Goal: Task Accomplishment & Management: Use online tool/utility

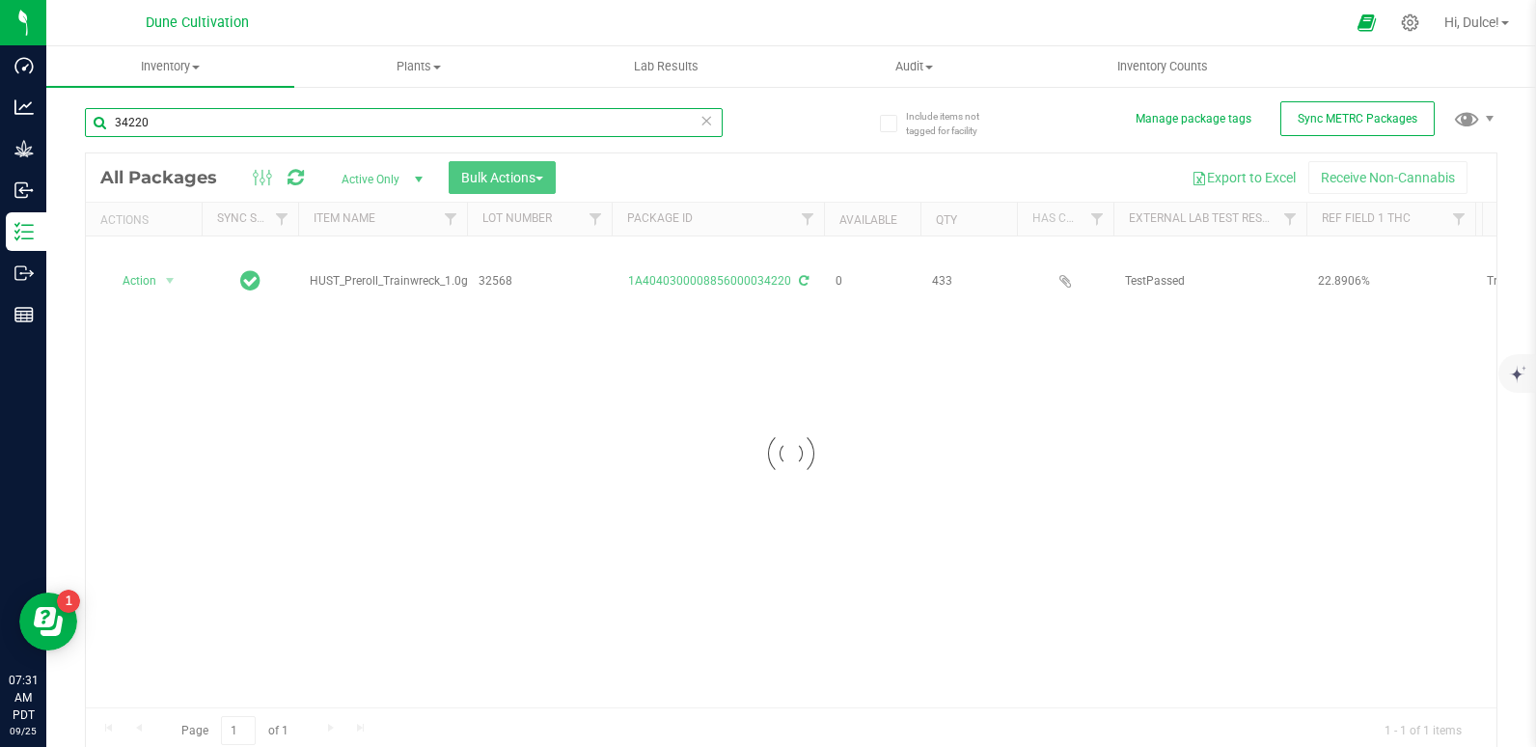
click at [261, 108] on input "34220" at bounding box center [404, 122] width 638 height 29
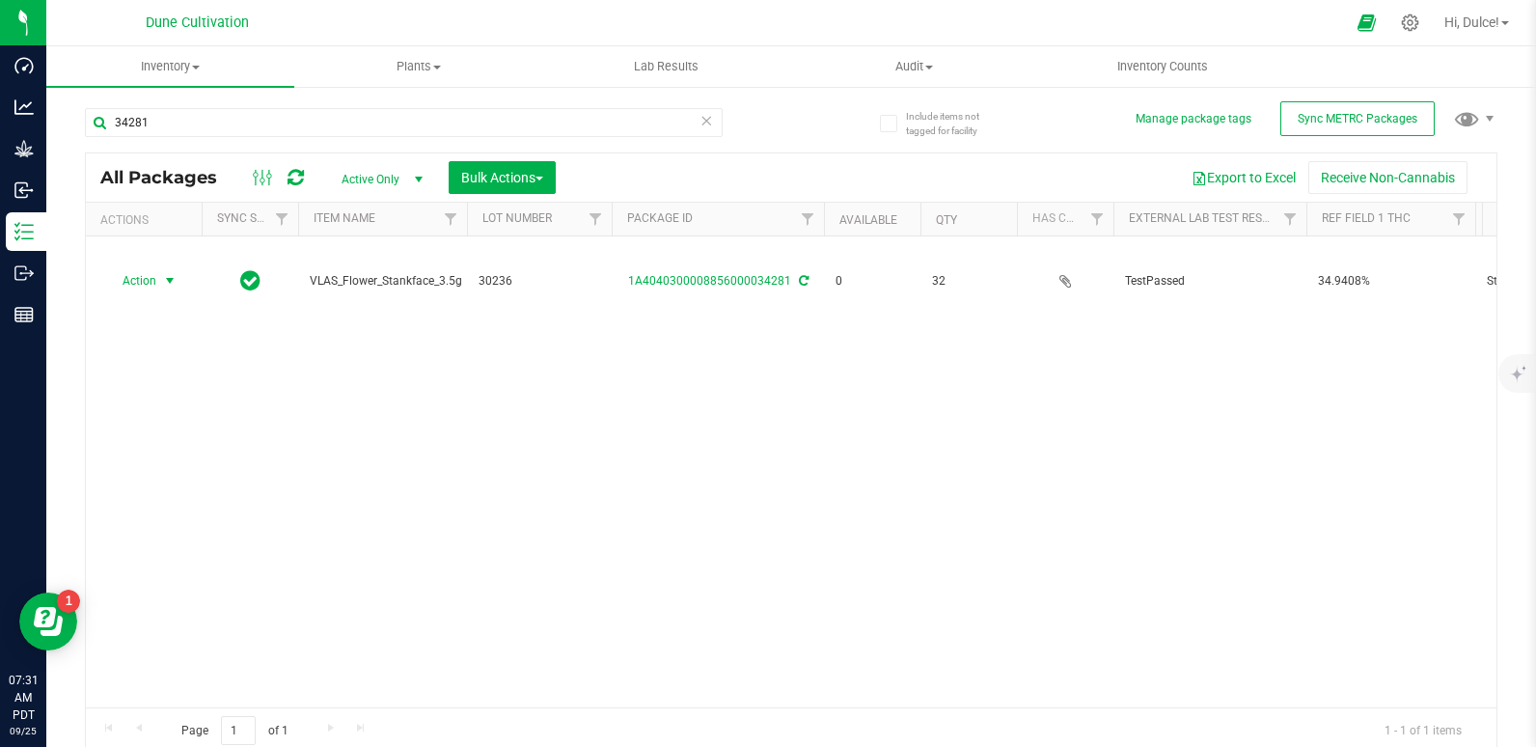
click at [152, 282] on span "Action" at bounding box center [131, 280] width 52 height 27
click at [164, 421] on li "Print package label" at bounding box center [168, 428] width 124 height 29
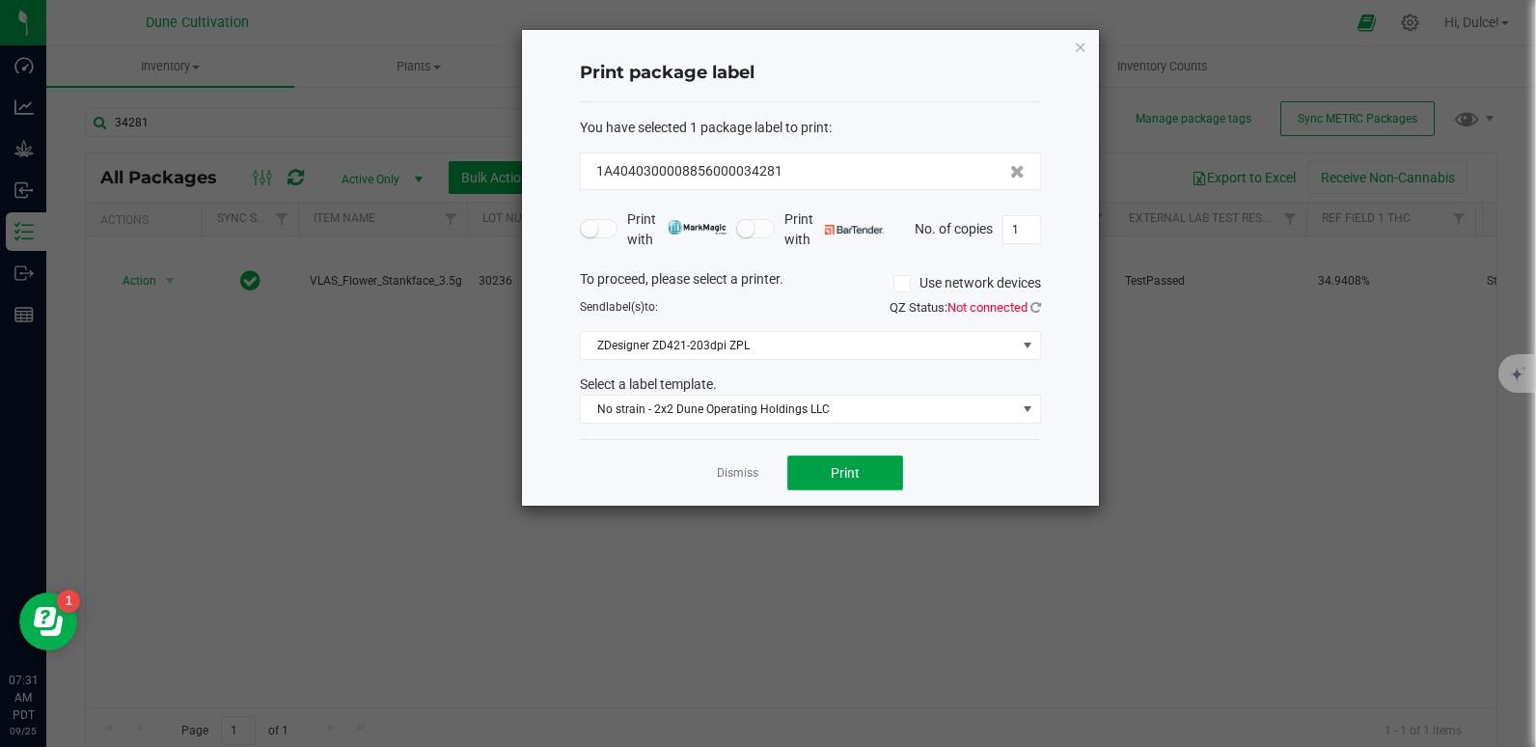
click at [833, 472] on span "Print" at bounding box center [844, 472] width 29 height 15
click at [1083, 54] on icon "button" at bounding box center [1081, 46] width 14 height 23
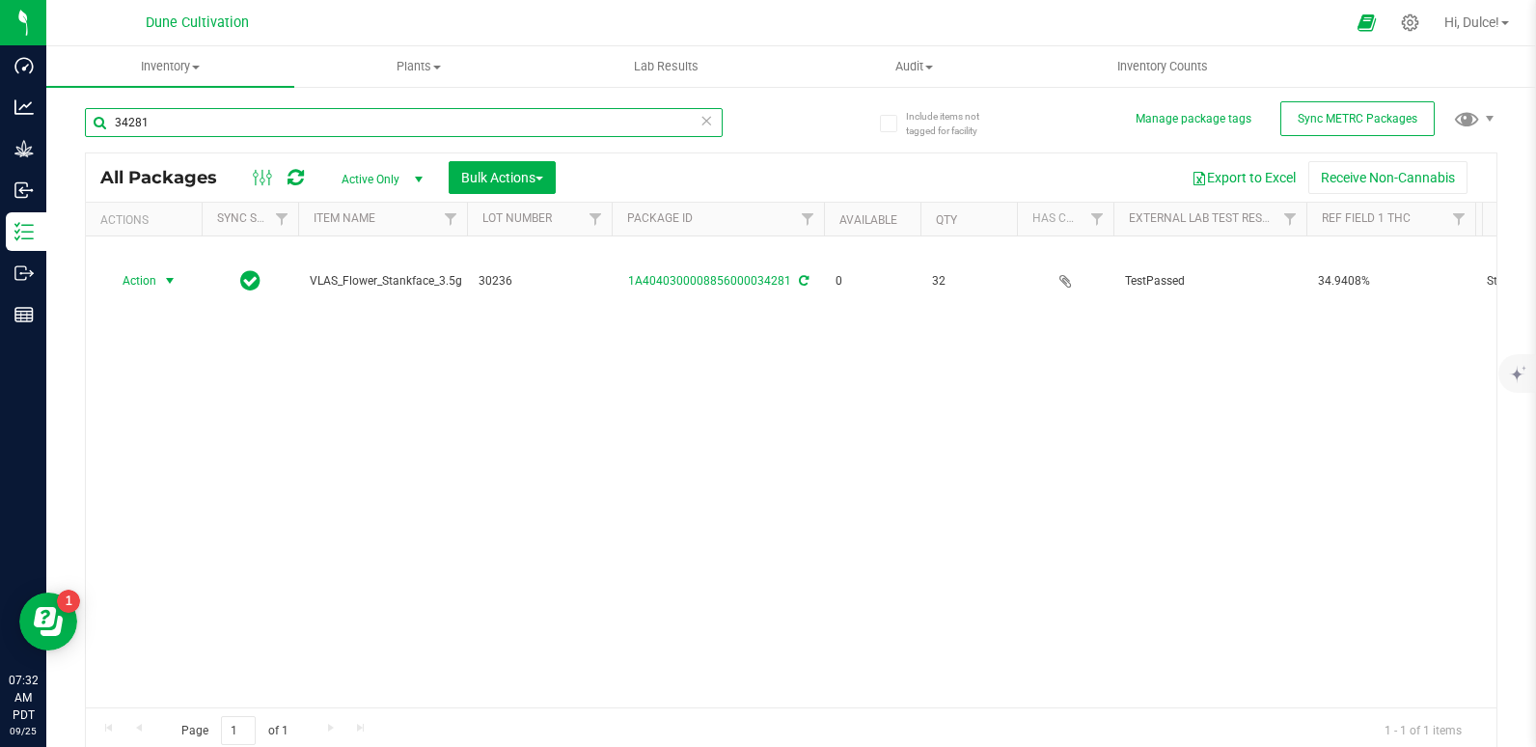
click at [286, 120] on input "34281" at bounding box center [404, 122] width 638 height 29
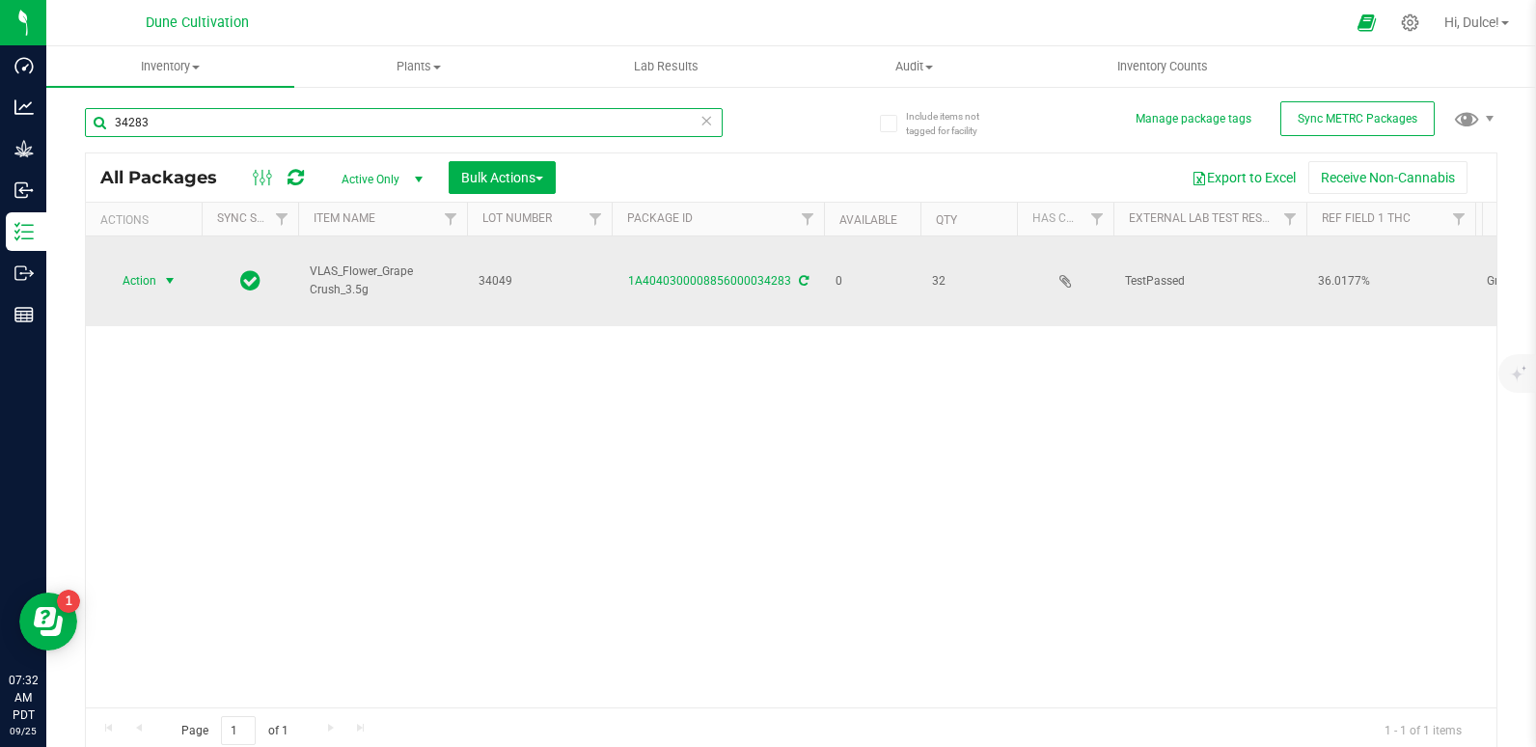
type input "34283"
click at [146, 280] on span "Action" at bounding box center [131, 280] width 52 height 27
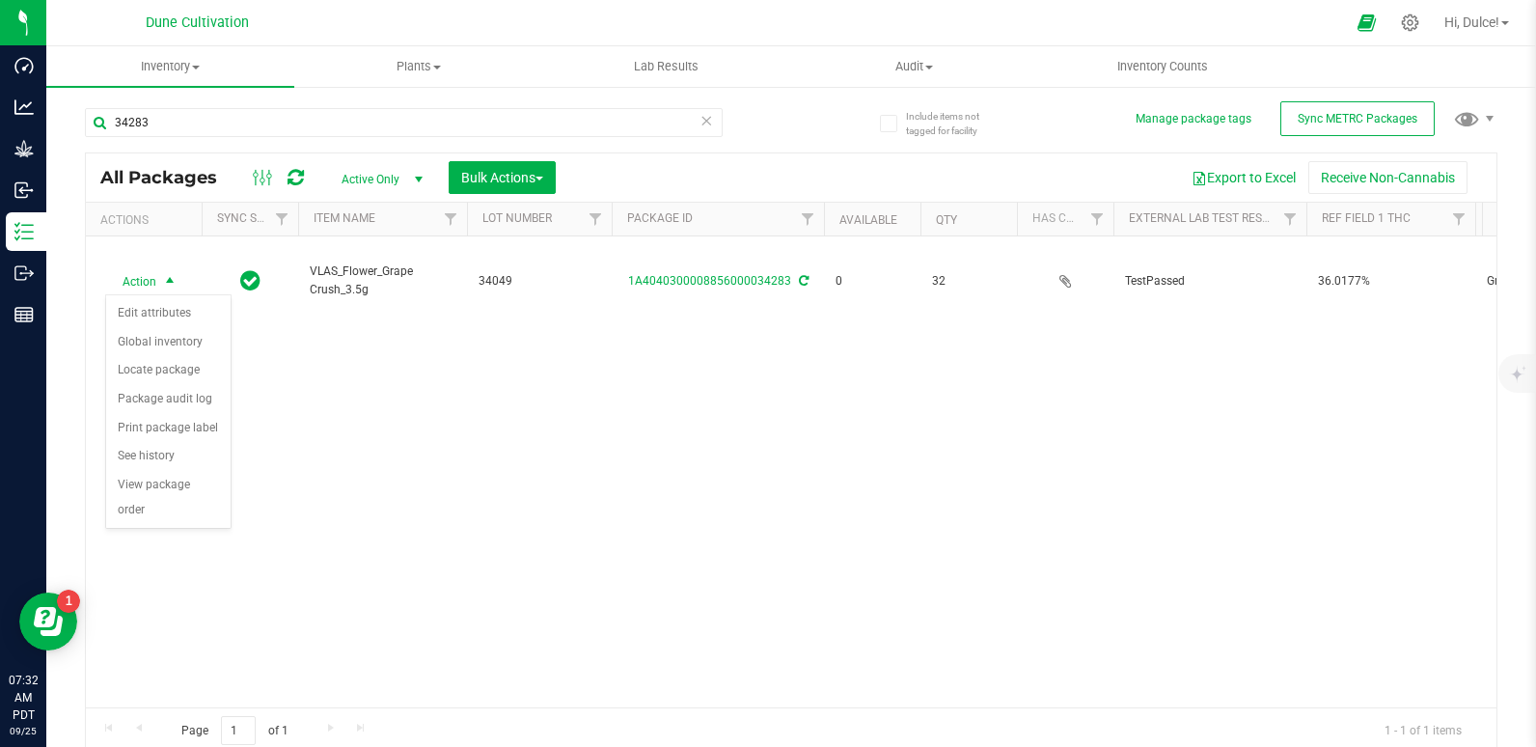
click at [450, 409] on div "Action Action Edit attributes Global inventory Locate package Package audit log…" at bounding box center [791, 471] width 1410 height 471
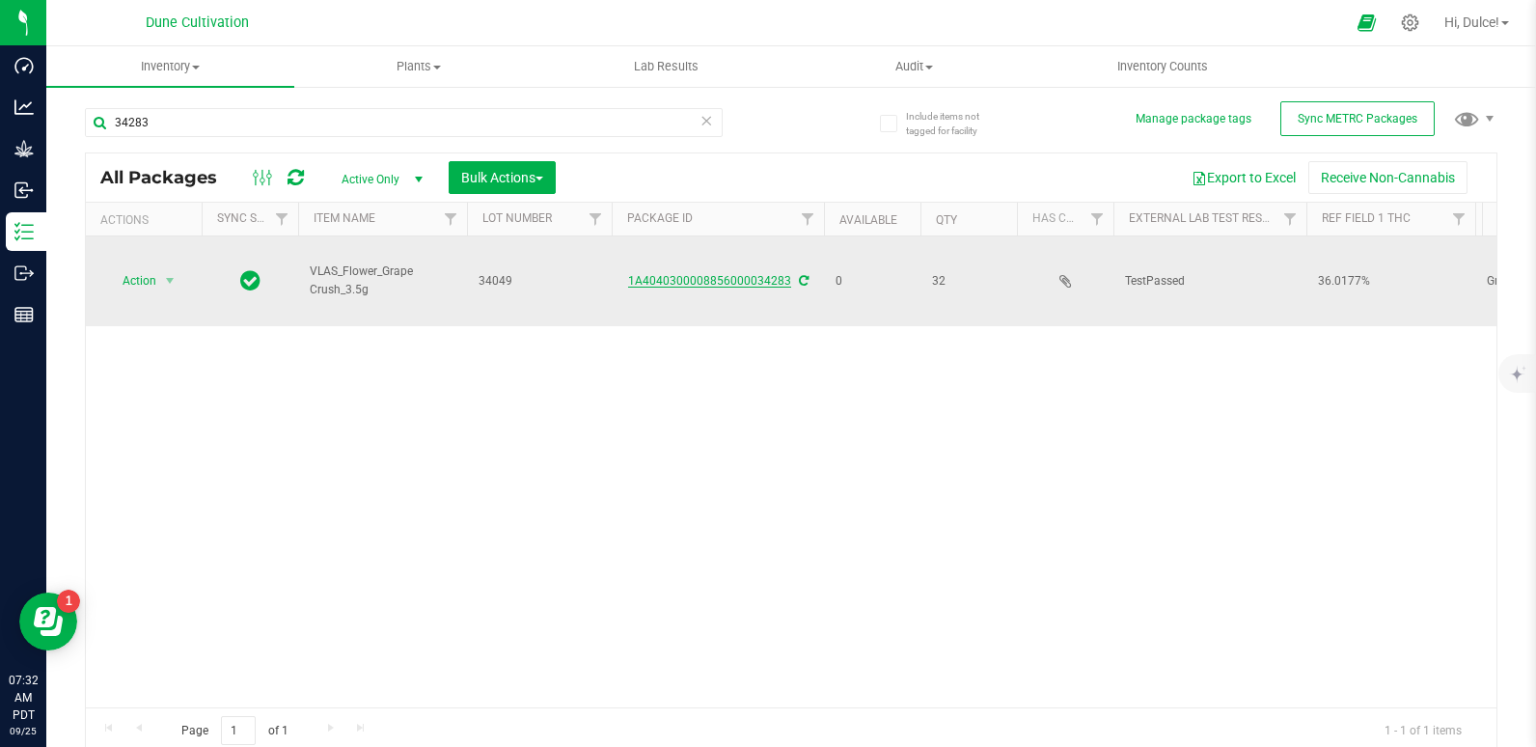
click at [670, 277] on link "1A4040300008856000034283" at bounding box center [709, 281] width 163 height 14
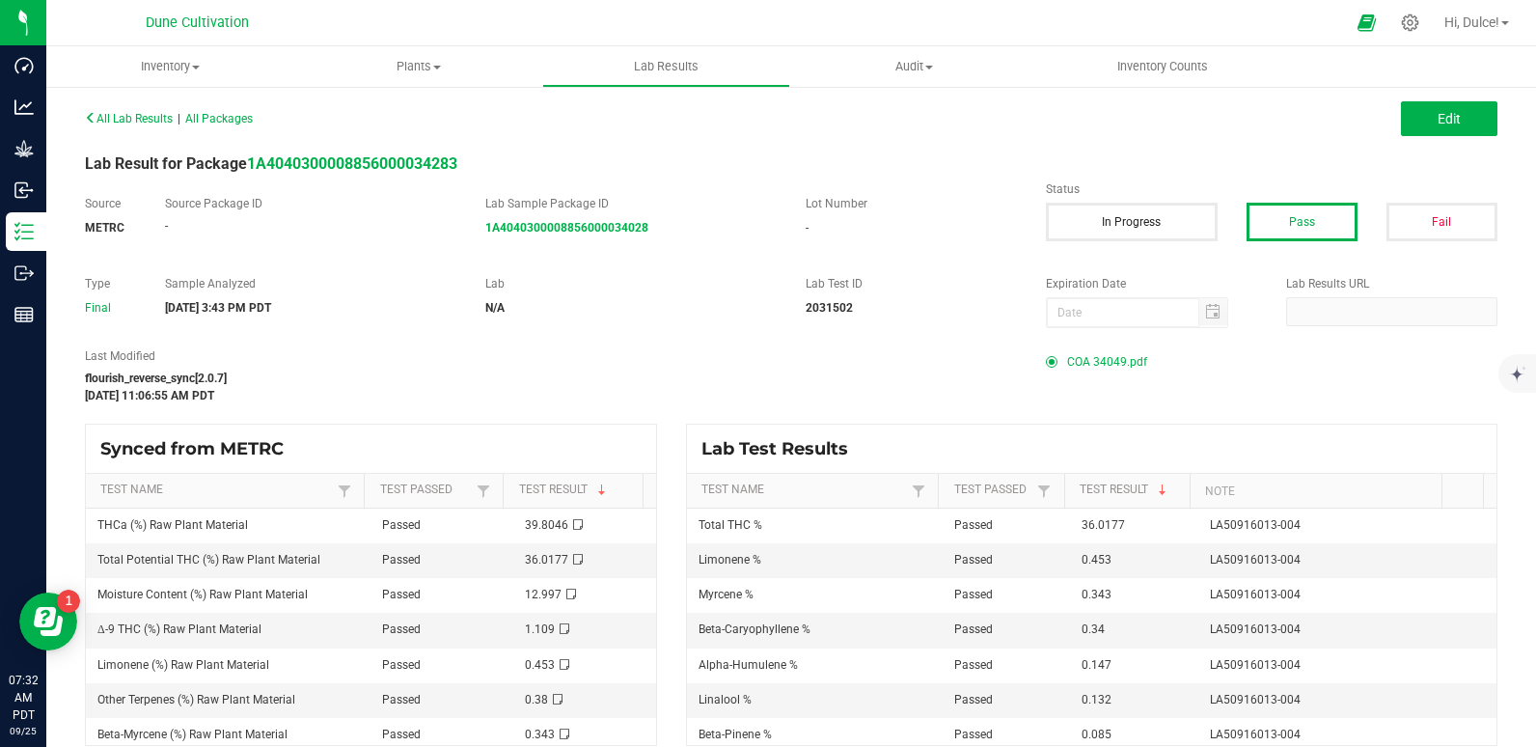
click at [1068, 363] on span "COA 34049.pdf" at bounding box center [1107, 361] width 80 height 29
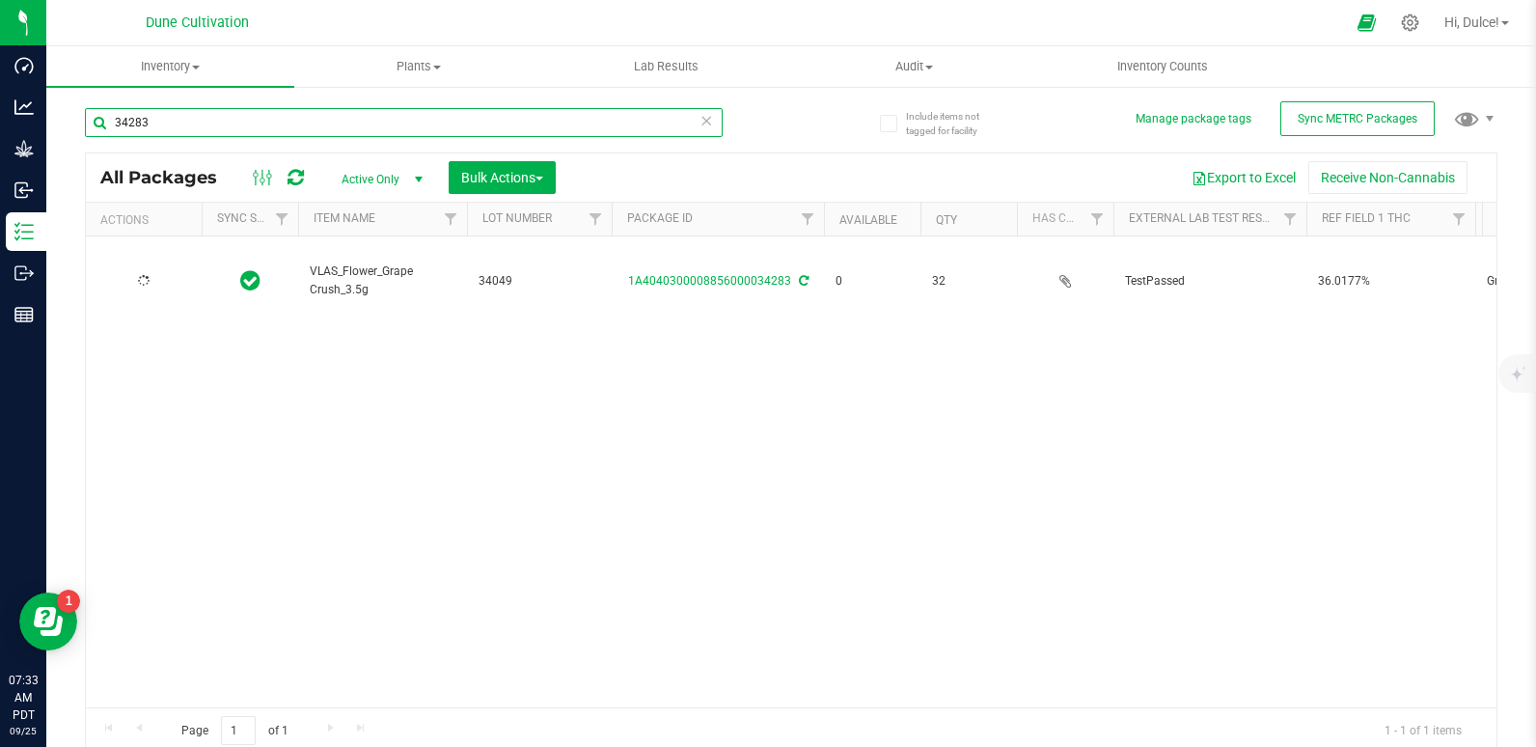
click at [224, 129] on input "34283" at bounding box center [404, 122] width 638 height 29
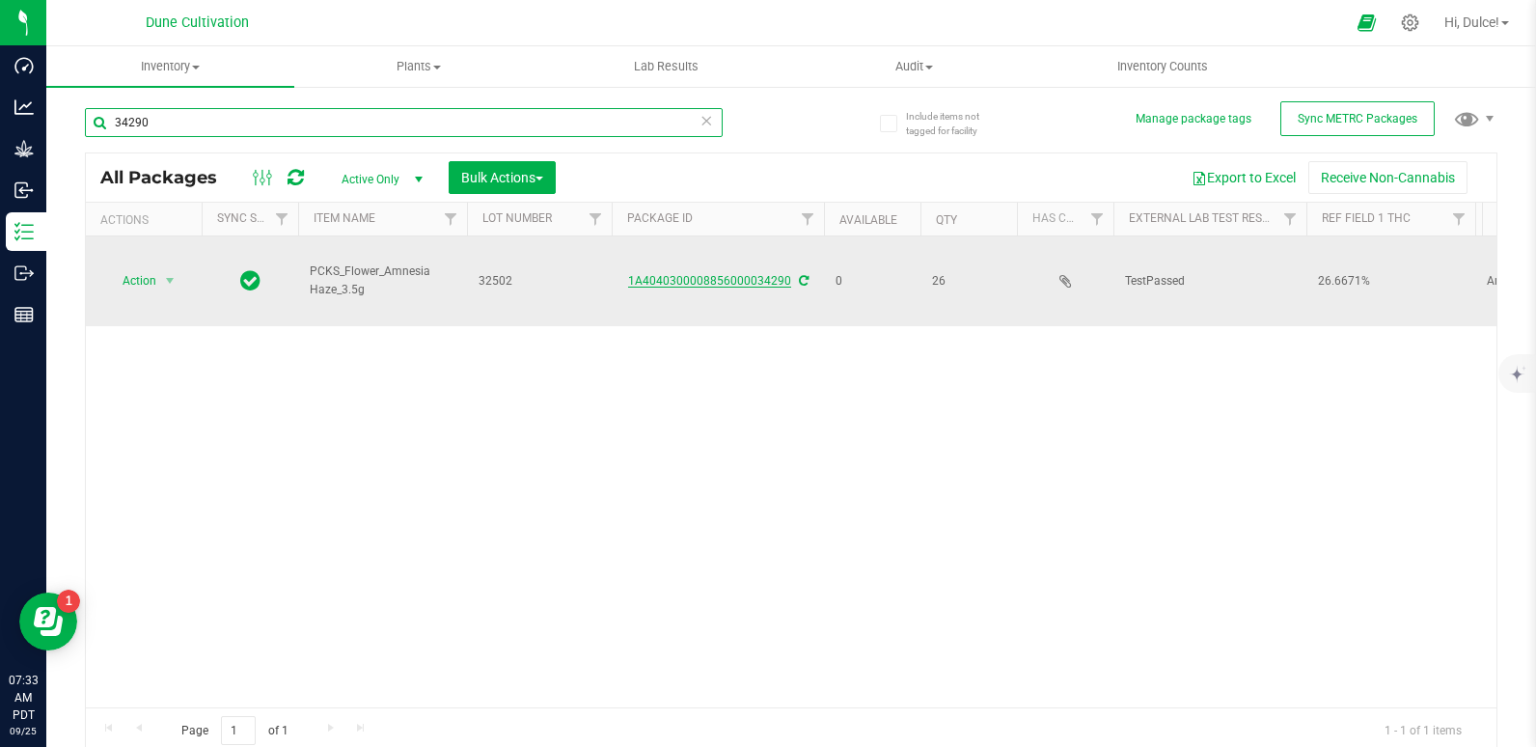
type input "34290"
click at [696, 279] on link "1A4040300008856000034290" at bounding box center [709, 281] width 163 height 14
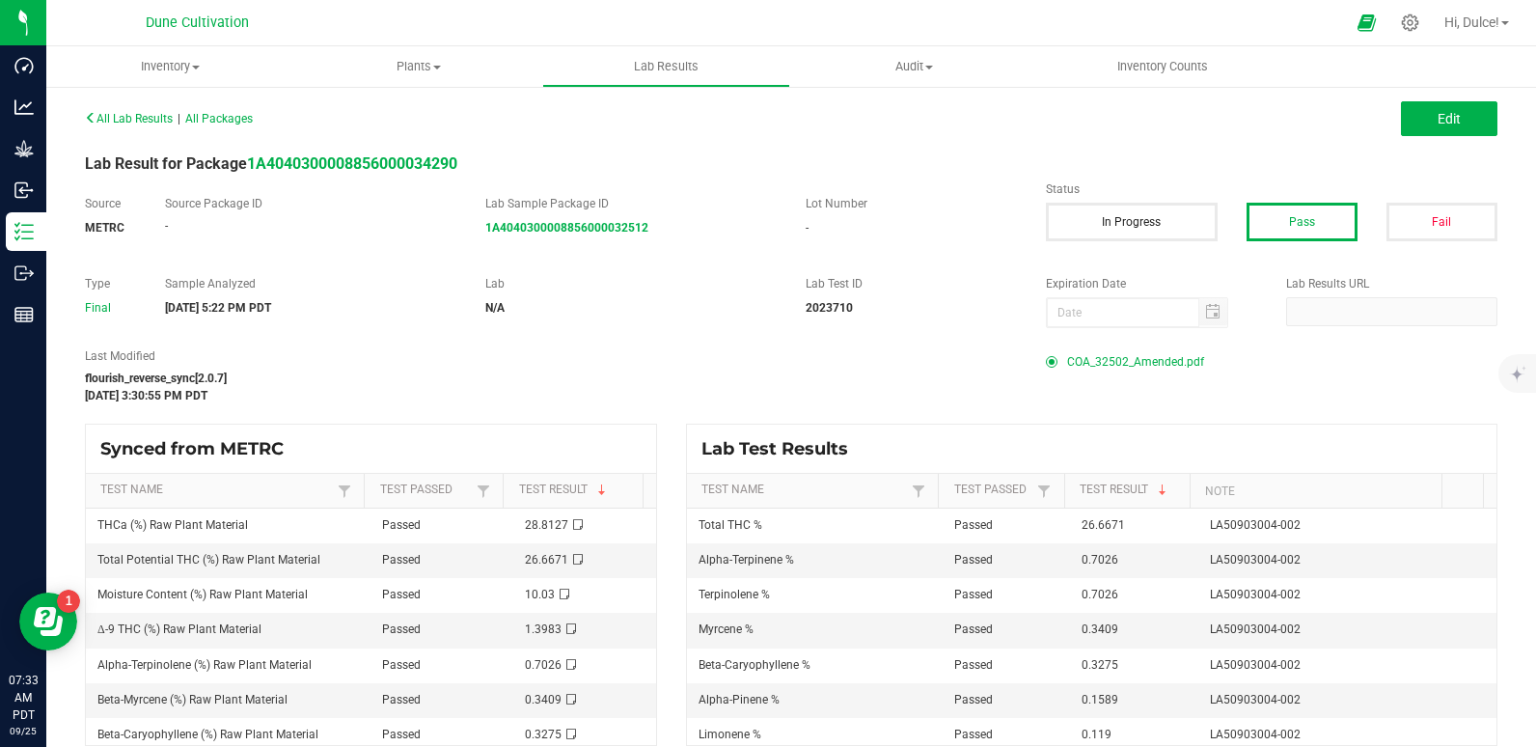
click at [1122, 353] on span "COA_32502_Amended.pdf" at bounding box center [1135, 361] width 137 height 29
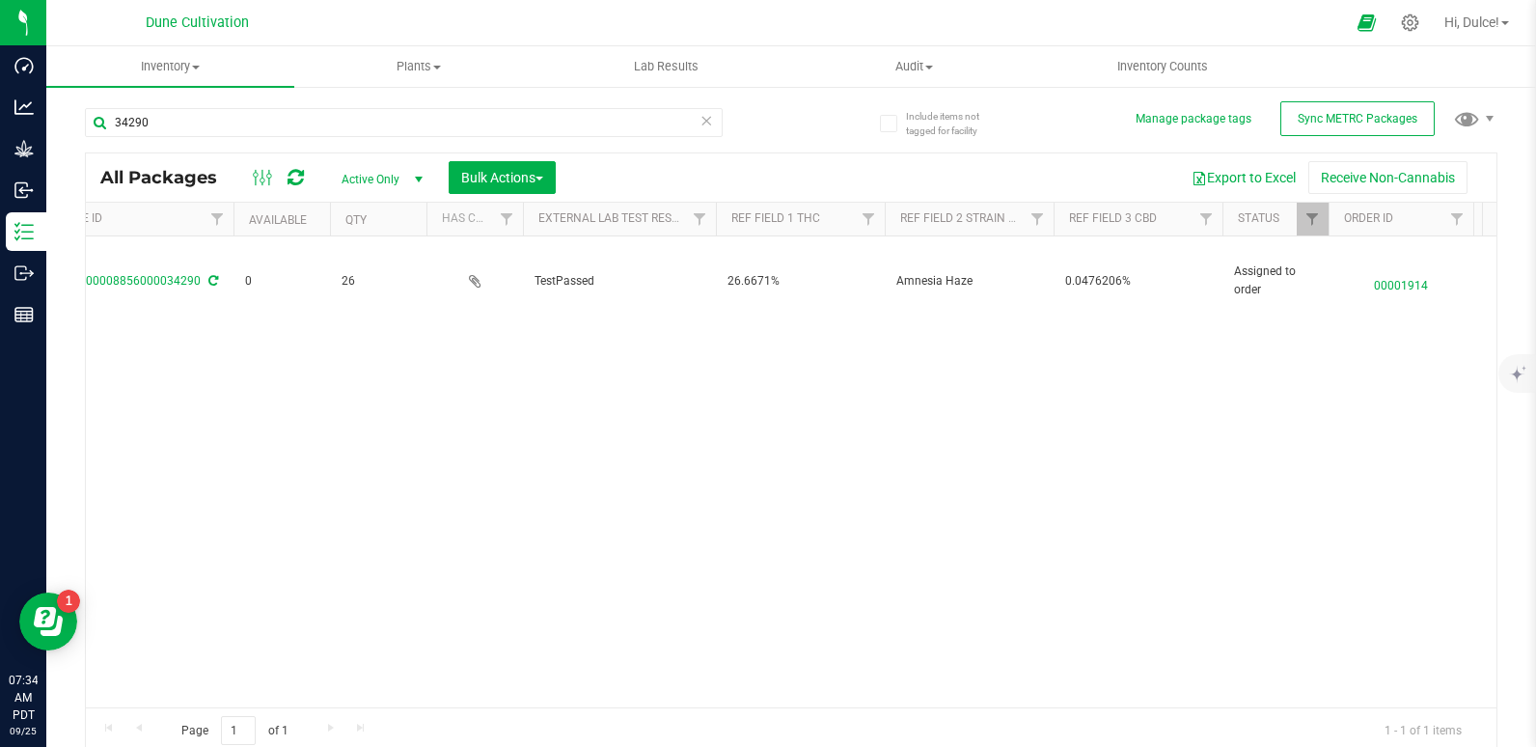
scroll to position [0, 591]
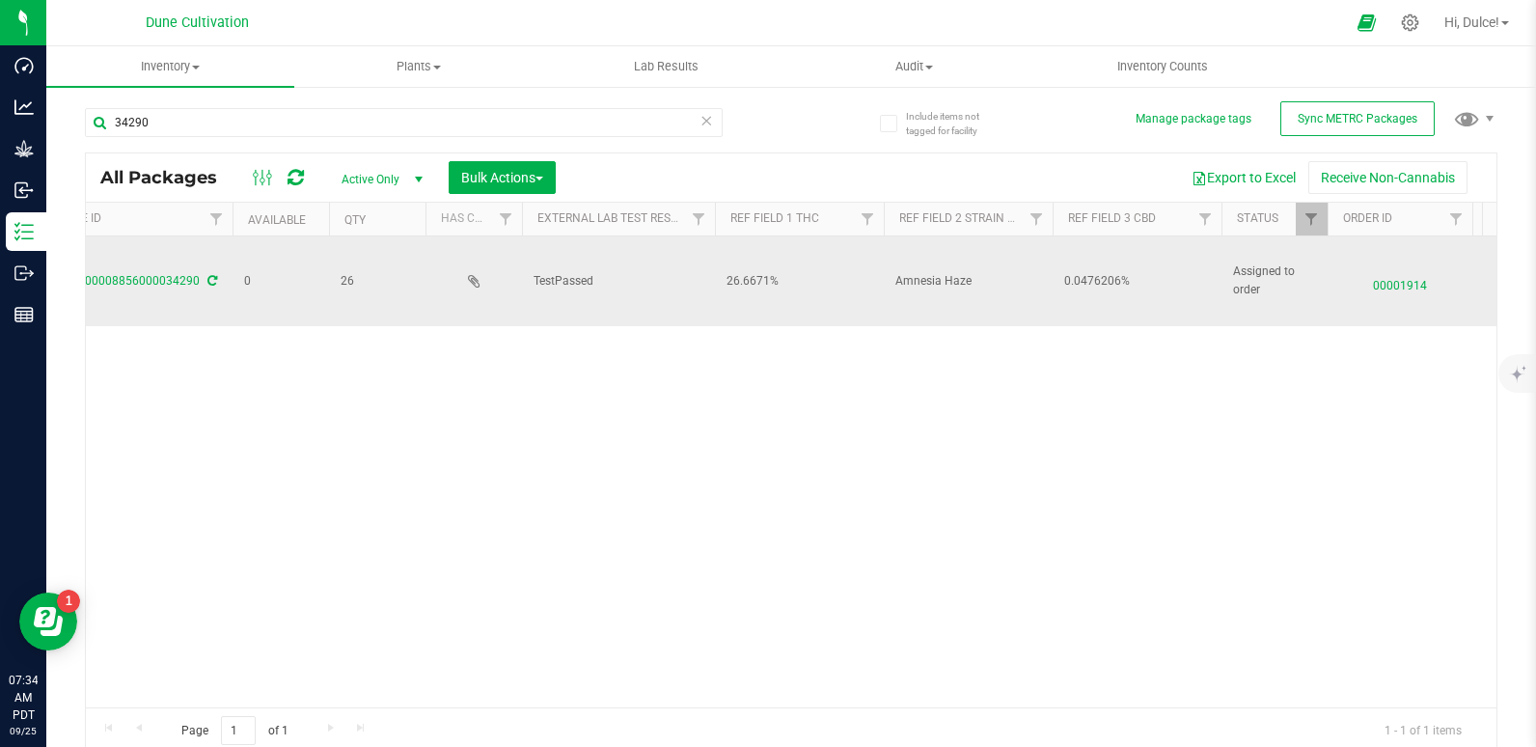
click at [1125, 281] on span "0.0476206%" at bounding box center [1137, 281] width 146 height 18
click at [1125, 281] on input "0.0476206%" at bounding box center [1132, 281] width 162 height 30
type input "0.0476%"
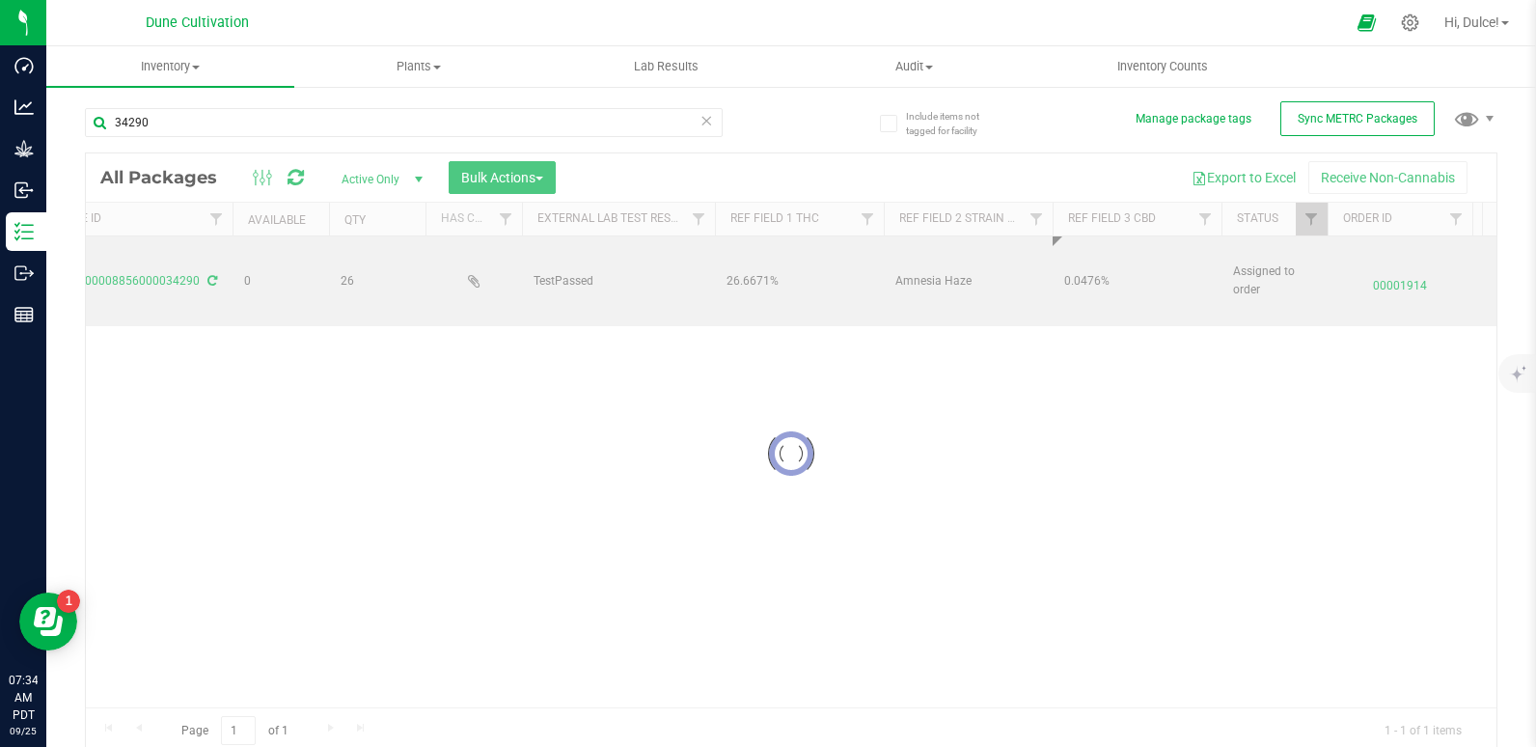
click at [870, 368] on div "Loading... All Packages Active Only Active Only Lab Samples Locked All External…" at bounding box center [791, 453] width 1412 height 602
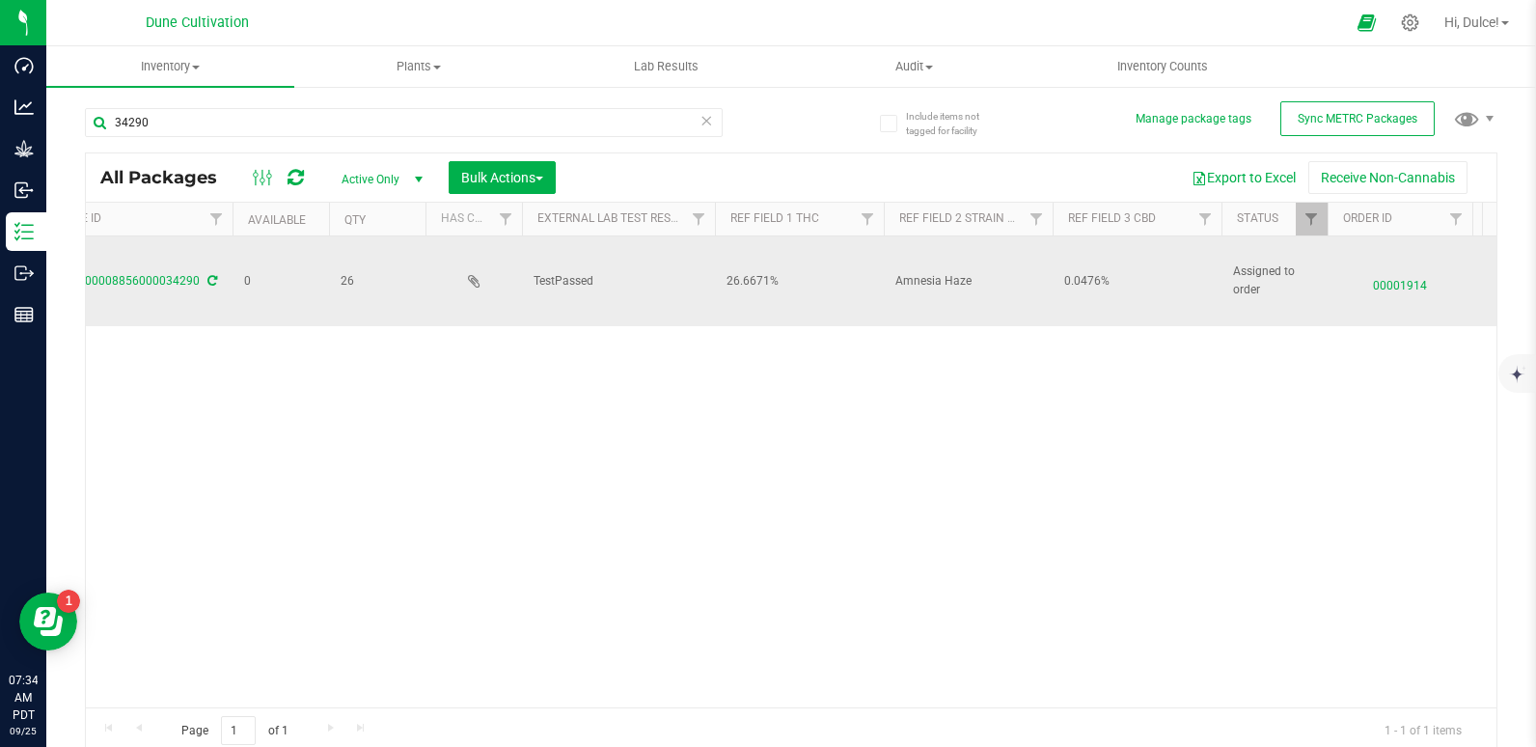
scroll to position [0, 0]
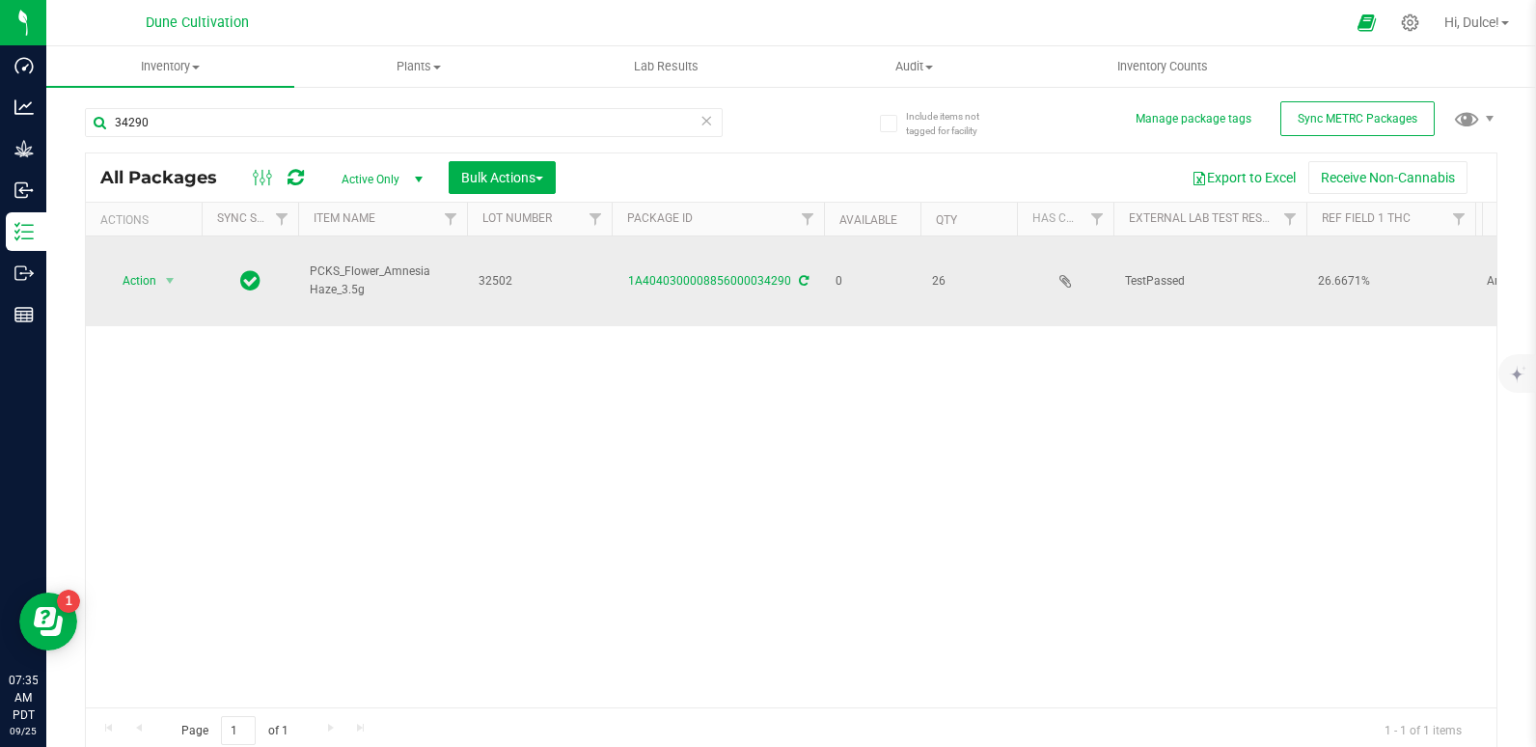
click at [117, 287] on span "Action" at bounding box center [131, 280] width 52 height 27
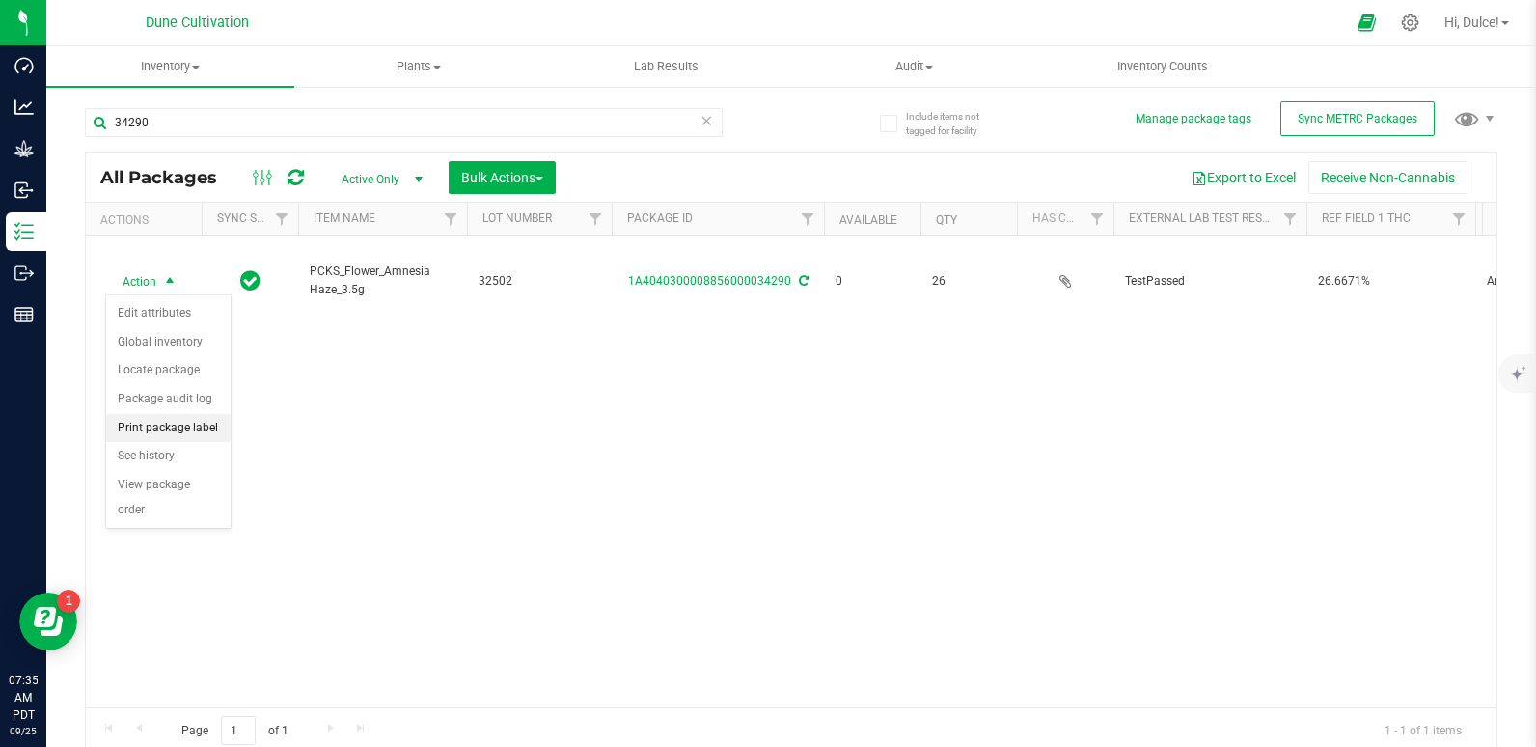
click at [163, 427] on li "Print package label" at bounding box center [168, 428] width 124 height 29
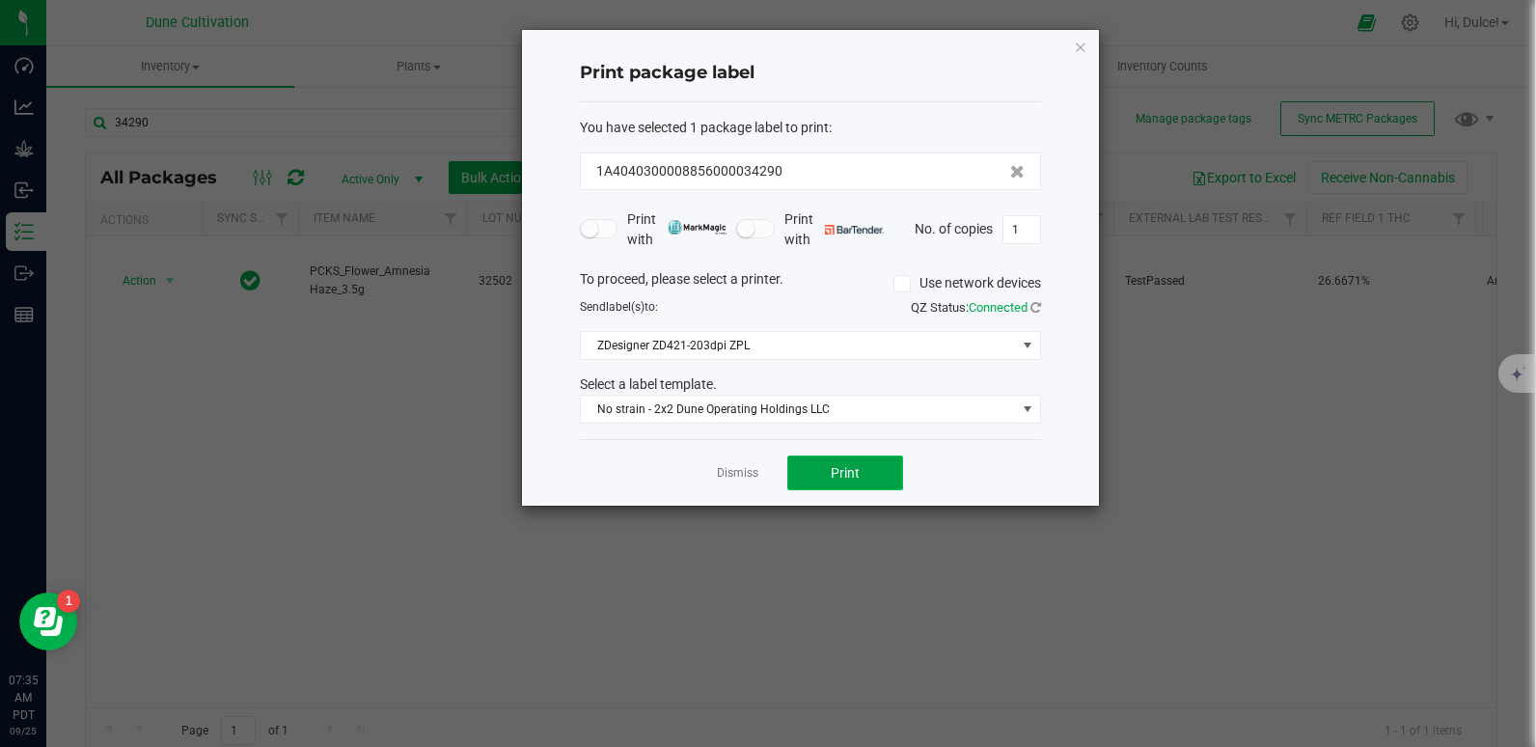
click at [853, 475] on span "Print" at bounding box center [844, 472] width 29 height 15
click at [1018, 228] on input "1" at bounding box center [1021, 229] width 37 height 27
type input "26"
click at [885, 469] on button "Print" at bounding box center [845, 472] width 116 height 35
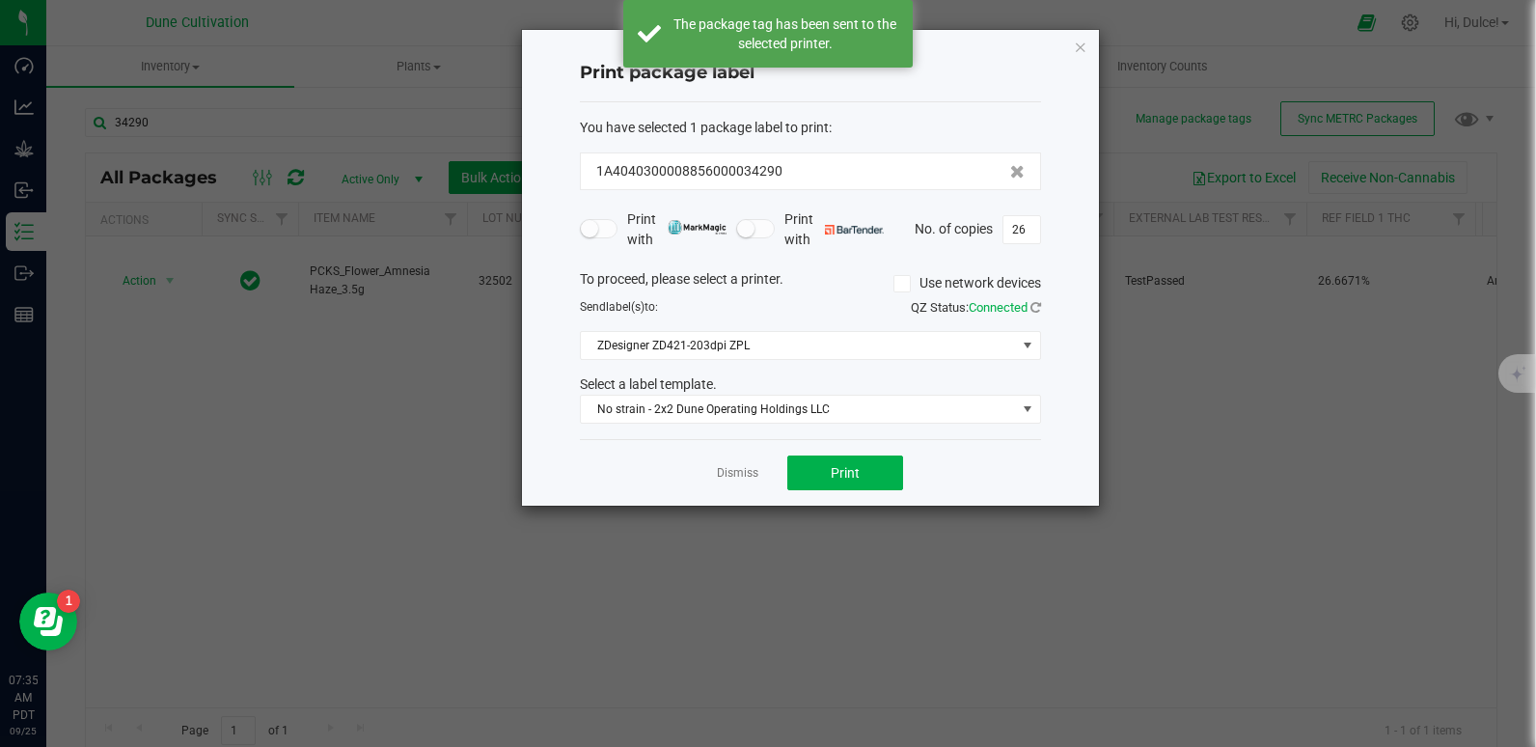
click at [1088, 41] on div "Print package label You have selected 1 package label to print : 1A404030000885…" at bounding box center [810, 268] width 577 height 476
click at [1081, 52] on icon "button" at bounding box center [1081, 46] width 14 height 23
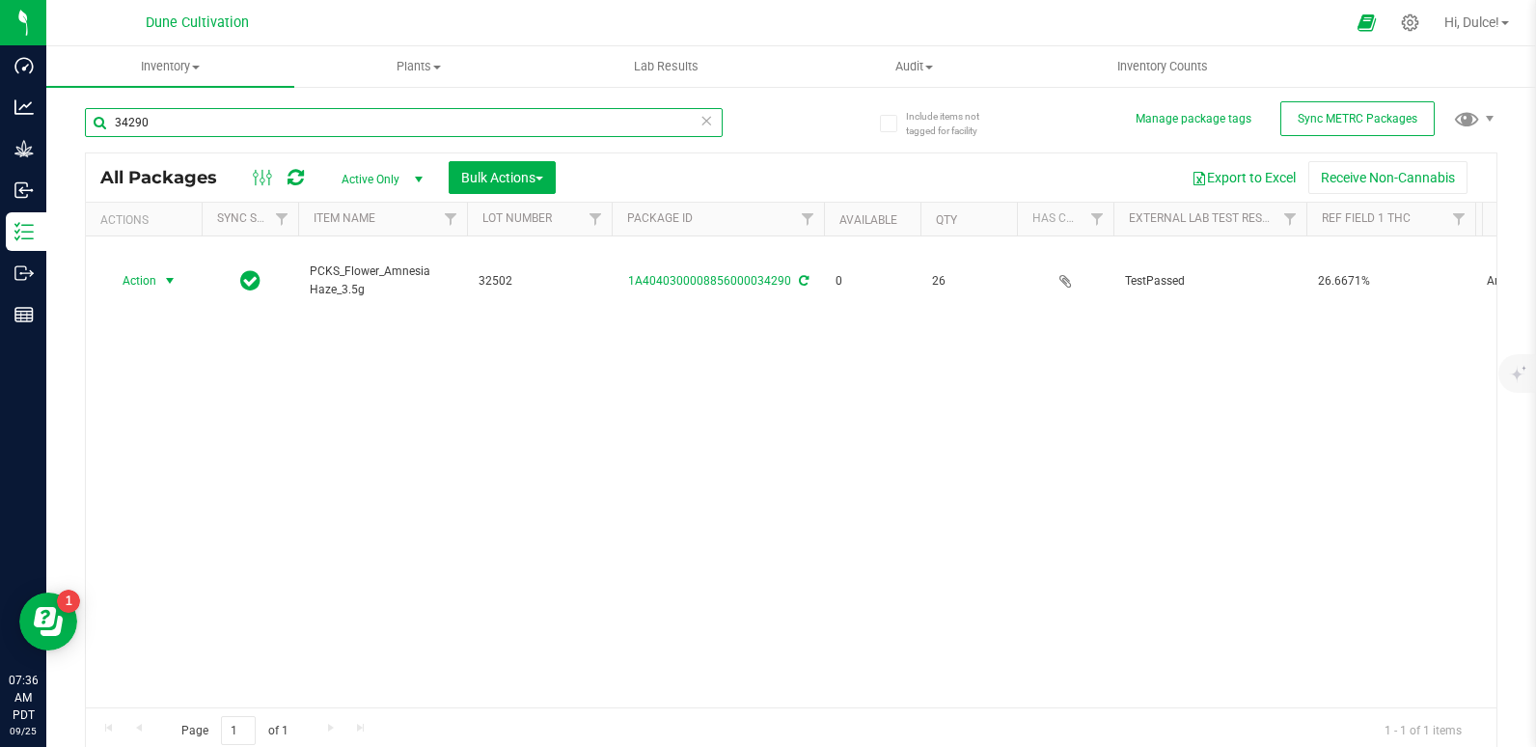
click at [491, 123] on input "34290" at bounding box center [404, 122] width 638 height 29
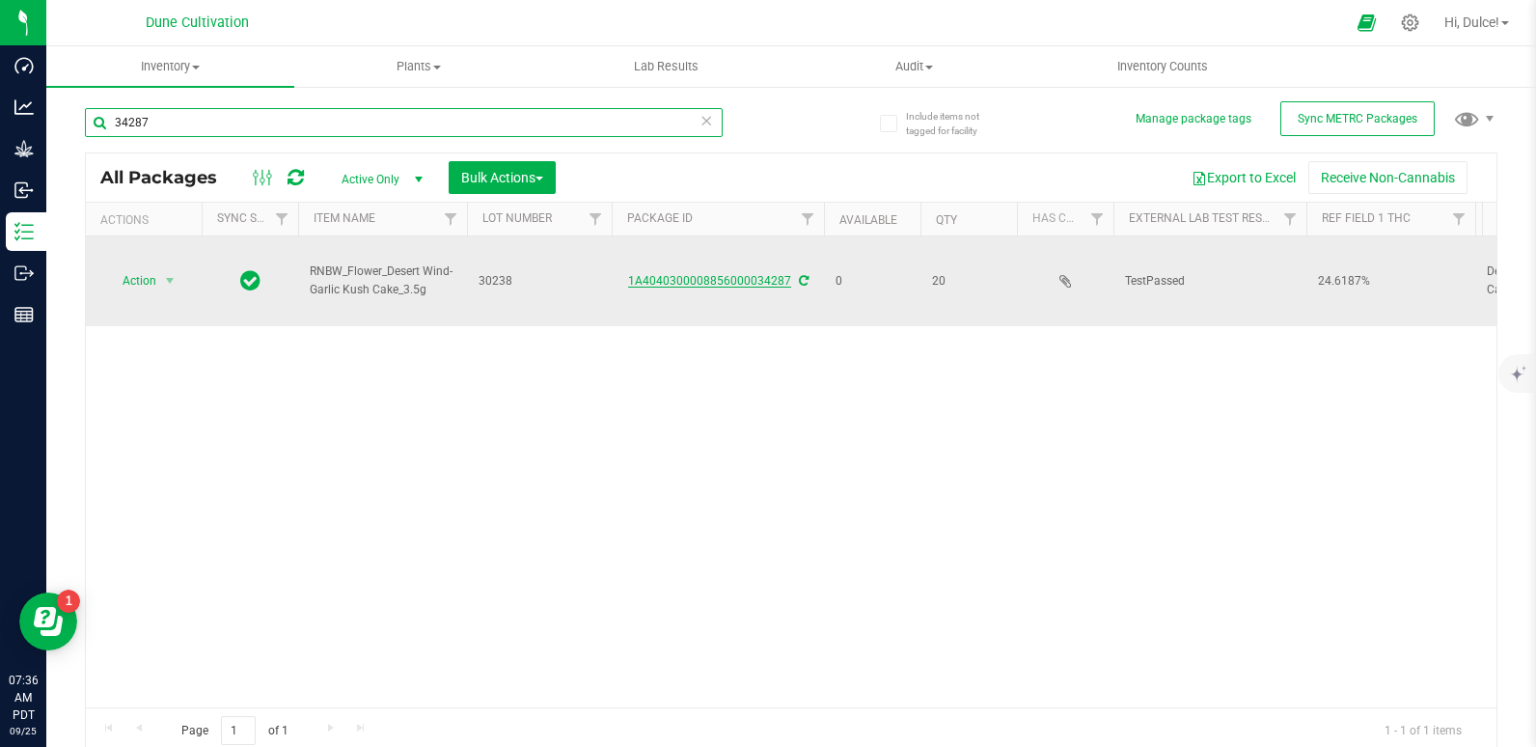
type input "34287"
click at [720, 281] on link "1A4040300008856000034287" at bounding box center [709, 281] width 163 height 14
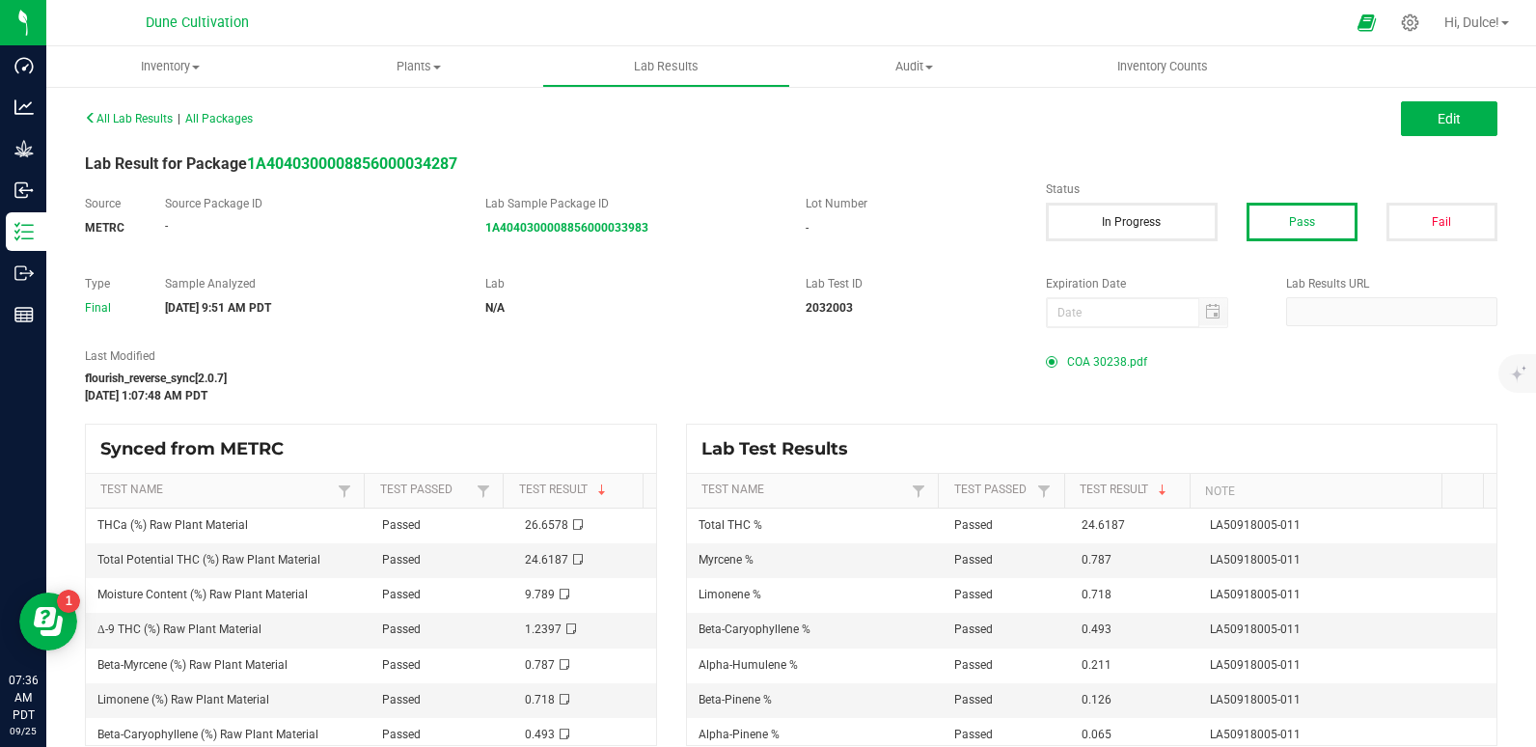
click at [1083, 359] on span "COA 30238.pdf" at bounding box center [1107, 361] width 80 height 29
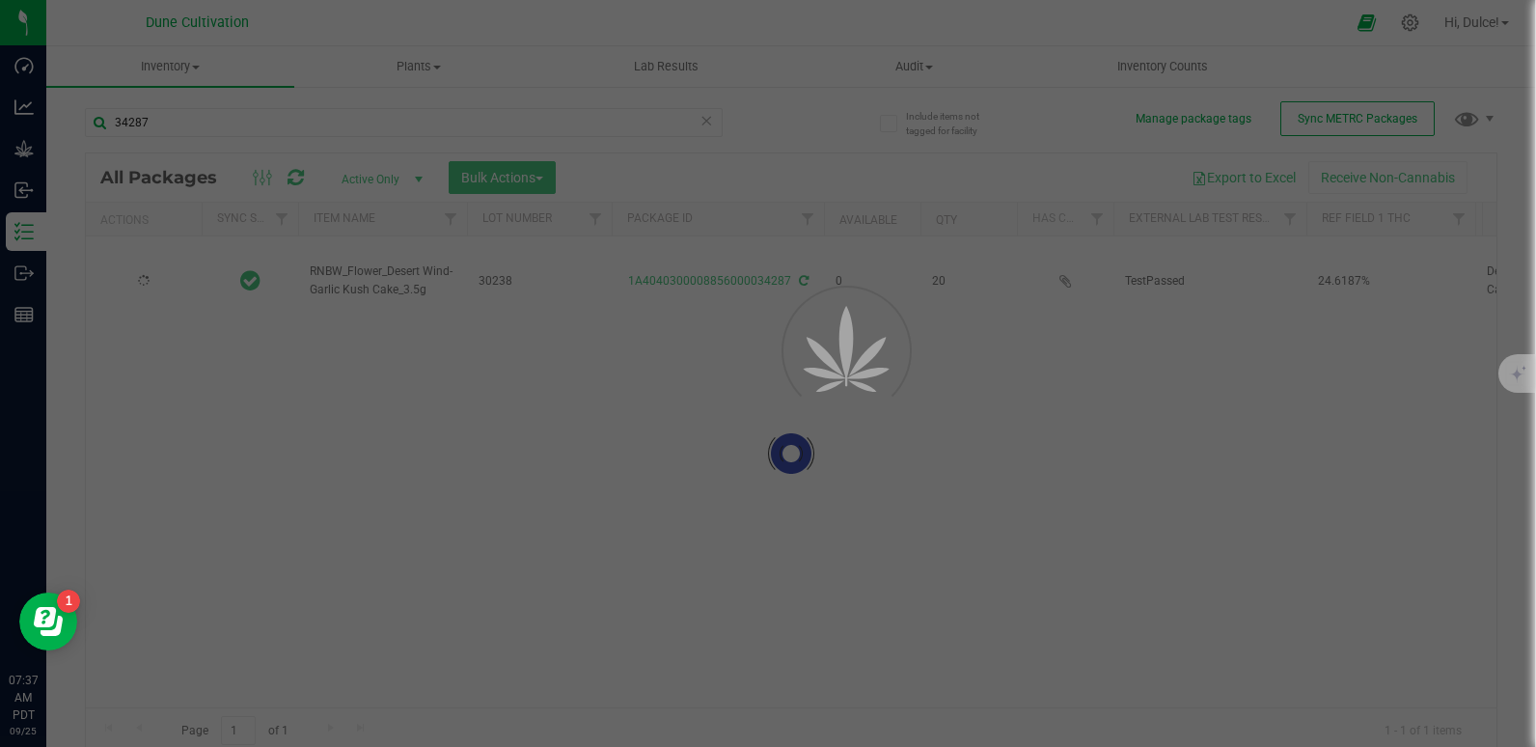
click at [264, 138] on div at bounding box center [768, 373] width 1536 height 747
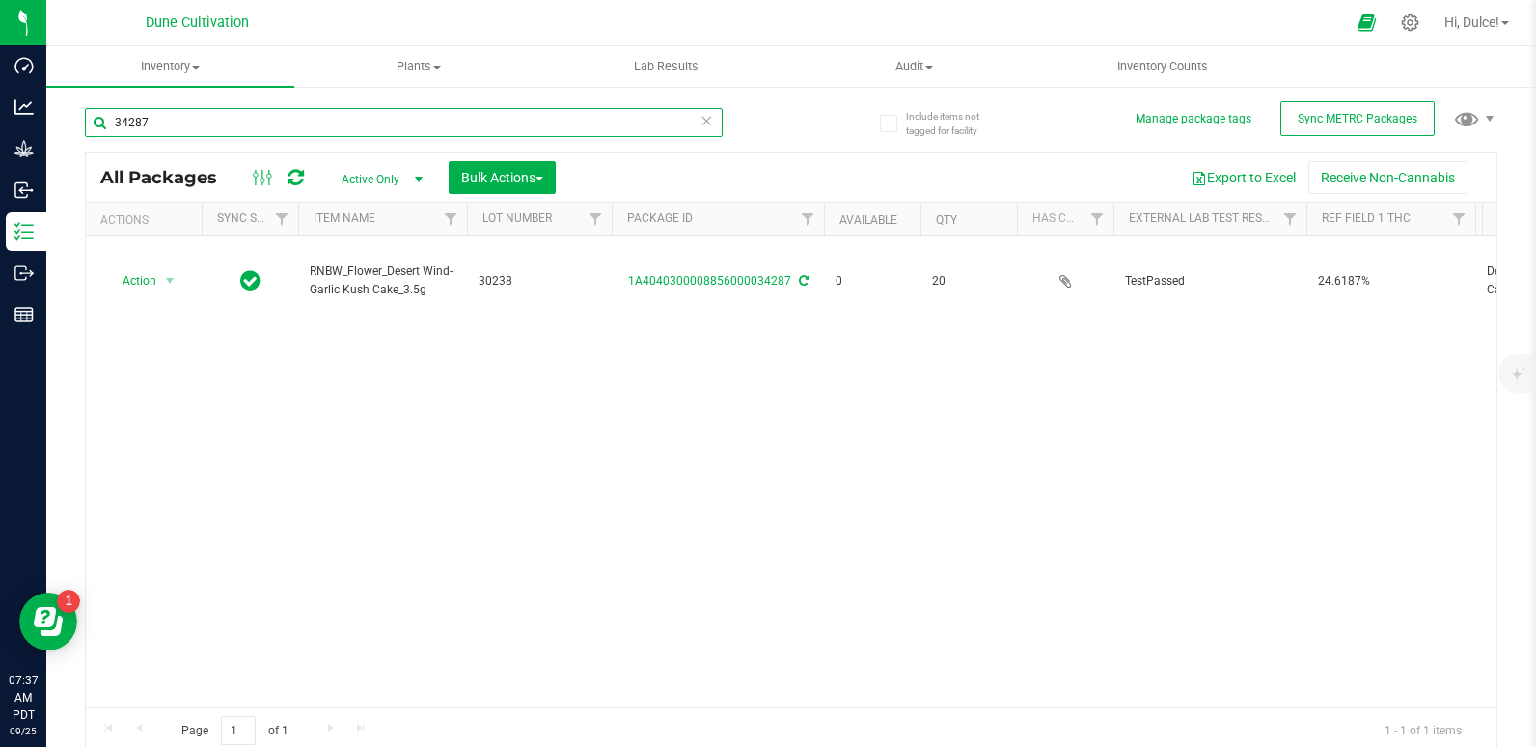
click at [264, 128] on input "34287" at bounding box center [404, 122] width 638 height 29
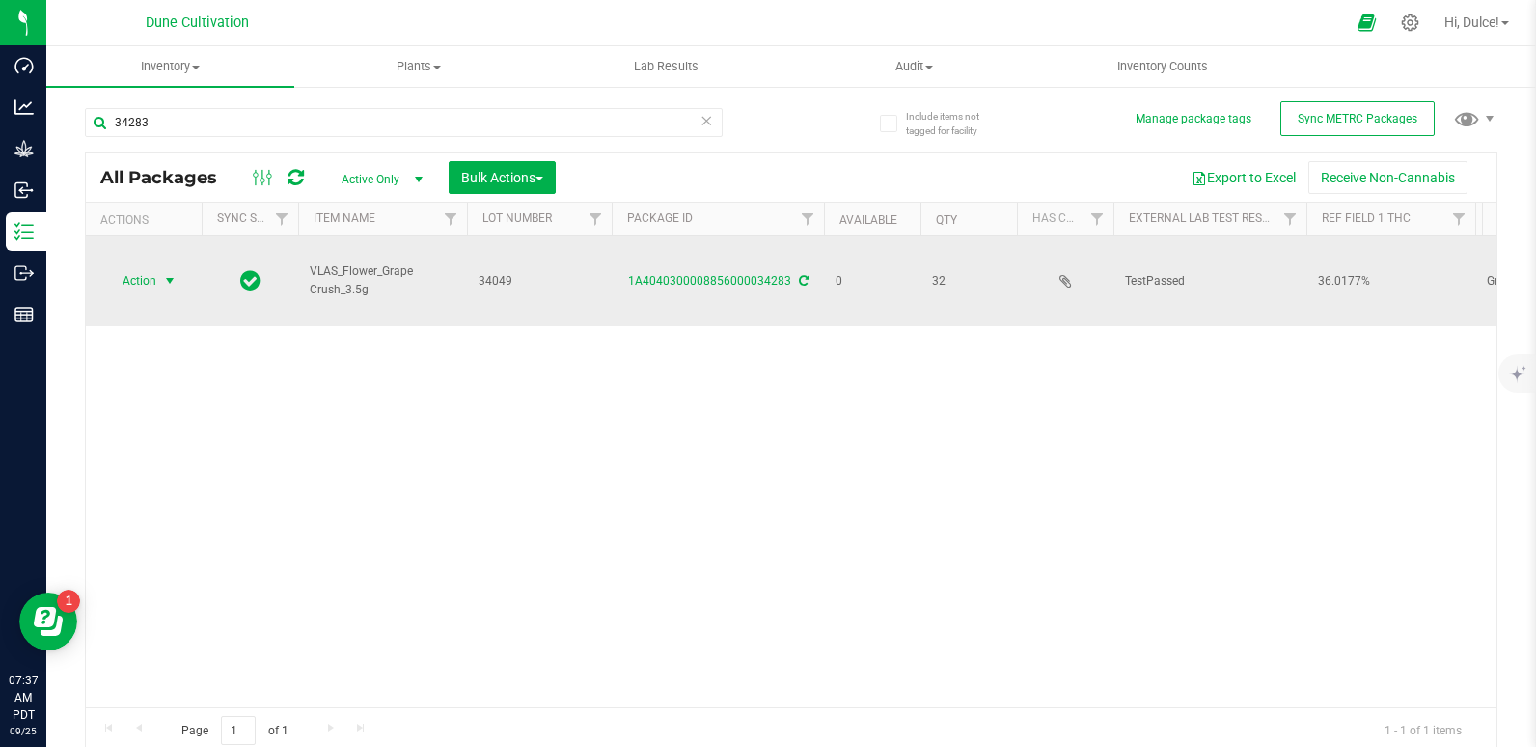
click at [133, 287] on span "Action" at bounding box center [131, 280] width 52 height 27
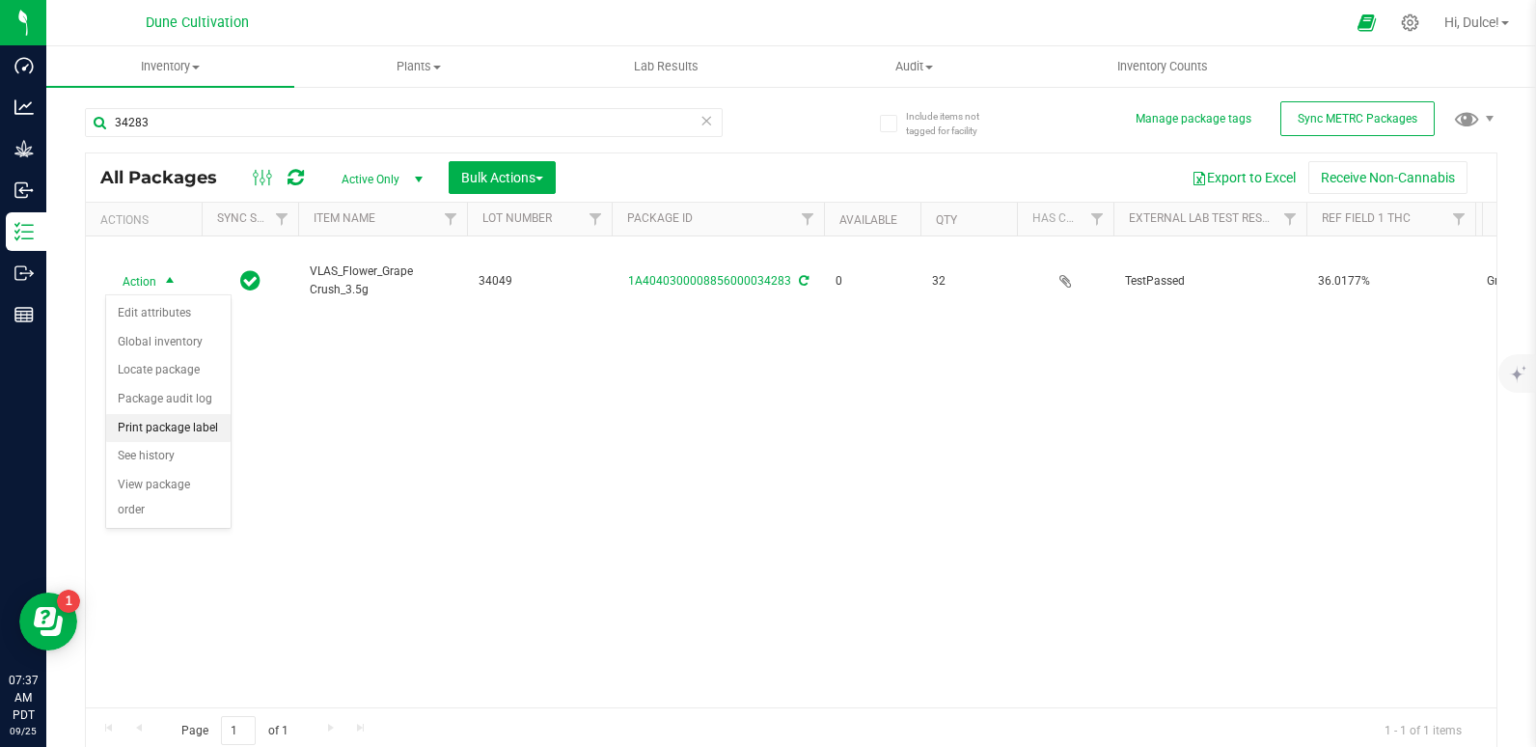
click at [177, 427] on li "Print package label" at bounding box center [168, 428] width 124 height 29
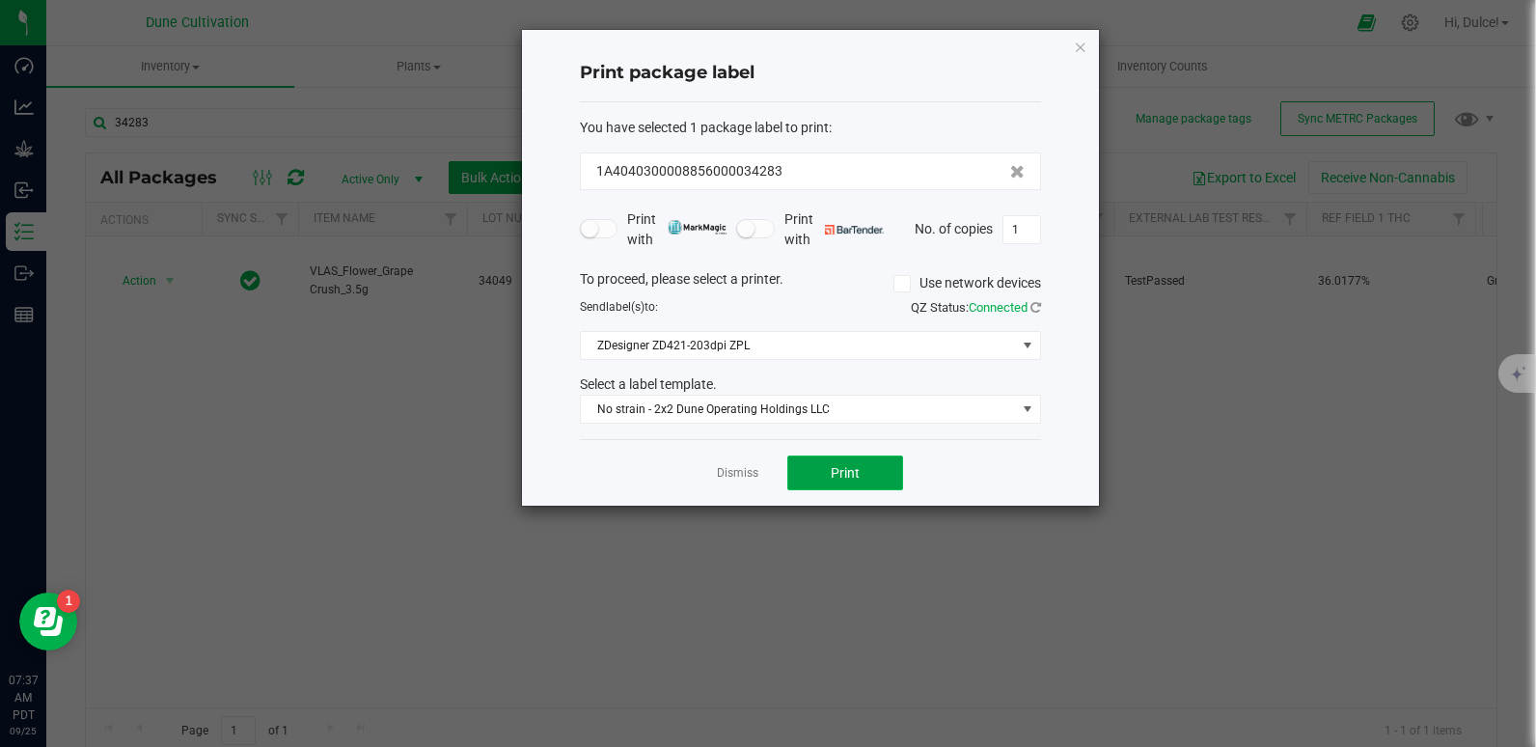
click at [849, 473] on span "Print" at bounding box center [844, 472] width 29 height 15
click at [1077, 49] on icon "button" at bounding box center [1081, 46] width 14 height 23
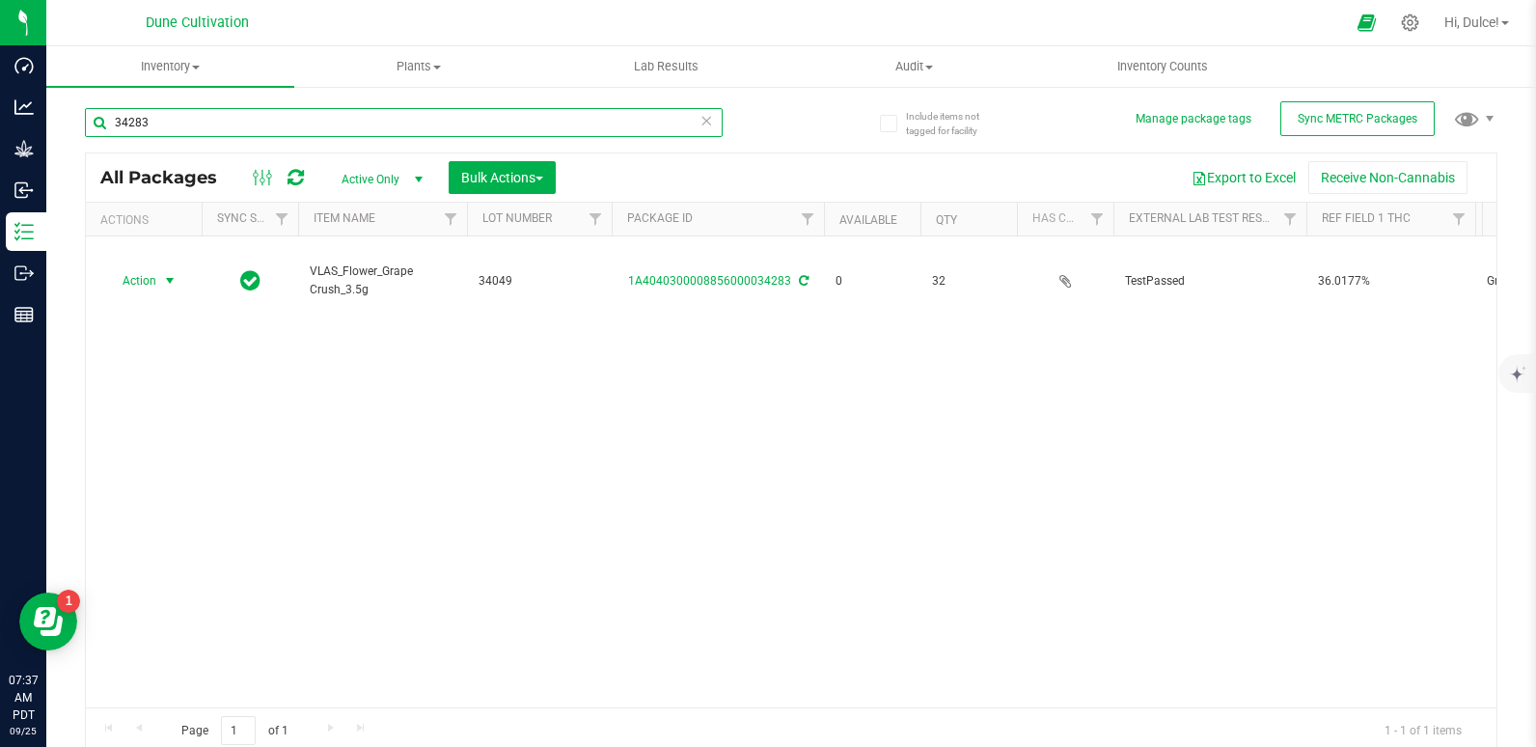
click at [479, 121] on input "34283" at bounding box center [404, 122] width 638 height 29
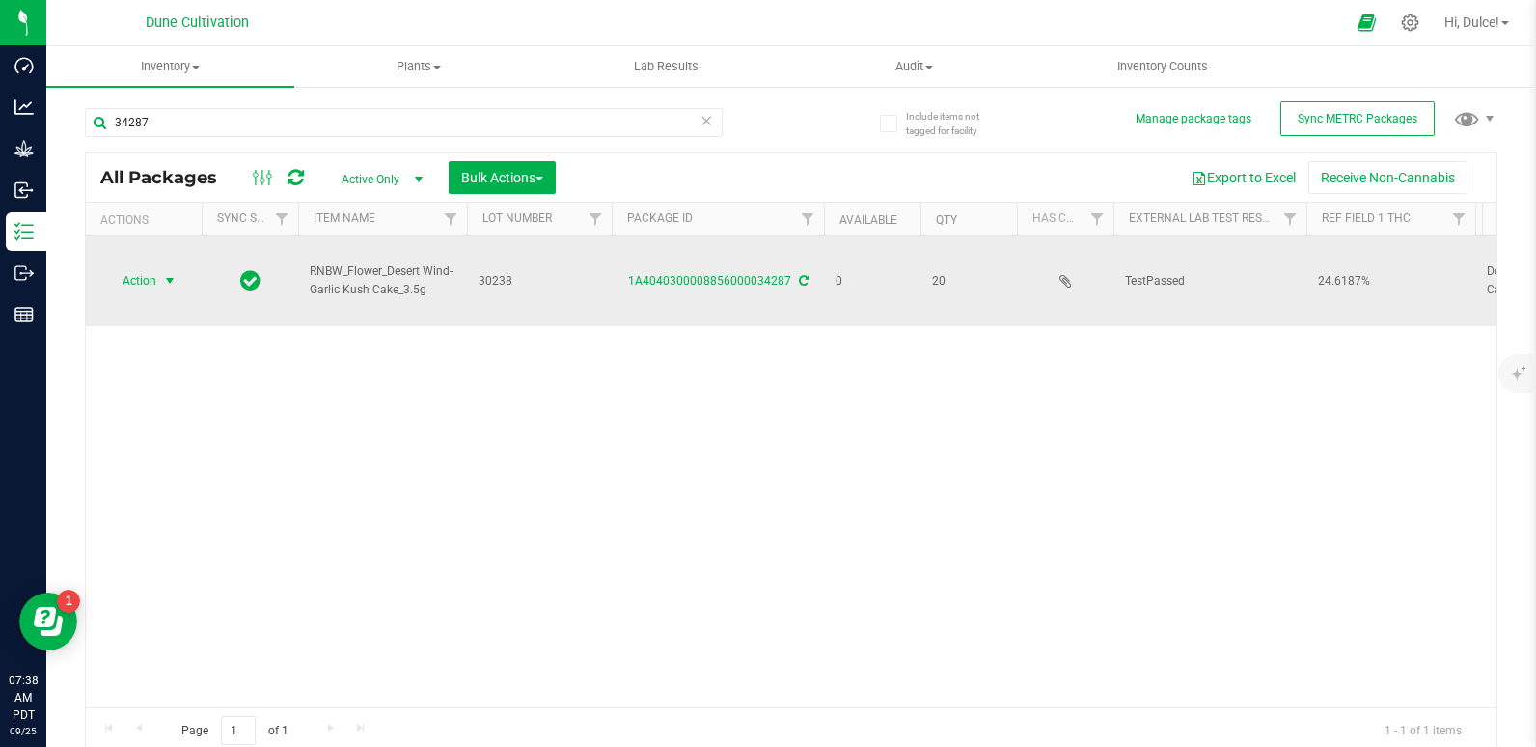
click at [151, 277] on span "Action" at bounding box center [131, 280] width 52 height 27
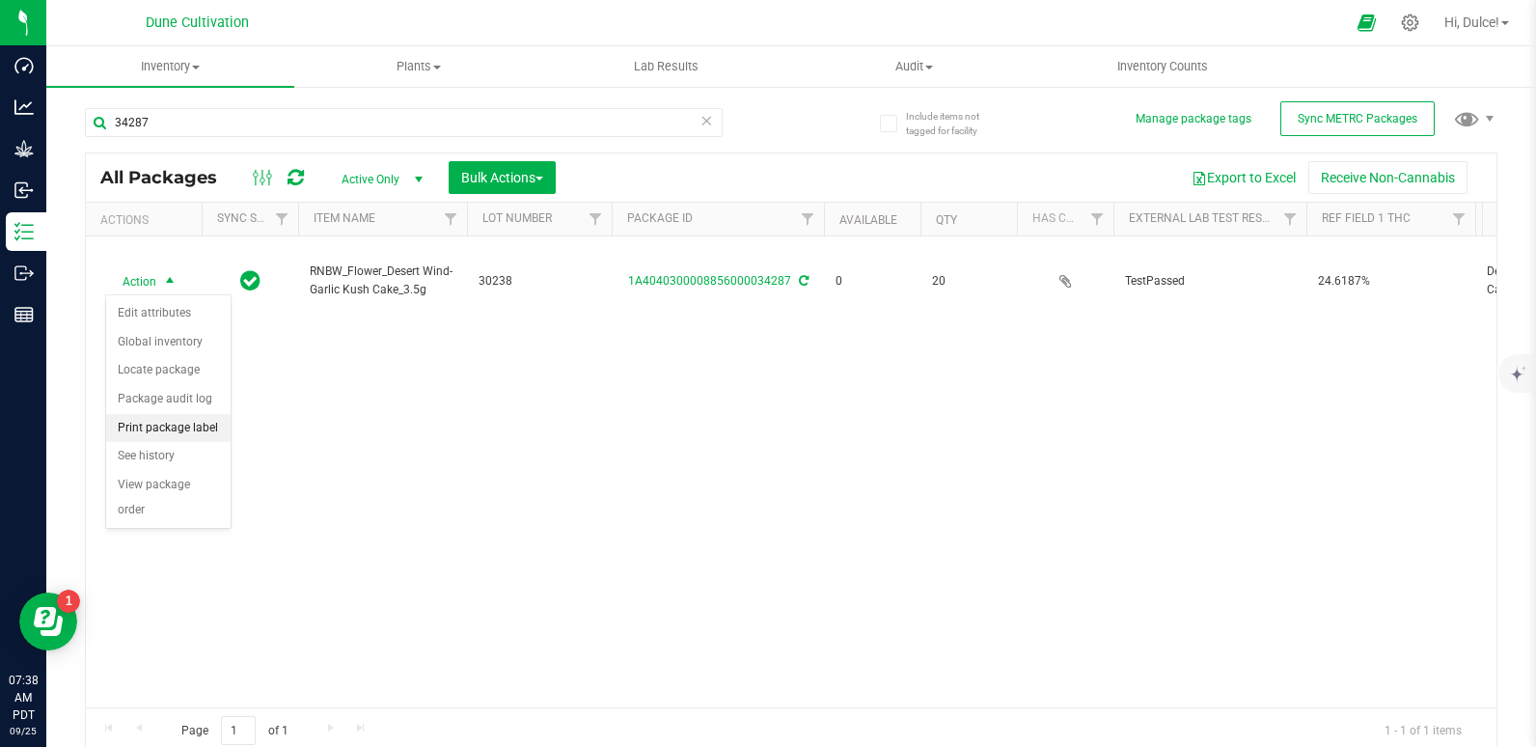
click at [122, 437] on li "Print package label" at bounding box center [168, 428] width 124 height 29
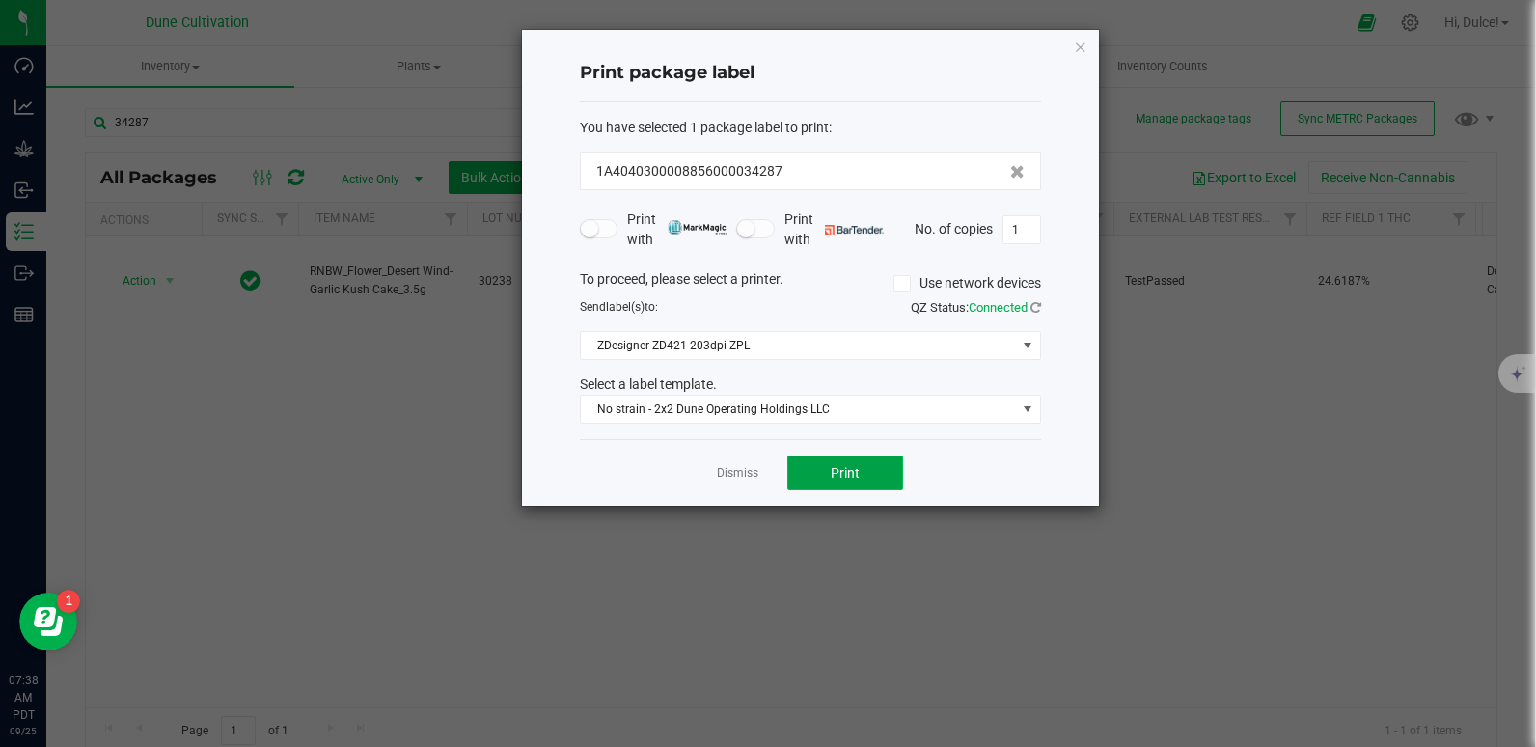
click at [830, 476] on span "Print" at bounding box center [844, 472] width 29 height 15
click at [1093, 35] on div "Print package label You have selected 1 package label to print : 1A404030000885…" at bounding box center [810, 268] width 577 height 476
click at [1083, 45] on icon "button" at bounding box center [1081, 46] width 14 height 23
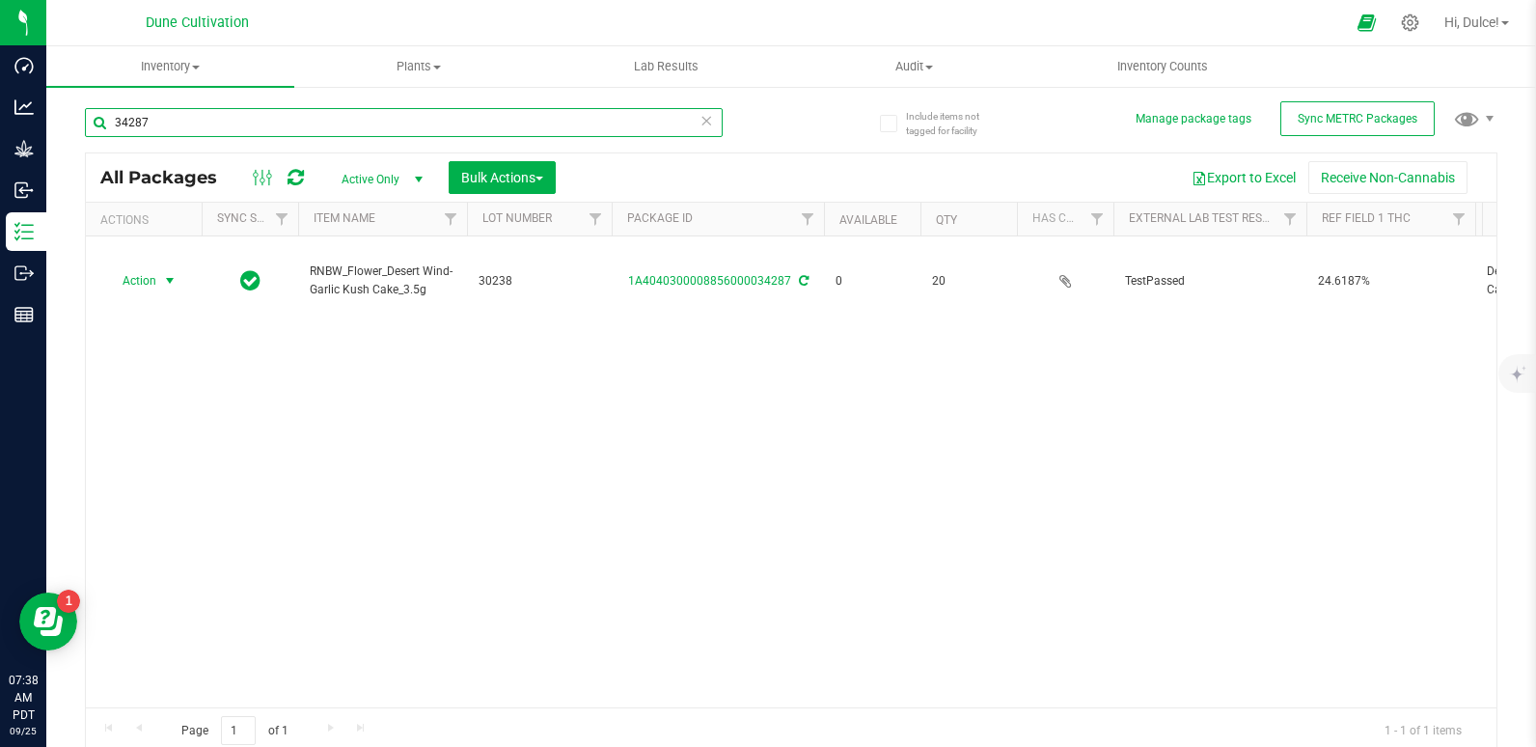
click at [434, 133] on input "34287" at bounding box center [404, 122] width 638 height 29
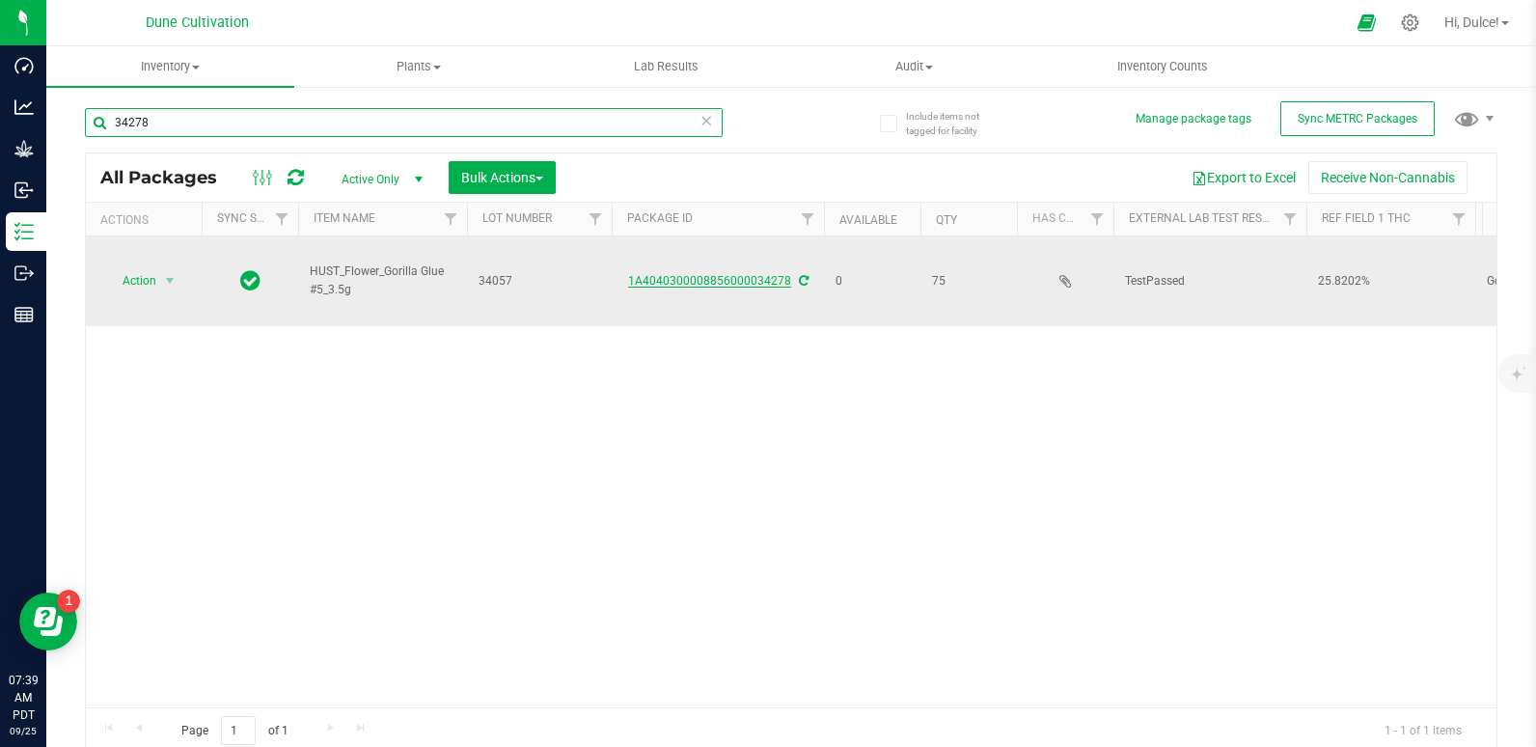
type input "34278"
click at [715, 277] on link "1A4040300008856000034278" at bounding box center [709, 281] width 163 height 14
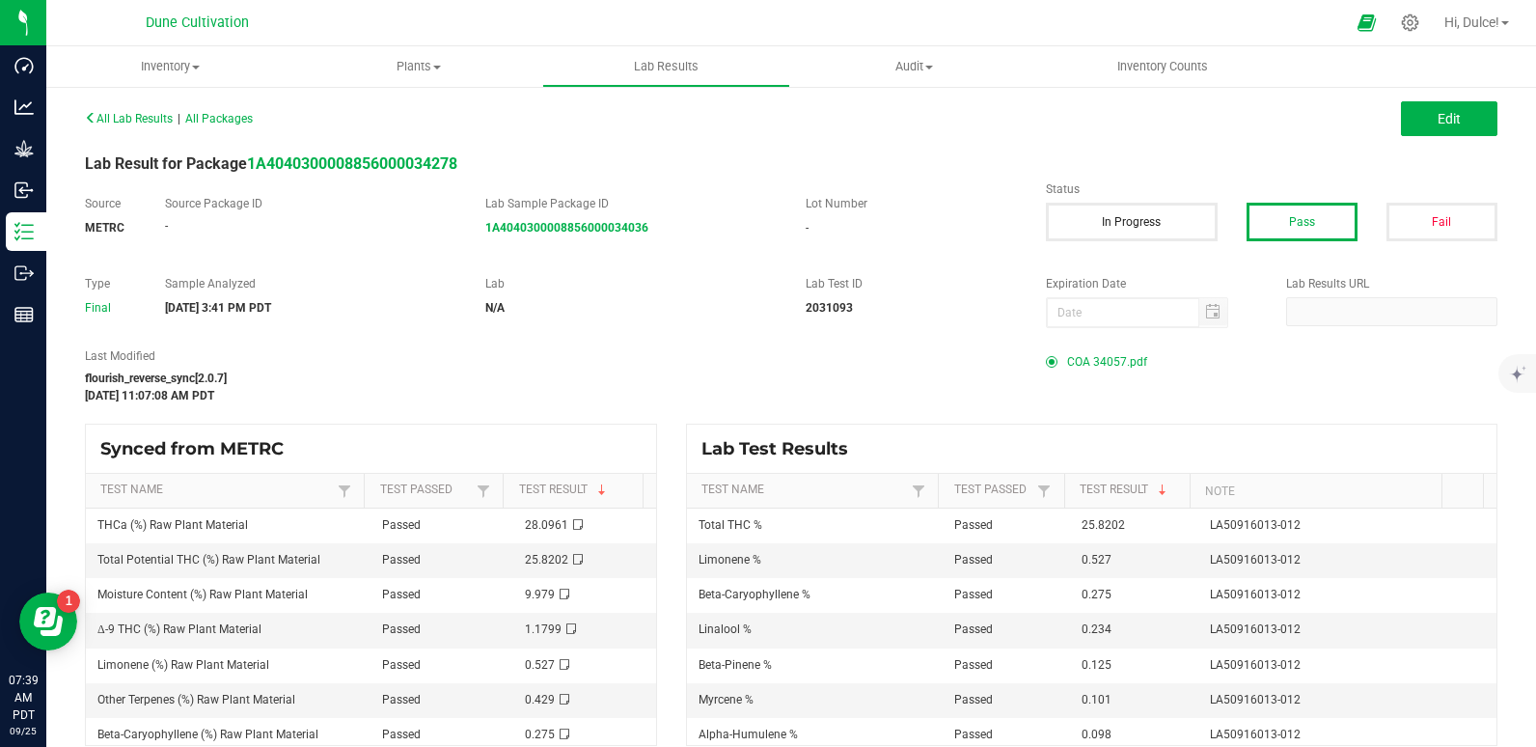
click at [1073, 365] on span "COA 34057.pdf" at bounding box center [1107, 361] width 80 height 29
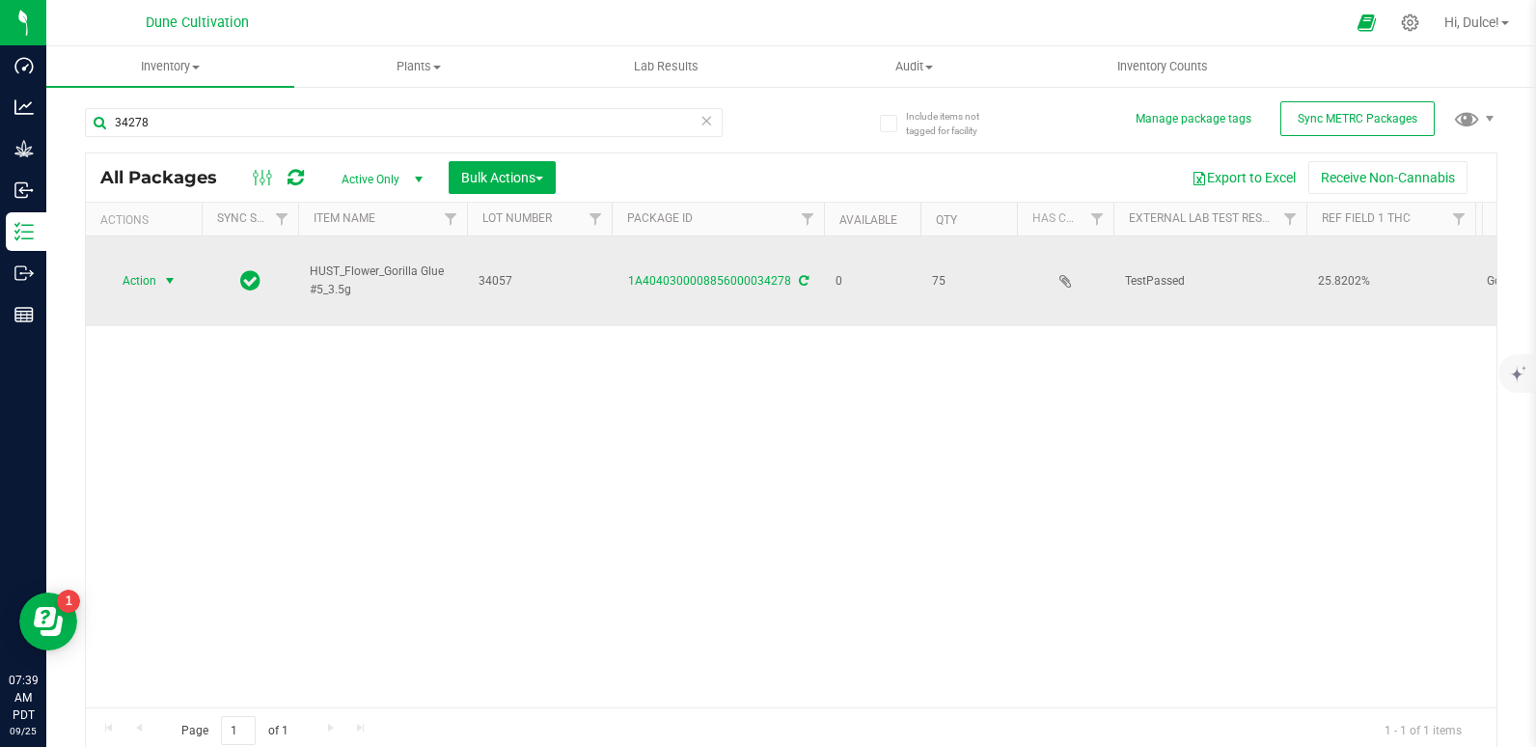
click at [168, 274] on span "select" at bounding box center [169, 280] width 15 height 15
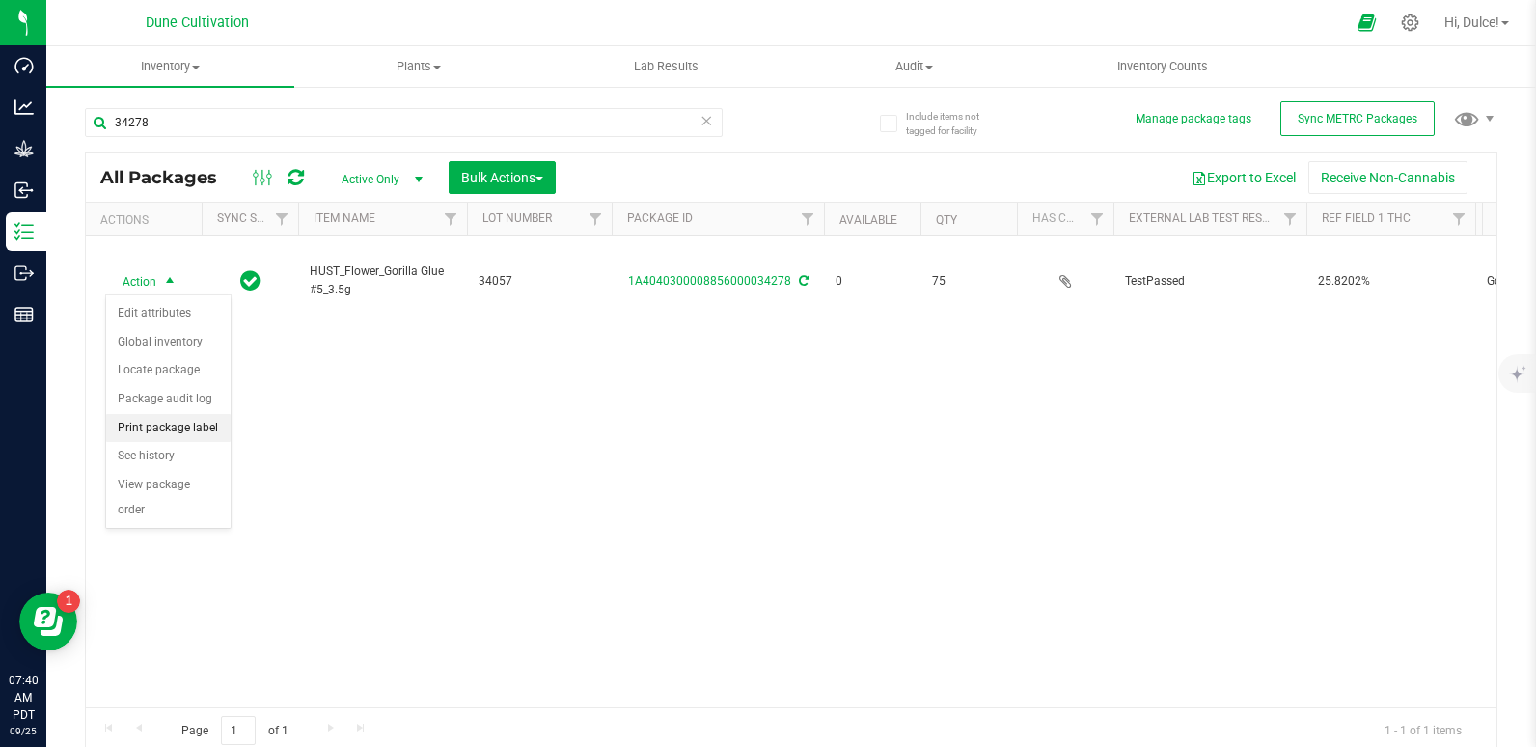
click at [197, 426] on li "Print package label" at bounding box center [168, 428] width 124 height 29
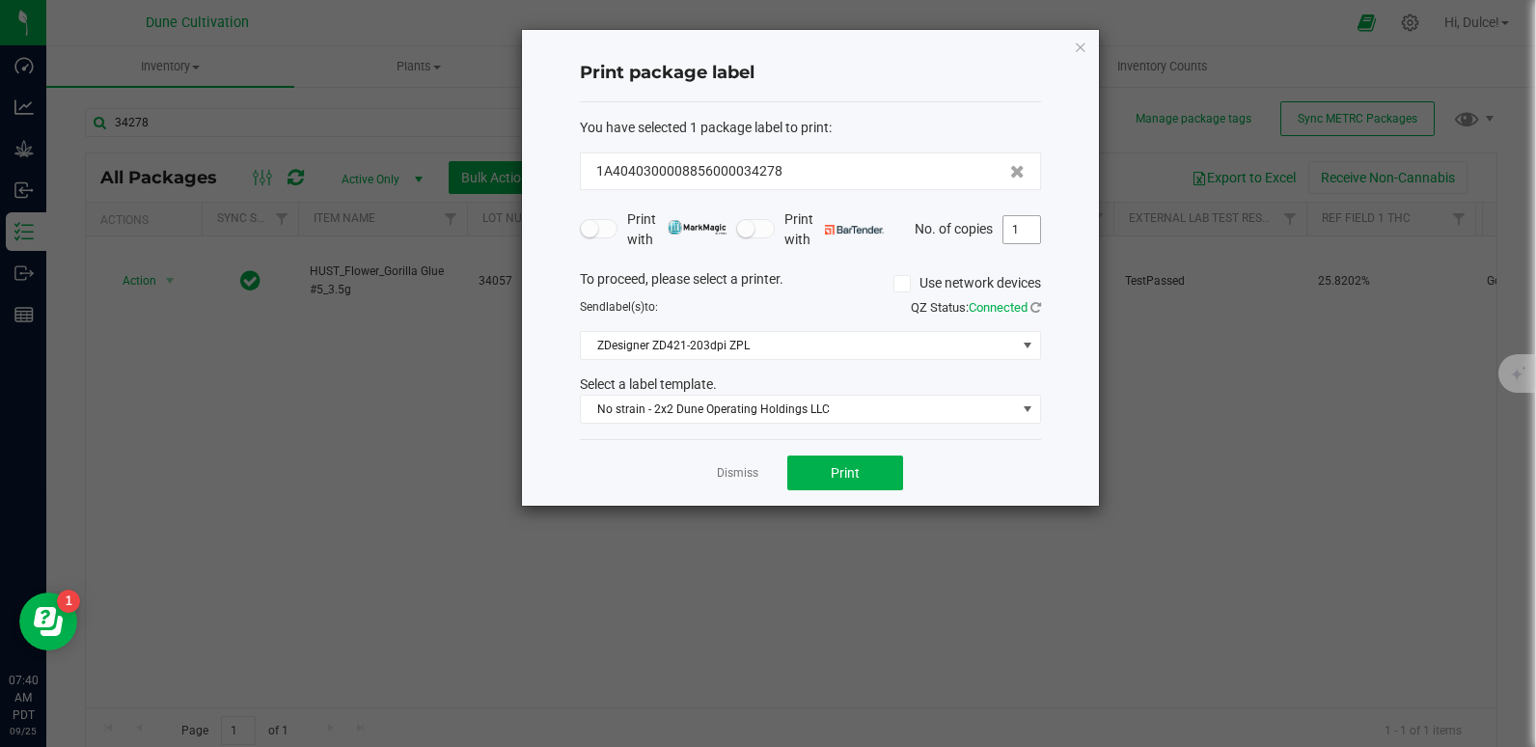
click at [1013, 222] on input "1" at bounding box center [1021, 229] width 37 height 27
type input "75"
click at [844, 481] on button "Print" at bounding box center [845, 472] width 116 height 35
click at [1078, 53] on icon "button" at bounding box center [1081, 46] width 14 height 23
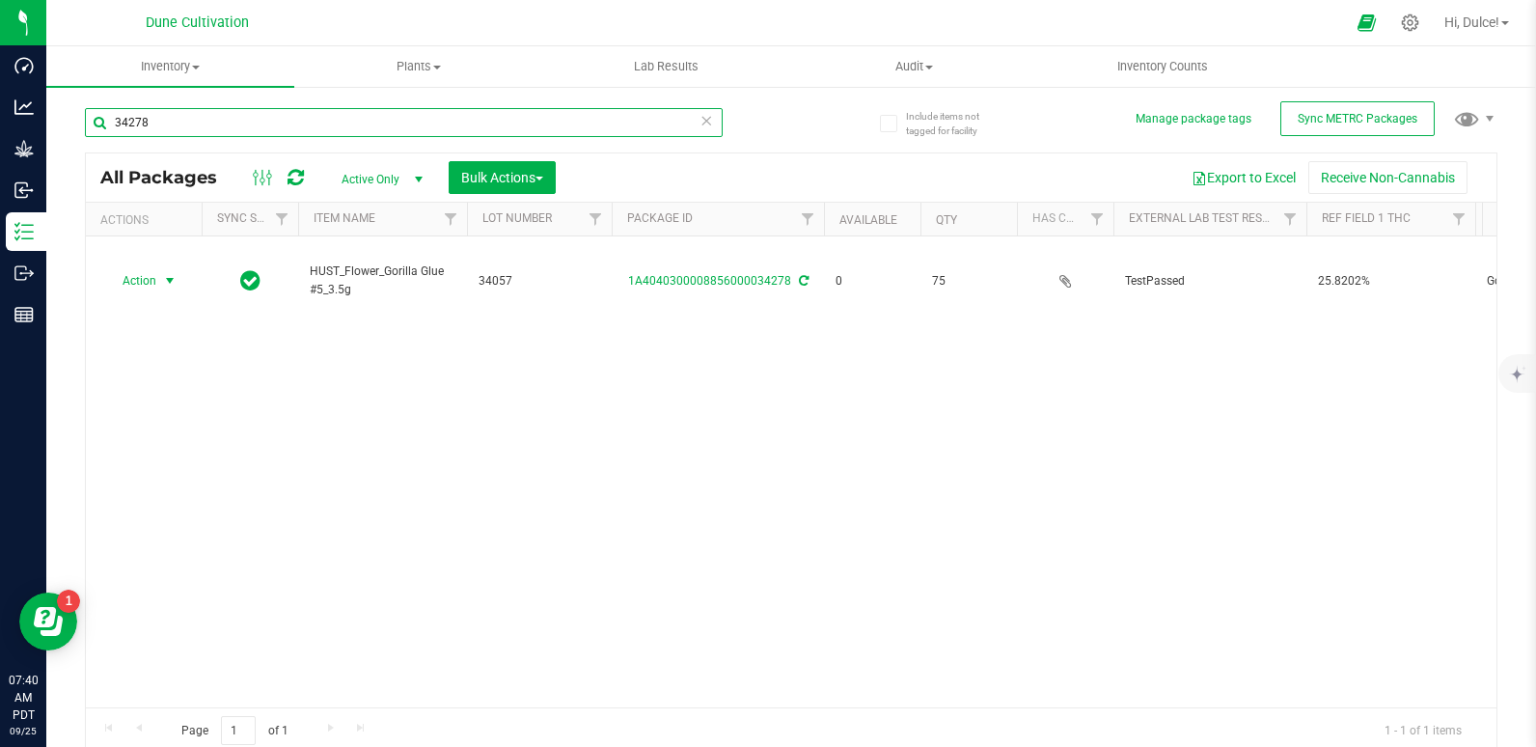
click at [331, 127] on input "34278" at bounding box center [404, 122] width 638 height 29
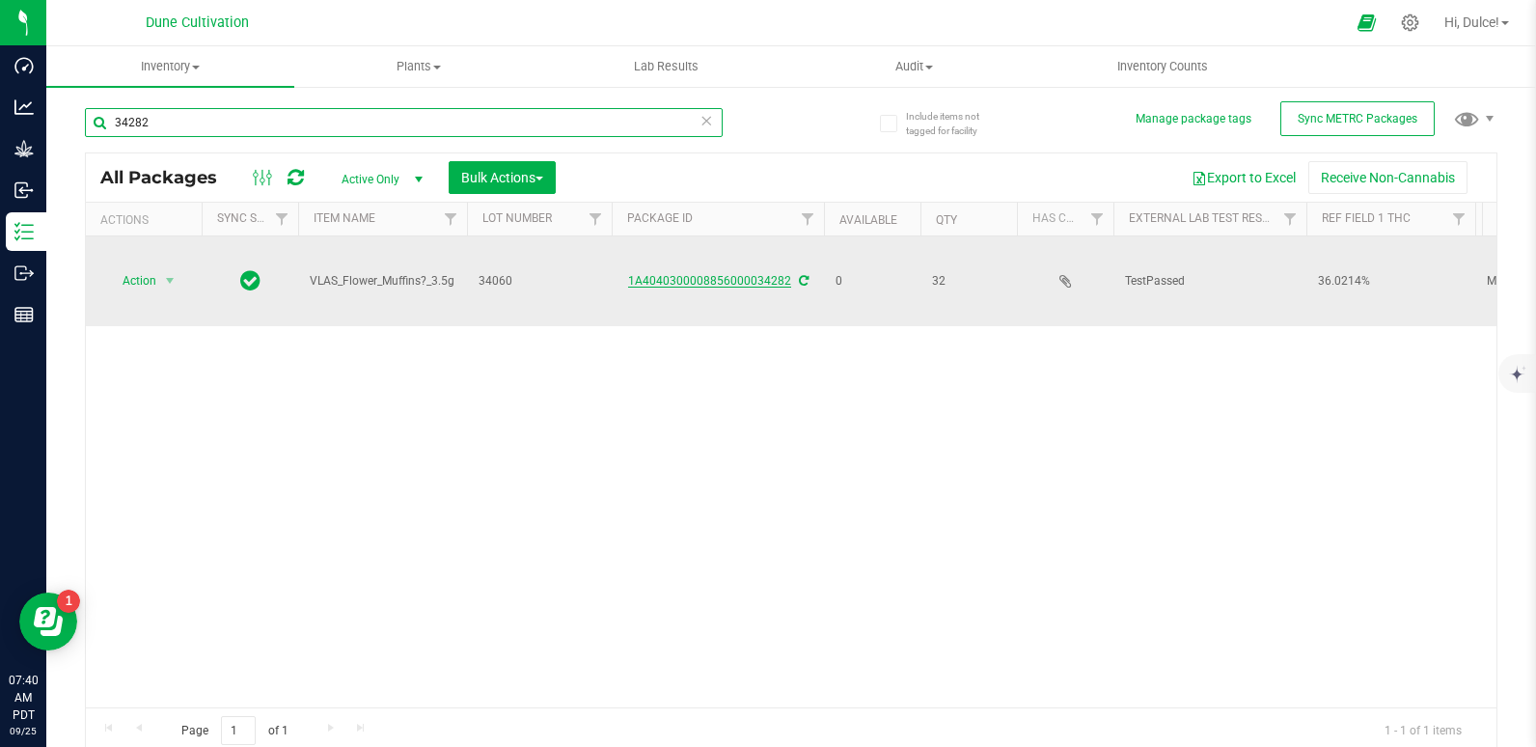
type input "34282"
click at [693, 278] on link "1A4040300008856000034282" at bounding box center [709, 281] width 163 height 14
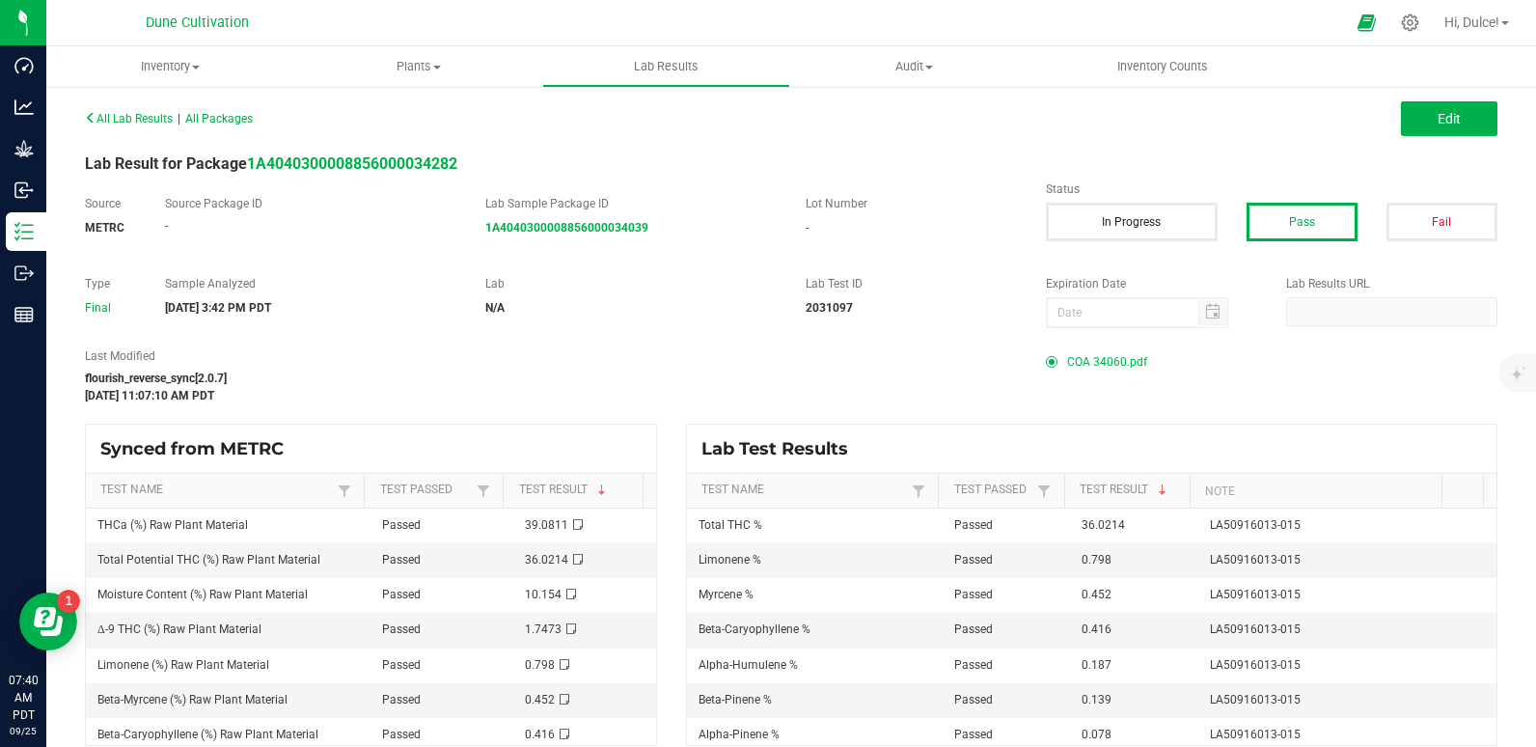
click at [1079, 359] on span "COA 34060.pdf" at bounding box center [1107, 361] width 80 height 29
click at [1099, 360] on span "COA 34060.pdf" at bounding box center [1107, 361] width 80 height 29
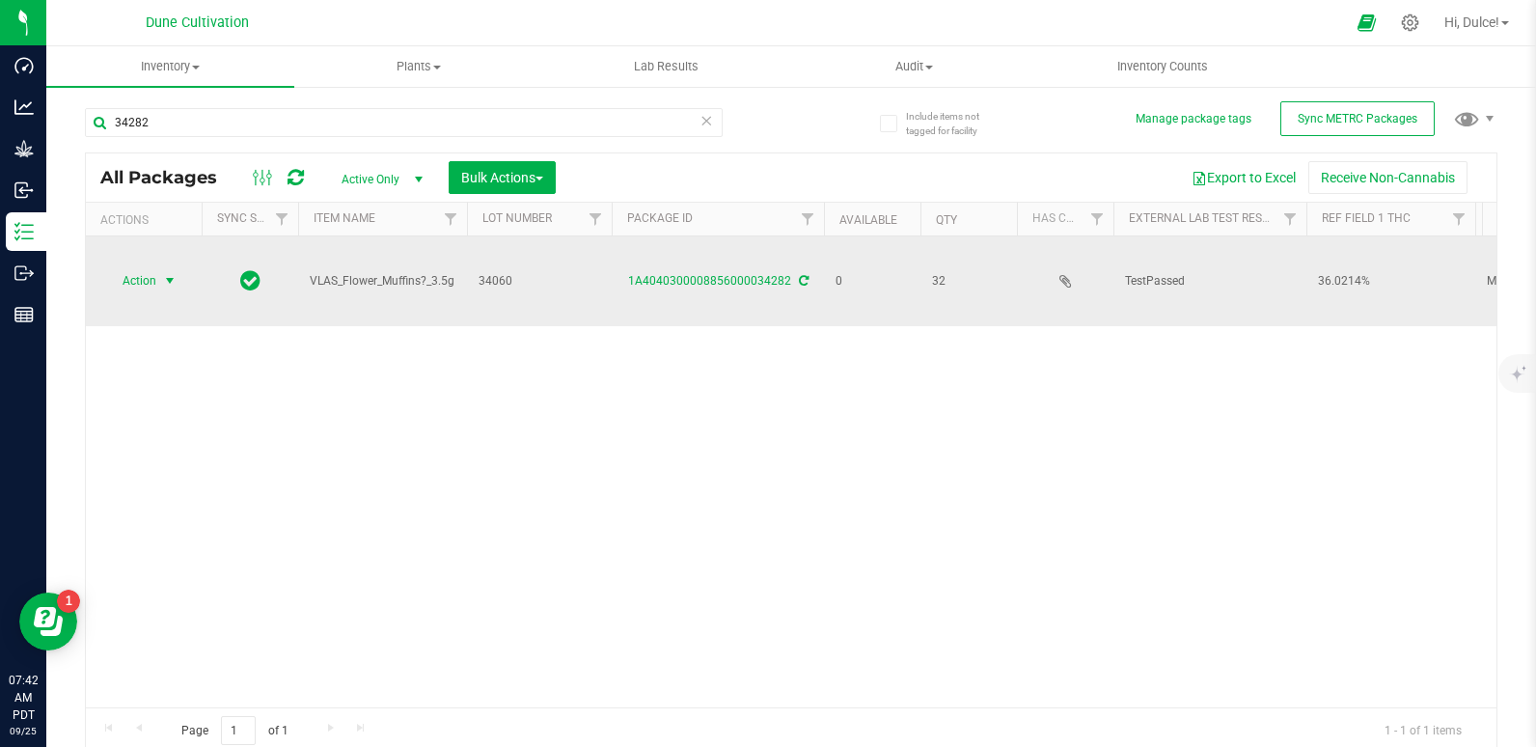
click at [141, 274] on span "Action" at bounding box center [131, 280] width 52 height 27
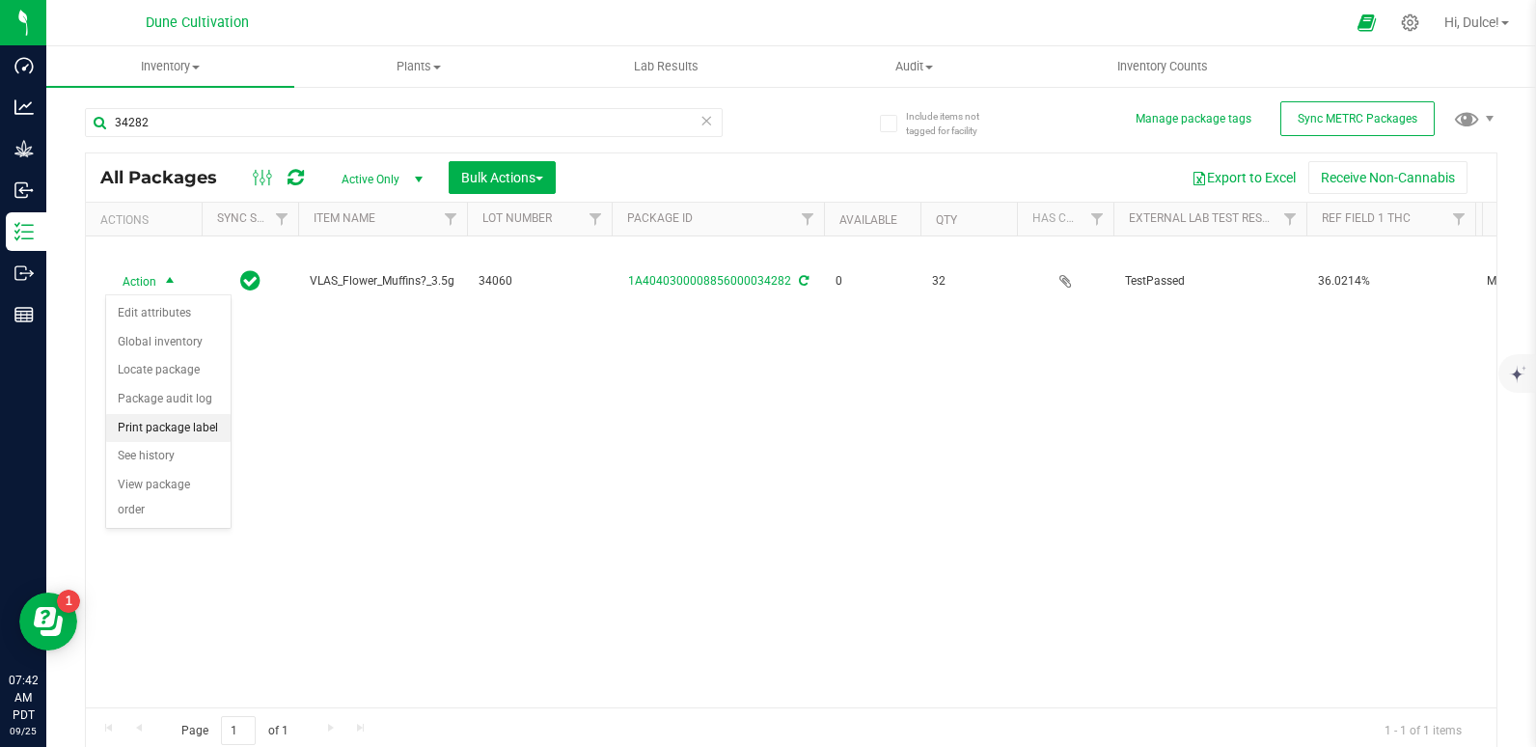
click at [177, 431] on li "Print package label" at bounding box center [168, 428] width 124 height 29
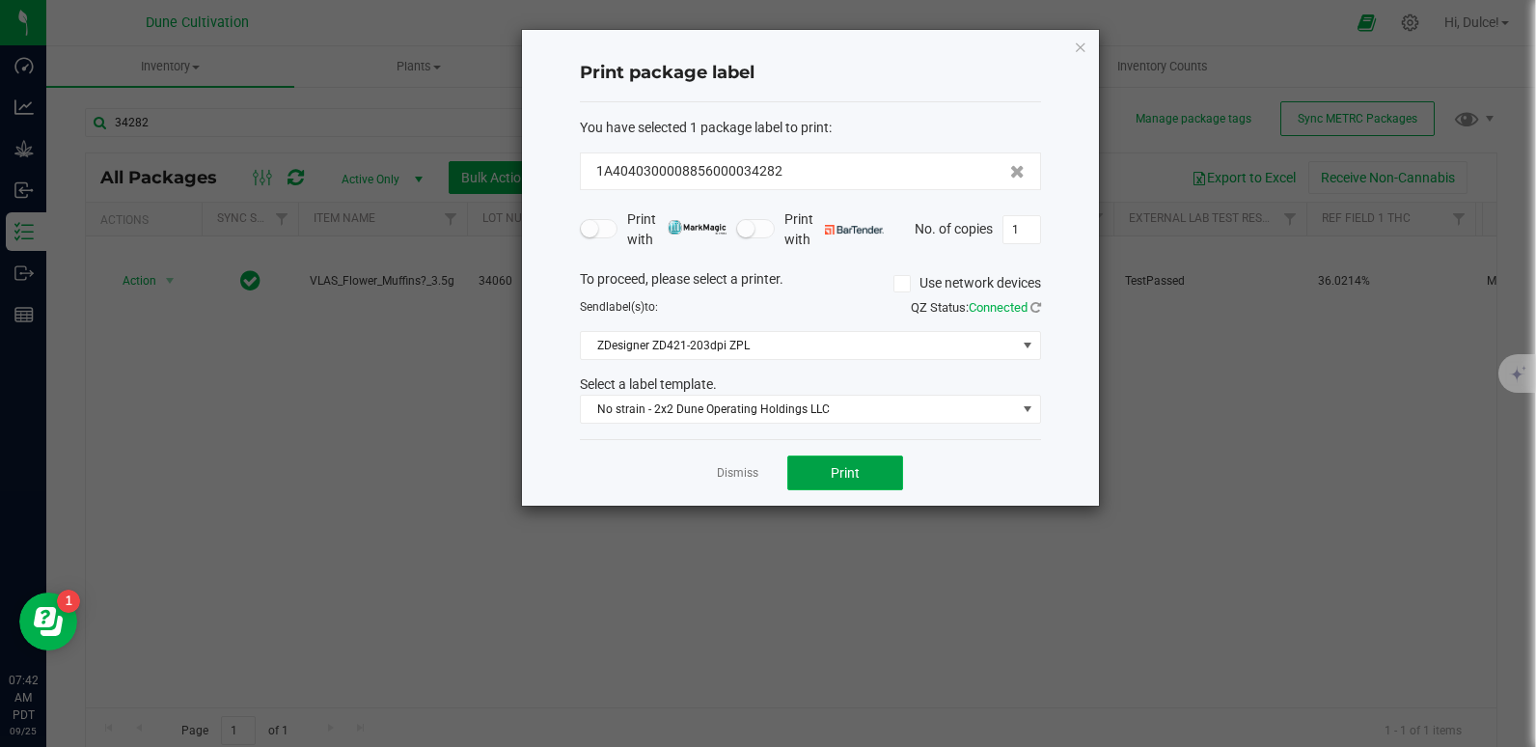
click at [831, 467] on span "Print" at bounding box center [844, 472] width 29 height 15
click at [1084, 45] on icon "button" at bounding box center [1081, 46] width 14 height 23
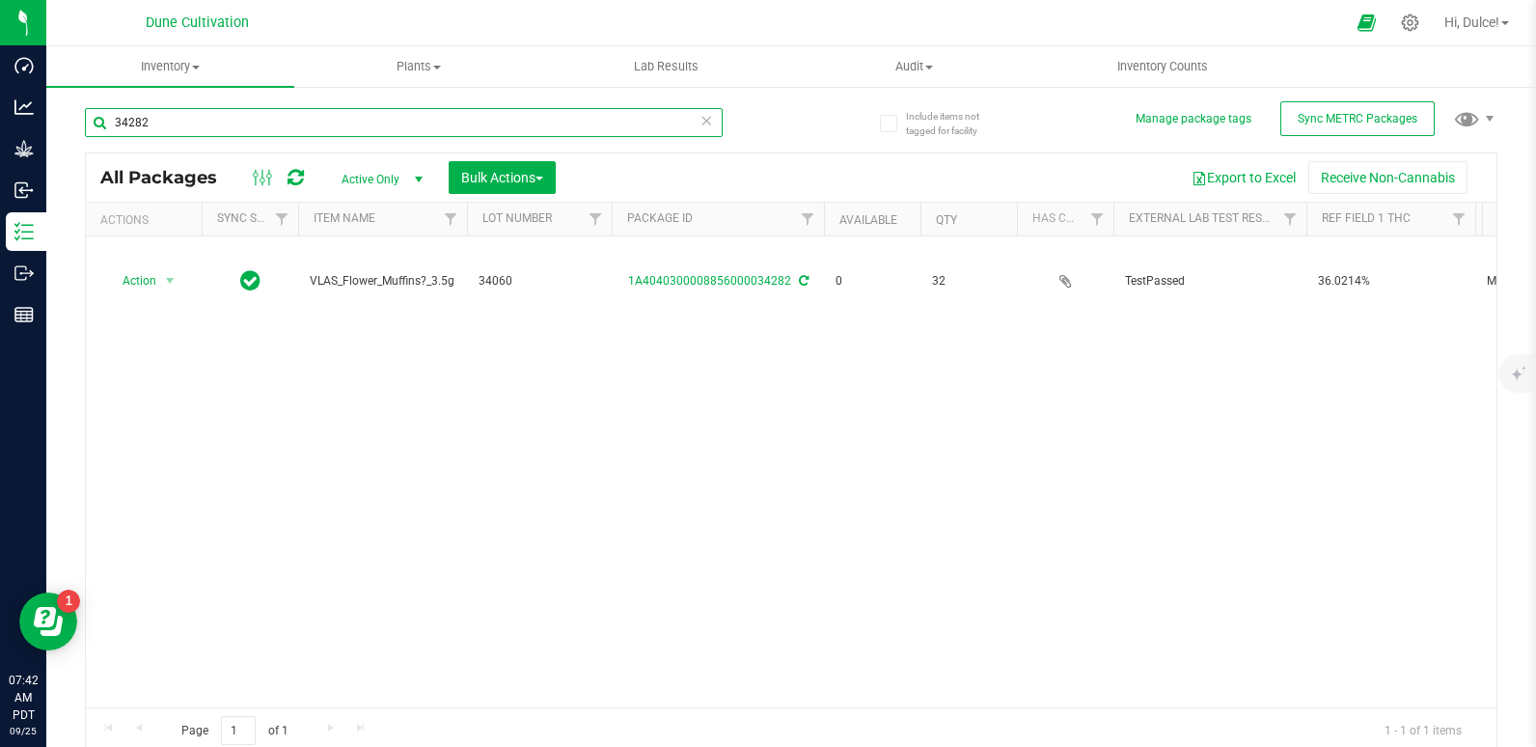
click at [585, 121] on input "34282" at bounding box center [404, 122] width 638 height 29
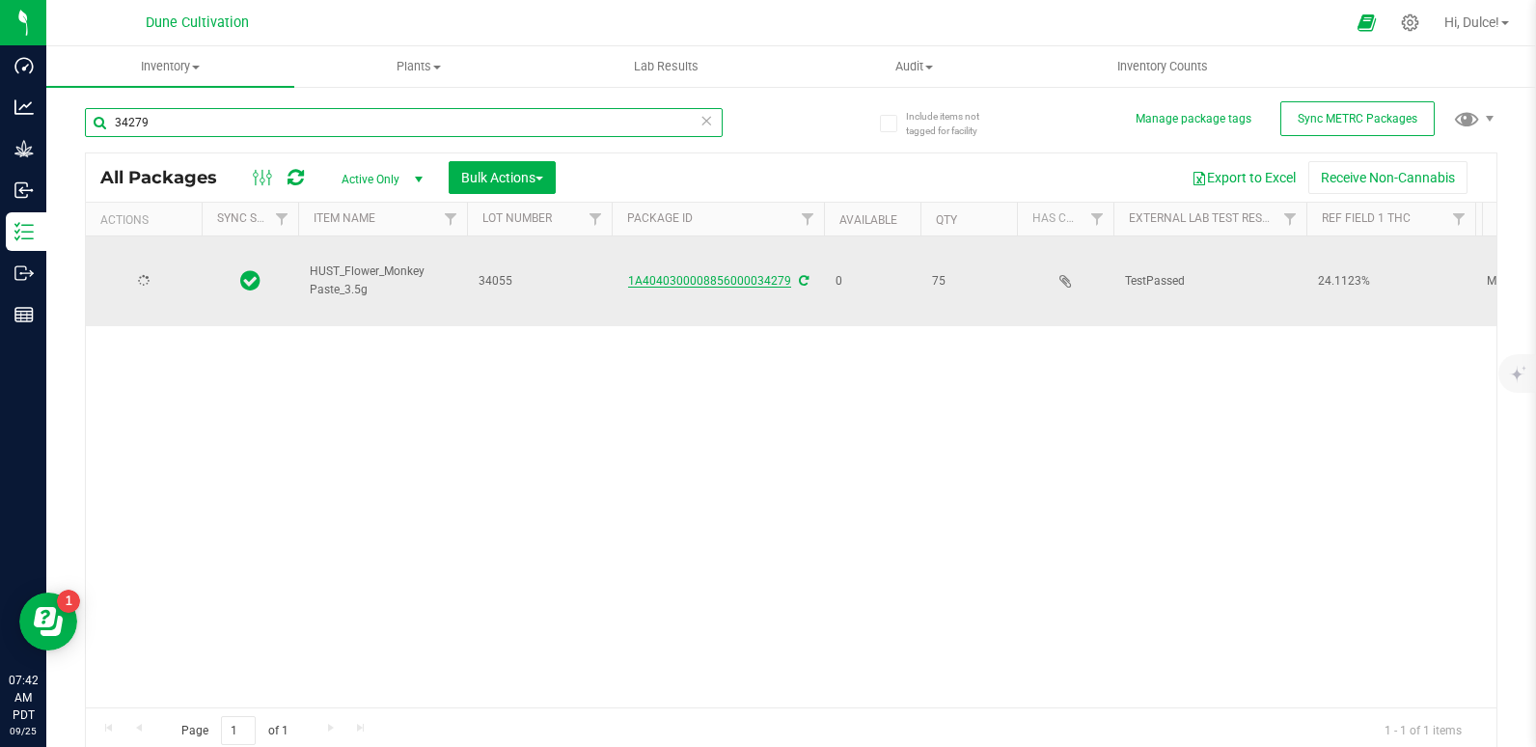
type input "34279"
click at [756, 282] on link "1A4040300008856000034279" at bounding box center [709, 281] width 163 height 14
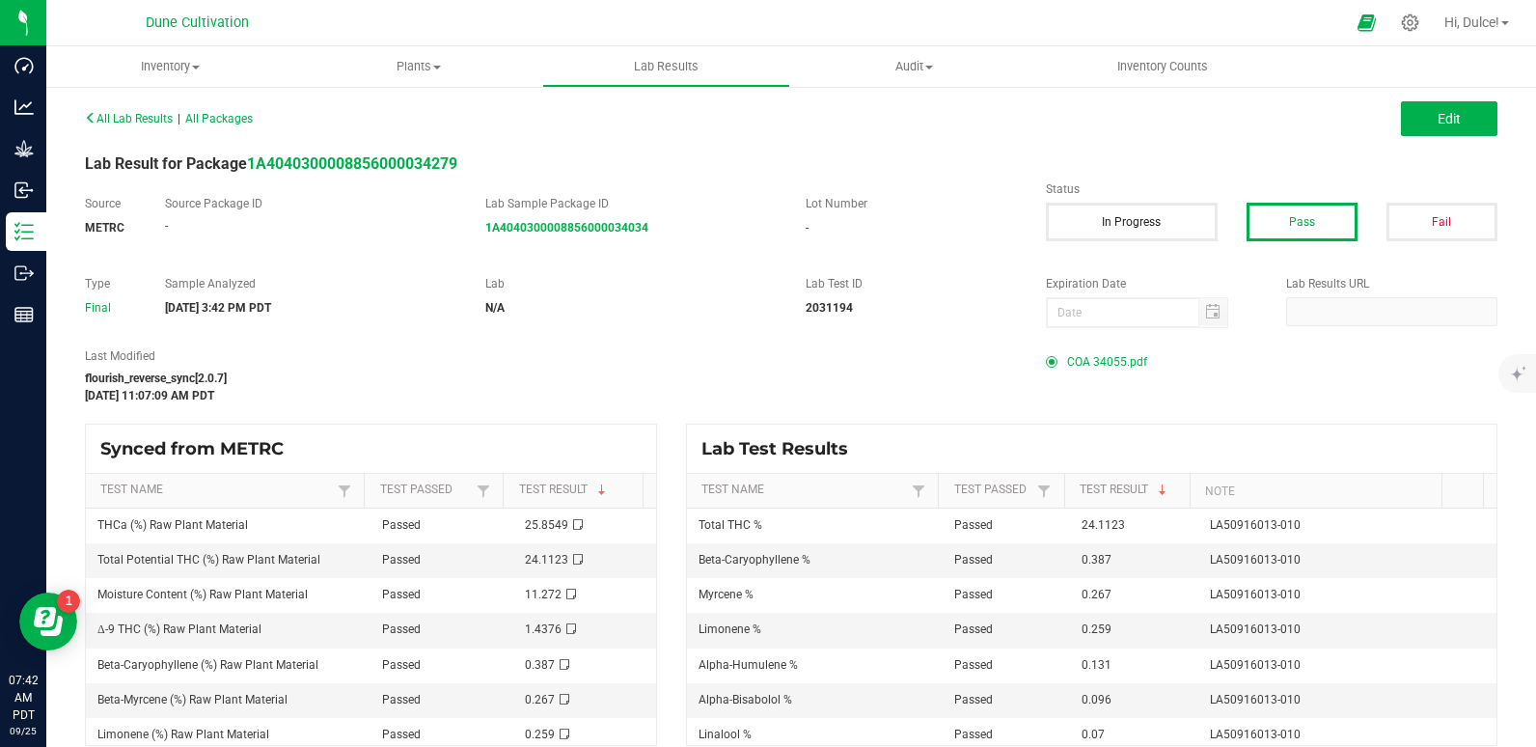
click at [1071, 361] on span "COA 34055.pdf" at bounding box center [1107, 361] width 80 height 29
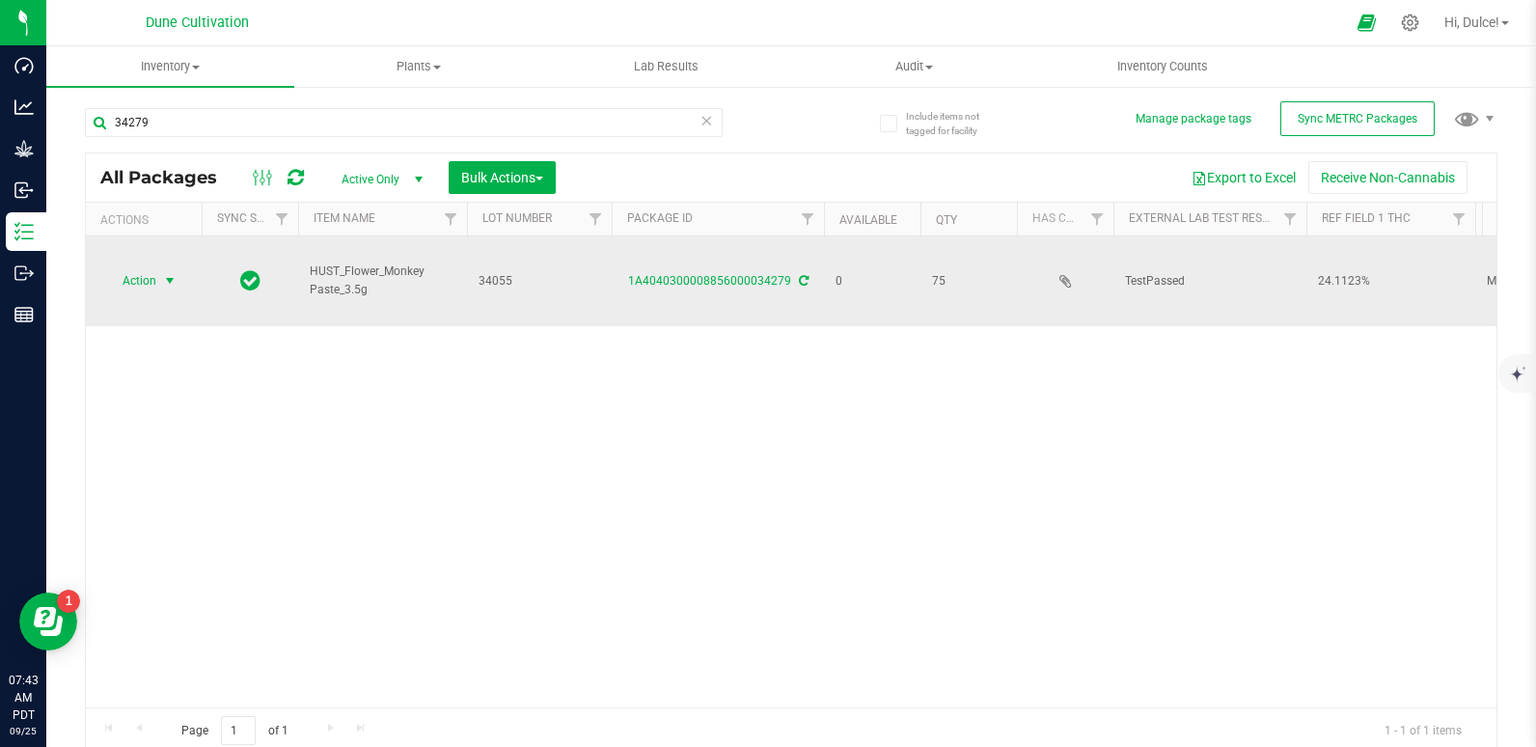
click at [154, 284] on span "Action" at bounding box center [131, 280] width 52 height 27
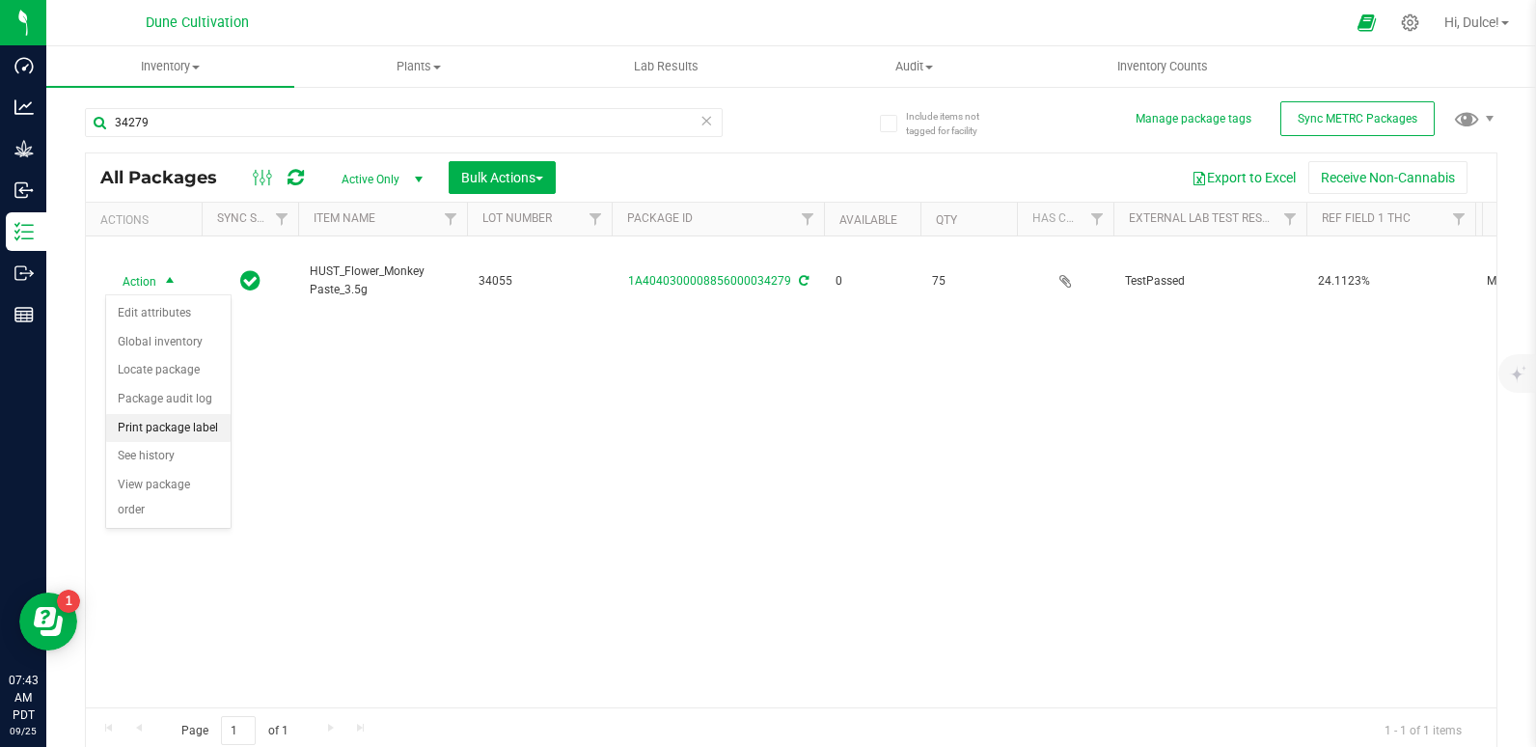
click at [185, 422] on li "Print package label" at bounding box center [168, 428] width 124 height 29
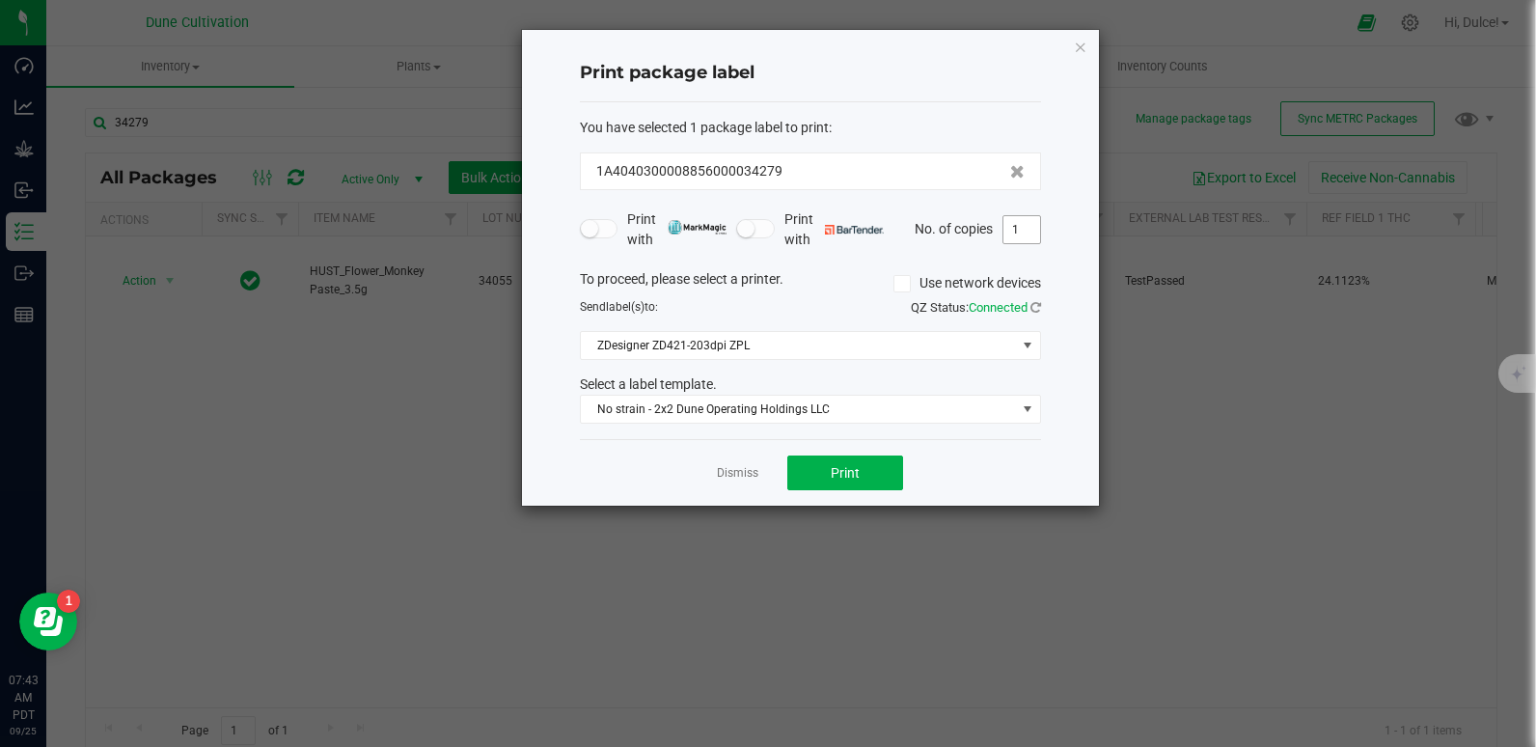
click at [1028, 234] on input "1" at bounding box center [1021, 229] width 37 height 27
type input "75"
click at [830, 472] on span "Print" at bounding box center [844, 472] width 29 height 15
click at [1080, 42] on icon "button" at bounding box center [1081, 46] width 14 height 23
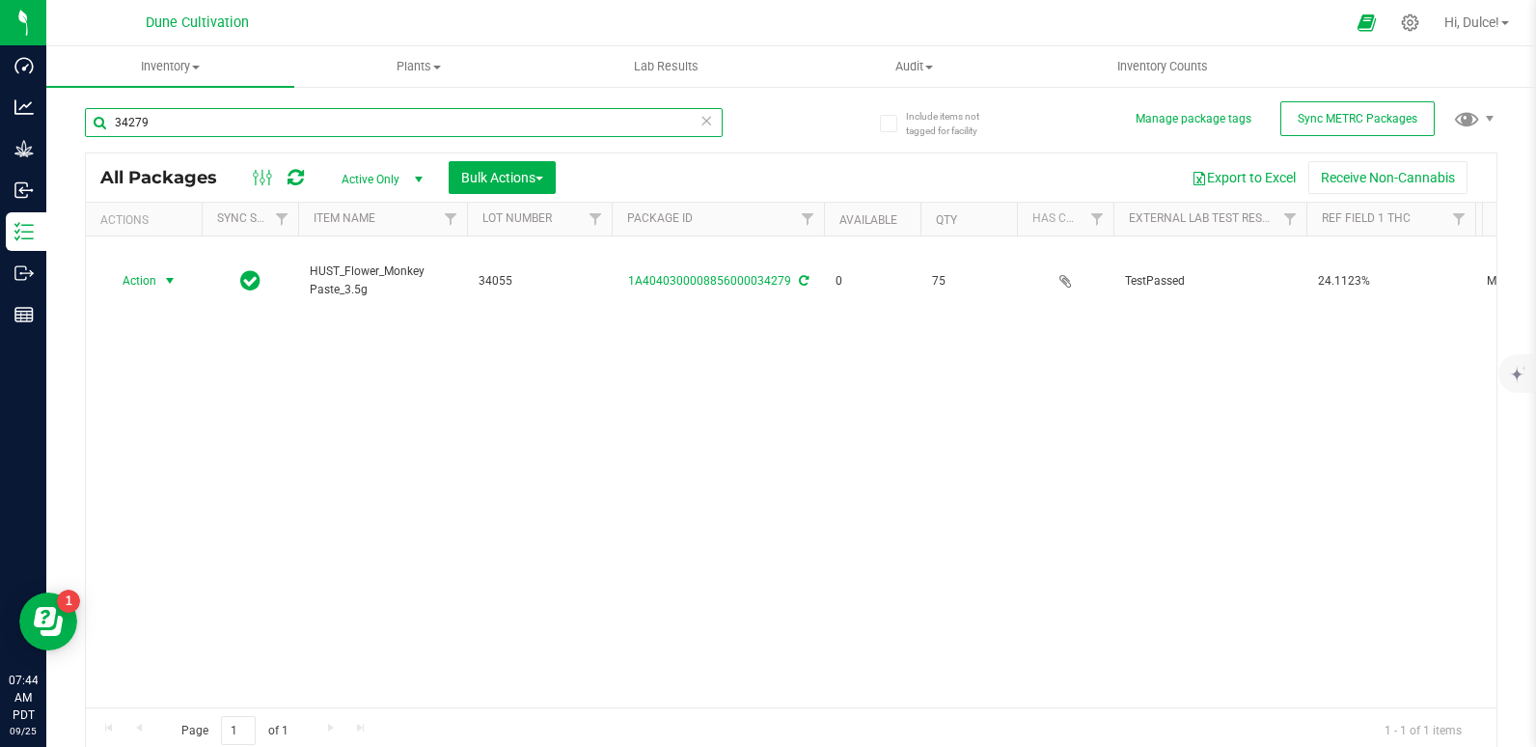
click at [536, 121] on input "34279" at bounding box center [404, 122] width 638 height 29
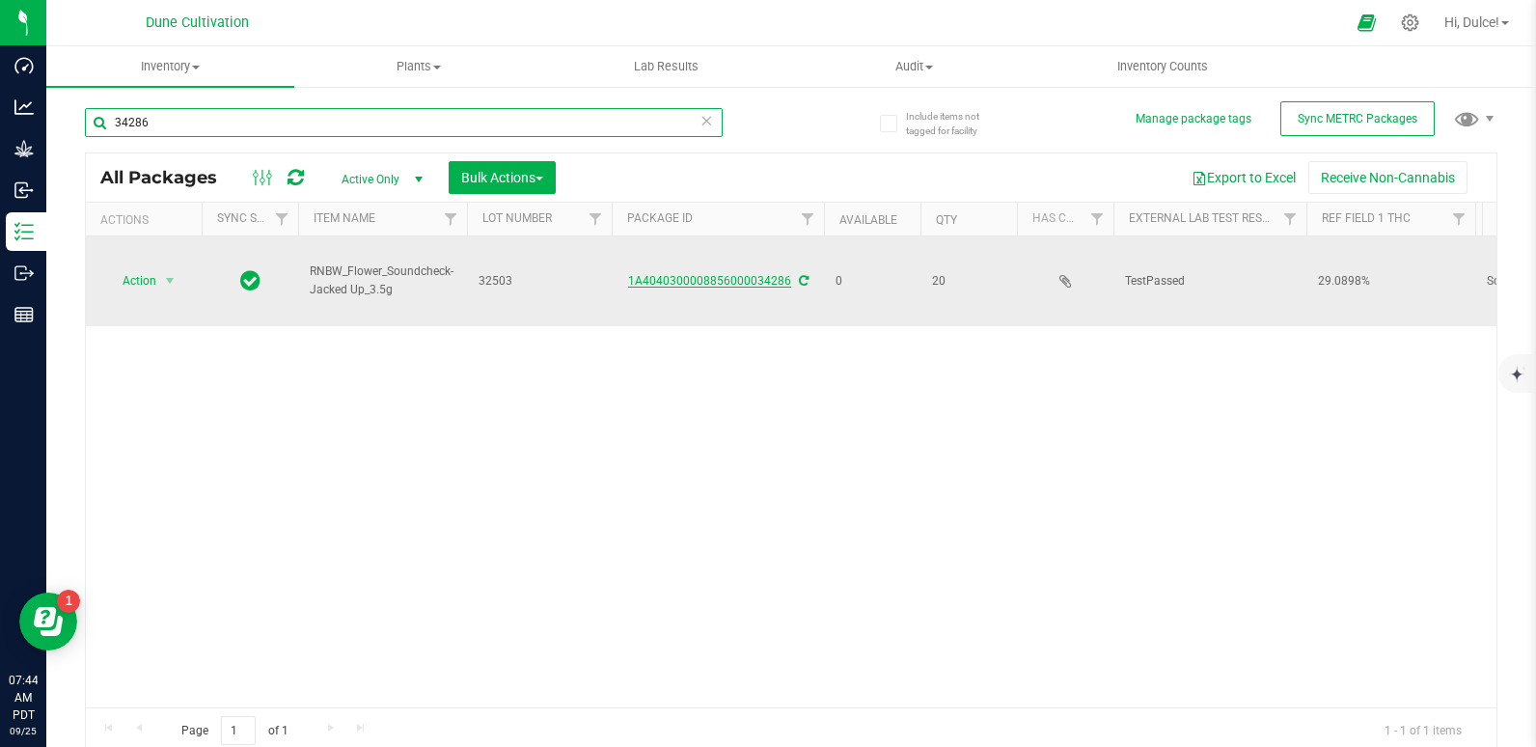
type input "34286"
click at [722, 282] on link "1A4040300008856000034286" at bounding box center [709, 281] width 163 height 14
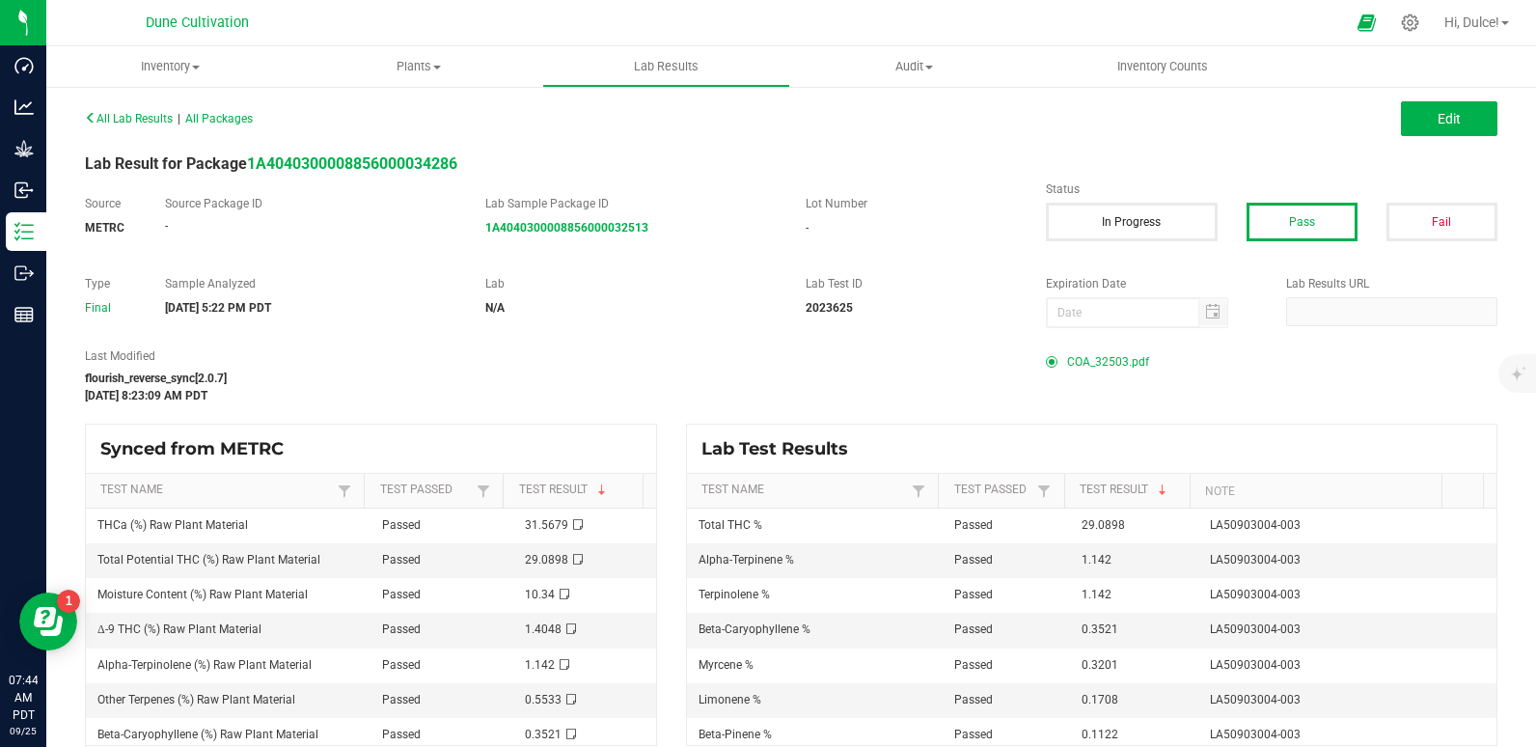
click at [1076, 363] on span "COA_32503.pdf" at bounding box center [1108, 361] width 82 height 29
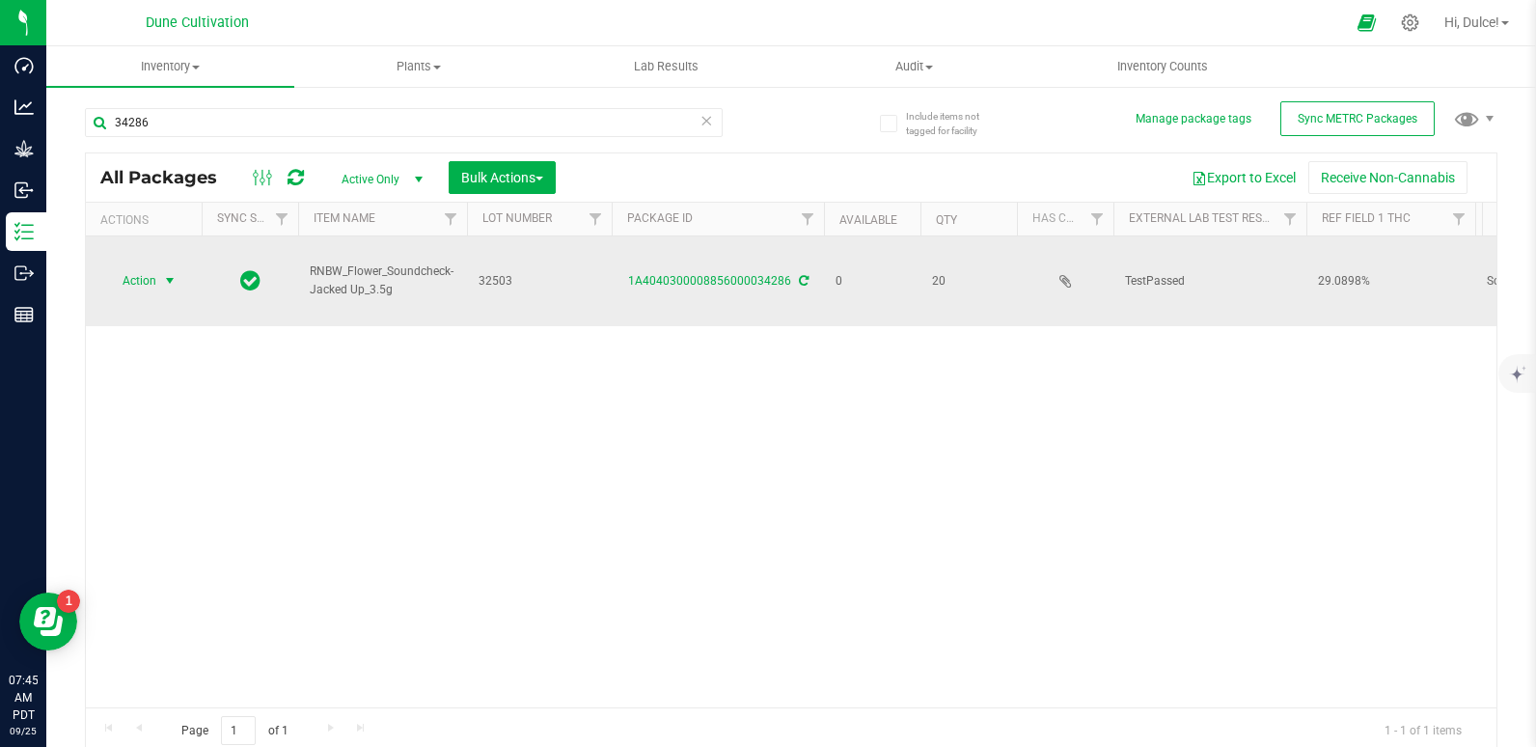
click at [155, 281] on span "Action" at bounding box center [131, 280] width 52 height 27
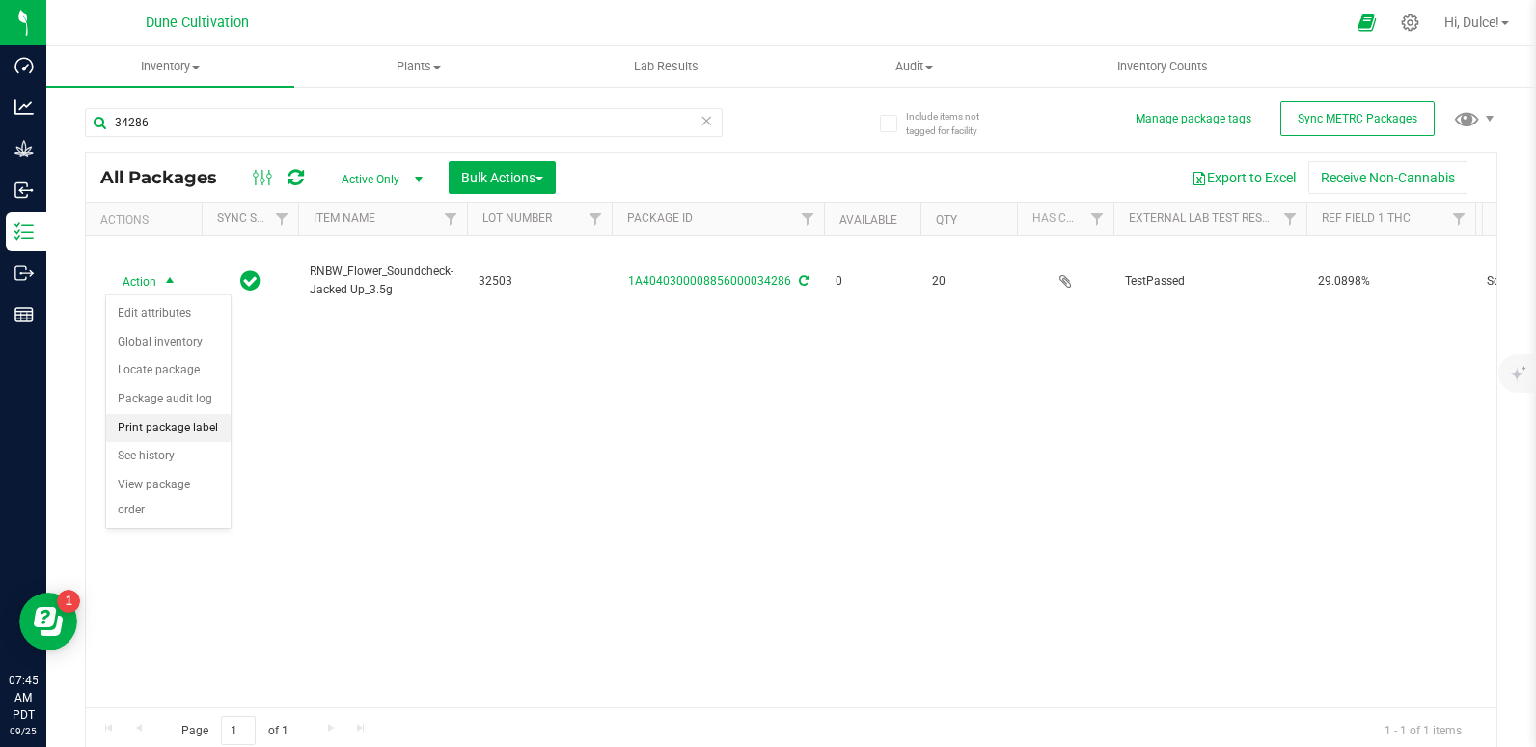
click at [138, 422] on li "Print package label" at bounding box center [168, 428] width 124 height 29
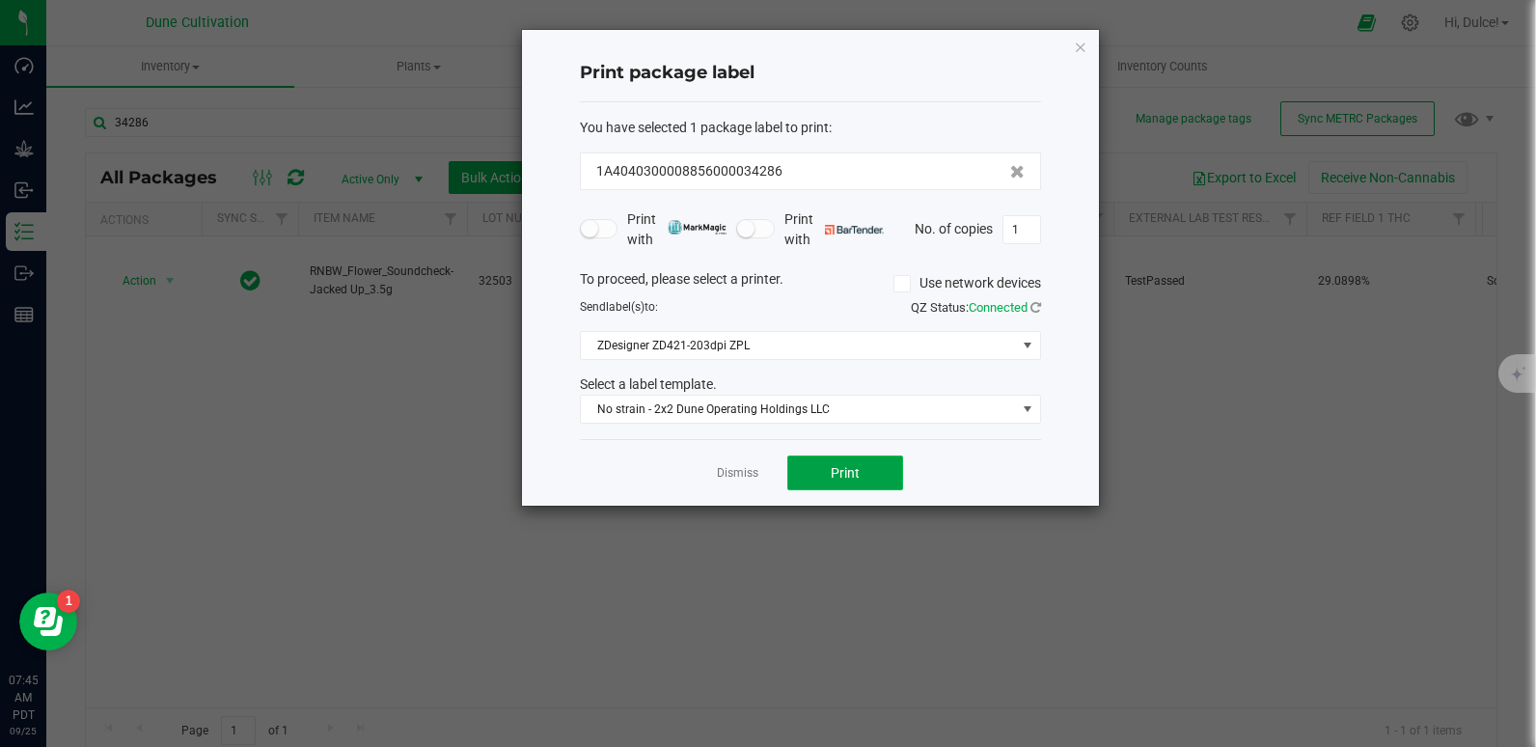
click at [841, 477] on span "Print" at bounding box center [844, 472] width 29 height 15
click at [1078, 52] on icon "button" at bounding box center [1081, 46] width 14 height 23
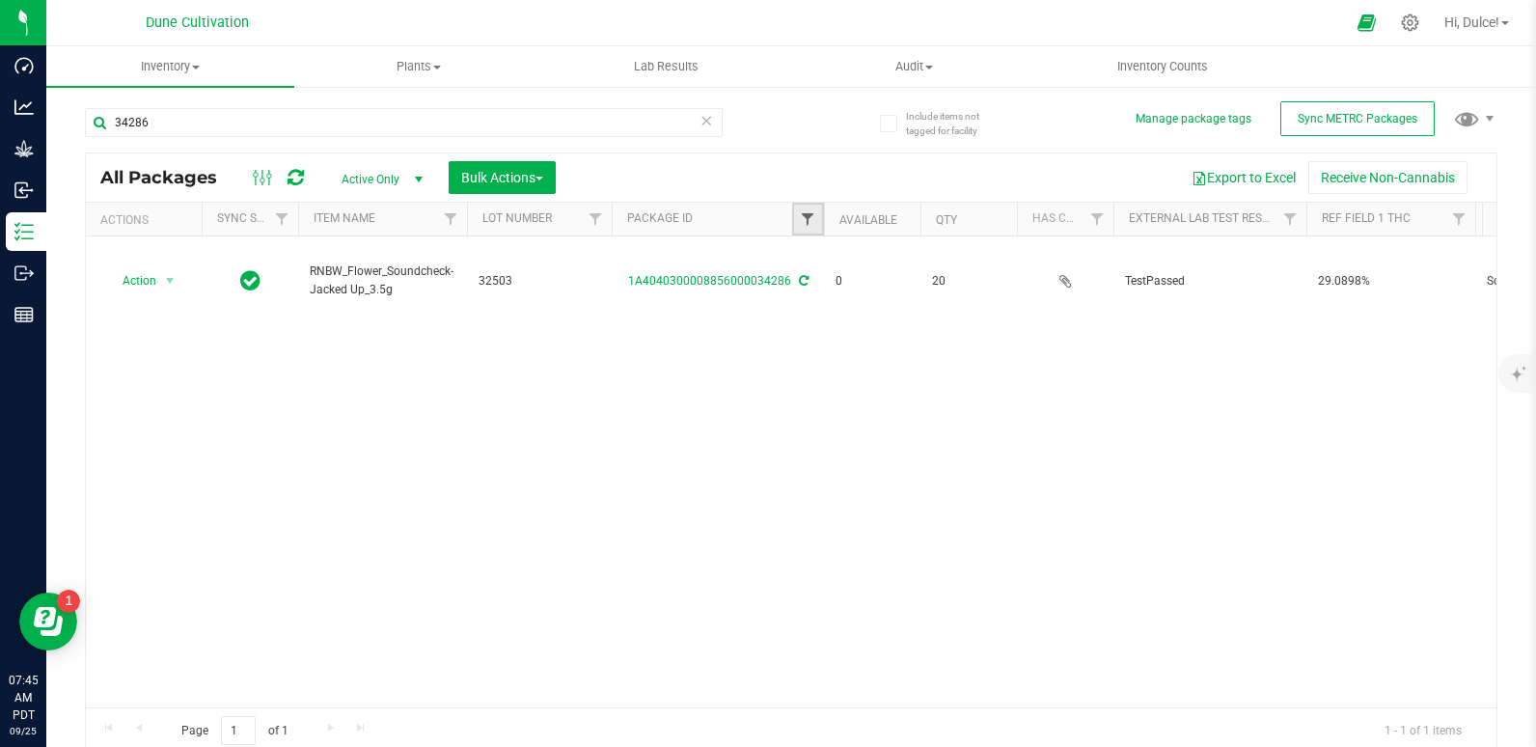
click at [802, 217] on span "Filter" at bounding box center [807, 218] width 15 height 15
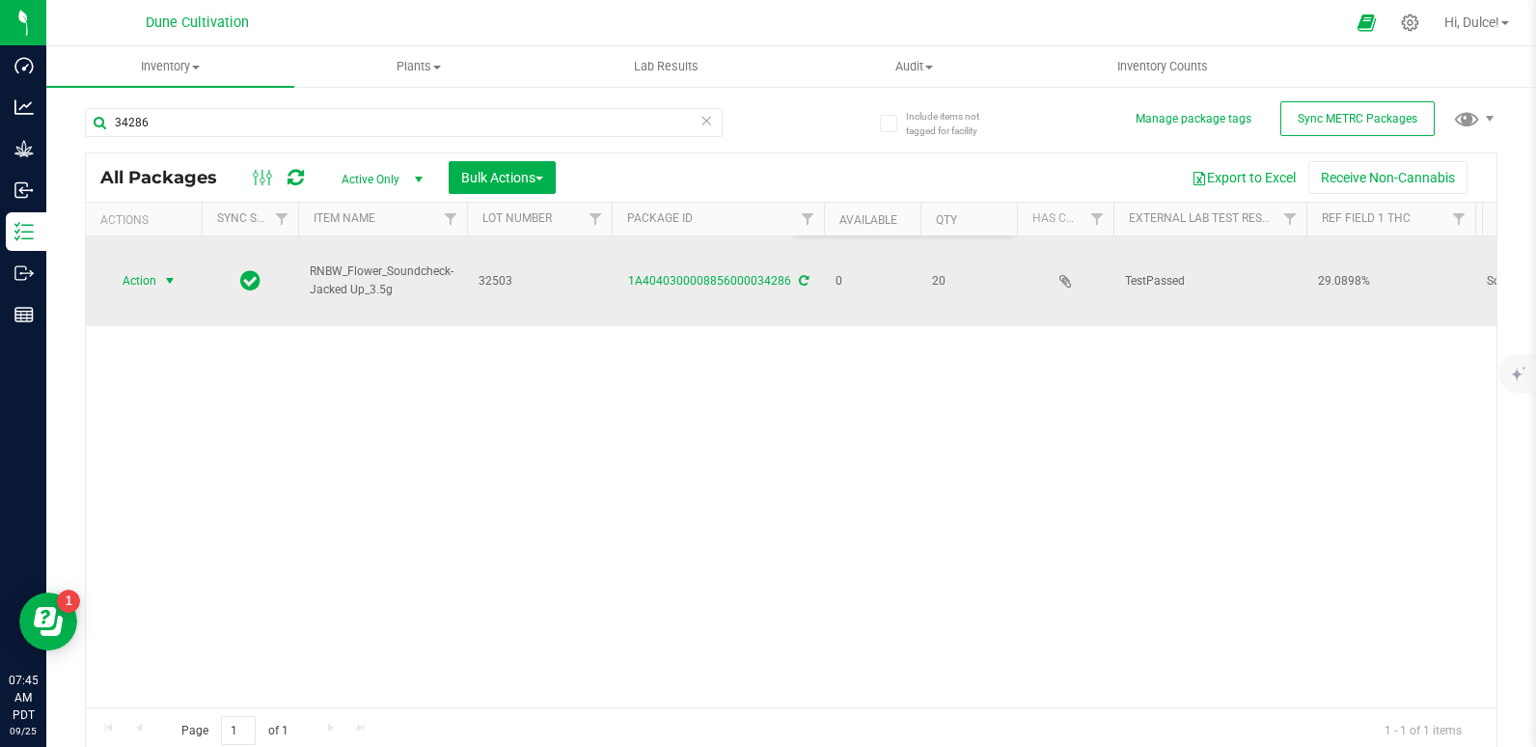
click at [151, 287] on span "Action" at bounding box center [131, 280] width 52 height 27
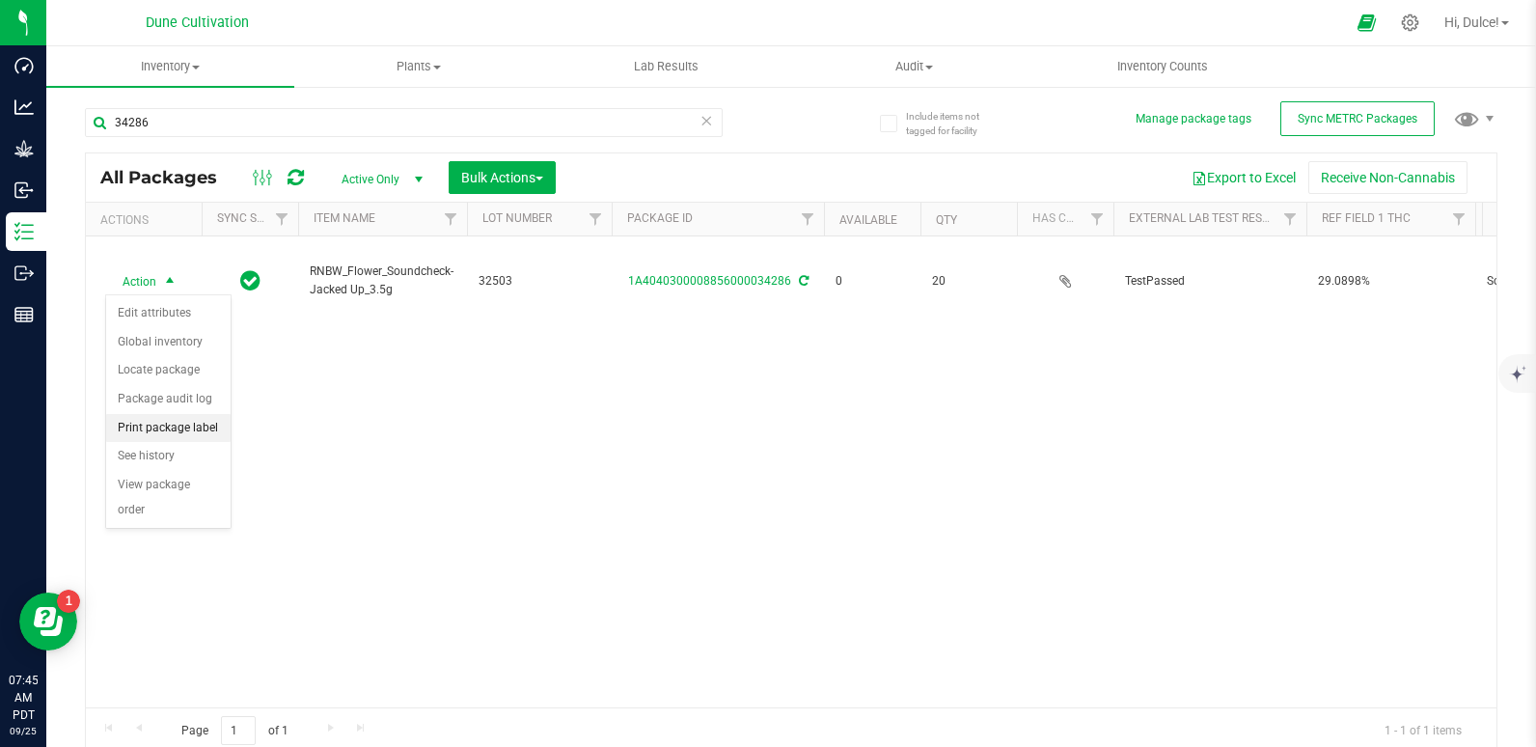
click at [143, 422] on li "Print package label" at bounding box center [168, 428] width 124 height 29
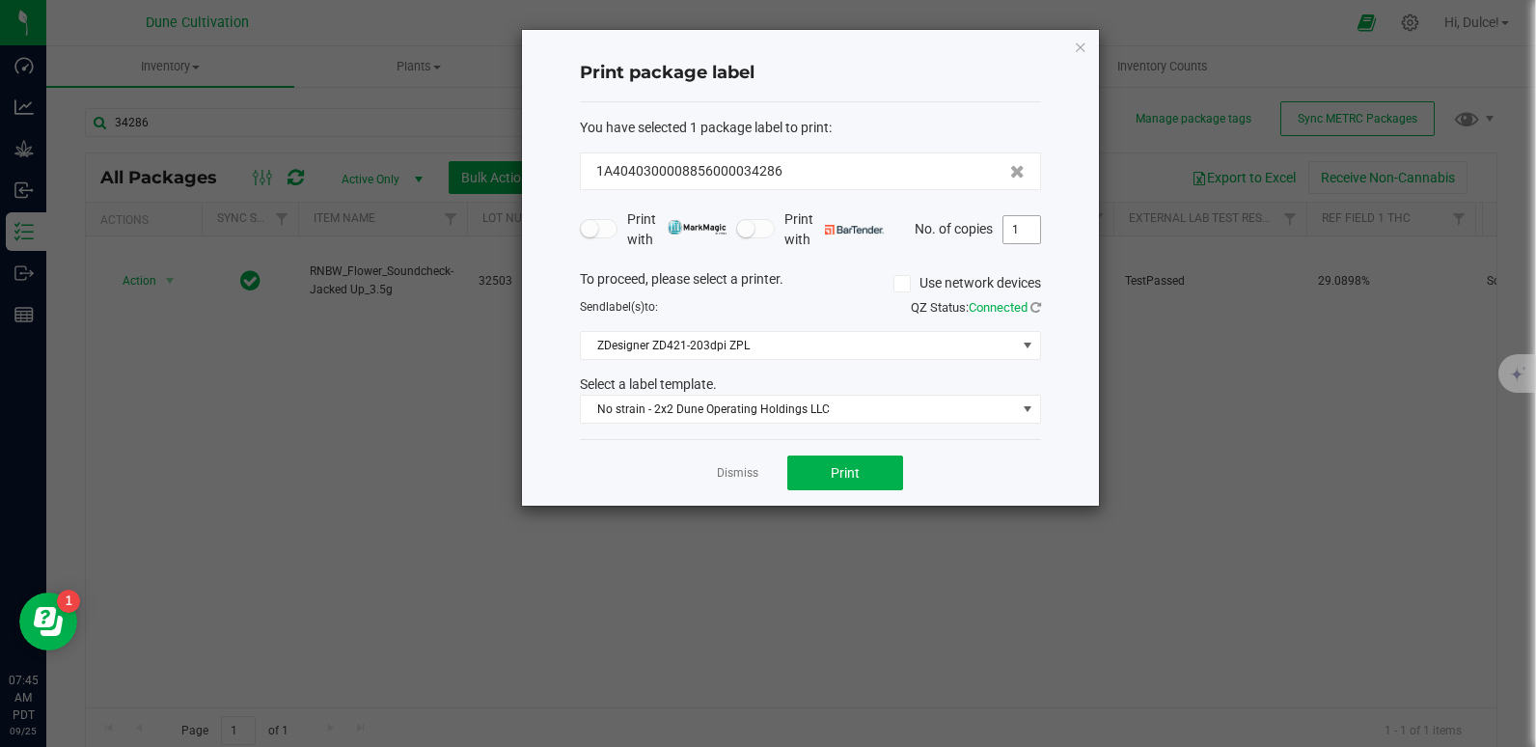
click at [1022, 230] on input "1" at bounding box center [1021, 229] width 37 height 27
click at [1080, 52] on icon "button" at bounding box center [1081, 46] width 14 height 23
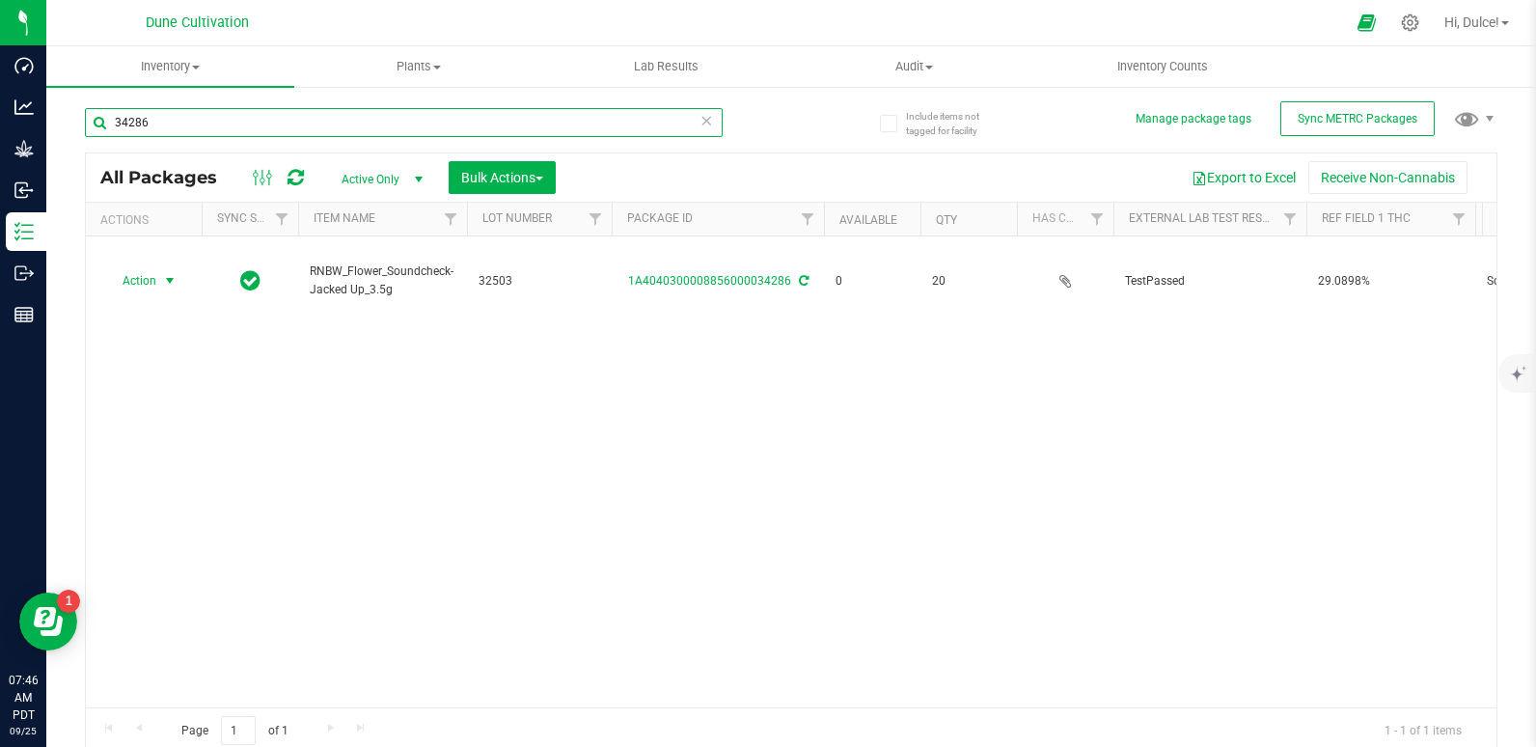
click at [441, 117] on input "34286" at bounding box center [404, 122] width 638 height 29
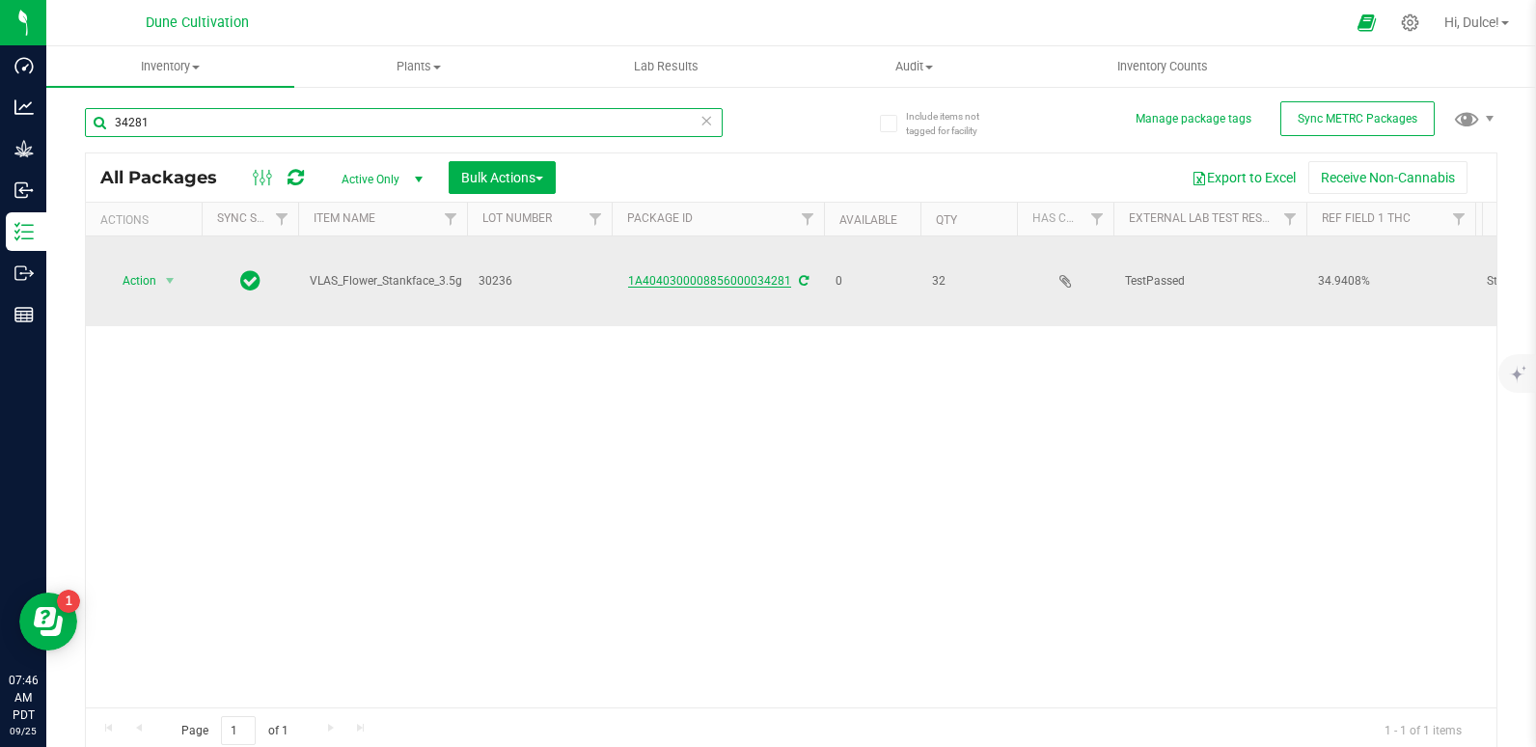
type input "34281"
click at [740, 276] on link "1A4040300008856000034281" at bounding box center [709, 281] width 163 height 14
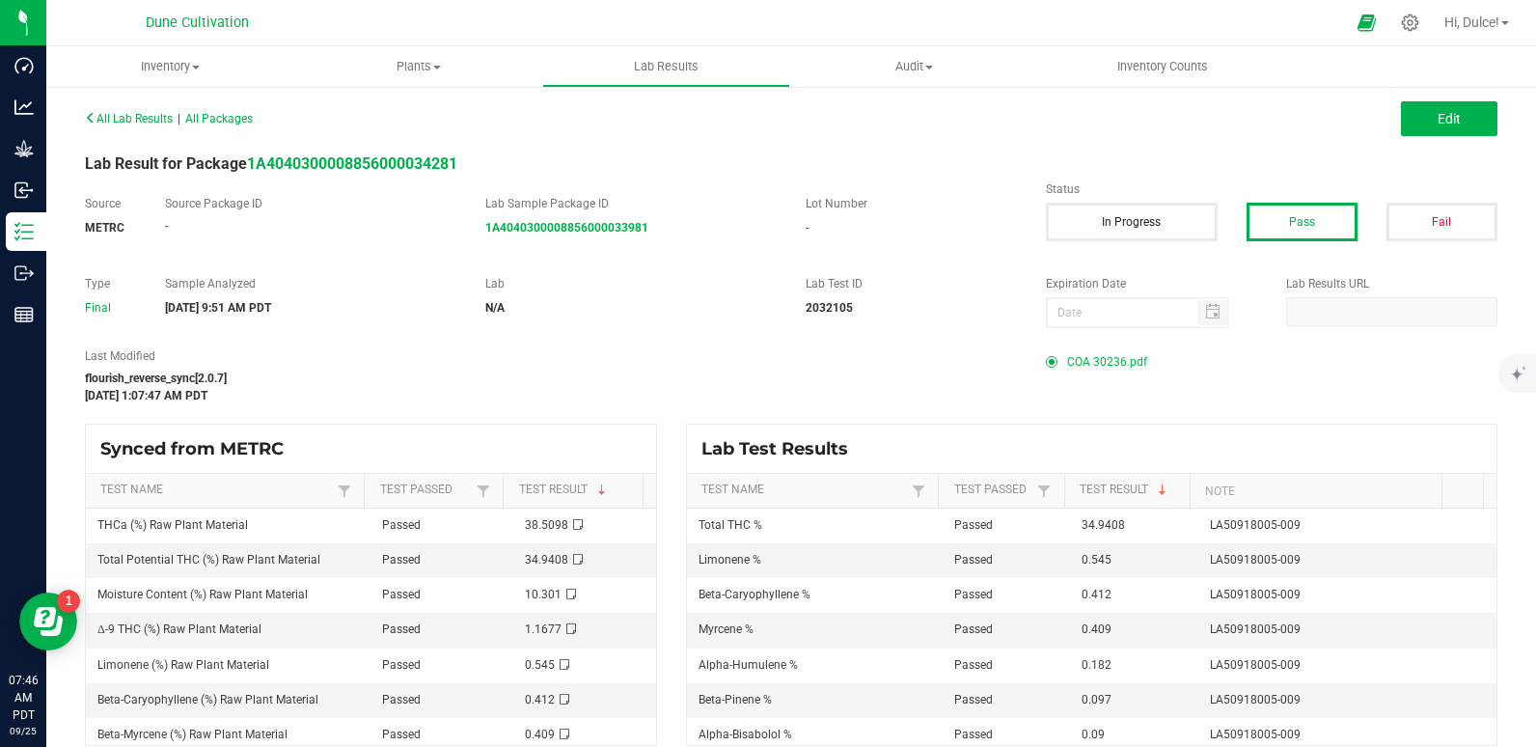
click at [1106, 356] on span "COA 30236.pdf" at bounding box center [1107, 361] width 80 height 29
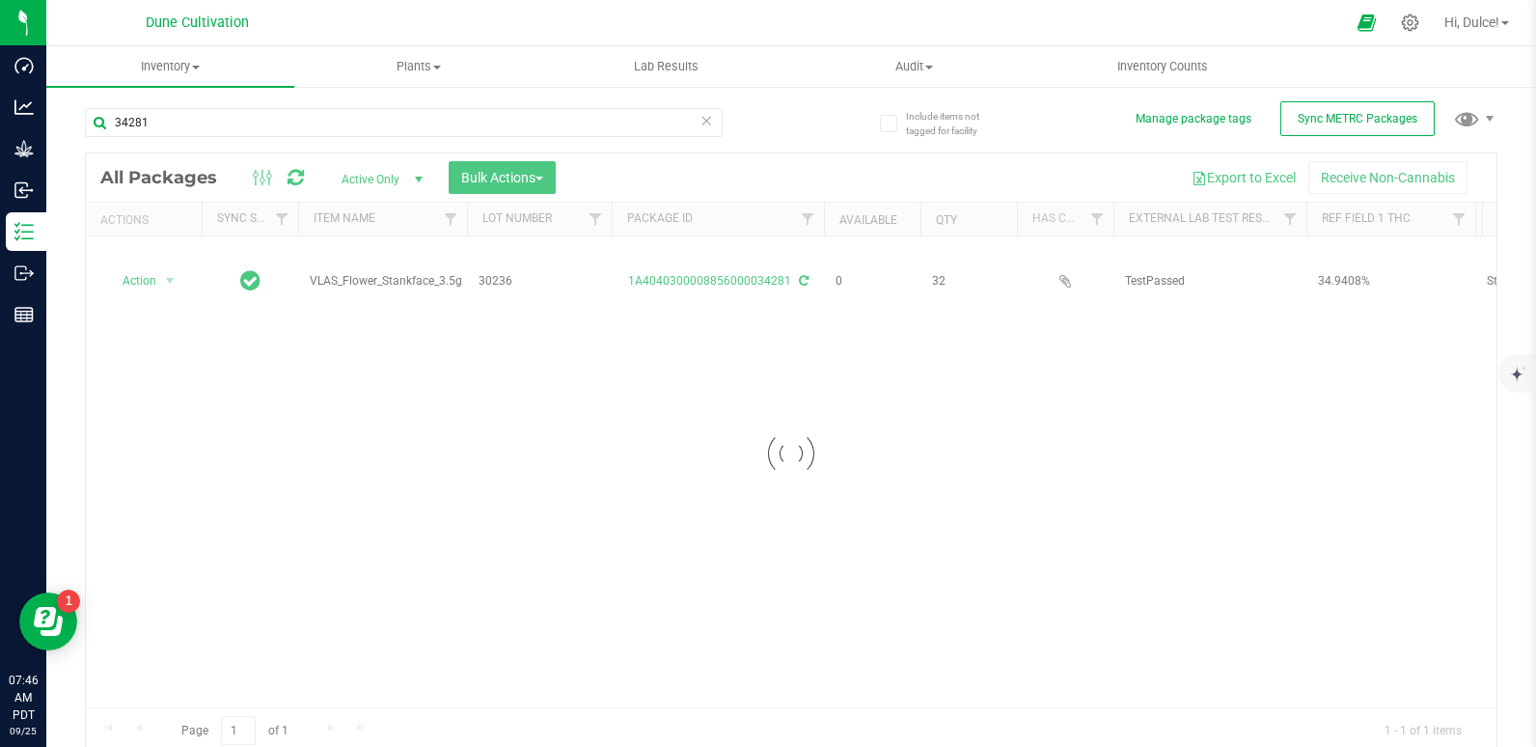
click at [215, 137] on div "34281" at bounding box center [404, 130] width 638 height 44
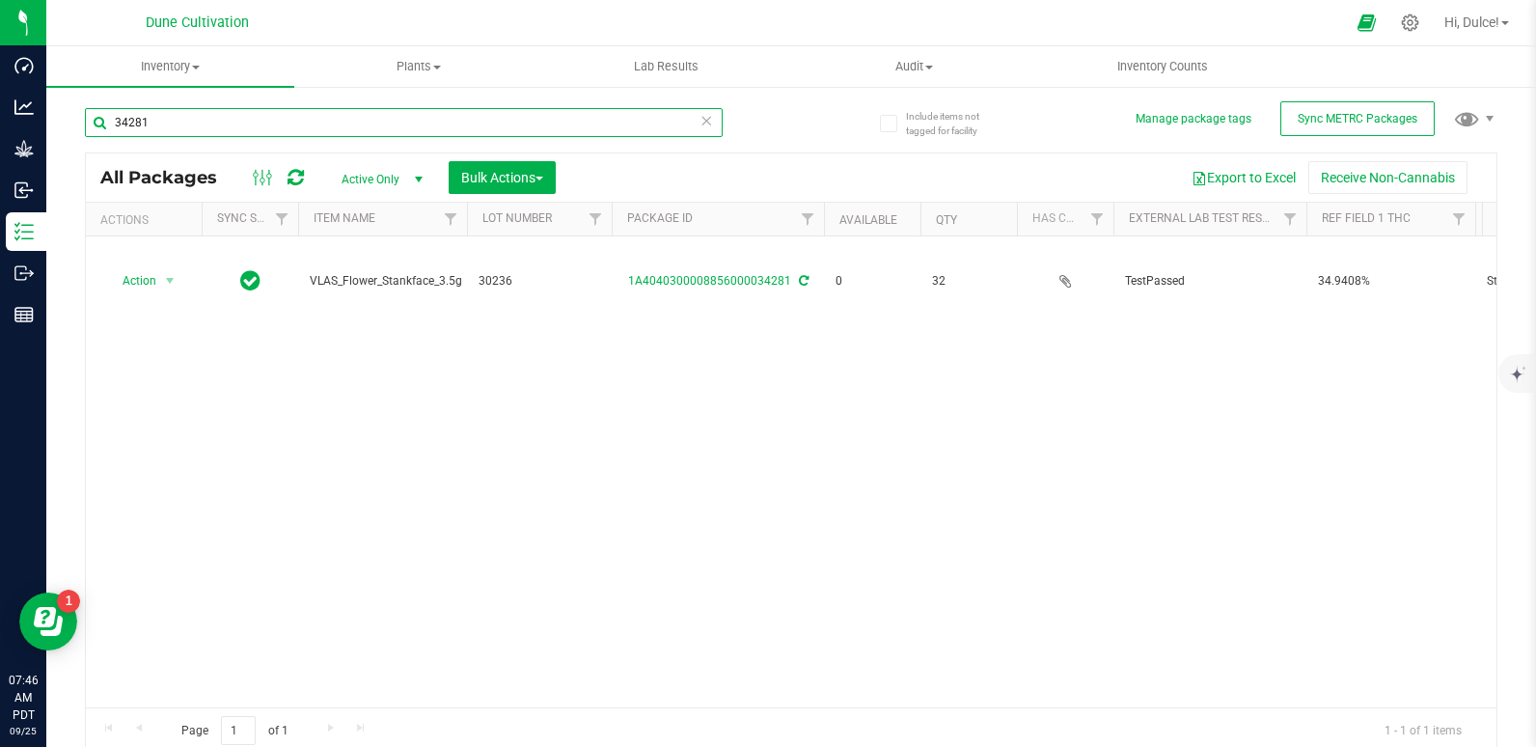
click at [221, 129] on input "34281" at bounding box center [404, 122] width 638 height 29
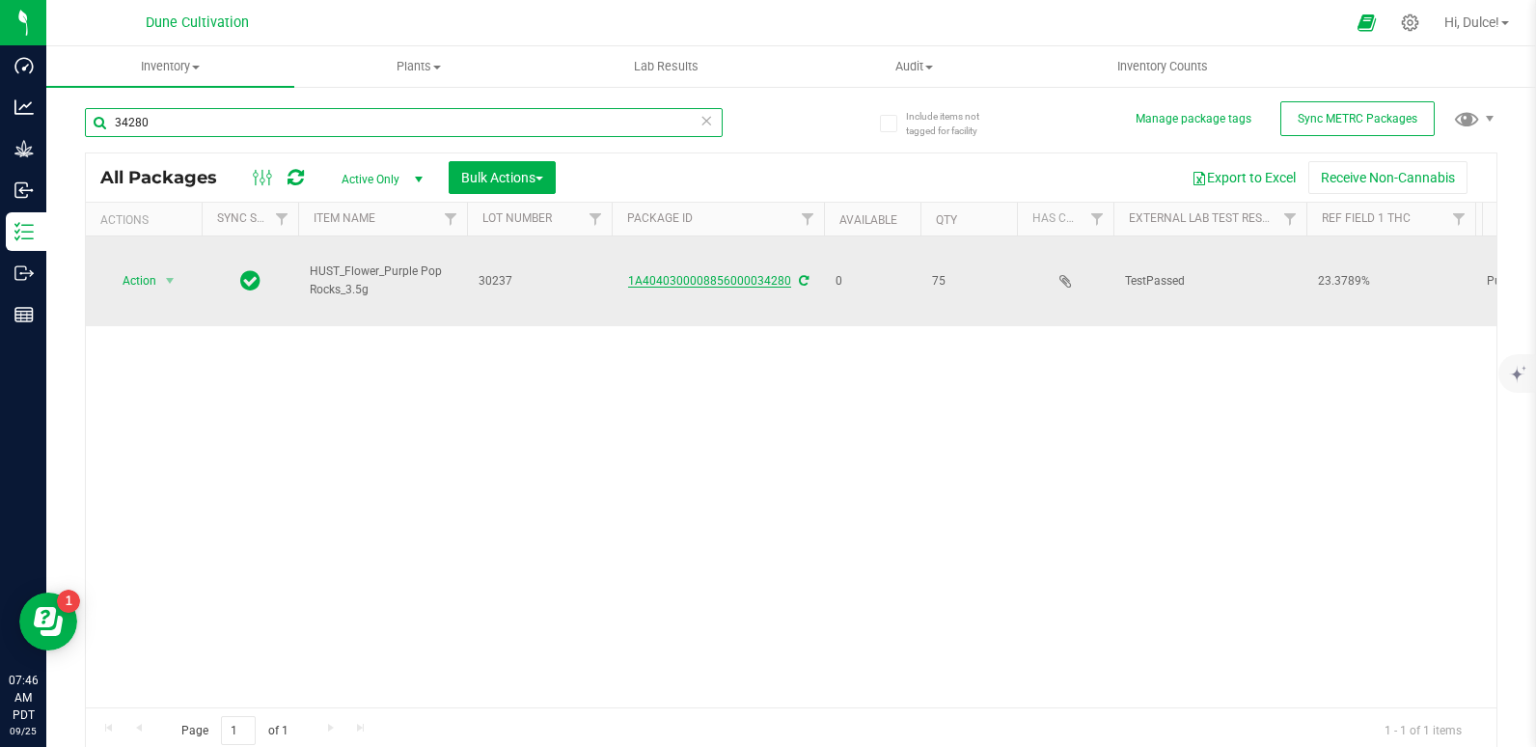
type input "34280"
click at [737, 286] on link "1A4040300008856000034280" at bounding box center [709, 281] width 163 height 14
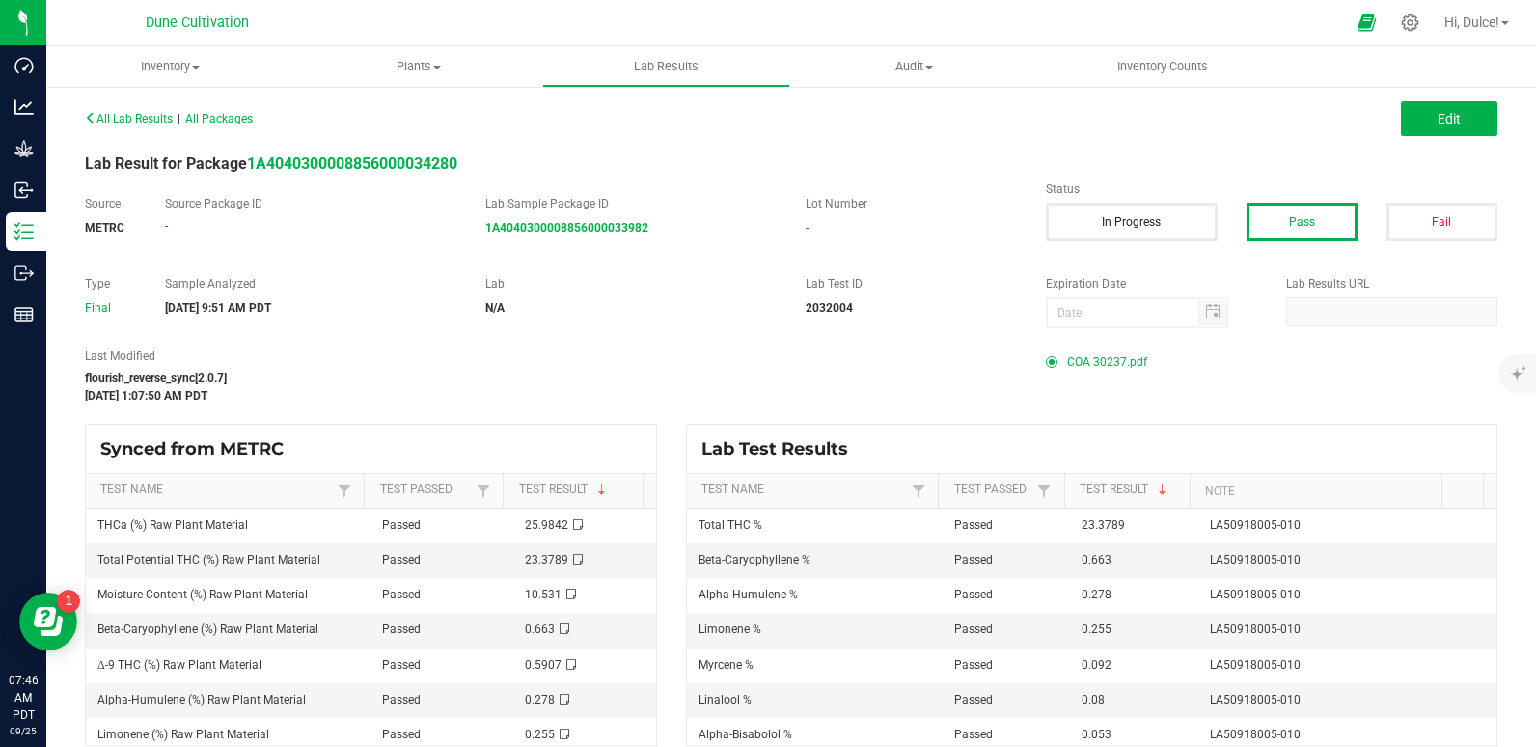
click at [1077, 365] on span "COA 30237.pdf" at bounding box center [1107, 361] width 80 height 29
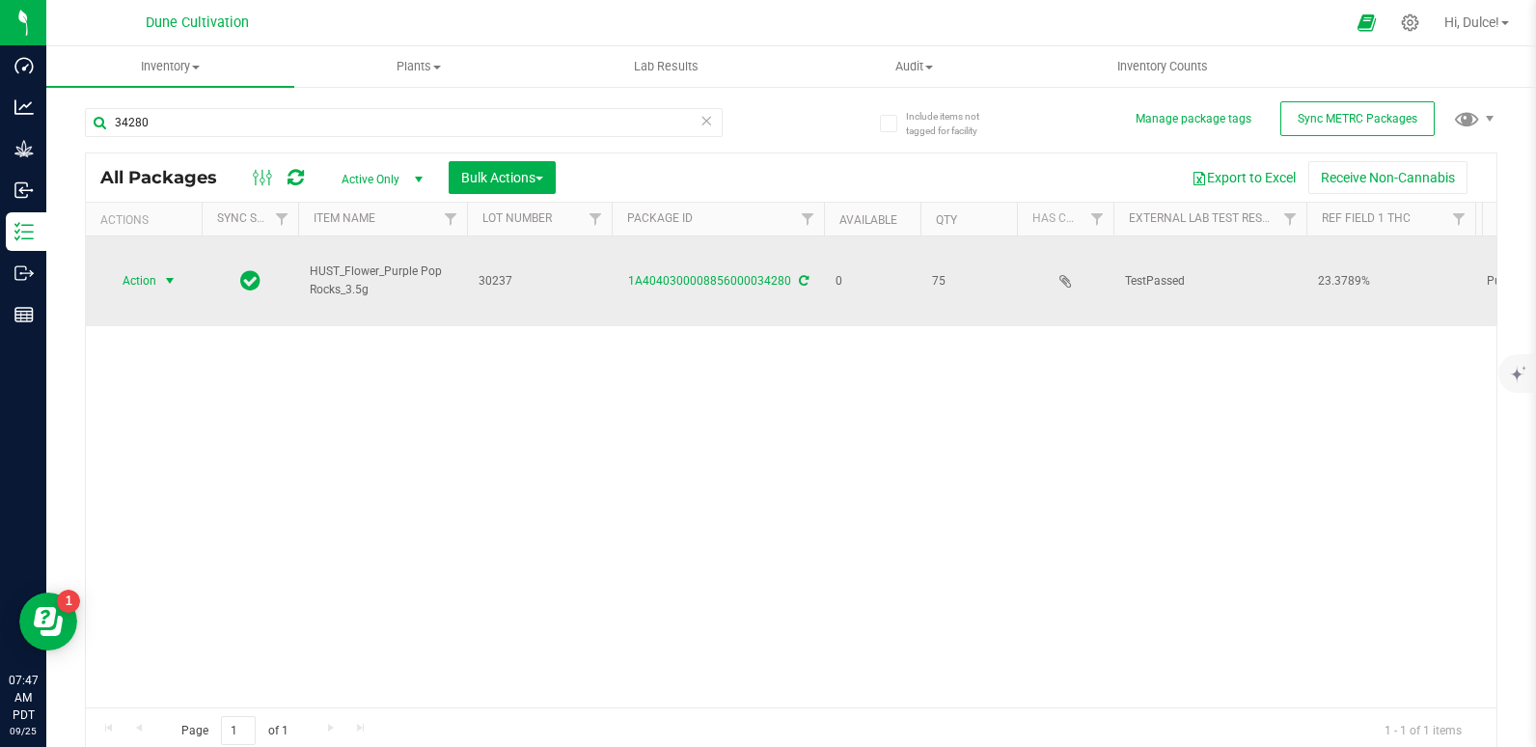
click at [176, 288] on span "select" at bounding box center [169, 280] width 15 height 15
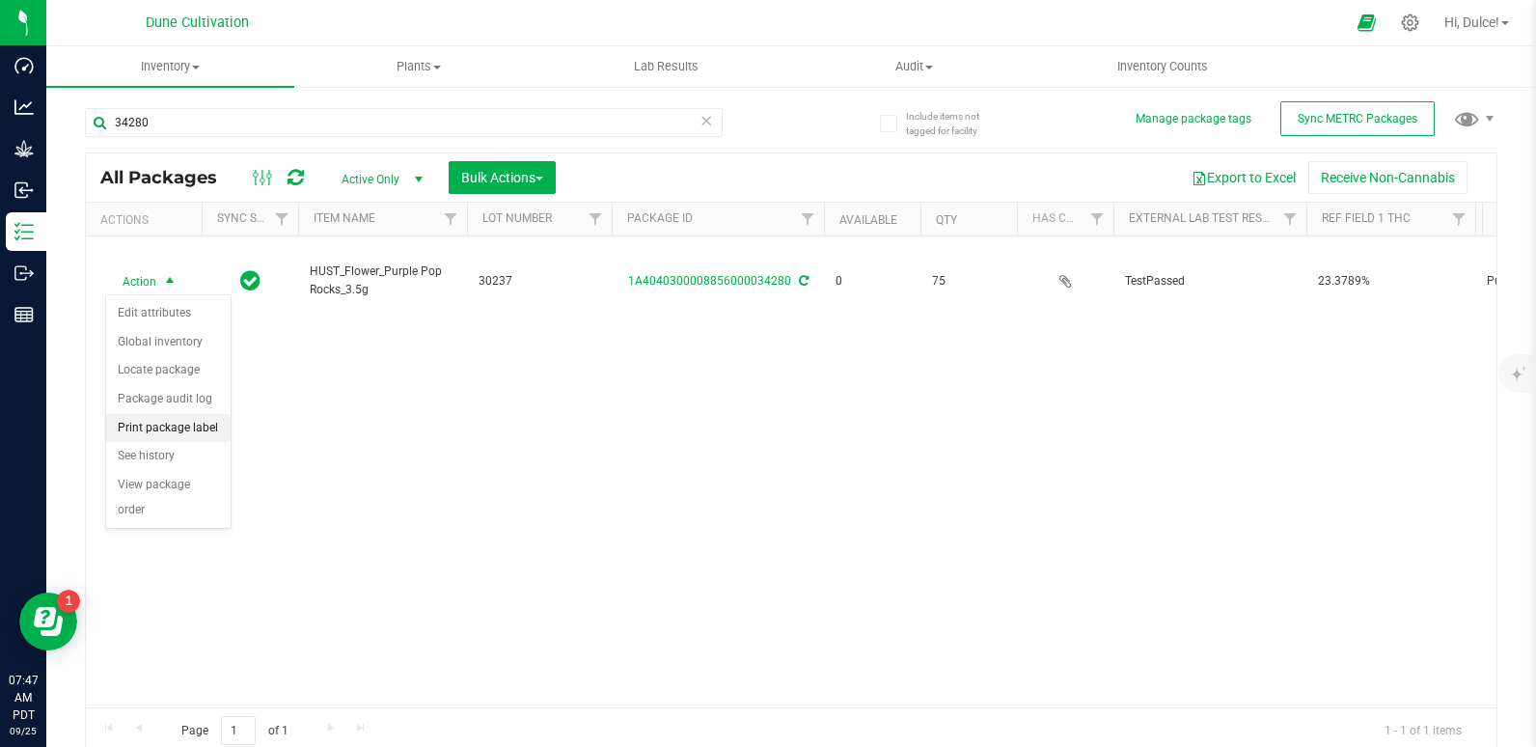
click at [192, 428] on li "Print package label" at bounding box center [168, 428] width 124 height 29
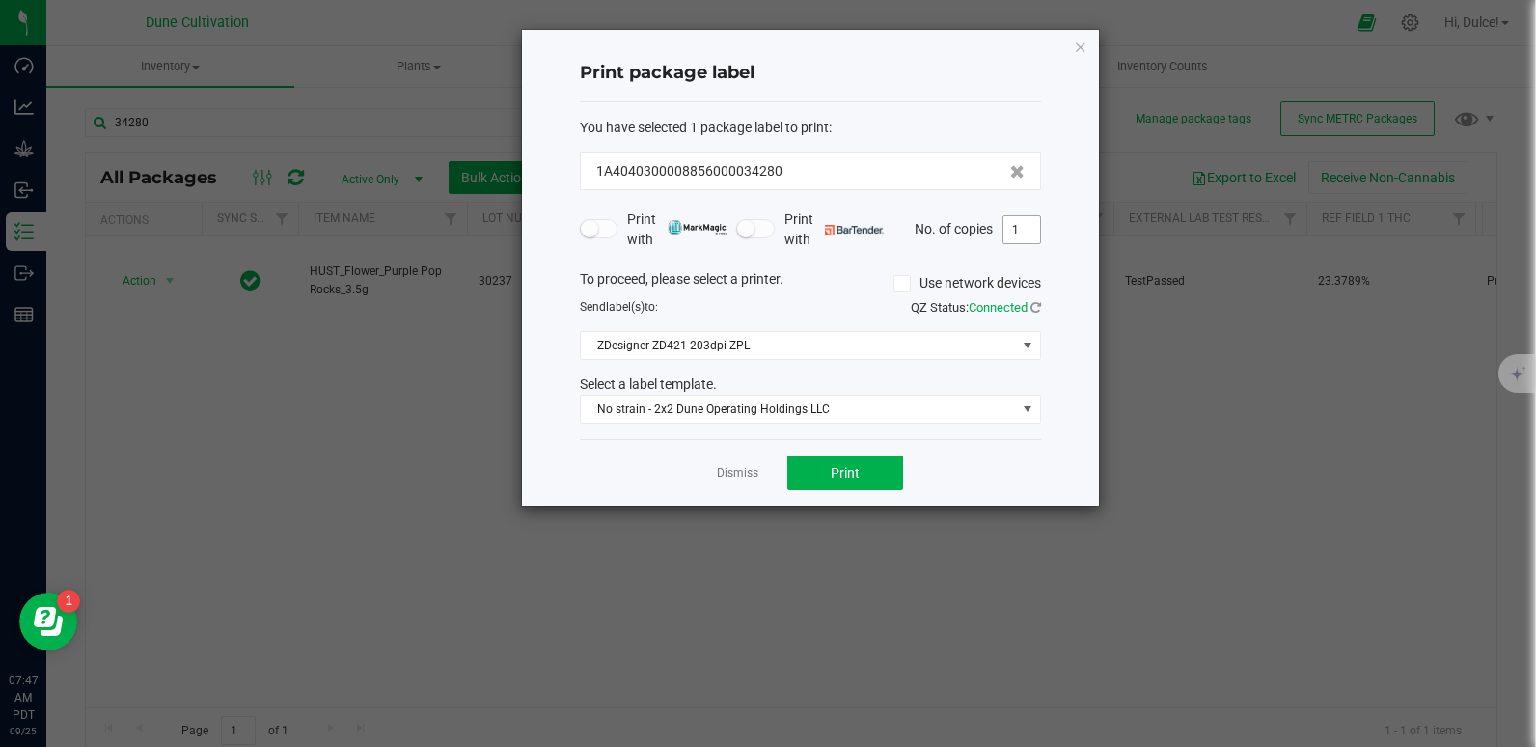
click at [1013, 232] on input "1" at bounding box center [1021, 229] width 37 height 27
type input "75"
click at [868, 471] on button "Print" at bounding box center [845, 472] width 116 height 35
click at [1077, 49] on icon "button" at bounding box center [1081, 46] width 14 height 23
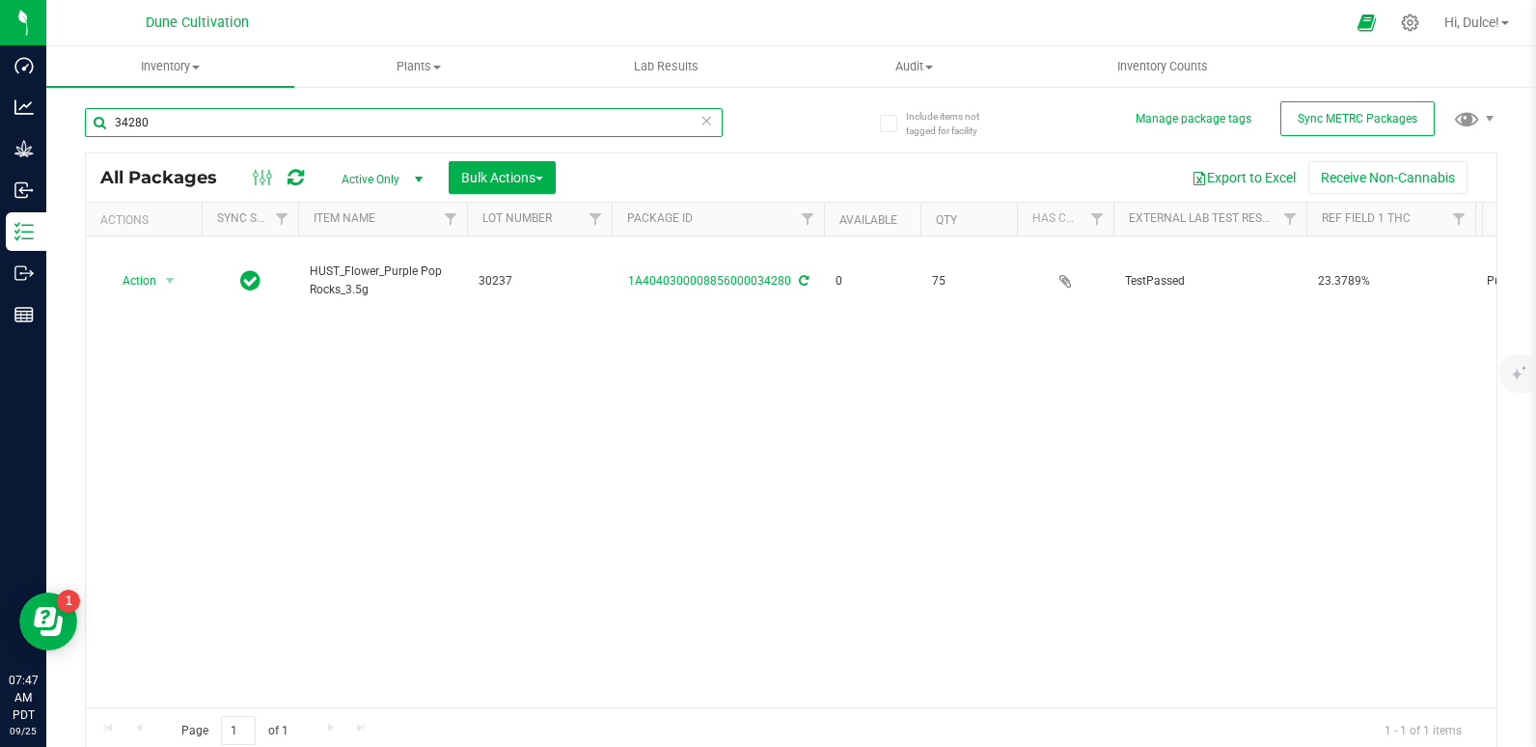
click at [464, 116] on input "34280" at bounding box center [404, 122] width 638 height 29
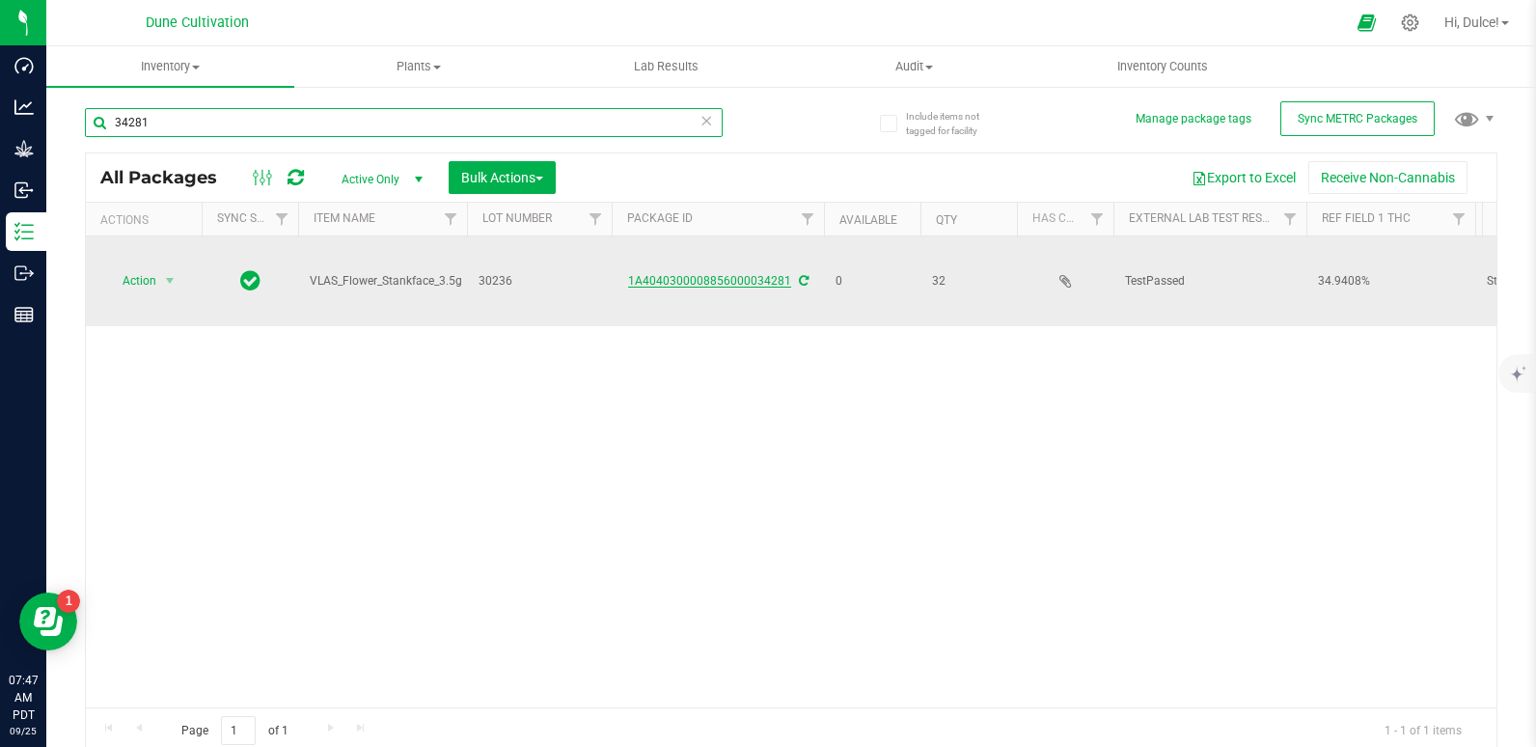
type input "34281"
click at [665, 279] on link "1A4040300008856000034281" at bounding box center [709, 281] width 163 height 14
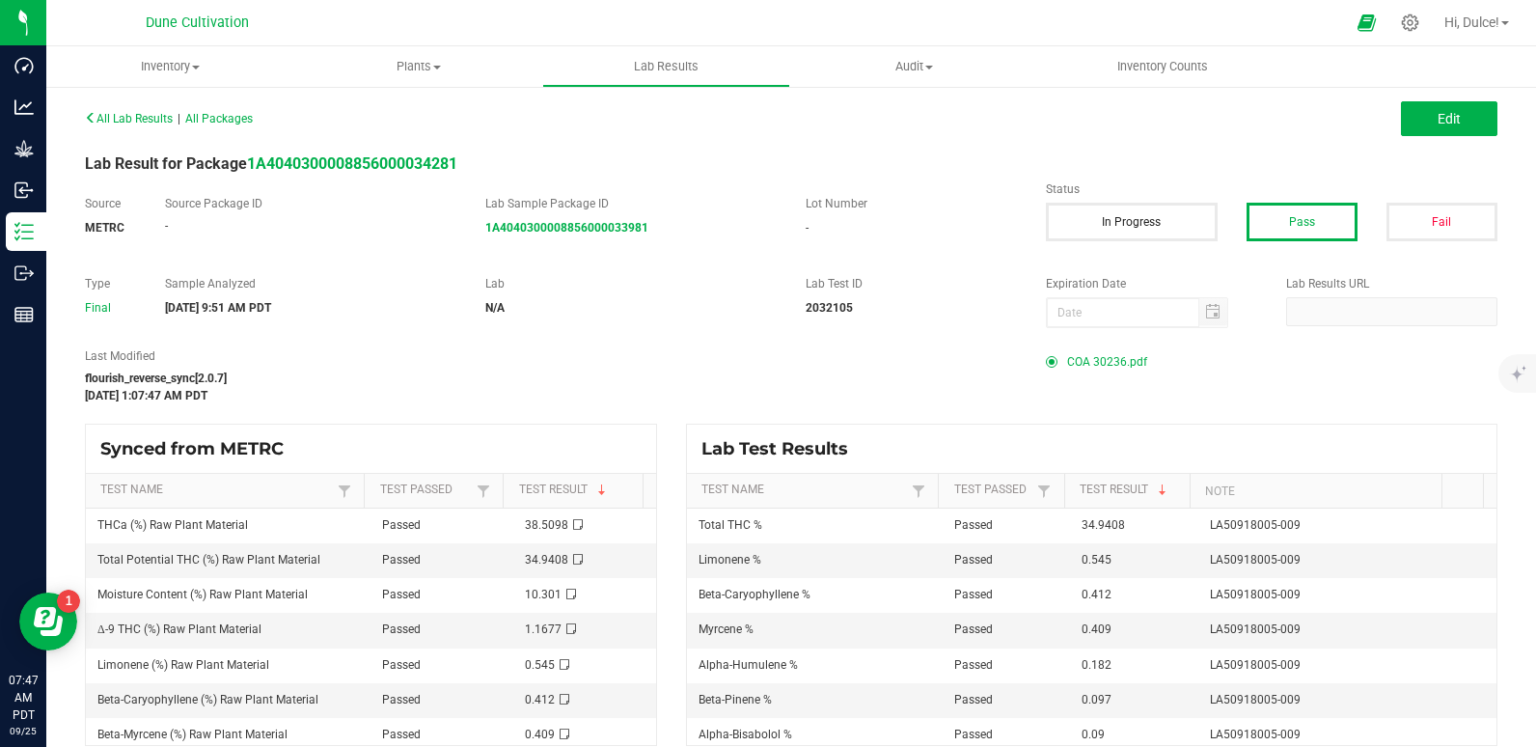
click at [1076, 358] on span "COA 30236.pdf" at bounding box center [1107, 361] width 80 height 29
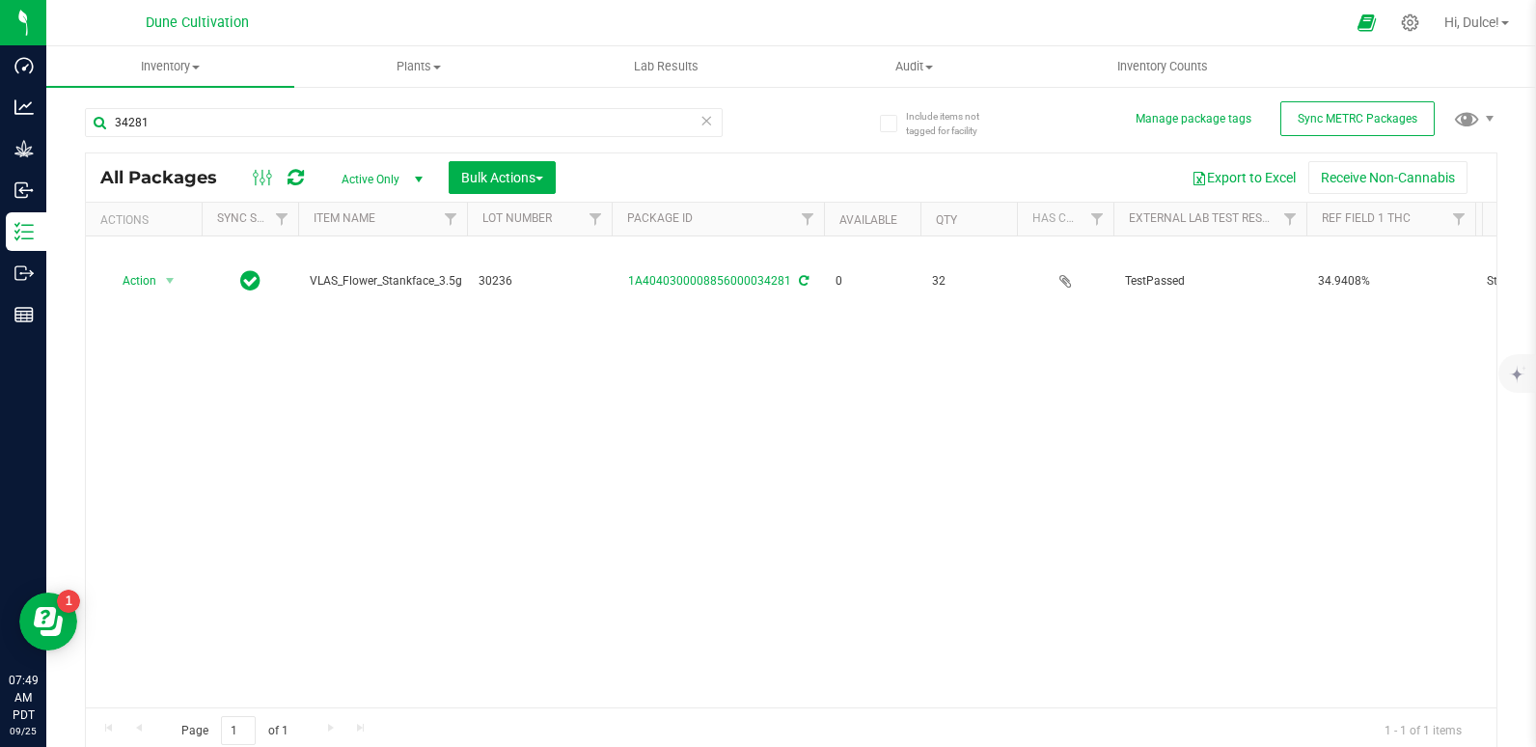
click at [235, 104] on div "34281" at bounding box center [438, 122] width 706 height 62
click at [223, 117] on input "34281" at bounding box center [404, 122] width 638 height 29
type input "34284"
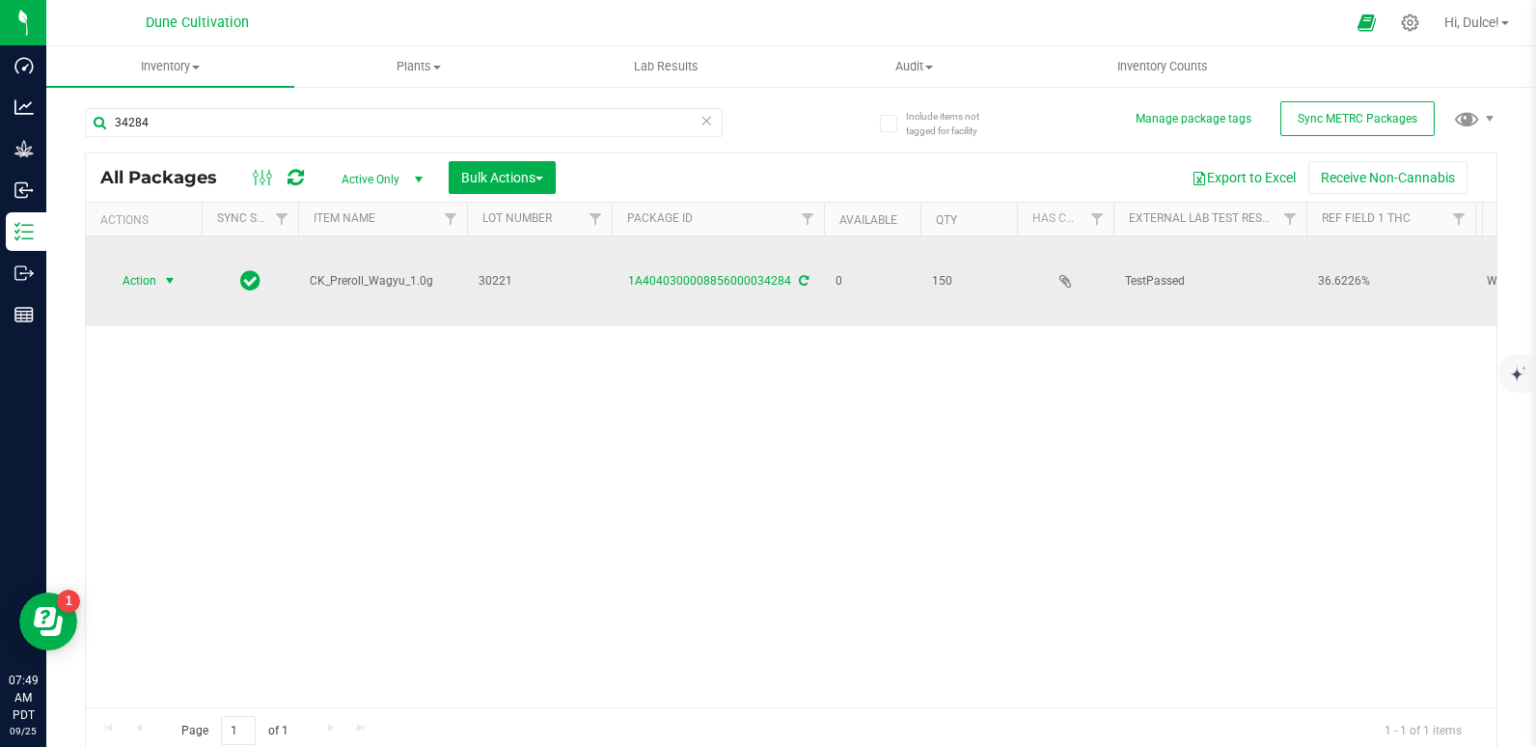
click at [123, 281] on span "Action" at bounding box center [131, 280] width 52 height 27
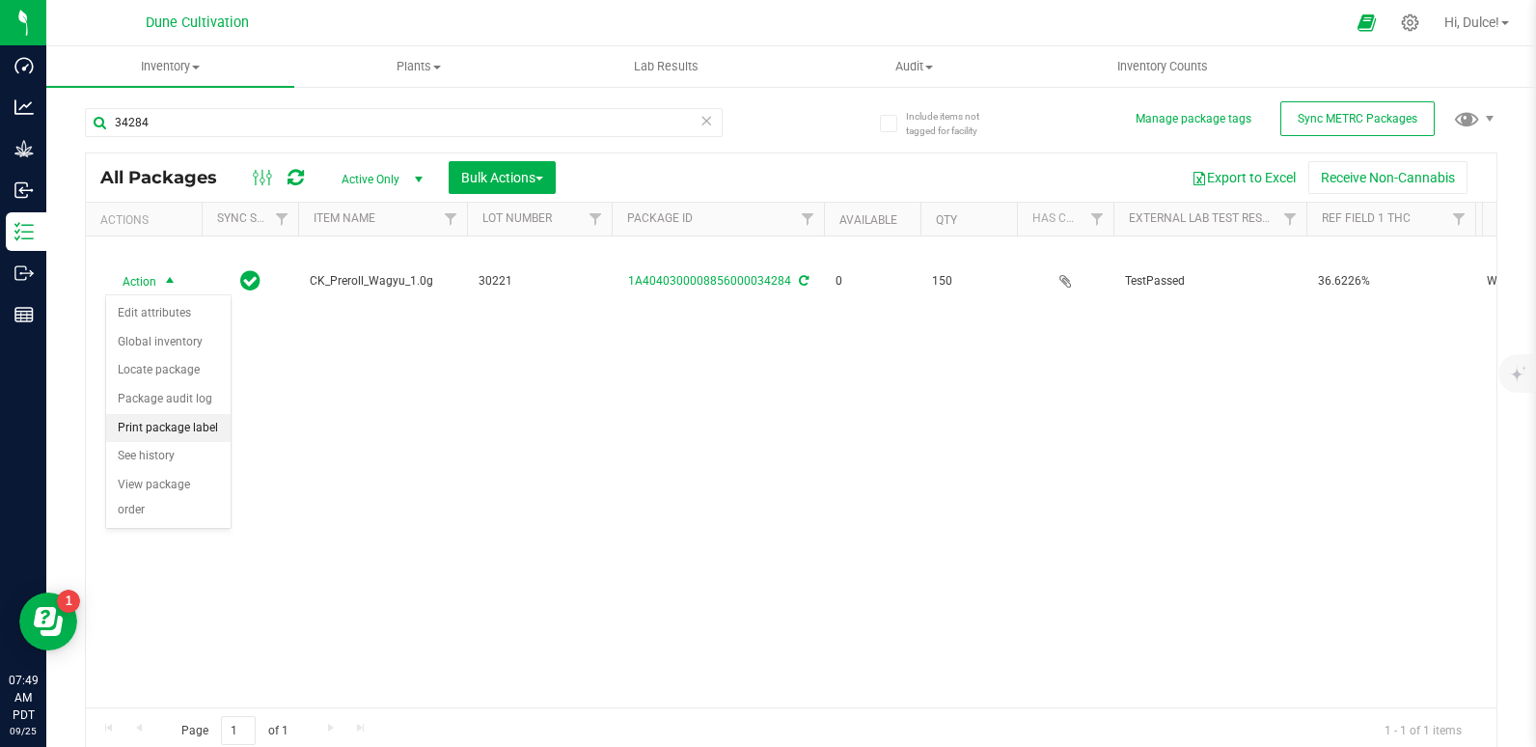
click at [206, 431] on li "Print package label" at bounding box center [168, 428] width 124 height 29
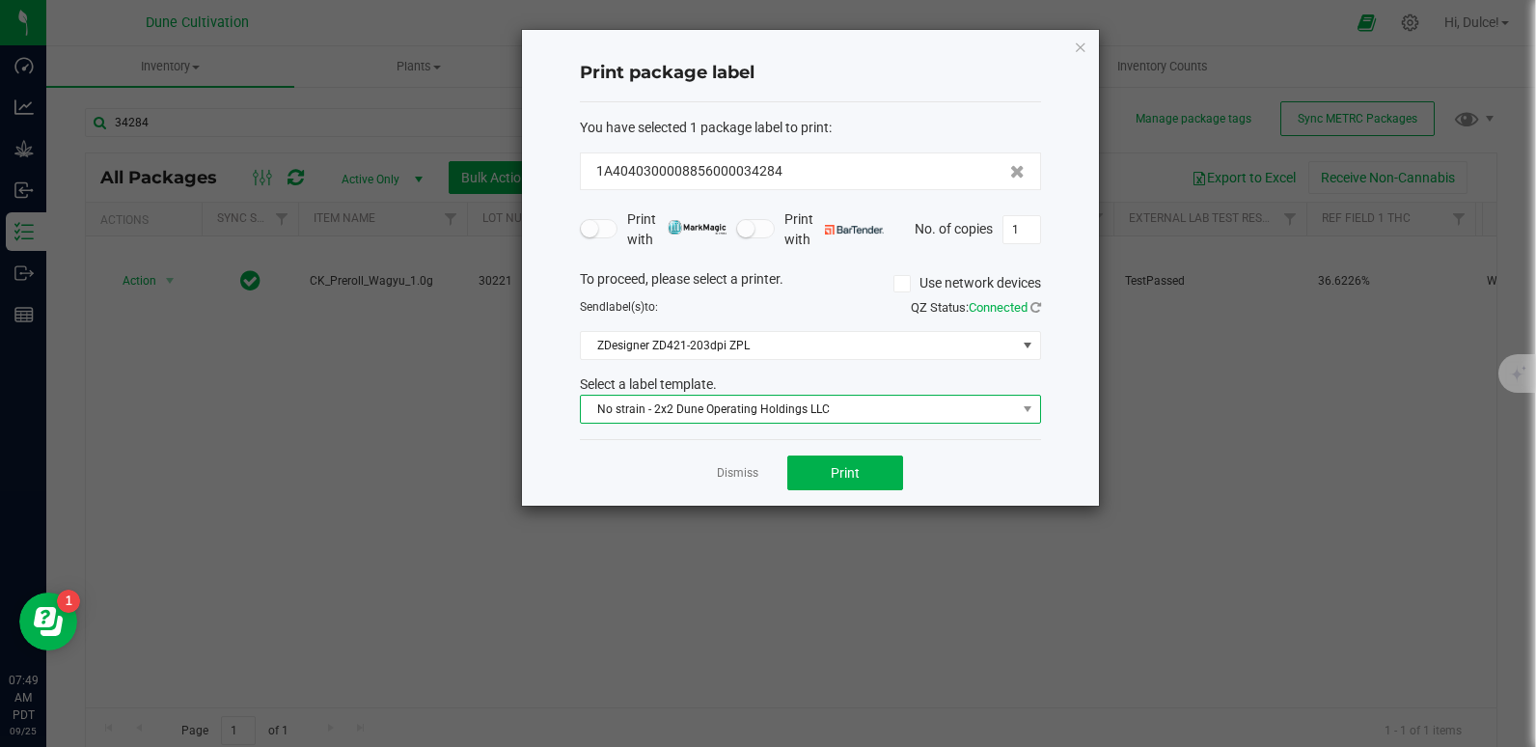
click at [888, 413] on span "No strain - 2x2 Dune Operating Holdings LLC" at bounding box center [798, 408] width 435 height 27
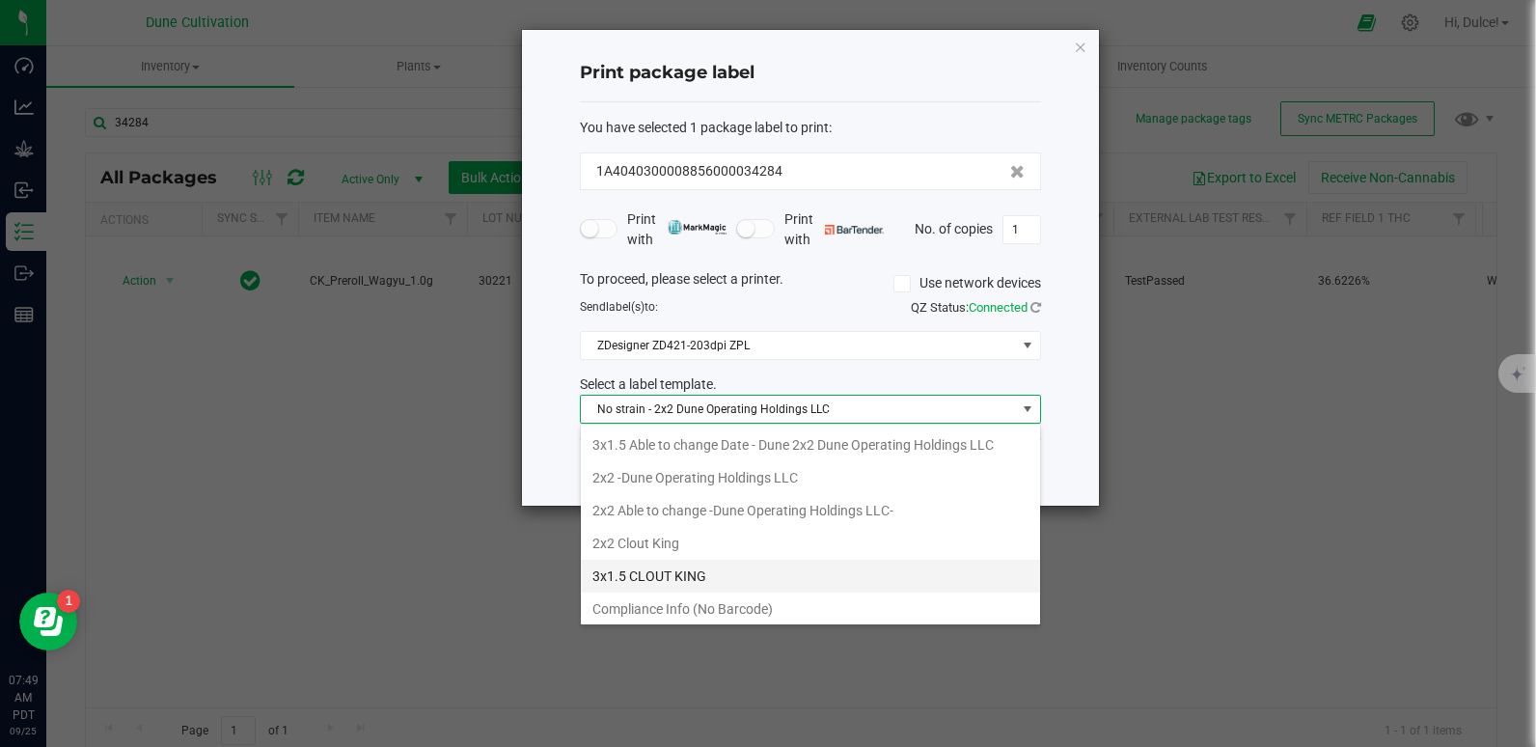
scroll to position [29, 461]
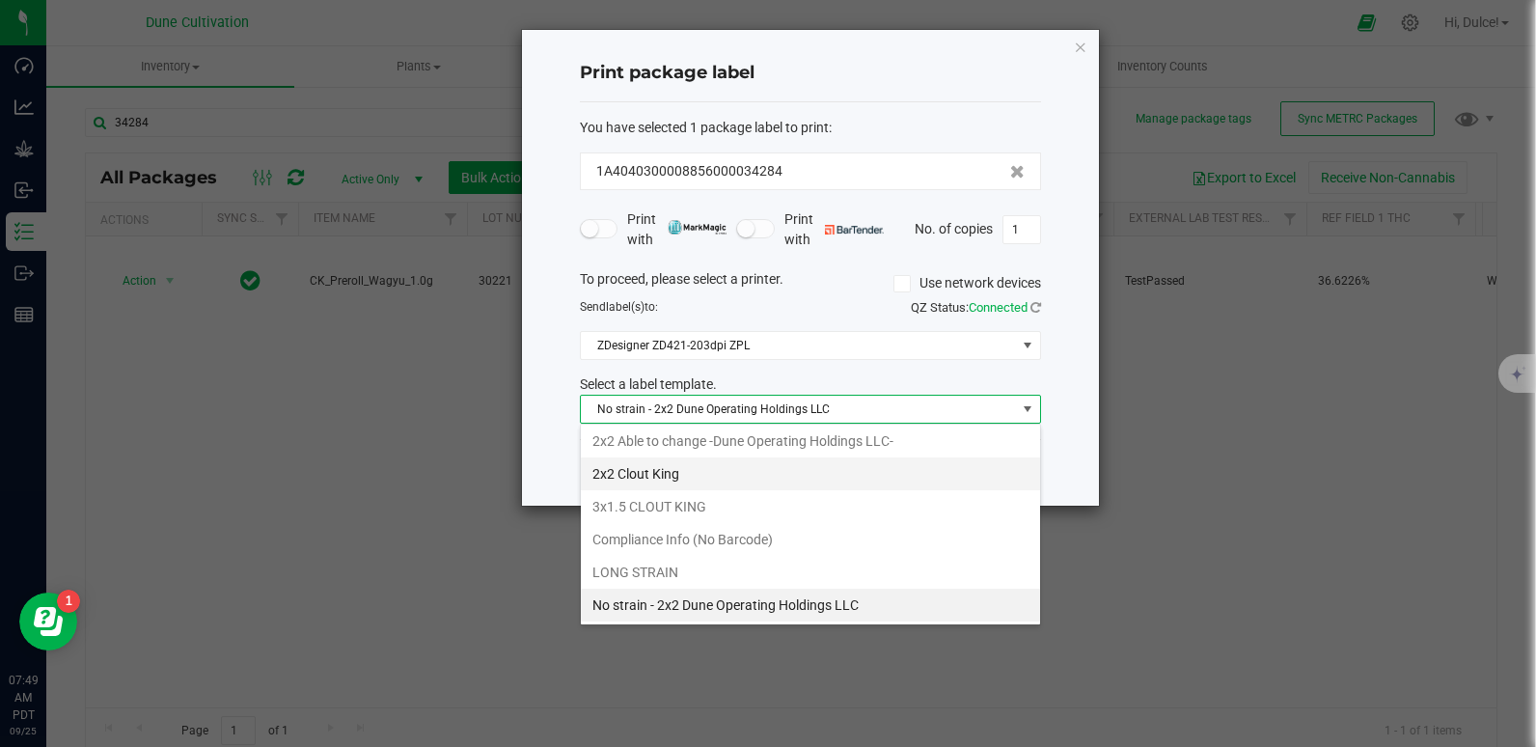
click at [728, 484] on li "2x2 Clout King" at bounding box center [810, 473] width 459 height 33
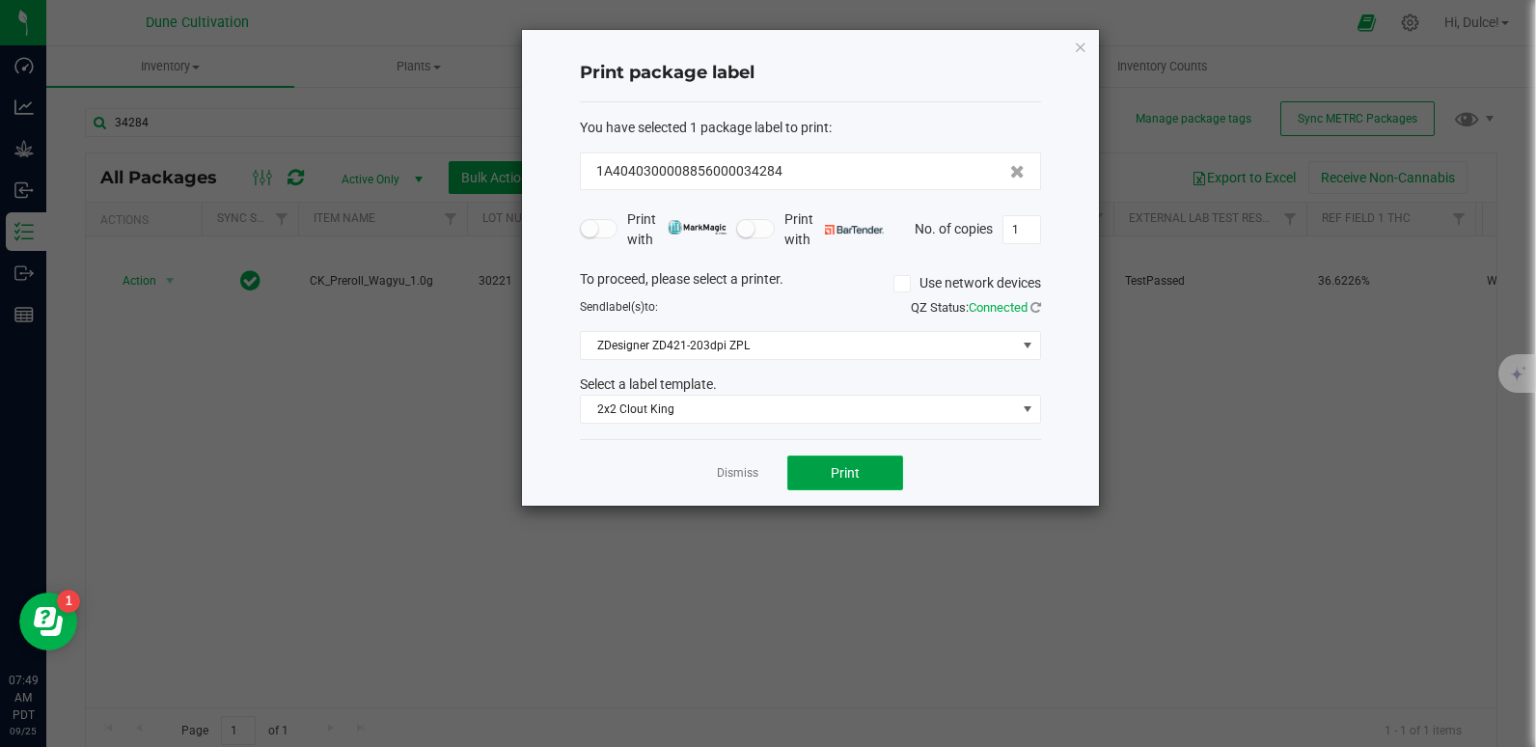
click at [863, 487] on button "Print" at bounding box center [845, 472] width 116 height 35
click at [1084, 49] on icon "button" at bounding box center [1081, 46] width 14 height 23
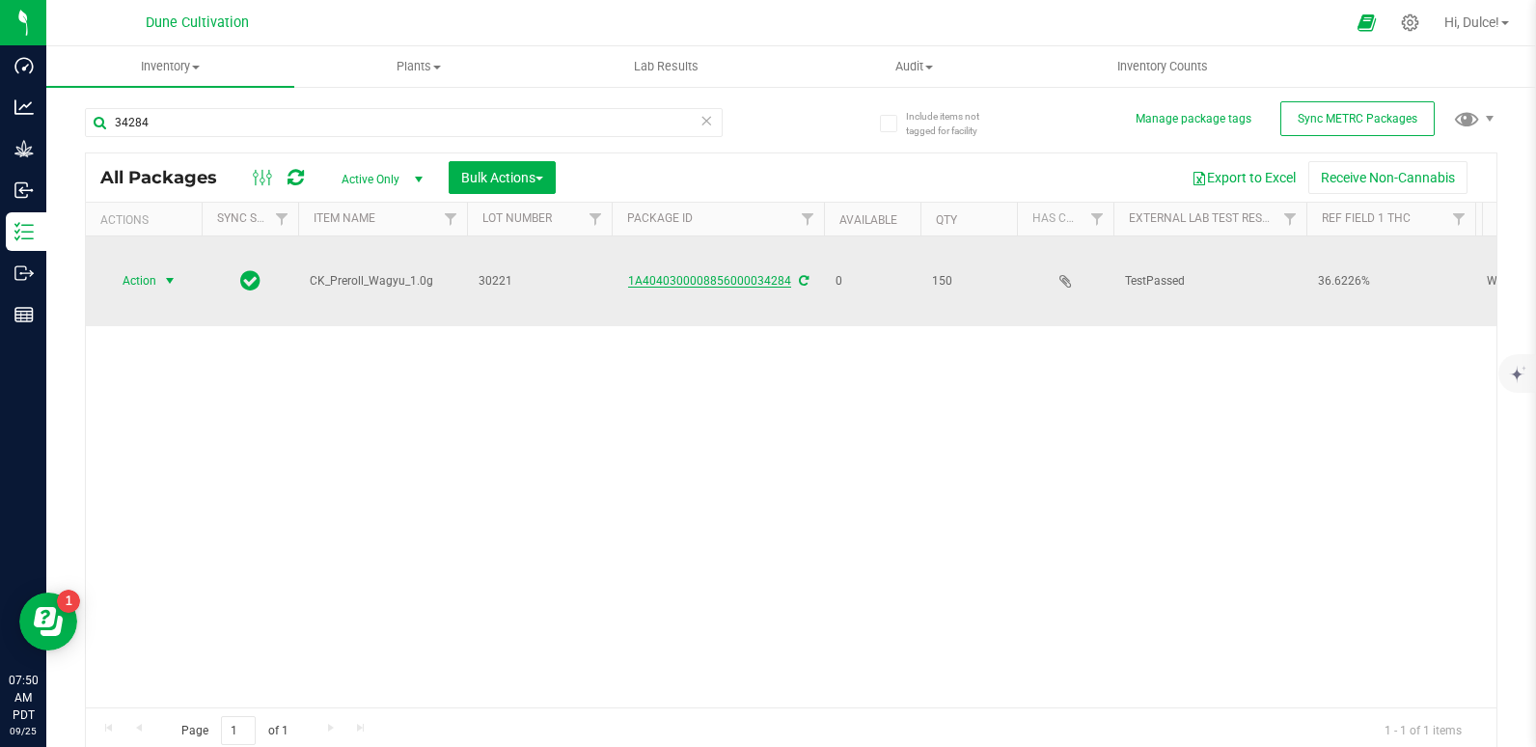
click at [738, 277] on link "1A4040300008856000034284" at bounding box center [709, 281] width 163 height 14
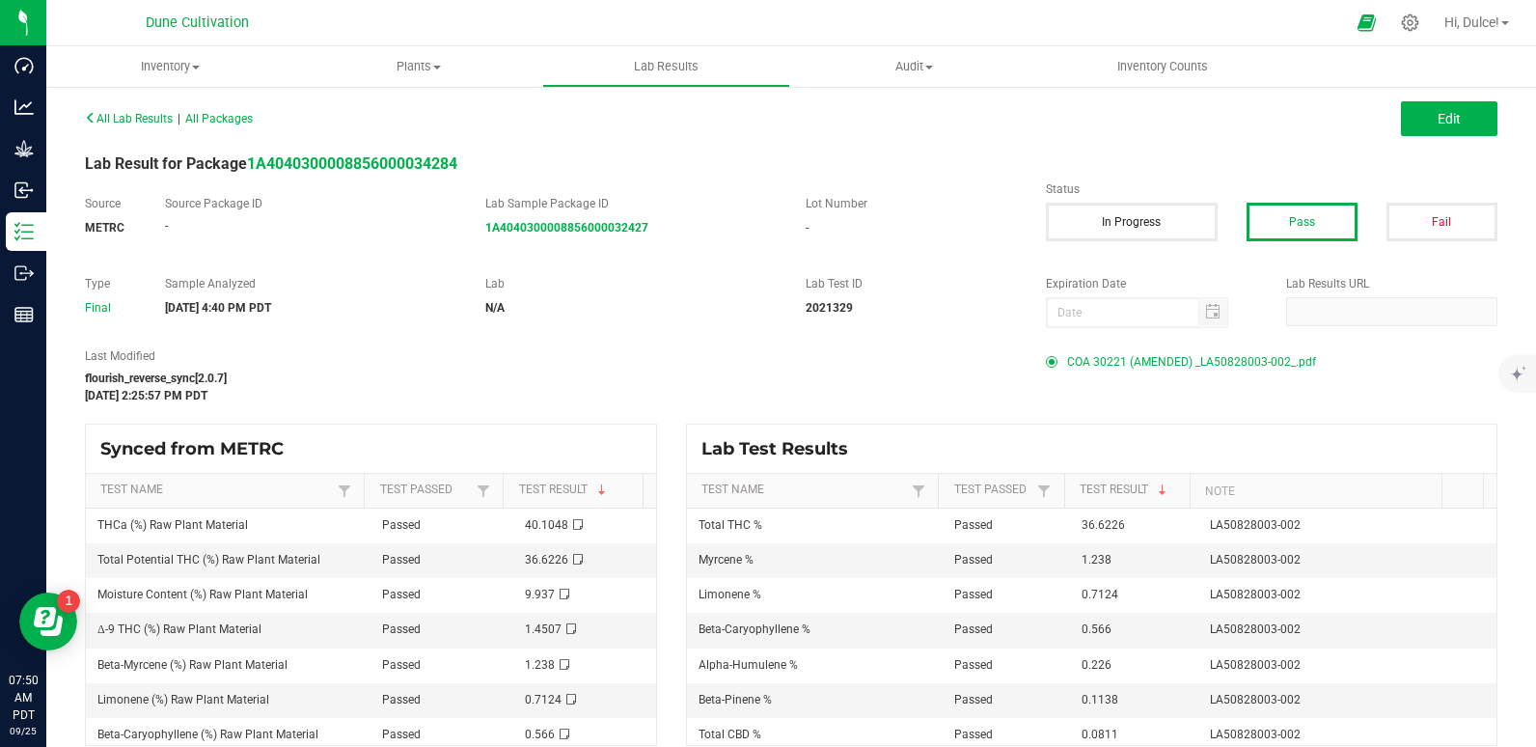
click at [1141, 359] on span "COA 30221 (AMENDED) _LA50828003-002_.pdf" at bounding box center [1191, 361] width 249 height 29
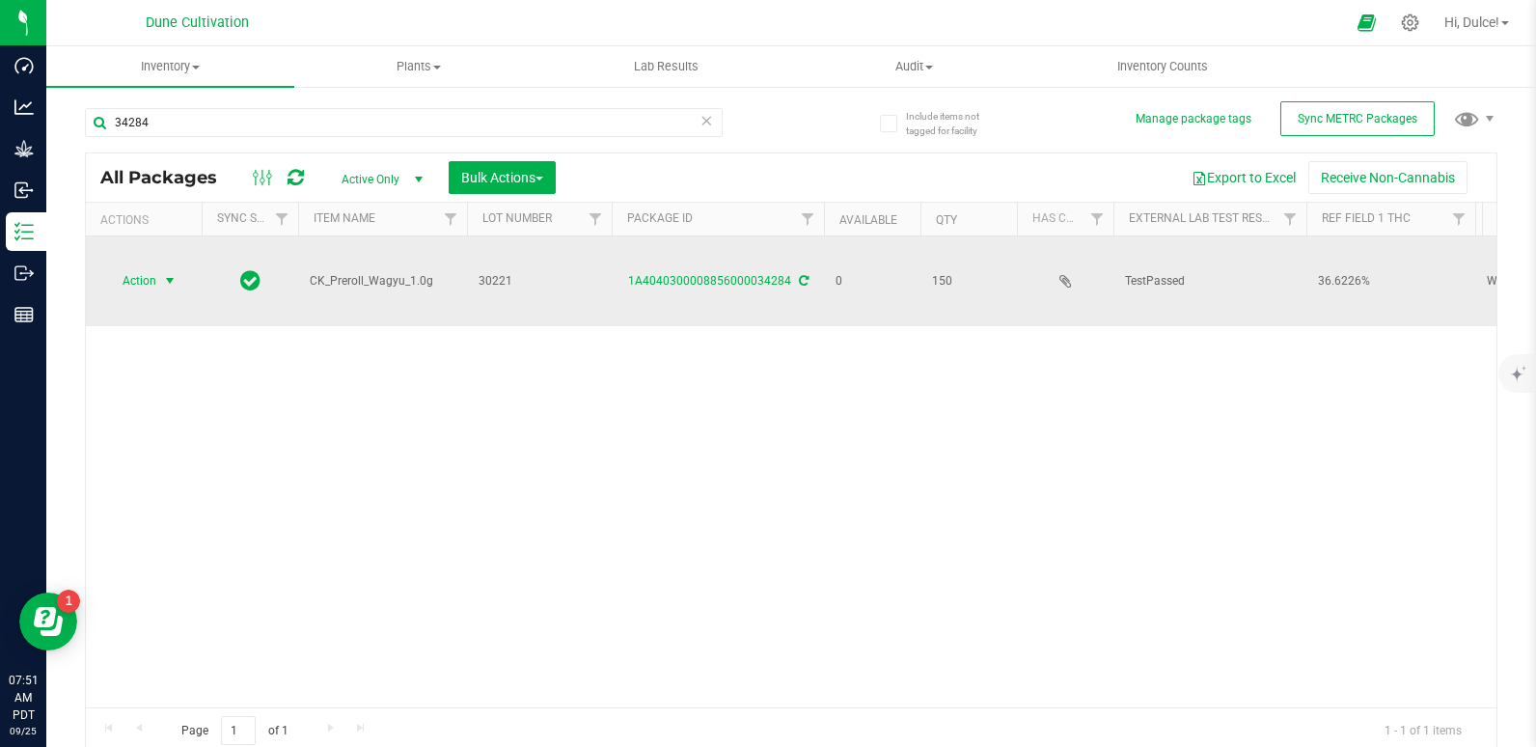
click at [122, 287] on span "Action" at bounding box center [131, 280] width 52 height 27
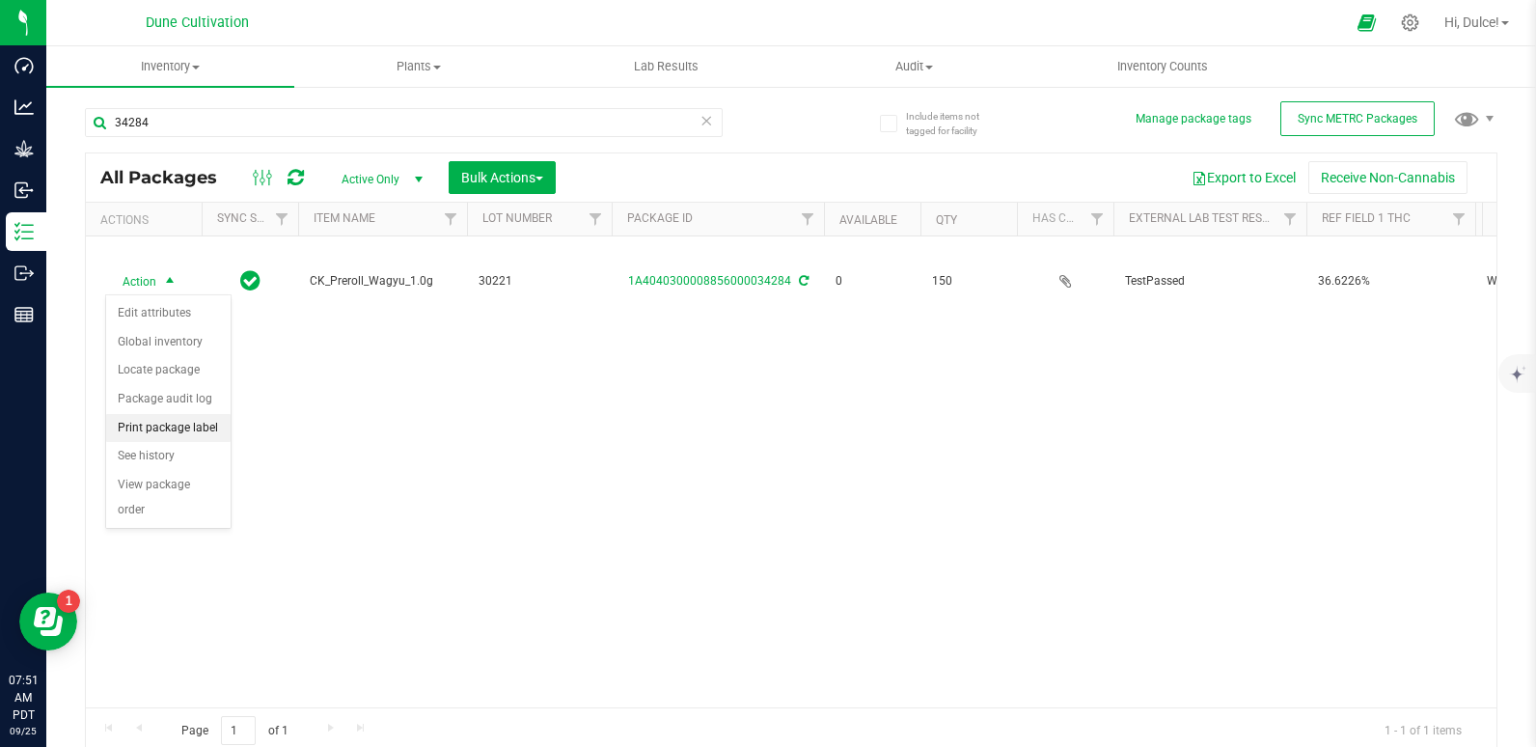
click at [171, 435] on li "Print package label" at bounding box center [168, 428] width 124 height 29
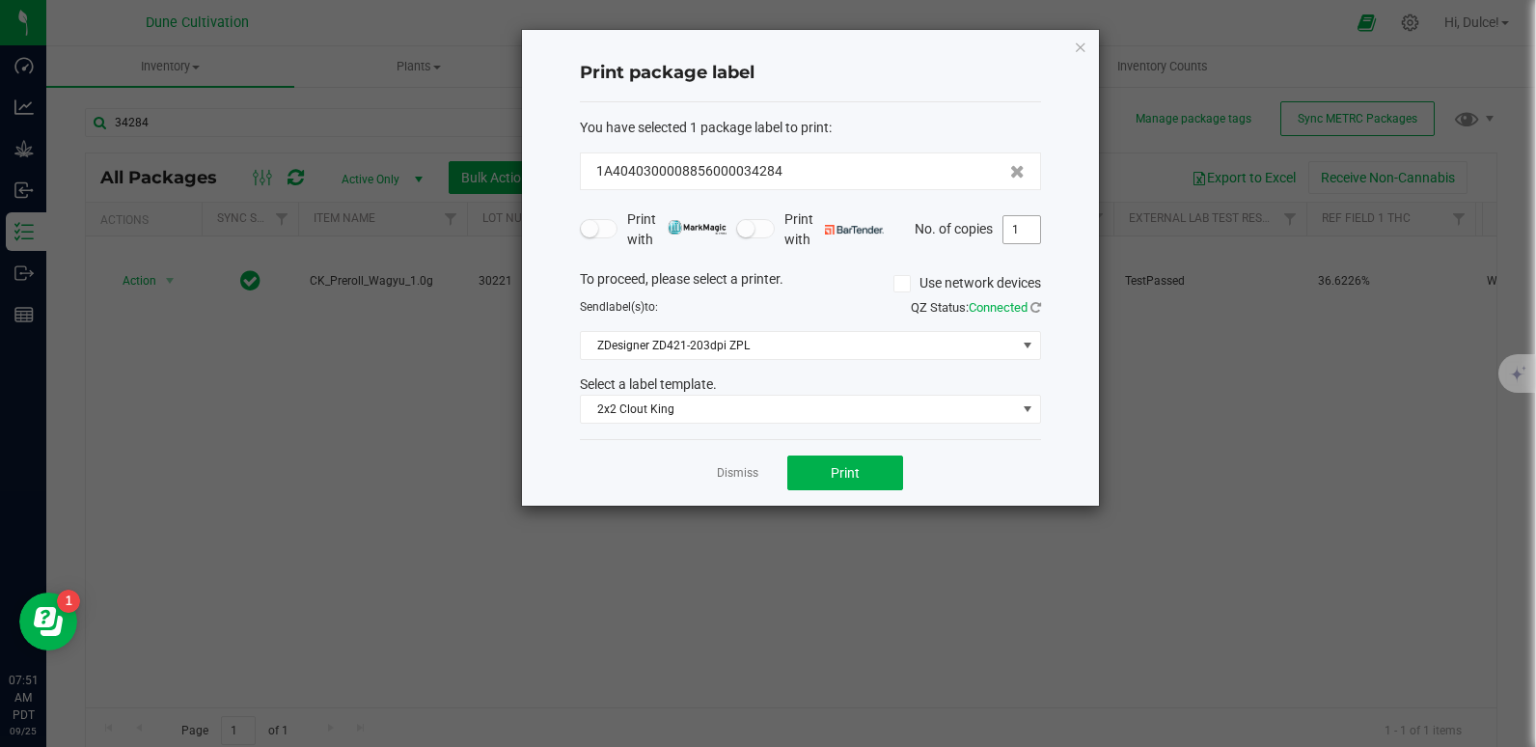
click at [1024, 228] on input "1" at bounding box center [1021, 229] width 37 height 27
type input "150"
click at [801, 473] on button "Print" at bounding box center [845, 472] width 116 height 35
click at [1074, 53] on icon "button" at bounding box center [1081, 46] width 14 height 23
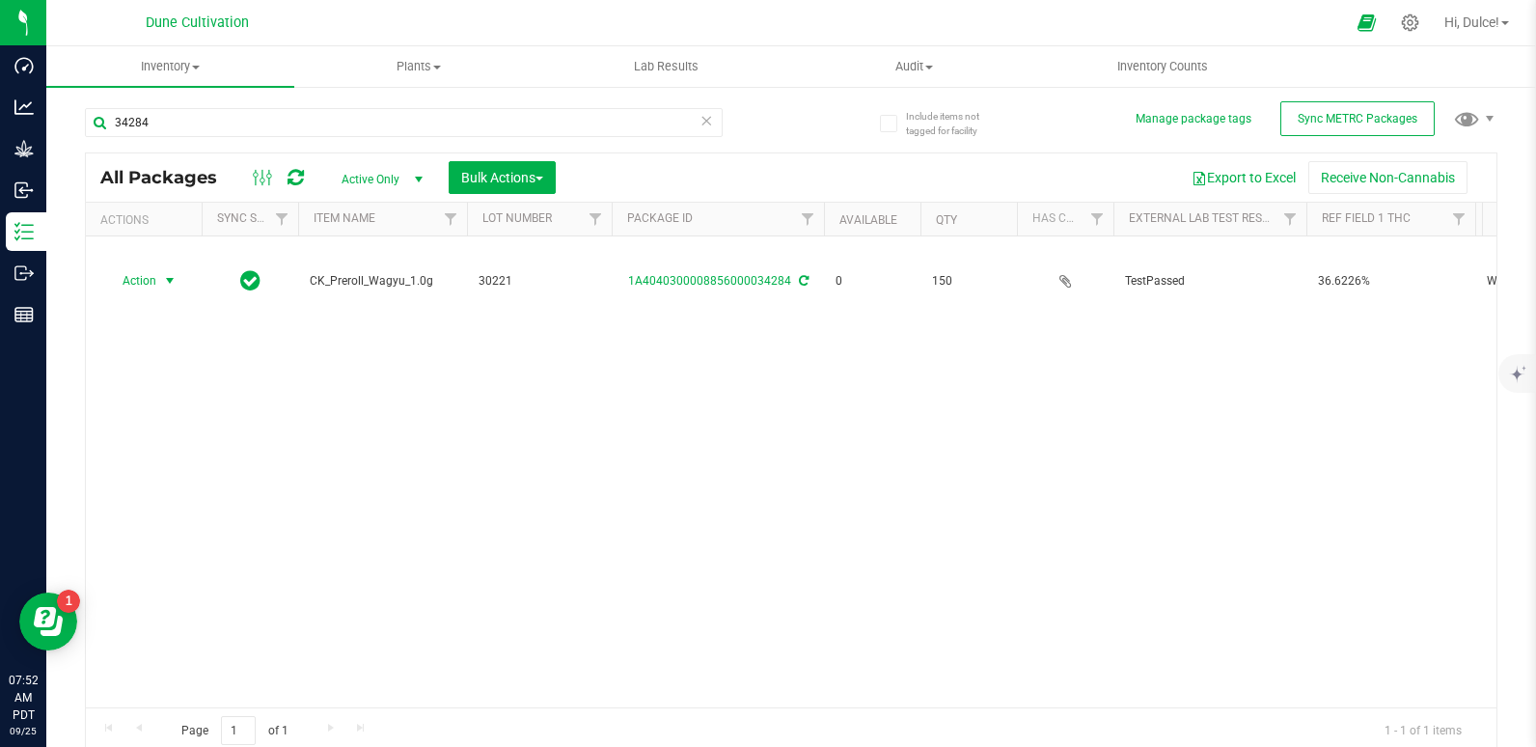
click at [573, 144] on div "34284" at bounding box center [404, 130] width 638 height 44
click at [589, 132] on input "34284" at bounding box center [404, 122] width 638 height 29
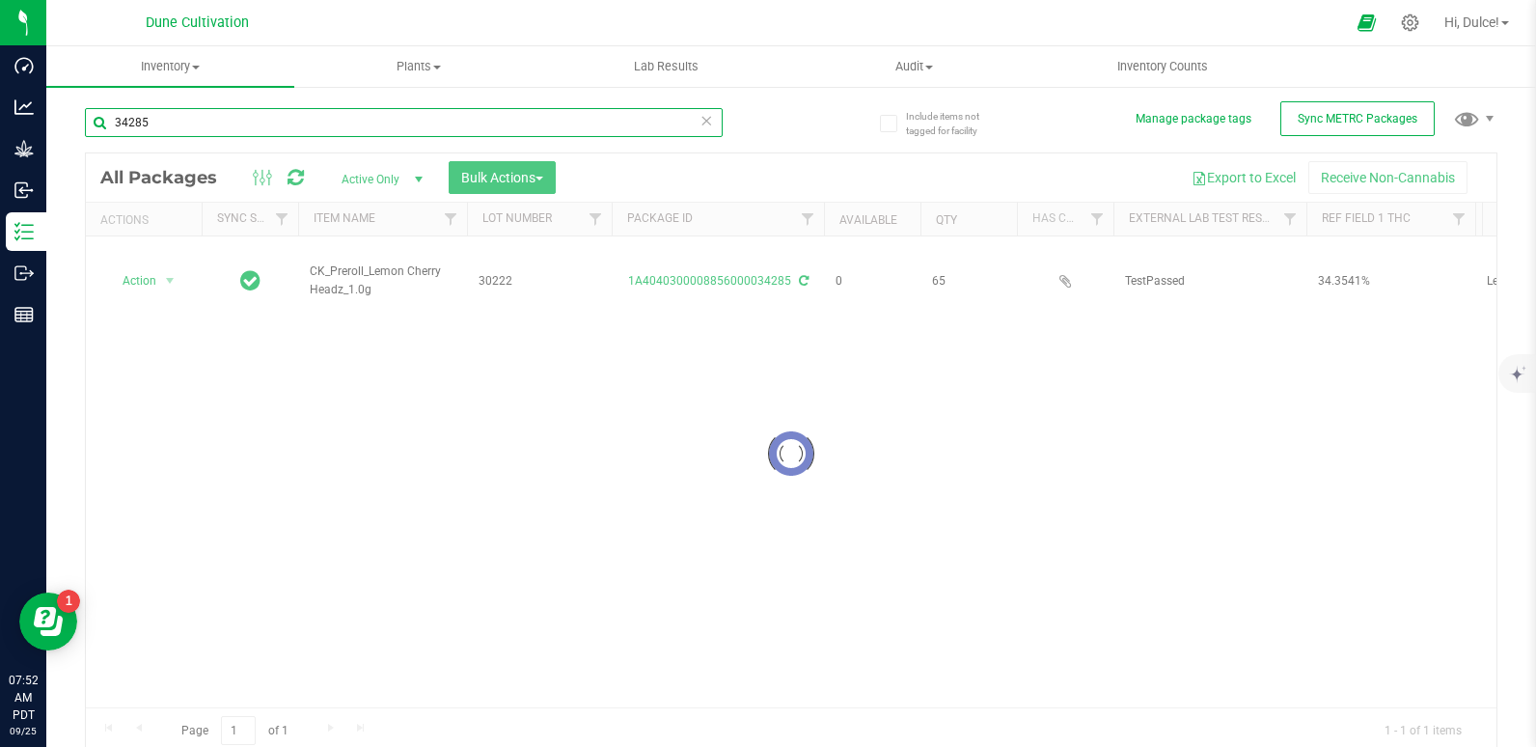
type input "34285"
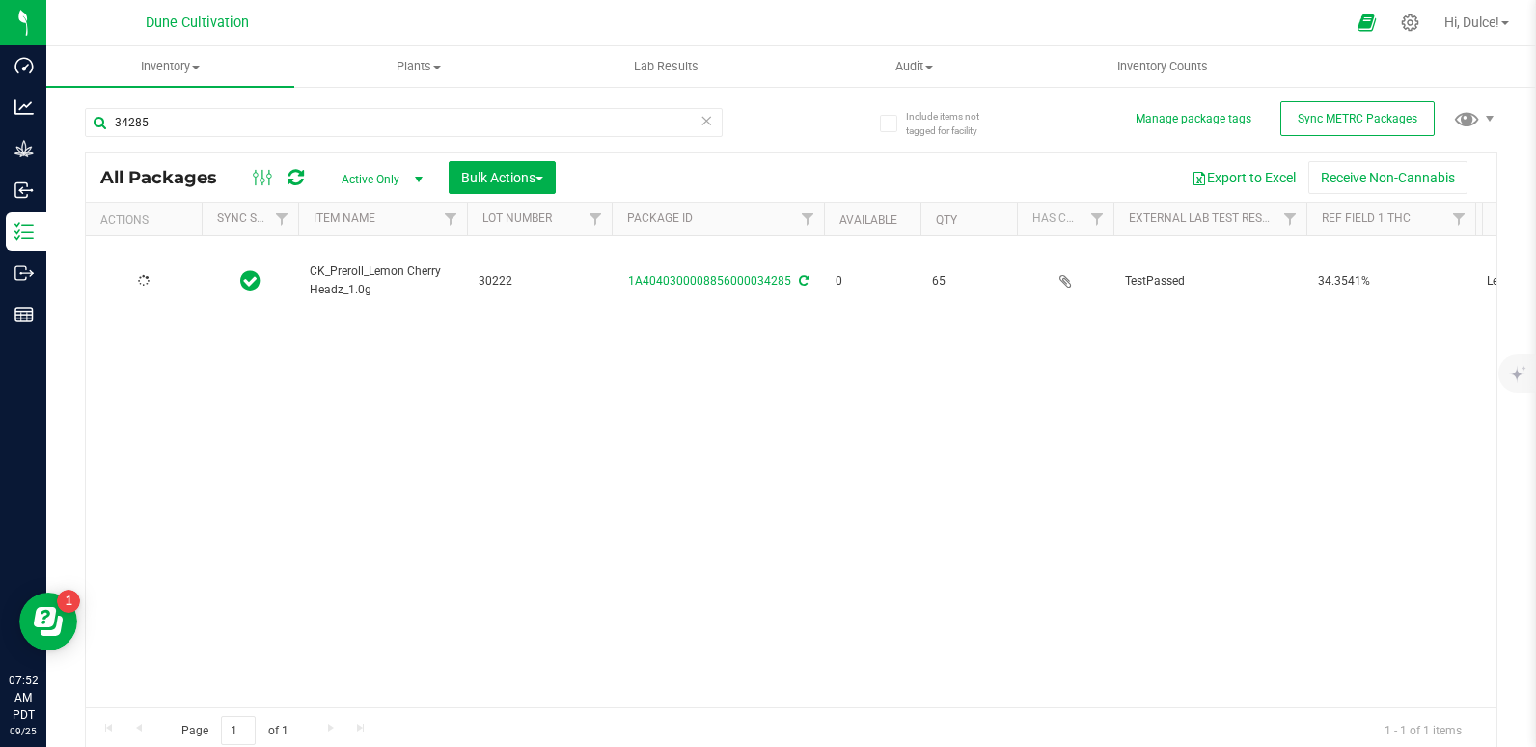
click at [737, 281] on link "1A4040300008856000034285" at bounding box center [709, 281] width 163 height 14
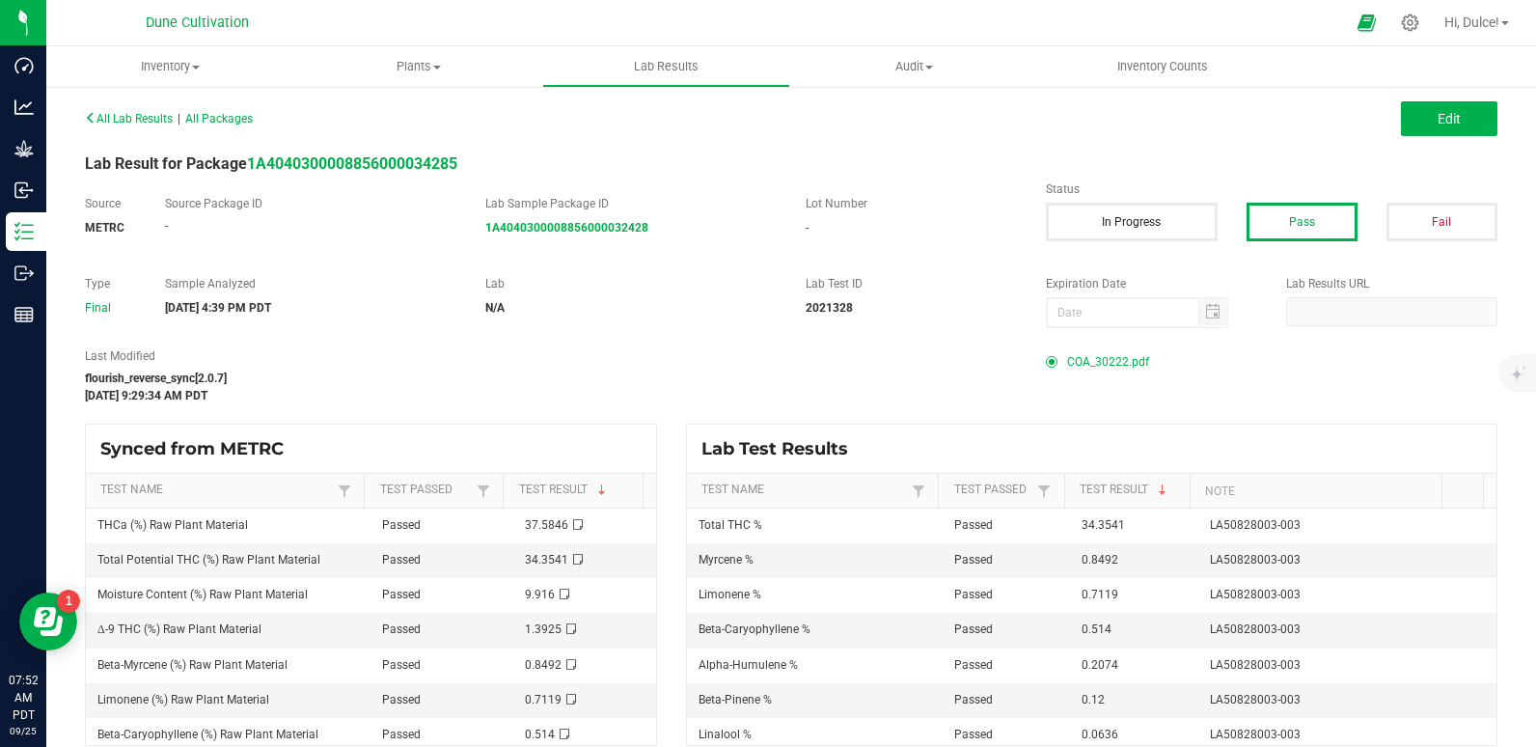
click at [1081, 360] on span "COA_30222.pdf" at bounding box center [1108, 361] width 82 height 29
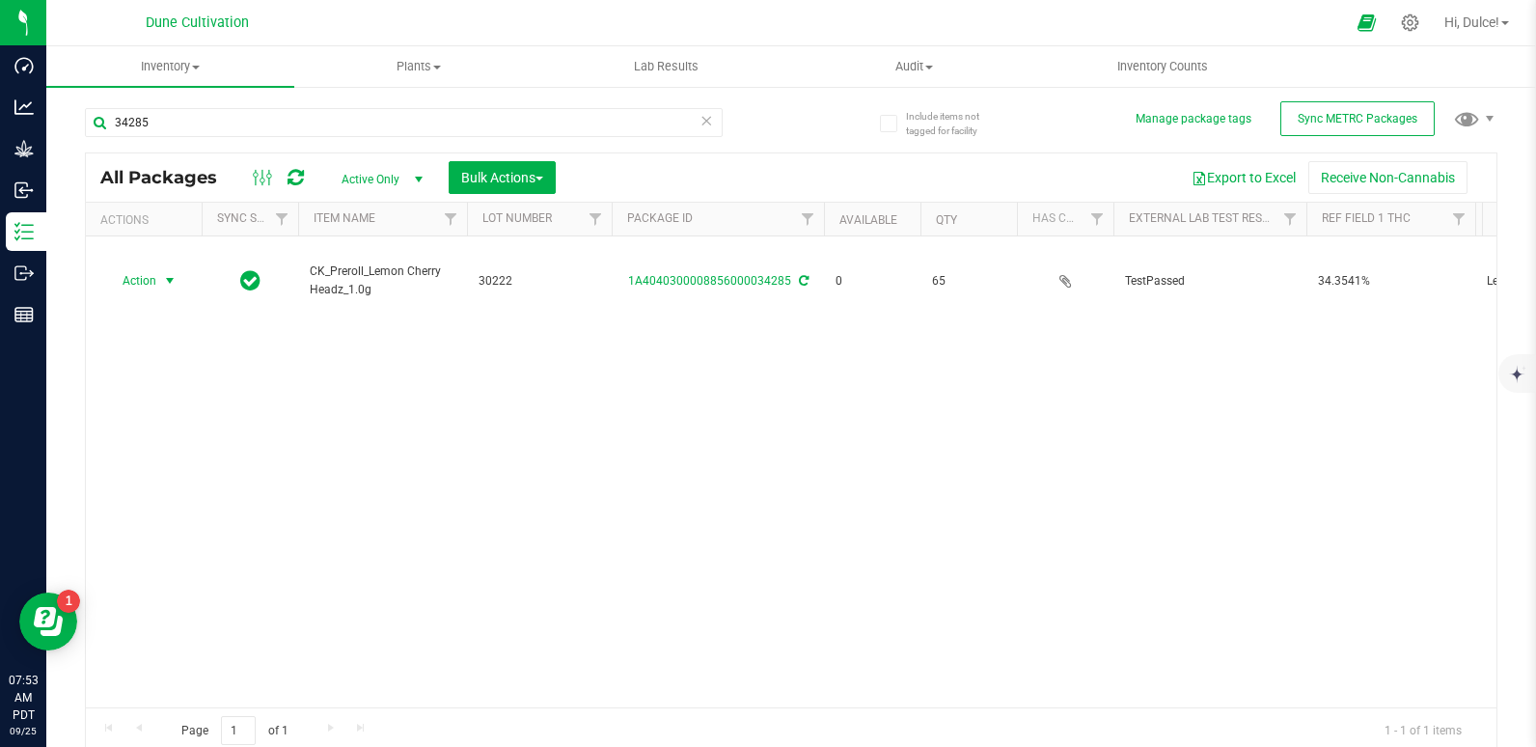
click at [149, 282] on span "Action" at bounding box center [131, 280] width 52 height 27
click at [135, 420] on li "Print package label" at bounding box center [168, 428] width 124 height 29
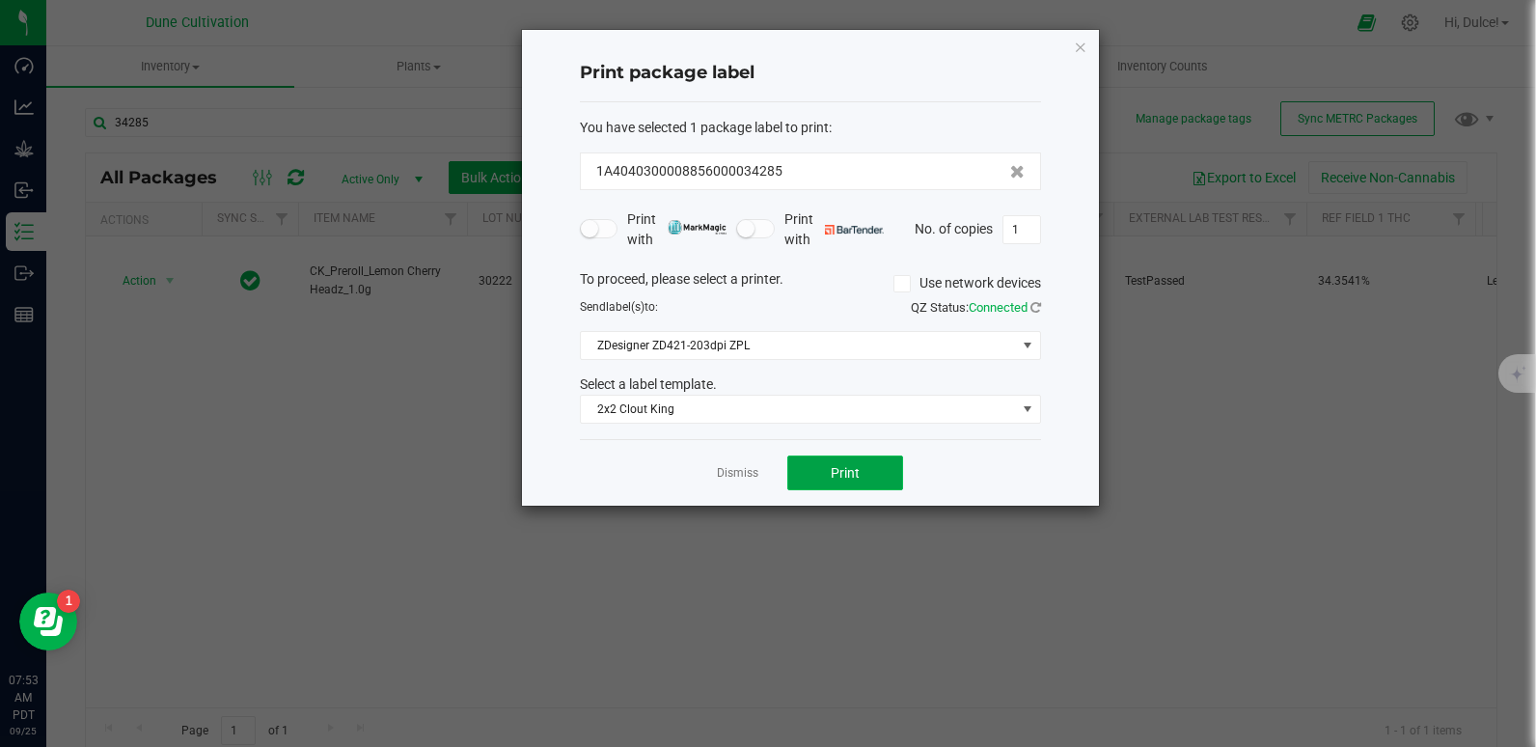
click at [836, 470] on span "Print" at bounding box center [844, 472] width 29 height 15
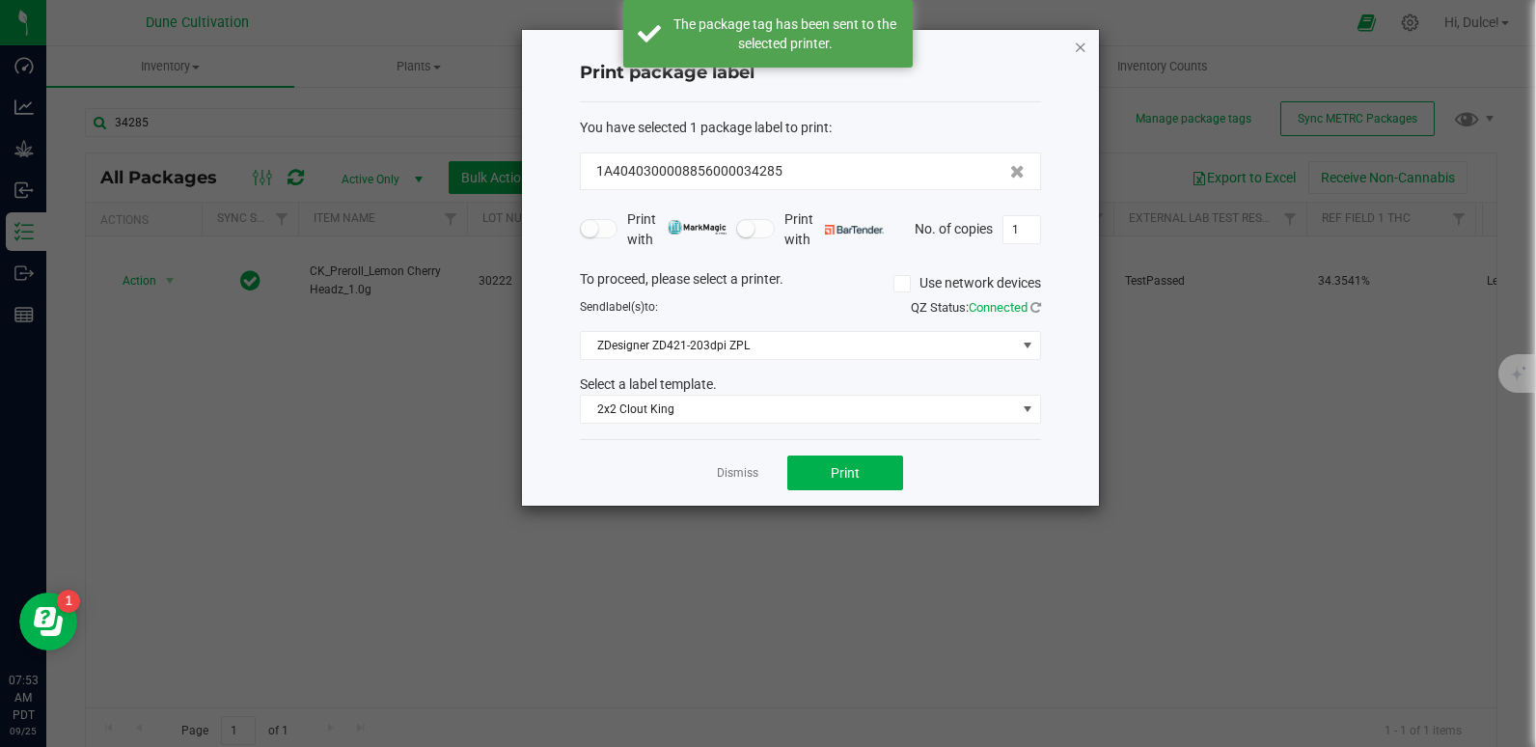
click at [1075, 54] on icon "button" at bounding box center [1081, 46] width 14 height 23
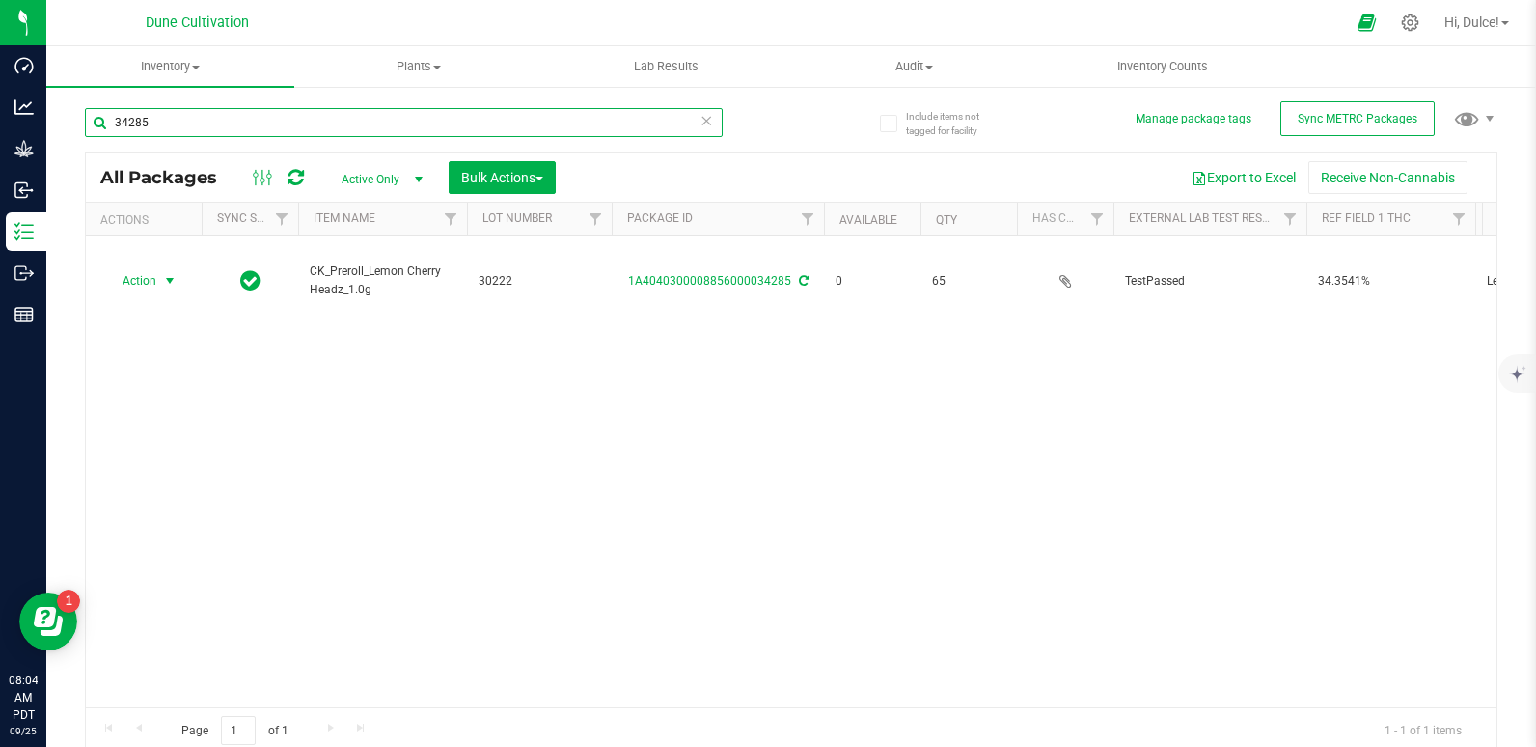
click at [482, 110] on input "34285" at bounding box center [404, 122] width 638 height 29
type input "34291"
click at [181, 117] on input "34291" at bounding box center [404, 122] width 638 height 29
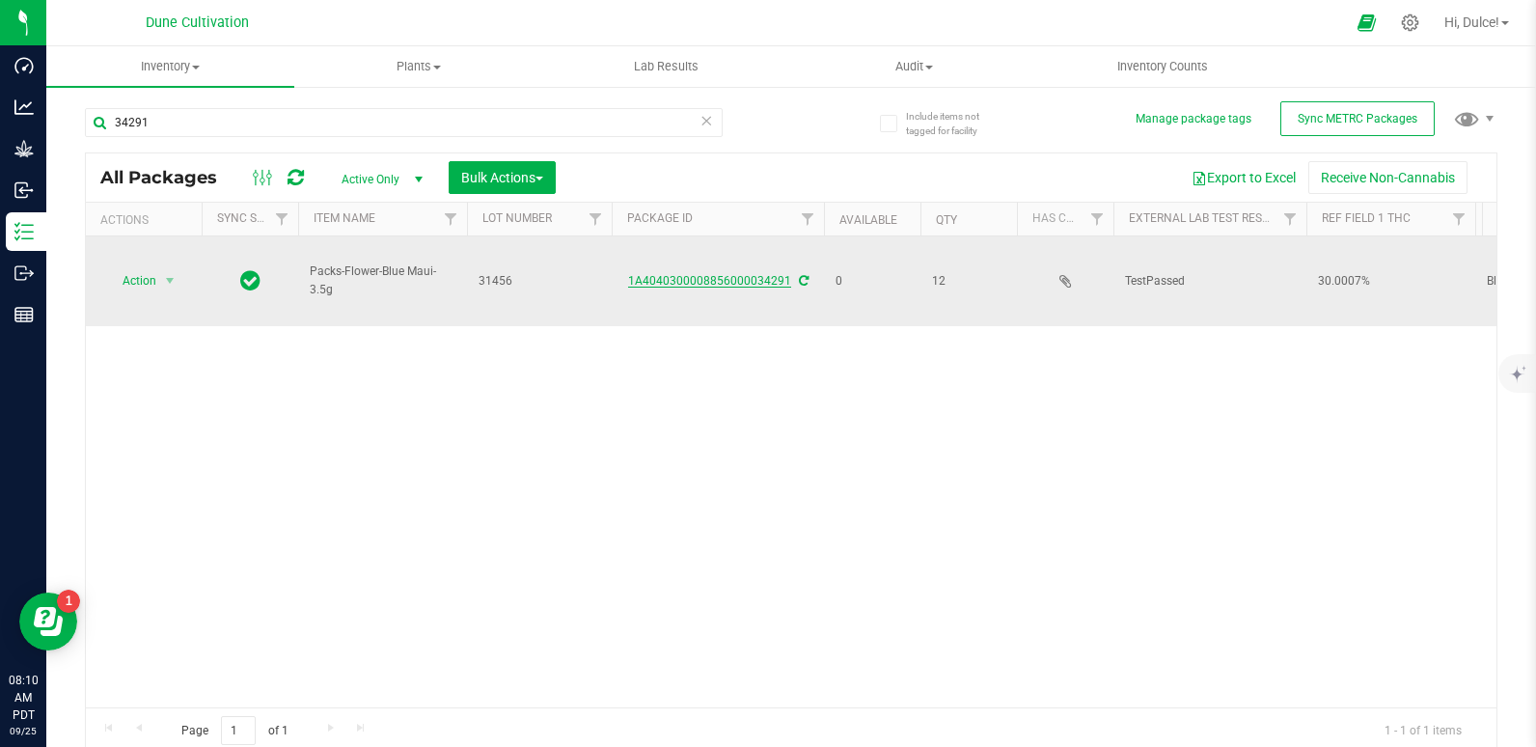
click at [765, 279] on link "1A4040300008856000034291" at bounding box center [709, 281] width 163 height 14
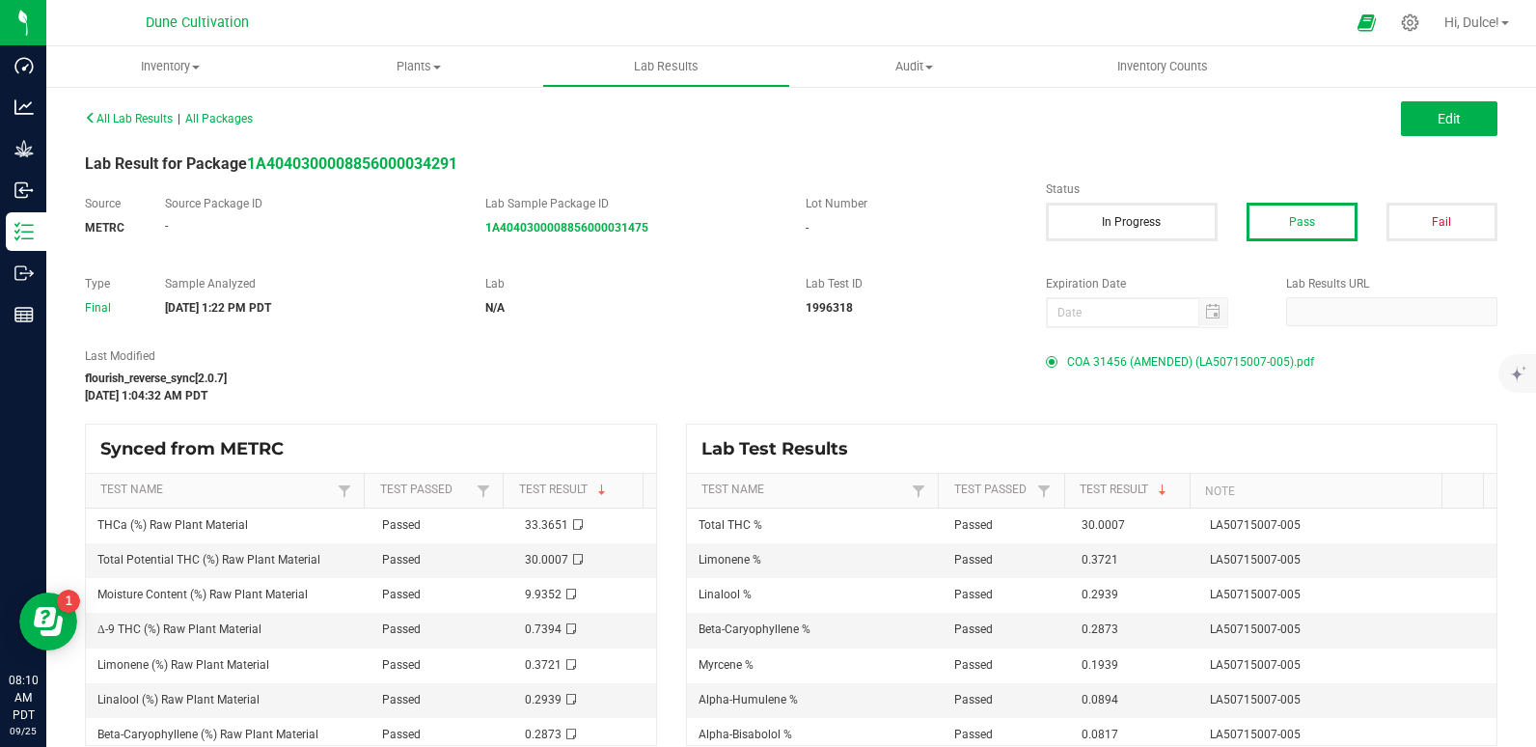
click at [1140, 349] on span "COA 31456 (AMENDED) (LA50715007-005).pdf" at bounding box center [1190, 361] width 247 height 29
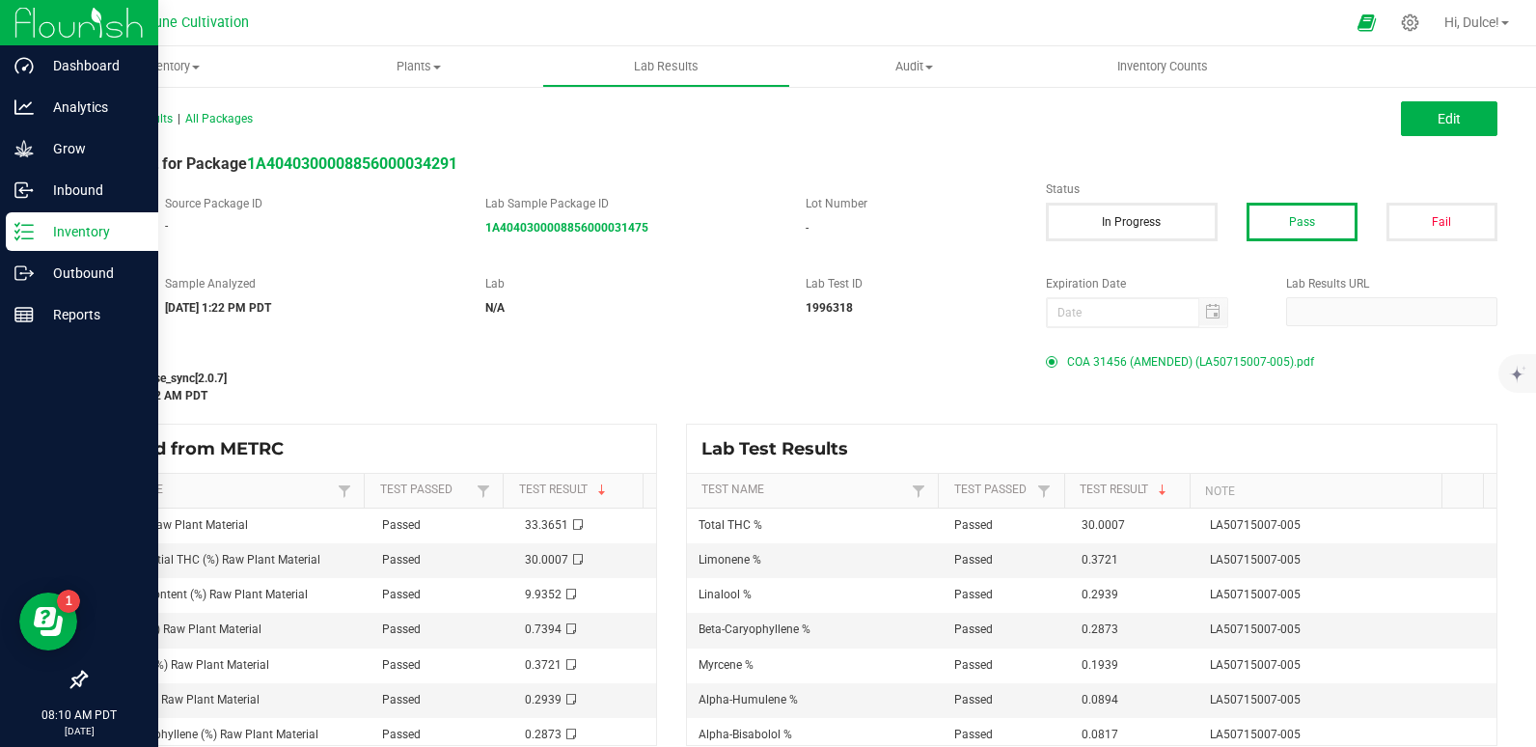
click at [64, 223] on p "Inventory" at bounding box center [92, 231] width 116 height 23
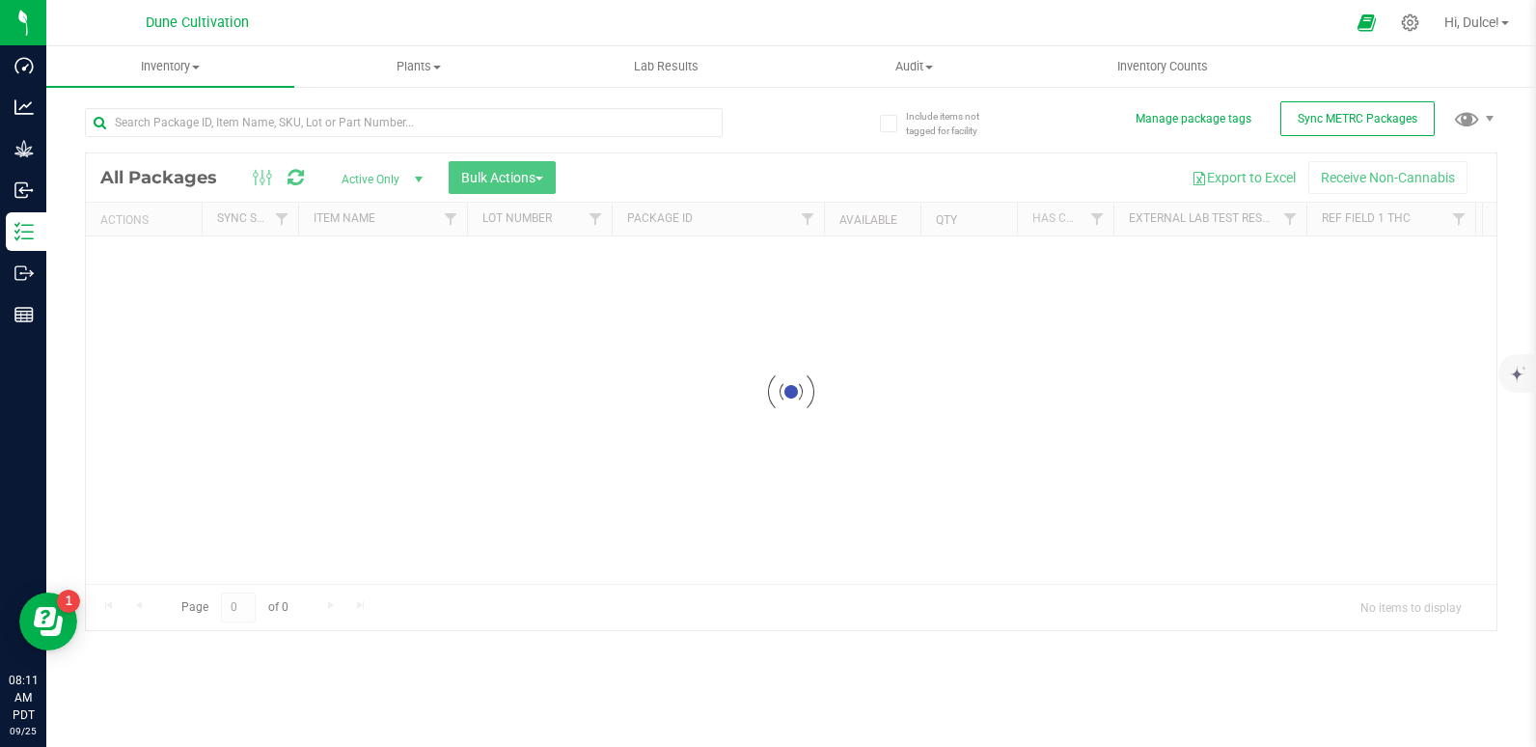
click at [249, 150] on div at bounding box center [404, 130] width 638 height 44
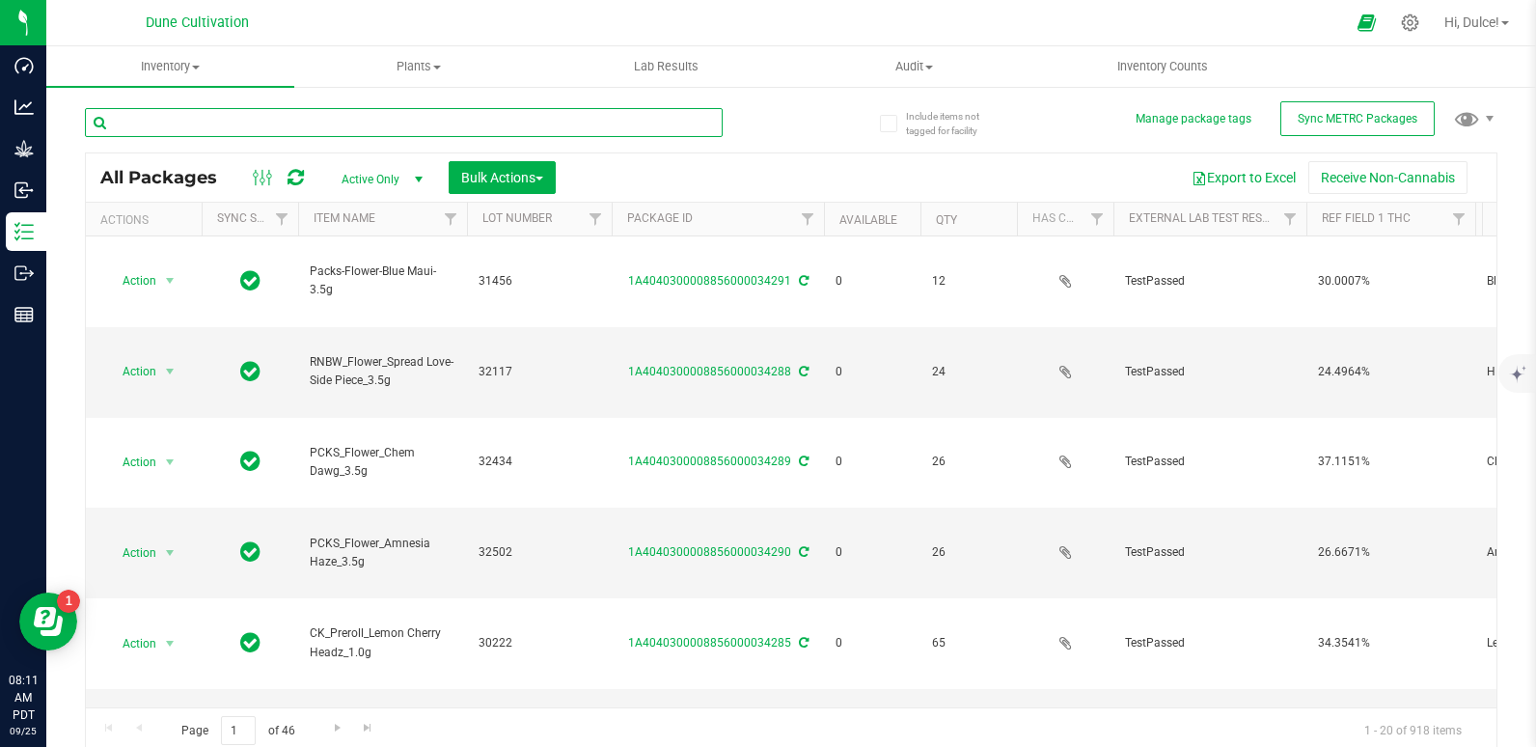
click at [266, 116] on input "text" at bounding box center [404, 122] width 638 height 29
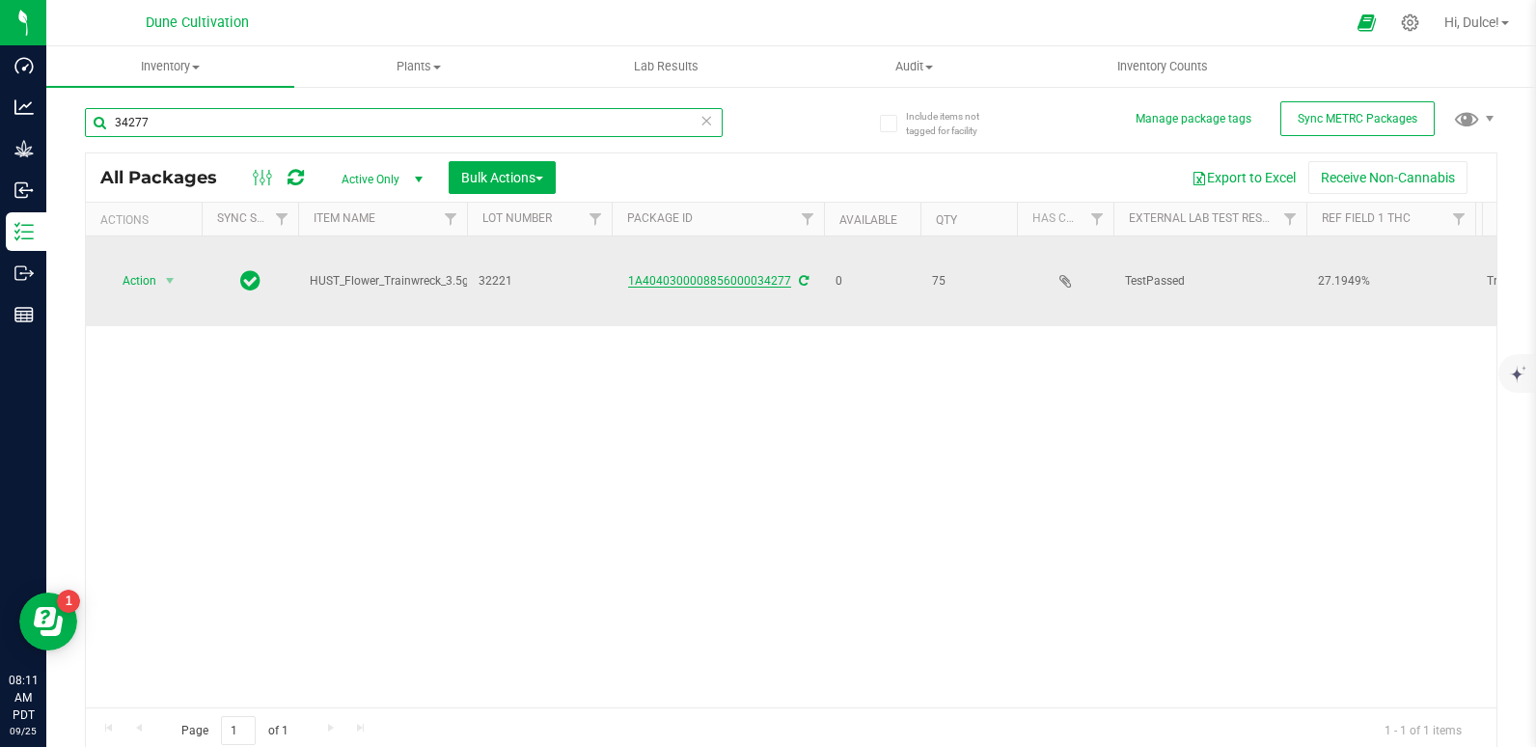
type input "34277"
click at [693, 278] on link "1A4040300008856000034277" at bounding box center [709, 281] width 163 height 14
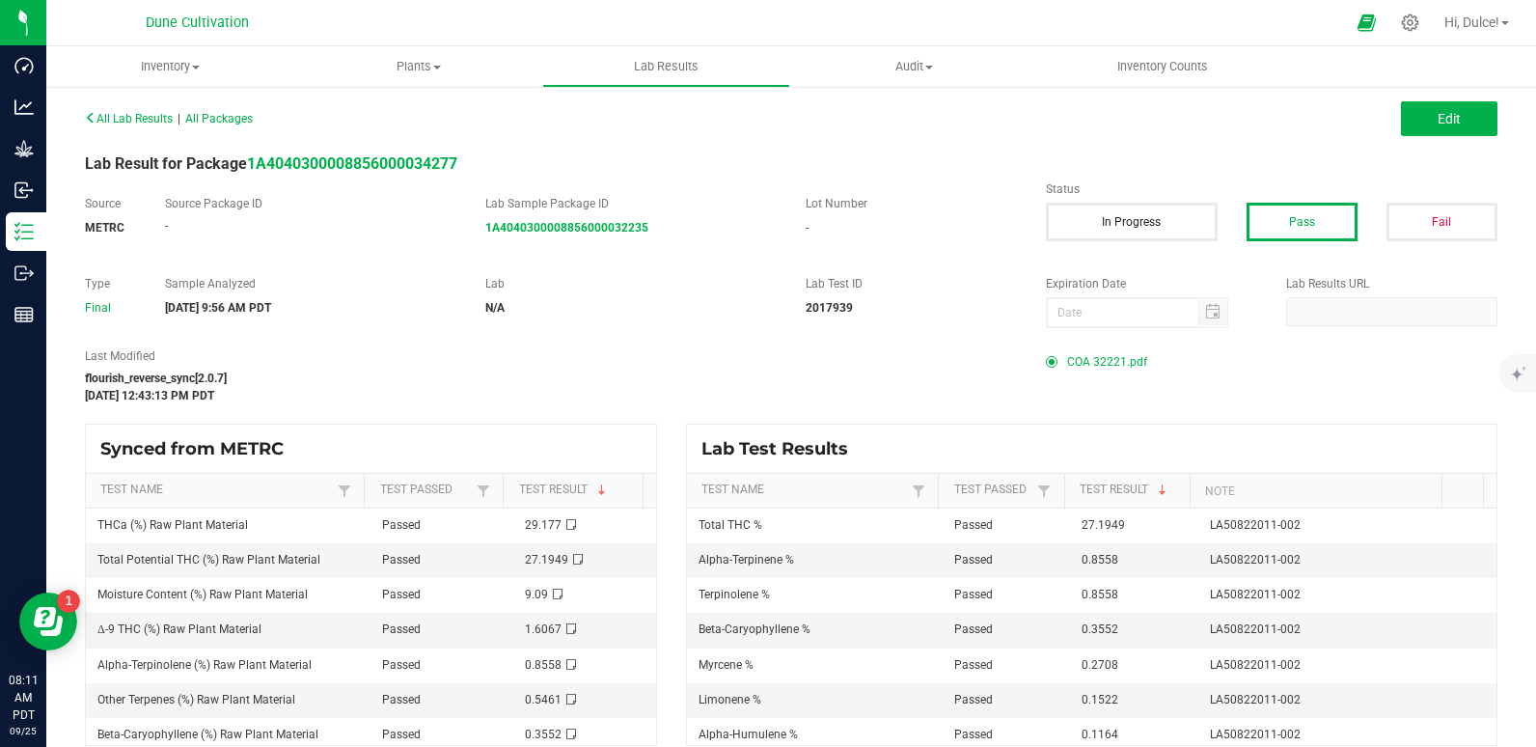
click at [1108, 347] on span "COA 32221.pdf" at bounding box center [1107, 361] width 80 height 29
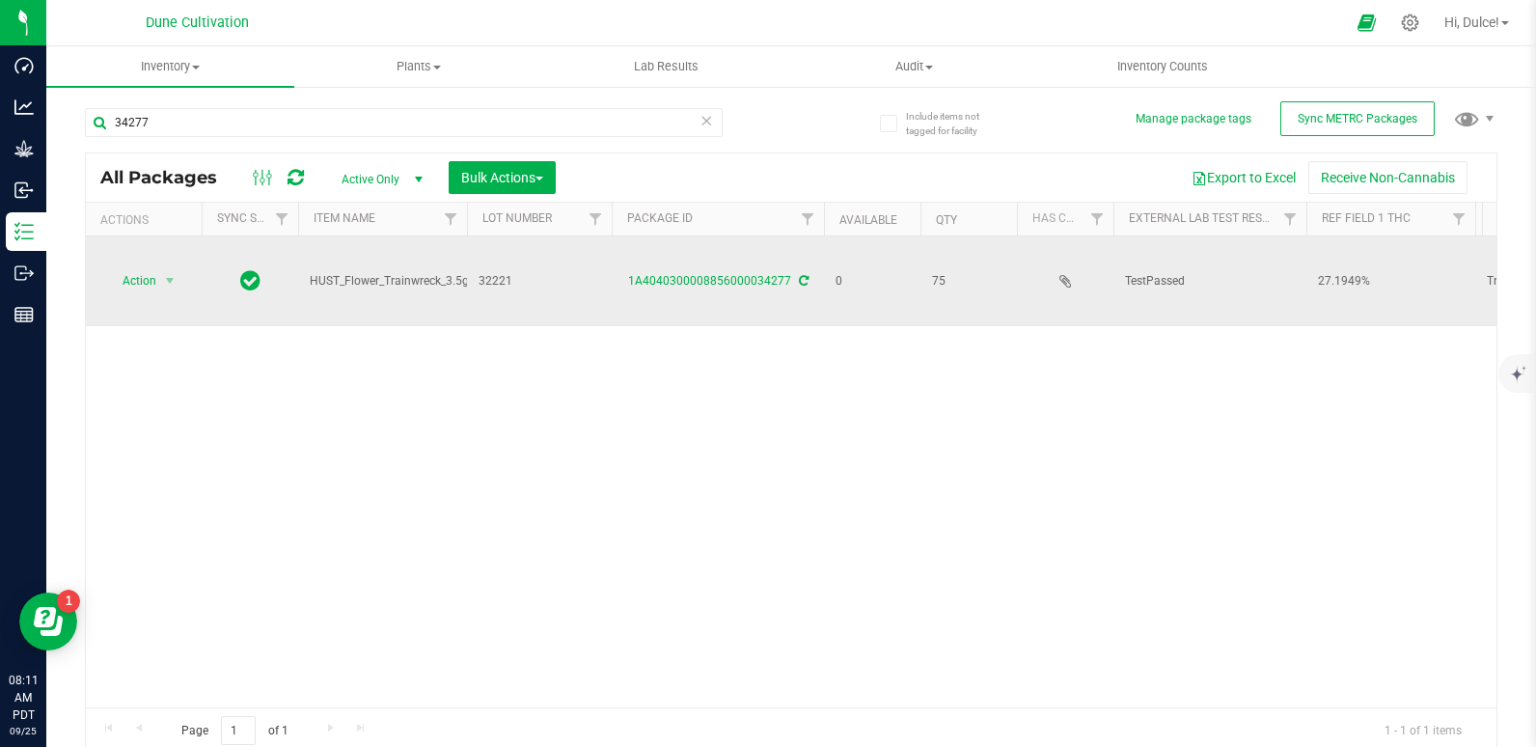
click at [170, 265] on td "Action Action Edit attributes Global inventory Locate package Package audit log…" at bounding box center [144, 281] width 116 height 90
click at [164, 288] on span "select" at bounding box center [169, 280] width 15 height 15
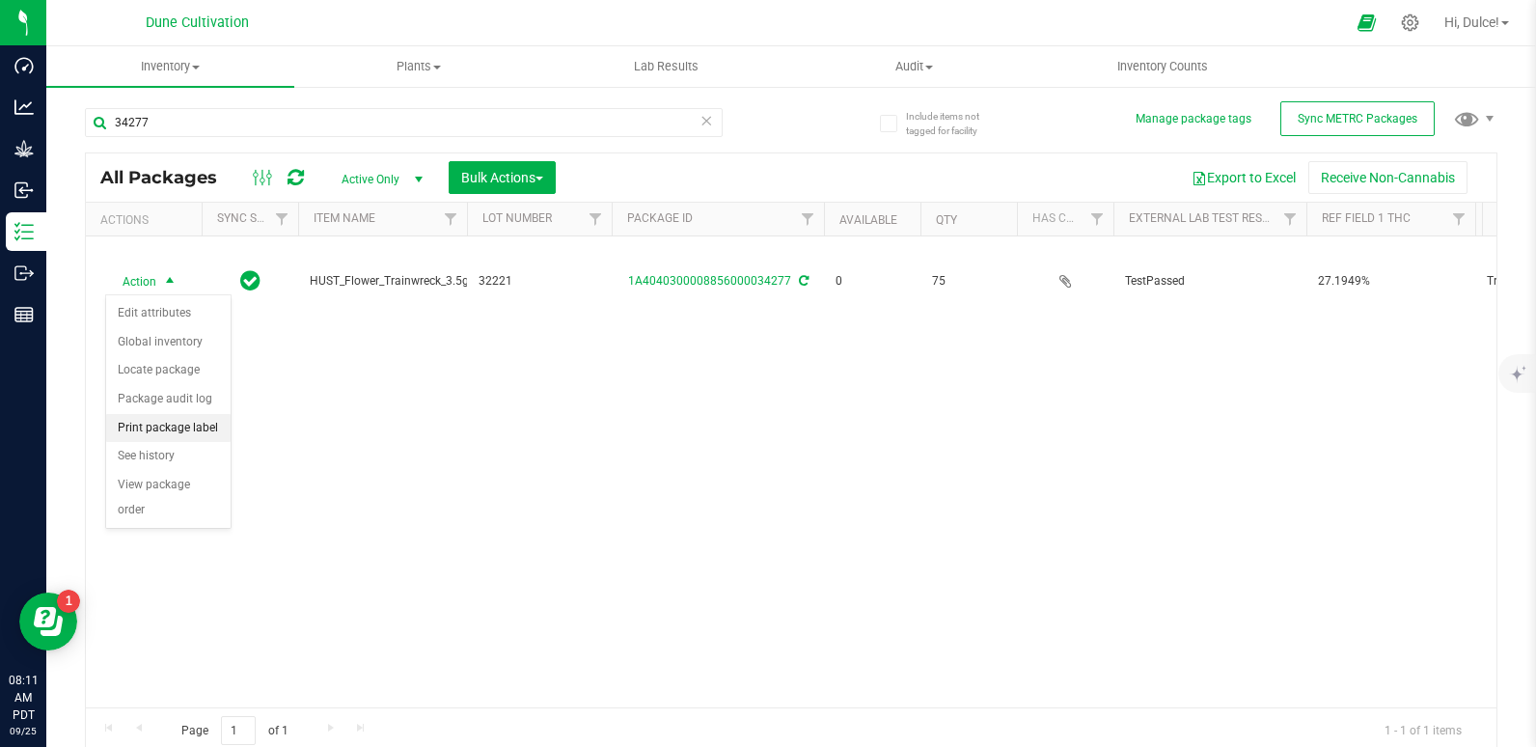
click at [175, 424] on li "Print package label" at bounding box center [168, 428] width 124 height 29
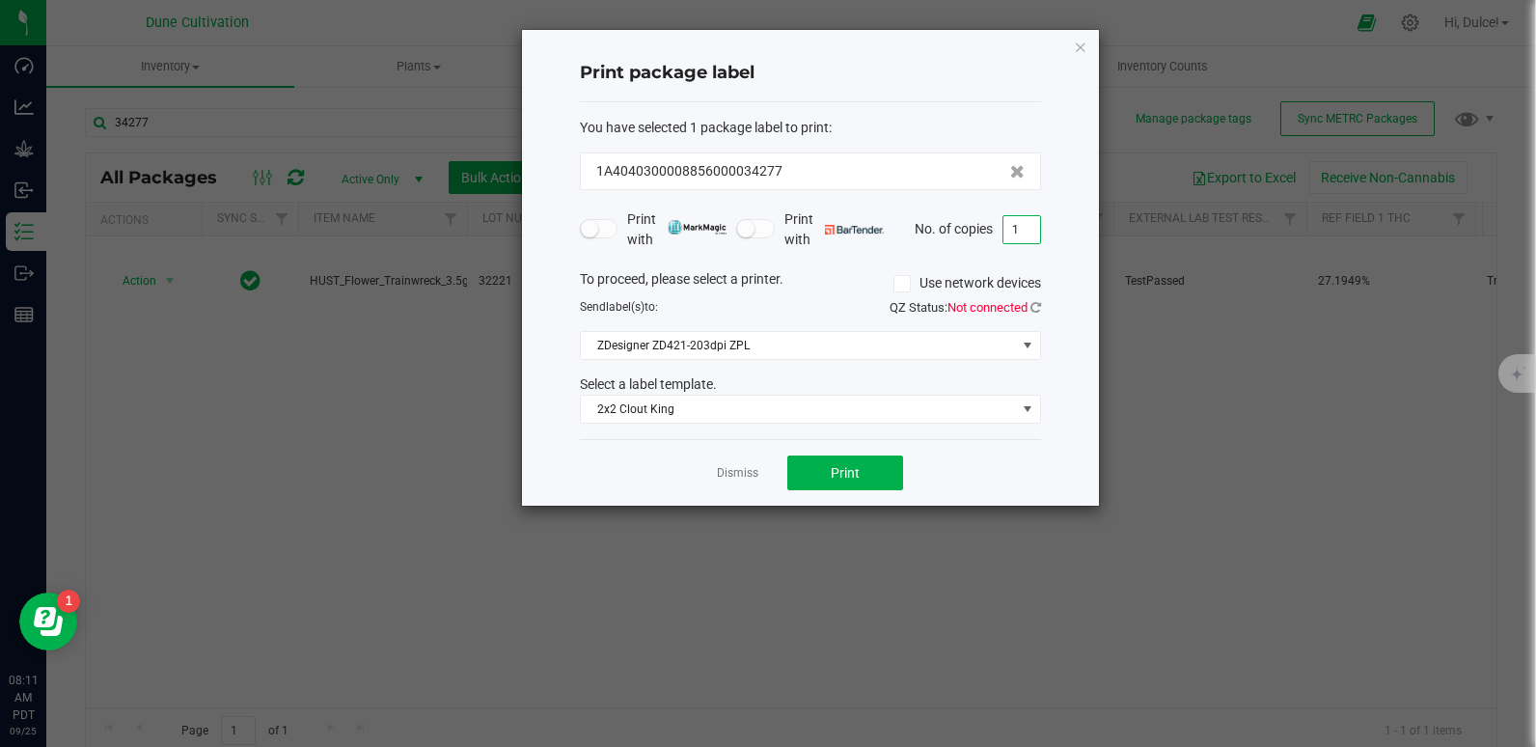
click at [1023, 233] on input "1" at bounding box center [1021, 229] width 37 height 27
type input "75"
click at [885, 402] on span "2x2 Clout King" at bounding box center [798, 408] width 435 height 27
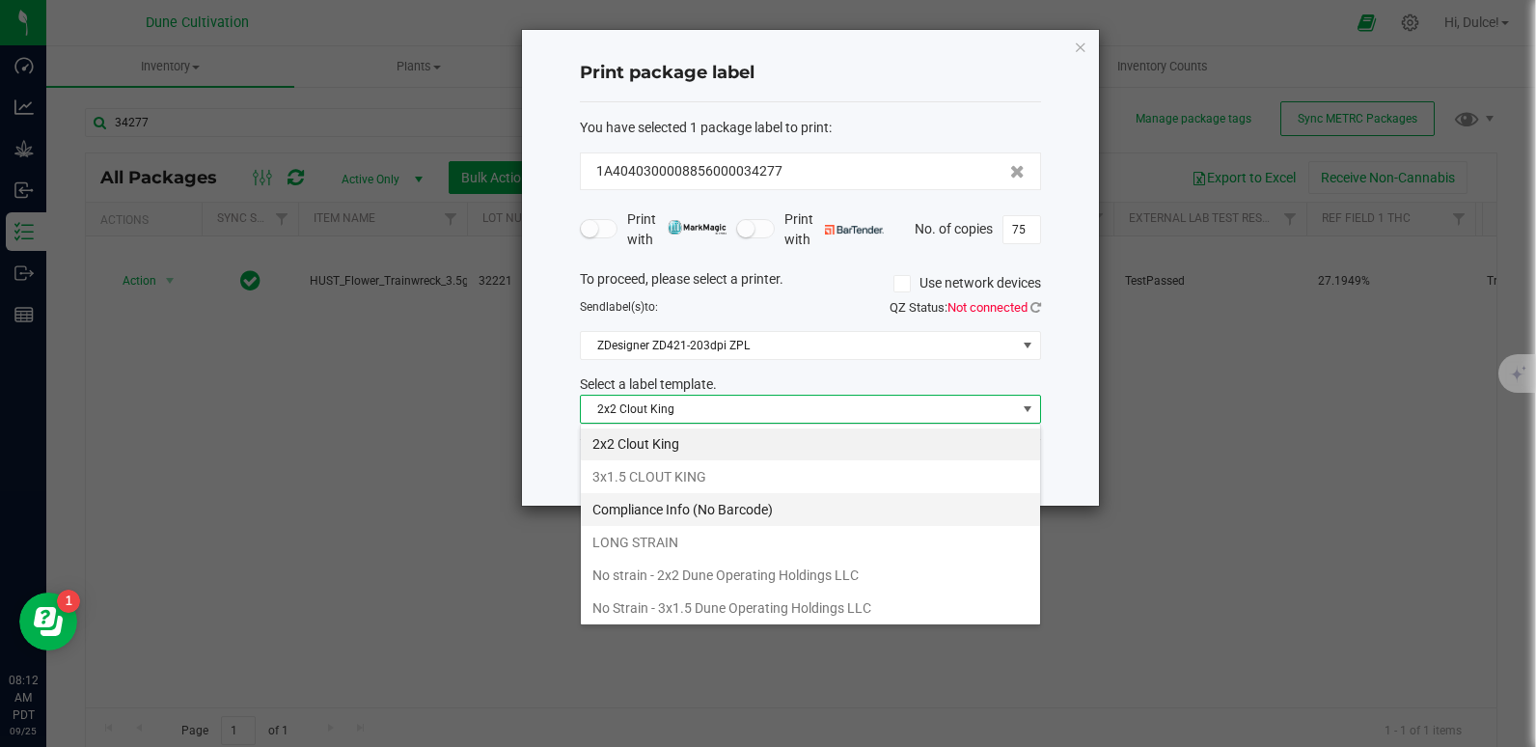
scroll to position [103, 0]
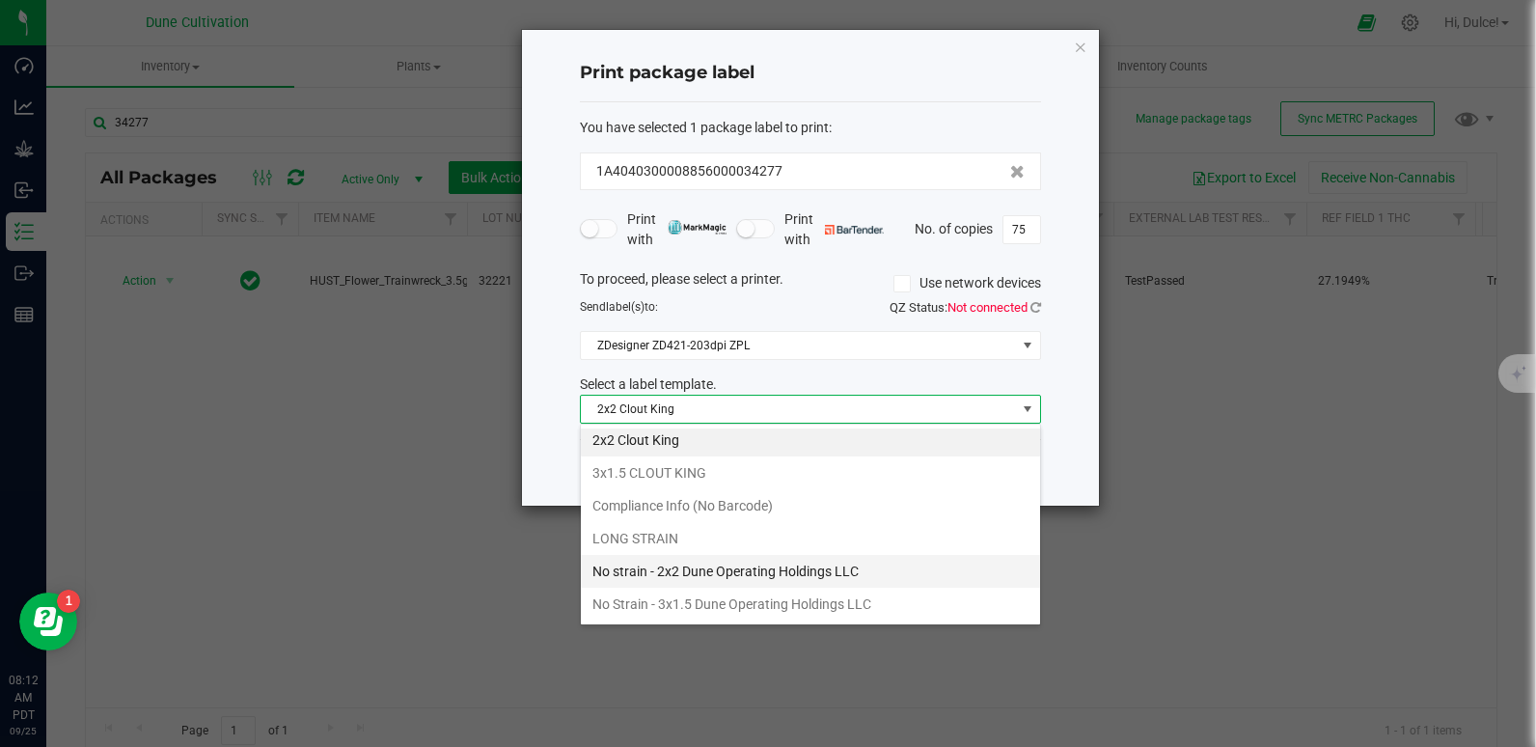
click at [733, 572] on li "No strain - 2x2 Dune Operating Holdings LLC" at bounding box center [810, 571] width 459 height 33
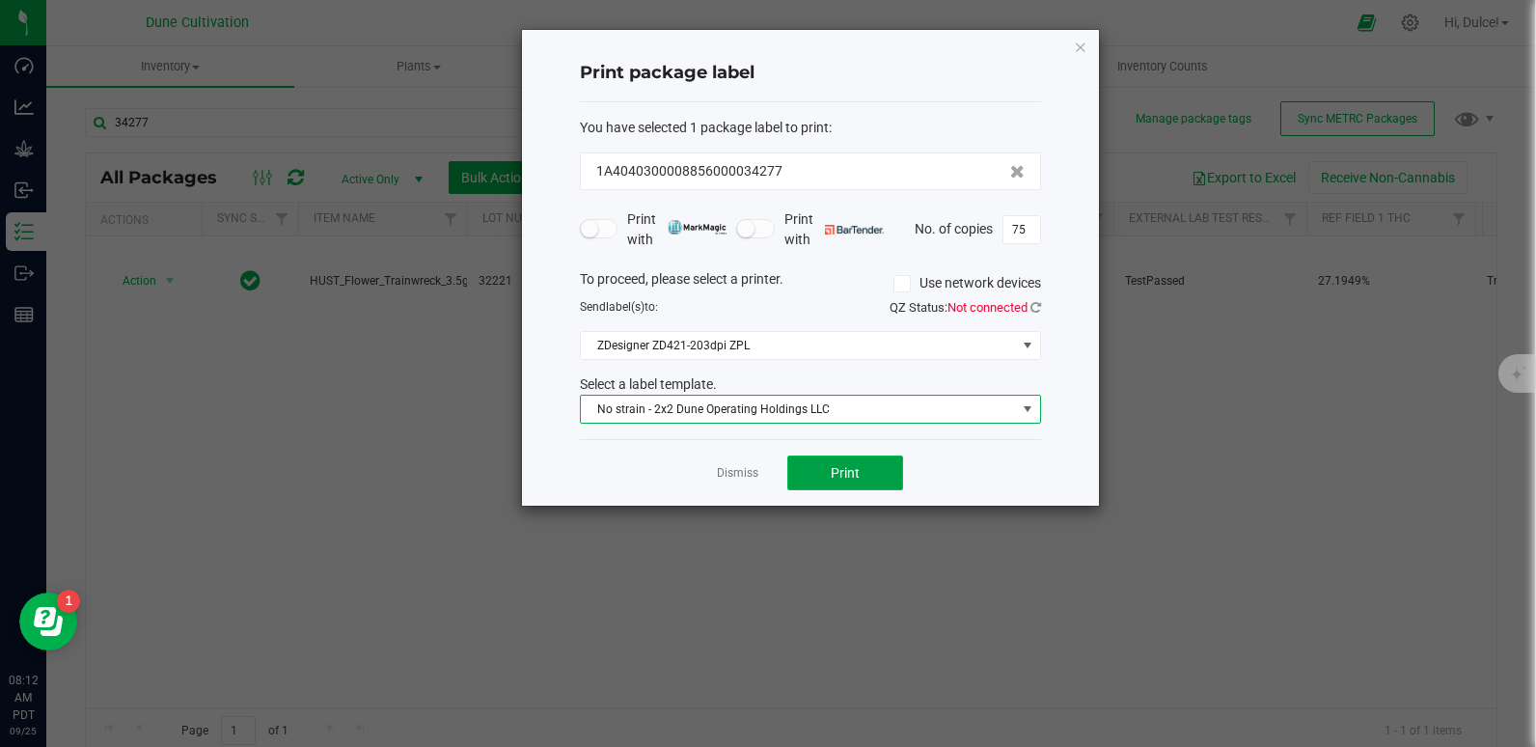
click at [852, 479] on span "Print" at bounding box center [844, 472] width 29 height 15
click at [1079, 54] on icon "button" at bounding box center [1081, 46] width 14 height 23
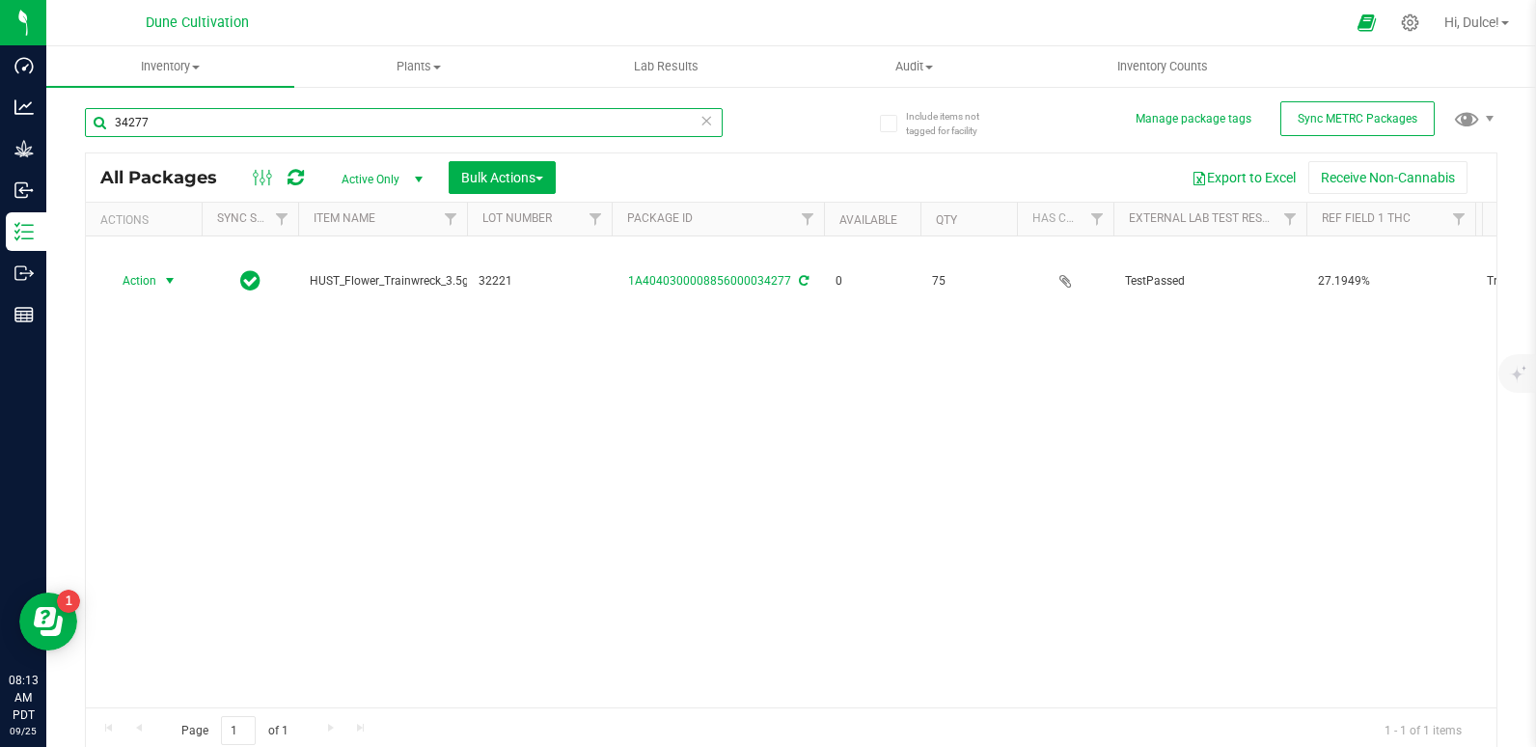
click at [632, 132] on input "34277" at bounding box center [404, 122] width 638 height 29
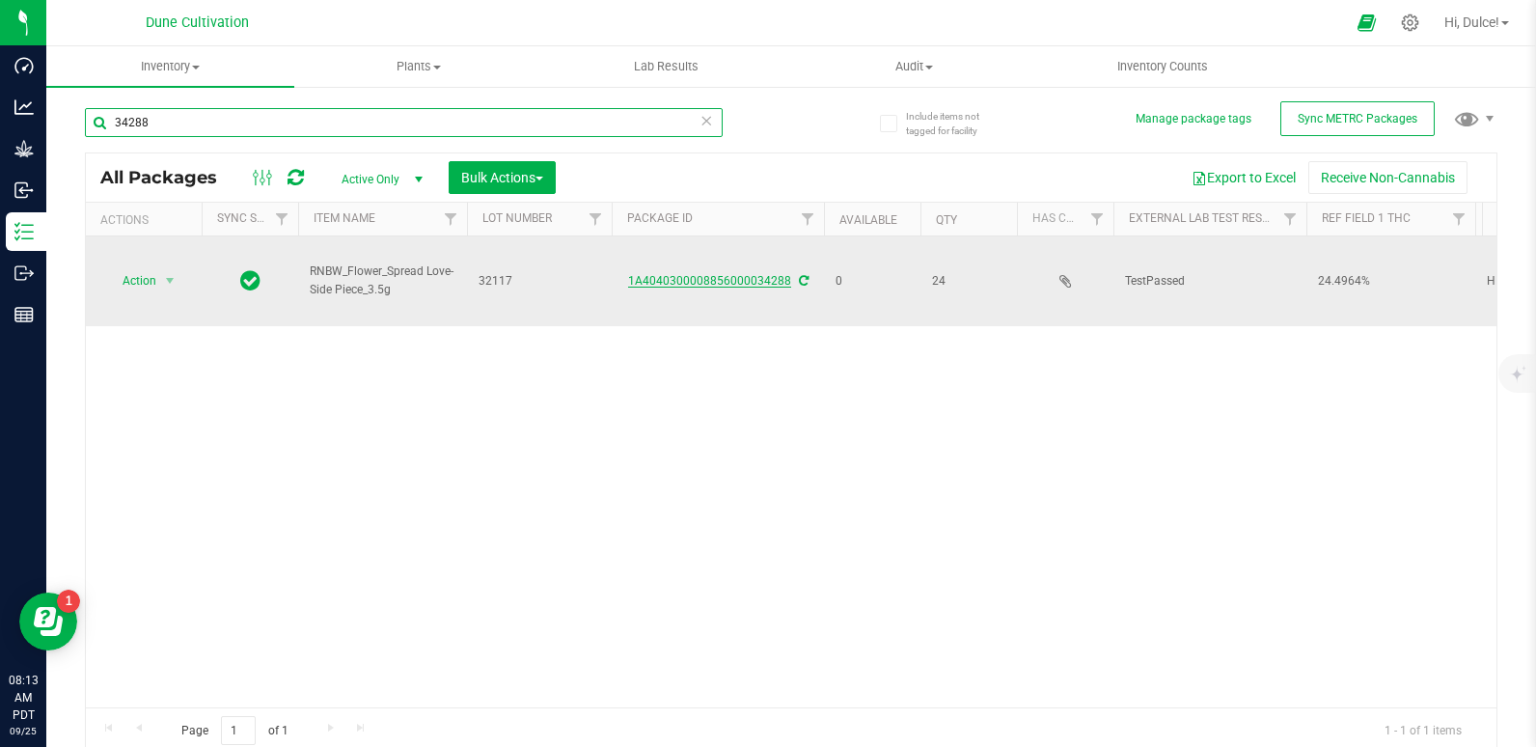
type input "34288"
click at [734, 280] on link "1A4040300008856000034288" at bounding box center [709, 281] width 163 height 14
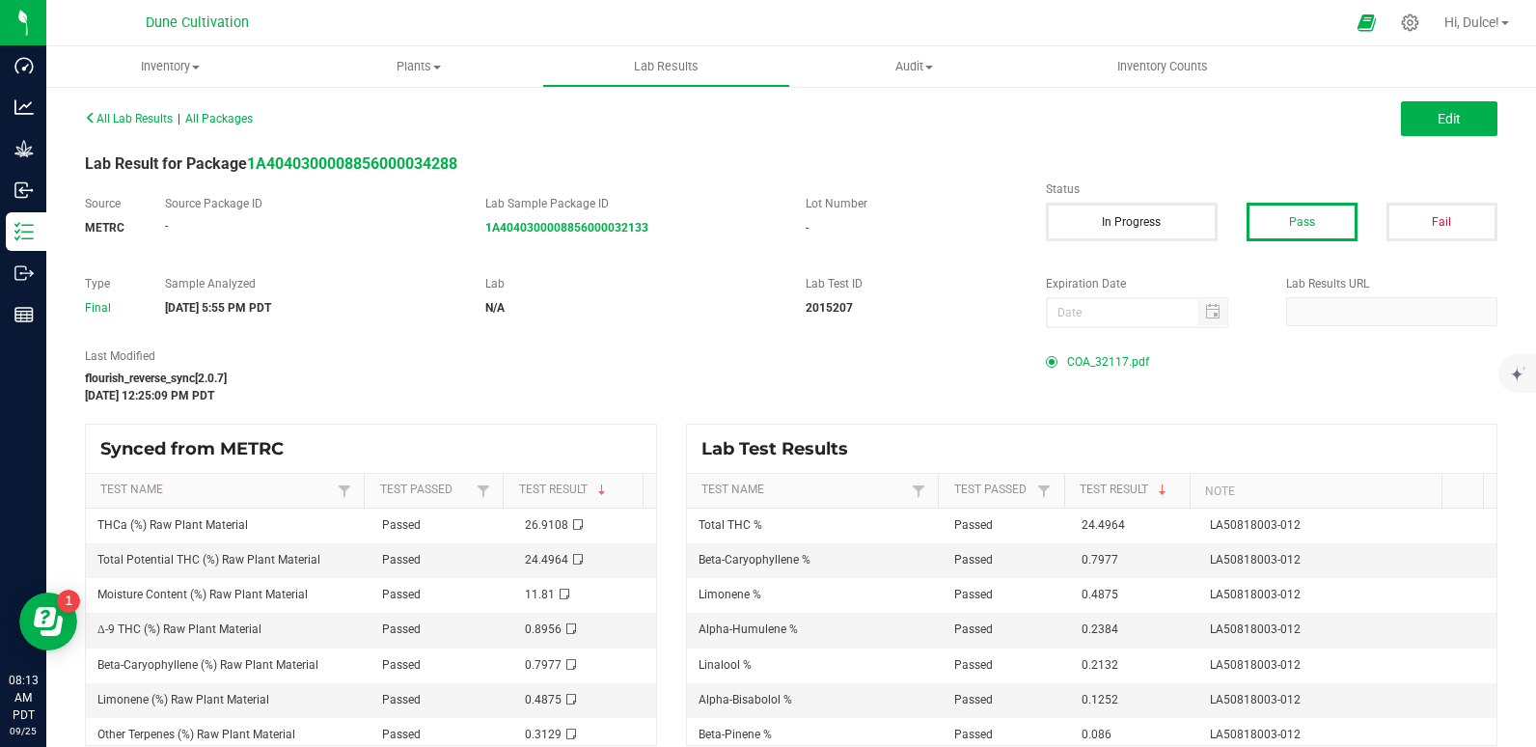
click at [1100, 365] on span "COA_32117.pdf" at bounding box center [1108, 361] width 82 height 29
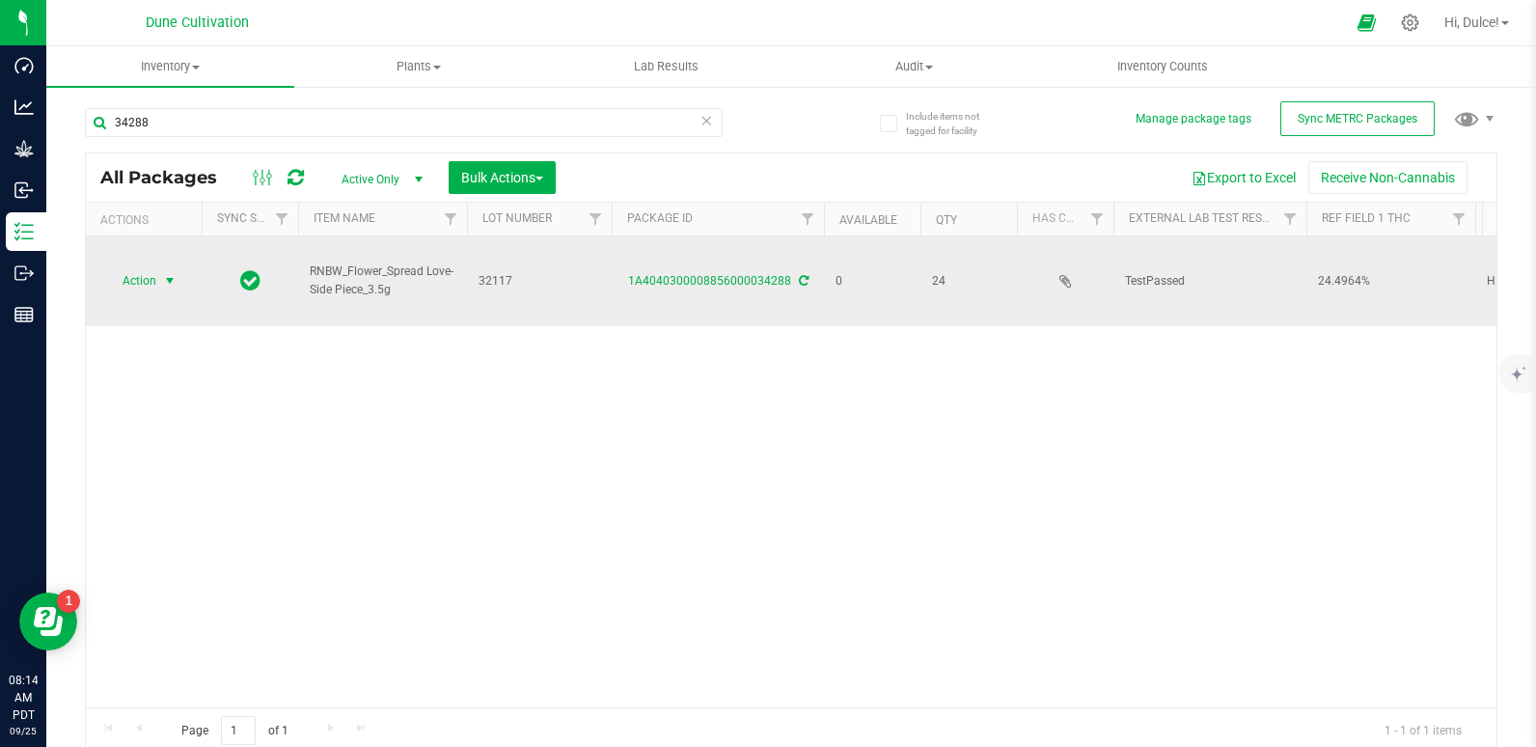
click at [150, 277] on span "Action" at bounding box center [131, 280] width 52 height 27
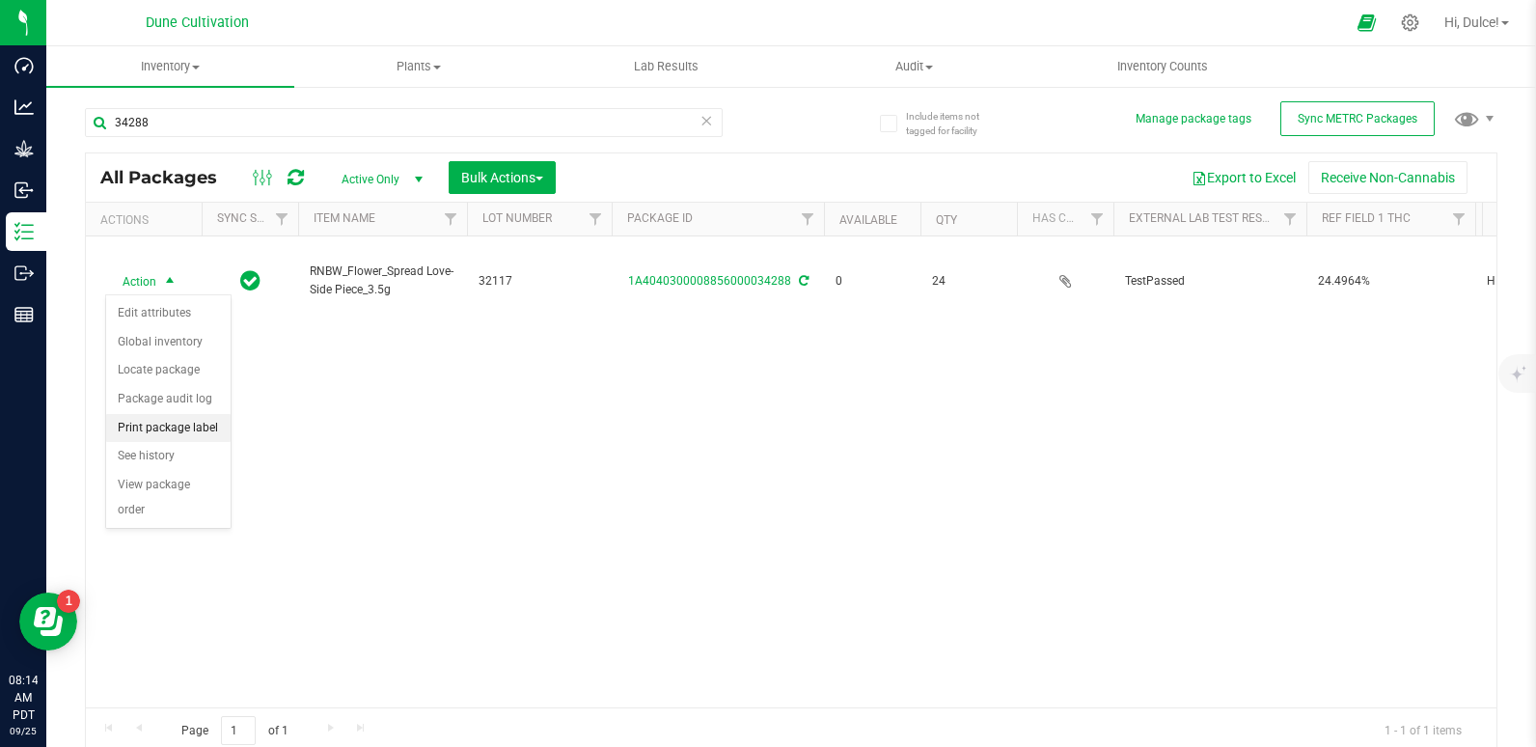
click at [188, 432] on li "Print package label" at bounding box center [168, 428] width 124 height 29
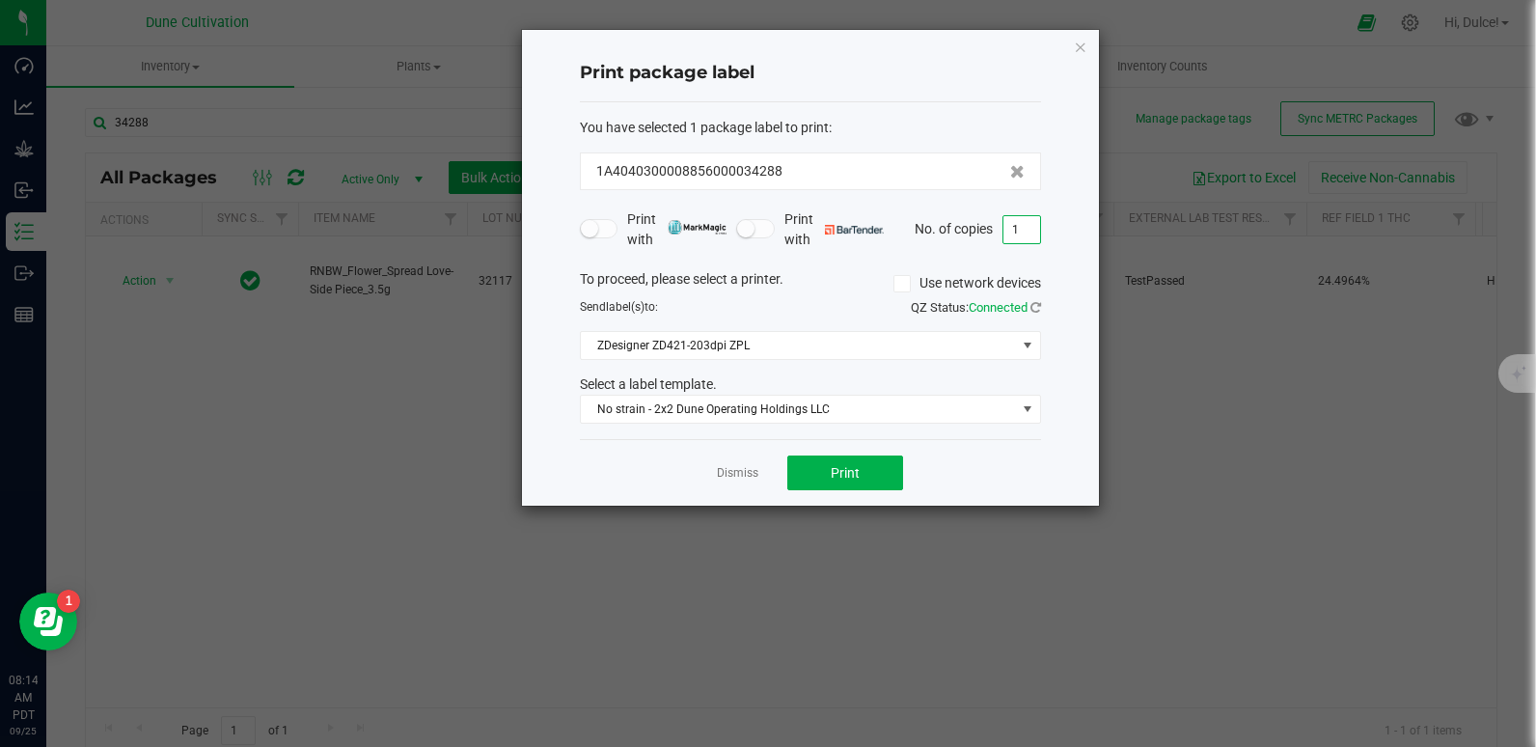
click at [1019, 221] on input "1" at bounding box center [1021, 229] width 37 height 27
type input "24"
click at [867, 465] on button "Print" at bounding box center [845, 472] width 116 height 35
click at [1085, 40] on icon "button" at bounding box center [1081, 46] width 14 height 23
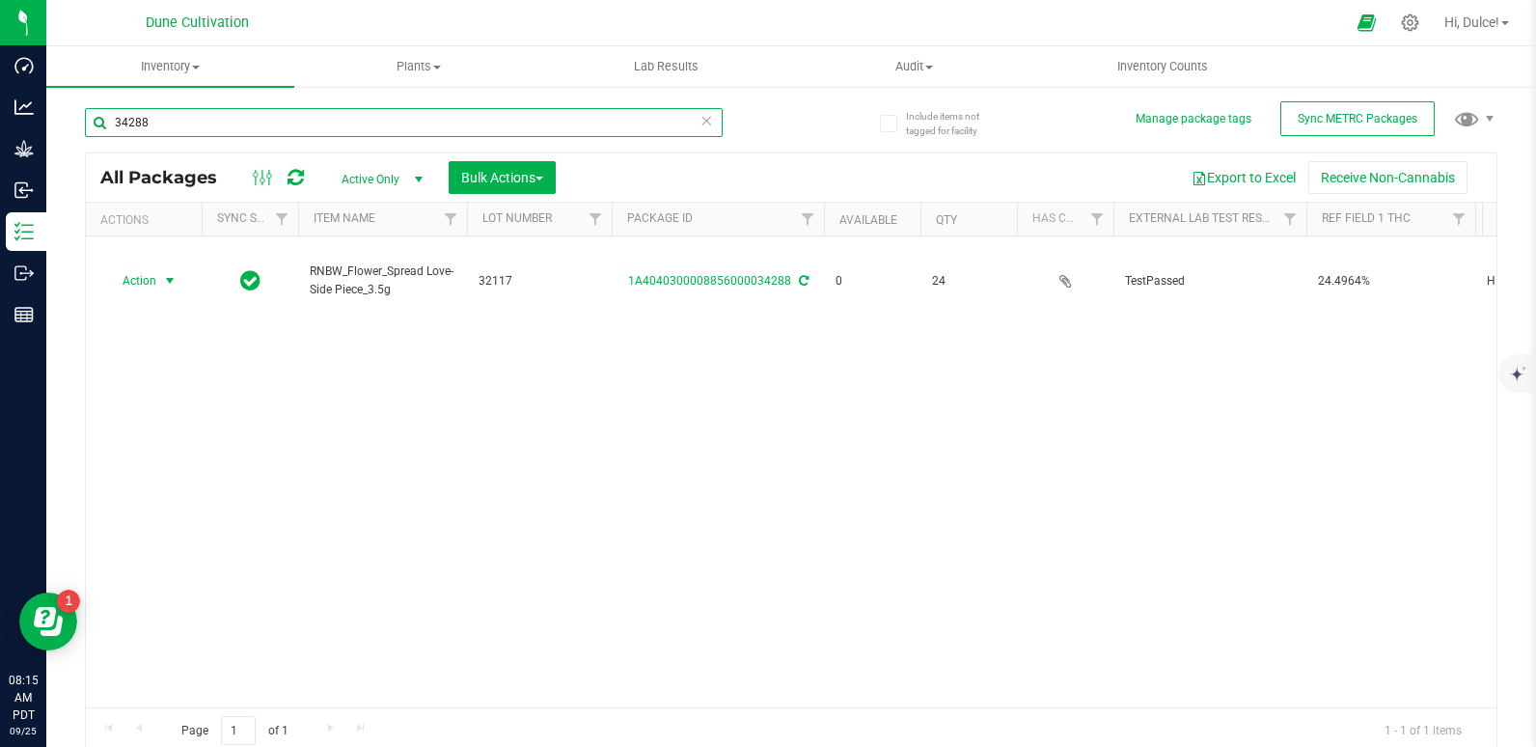
click at [498, 119] on input "34288" at bounding box center [404, 122] width 638 height 29
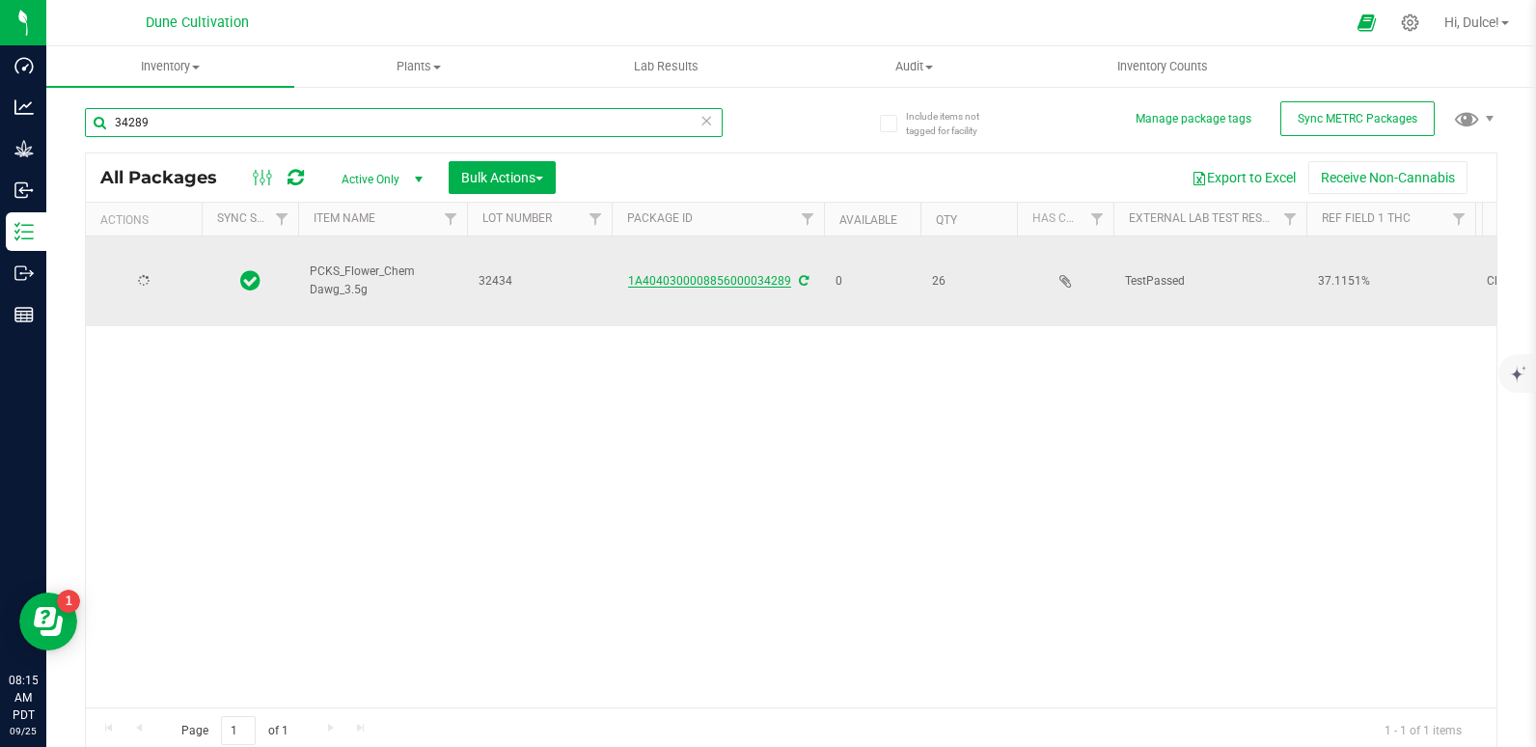
type input "34289"
click at [715, 284] on link "1A4040300008856000034289" at bounding box center [709, 281] width 163 height 14
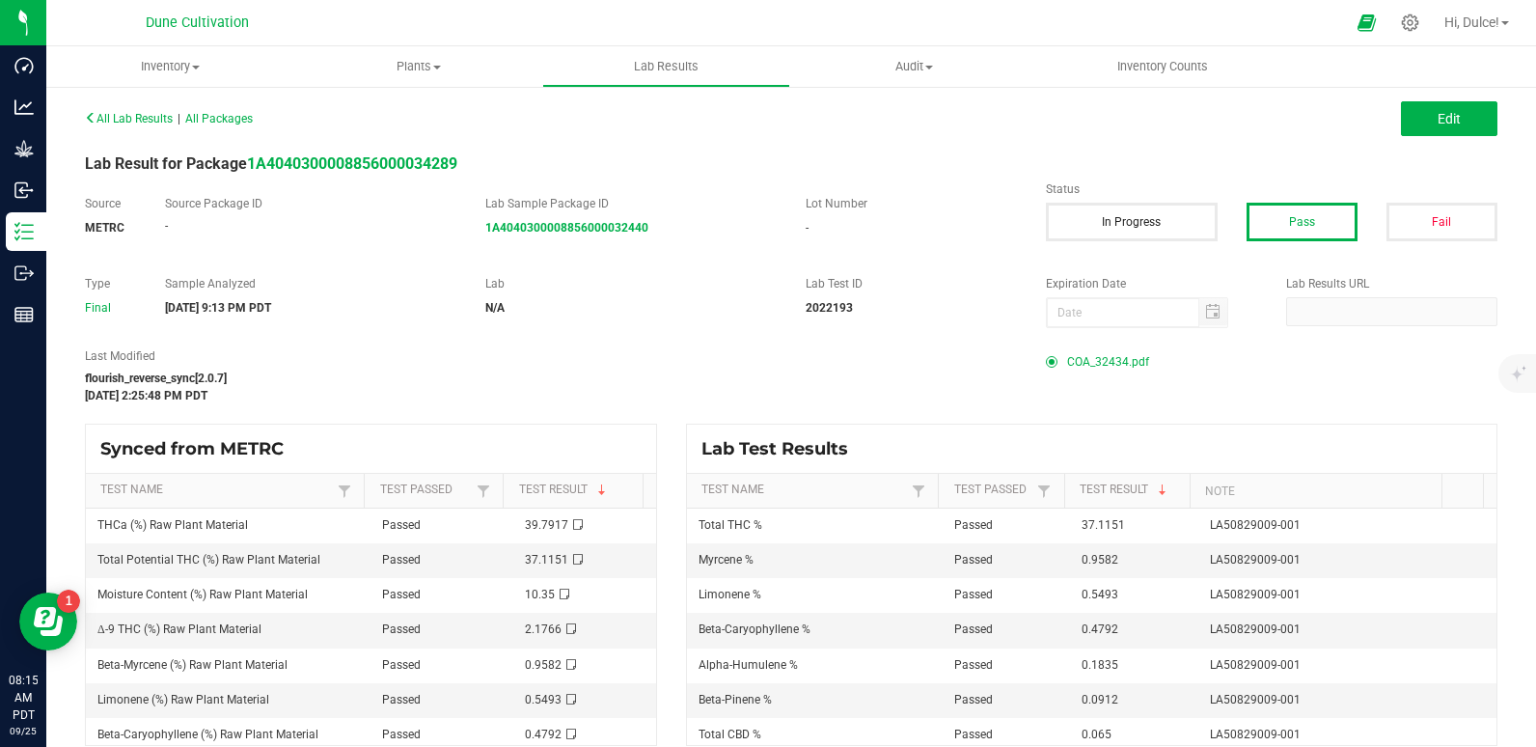
click at [1080, 362] on span "COA_32434.pdf" at bounding box center [1108, 361] width 82 height 29
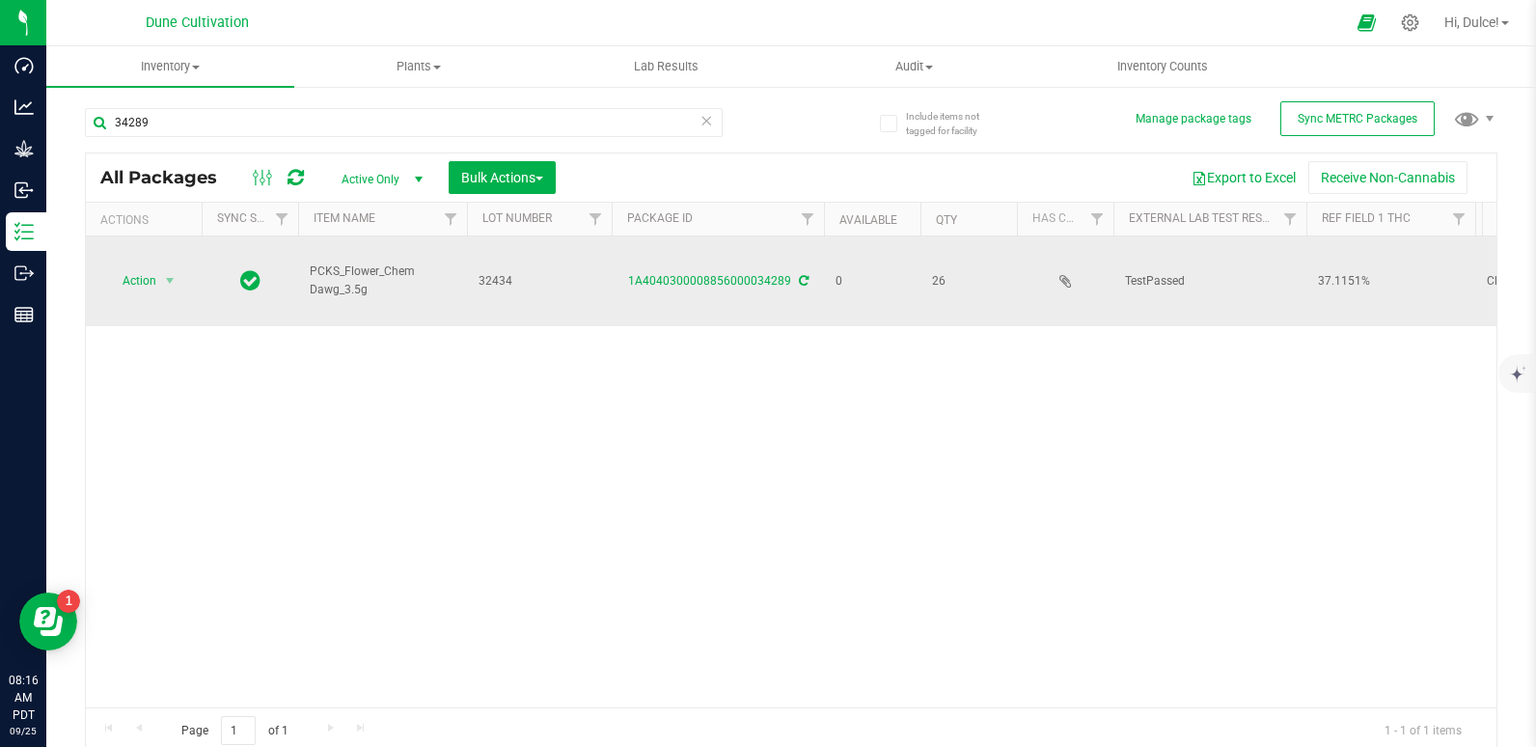
click at [142, 279] on span "Action" at bounding box center [131, 280] width 52 height 27
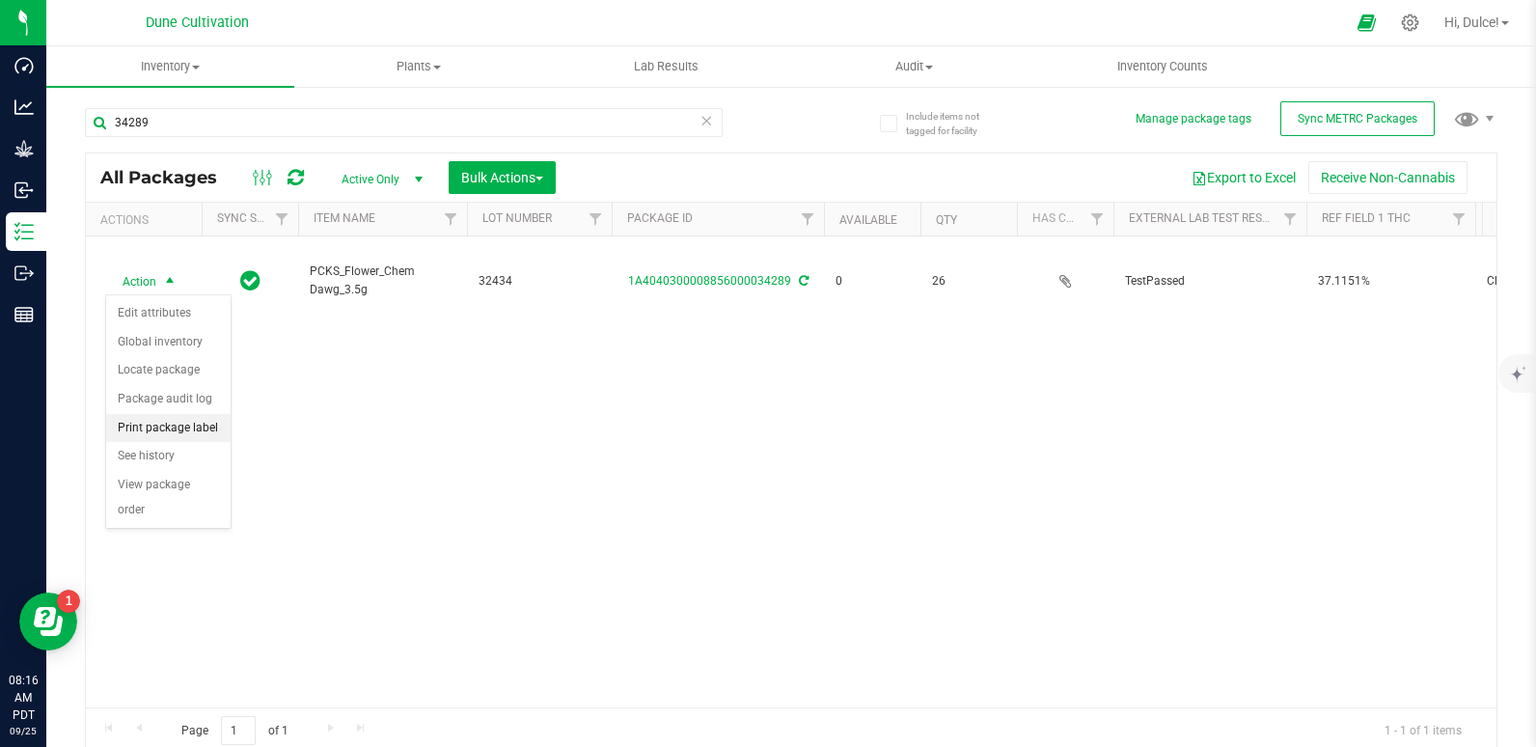
click at [192, 424] on li "Print package label" at bounding box center [168, 428] width 124 height 29
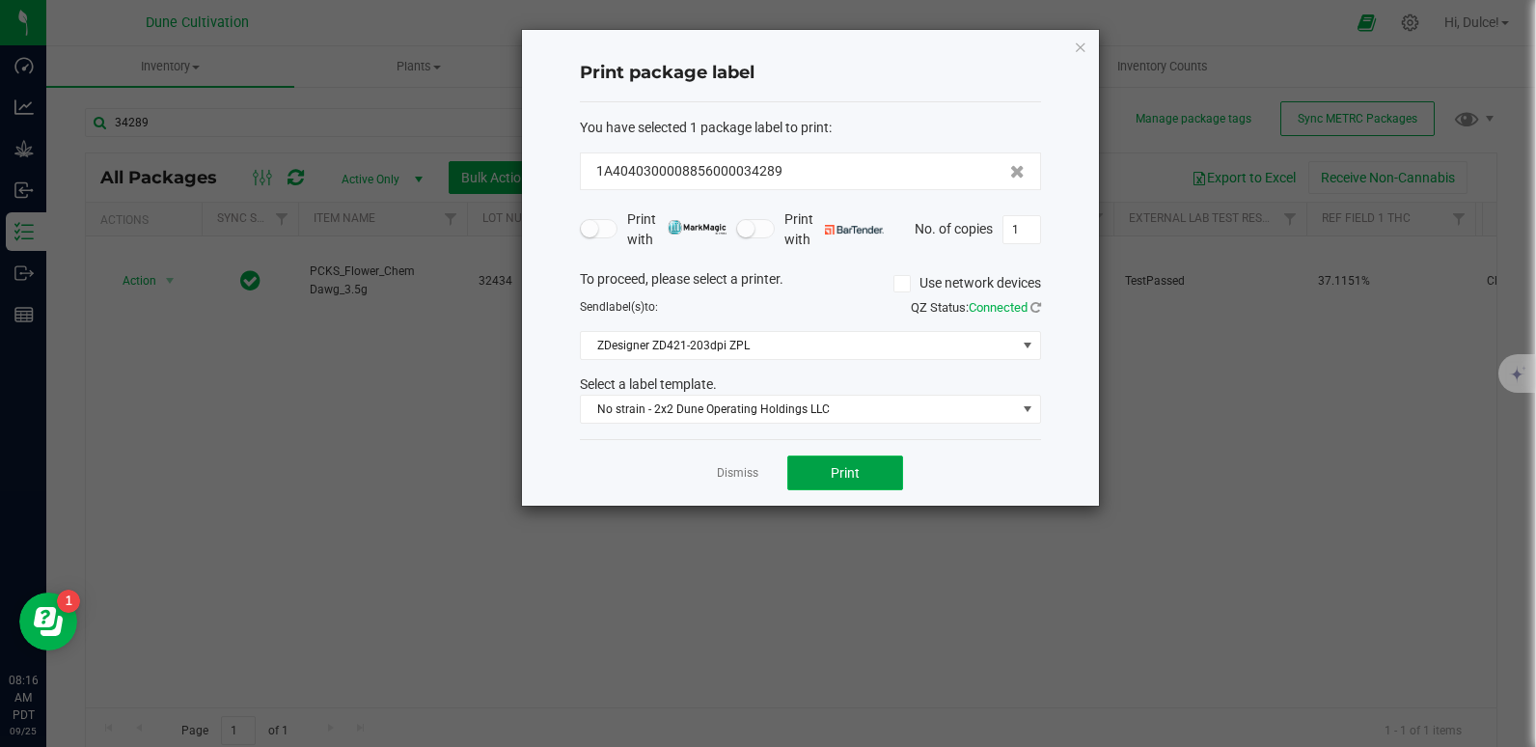
click at [841, 474] on span "Print" at bounding box center [844, 472] width 29 height 15
click at [1032, 231] on input "1" at bounding box center [1021, 229] width 37 height 27
type input "26"
click at [834, 503] on div "Dismiss Print" at bounding box center [810, 472] width 461 height 67
click at [845, 482] on button "Print" at bounding box center [845, 472] width 116 height 35
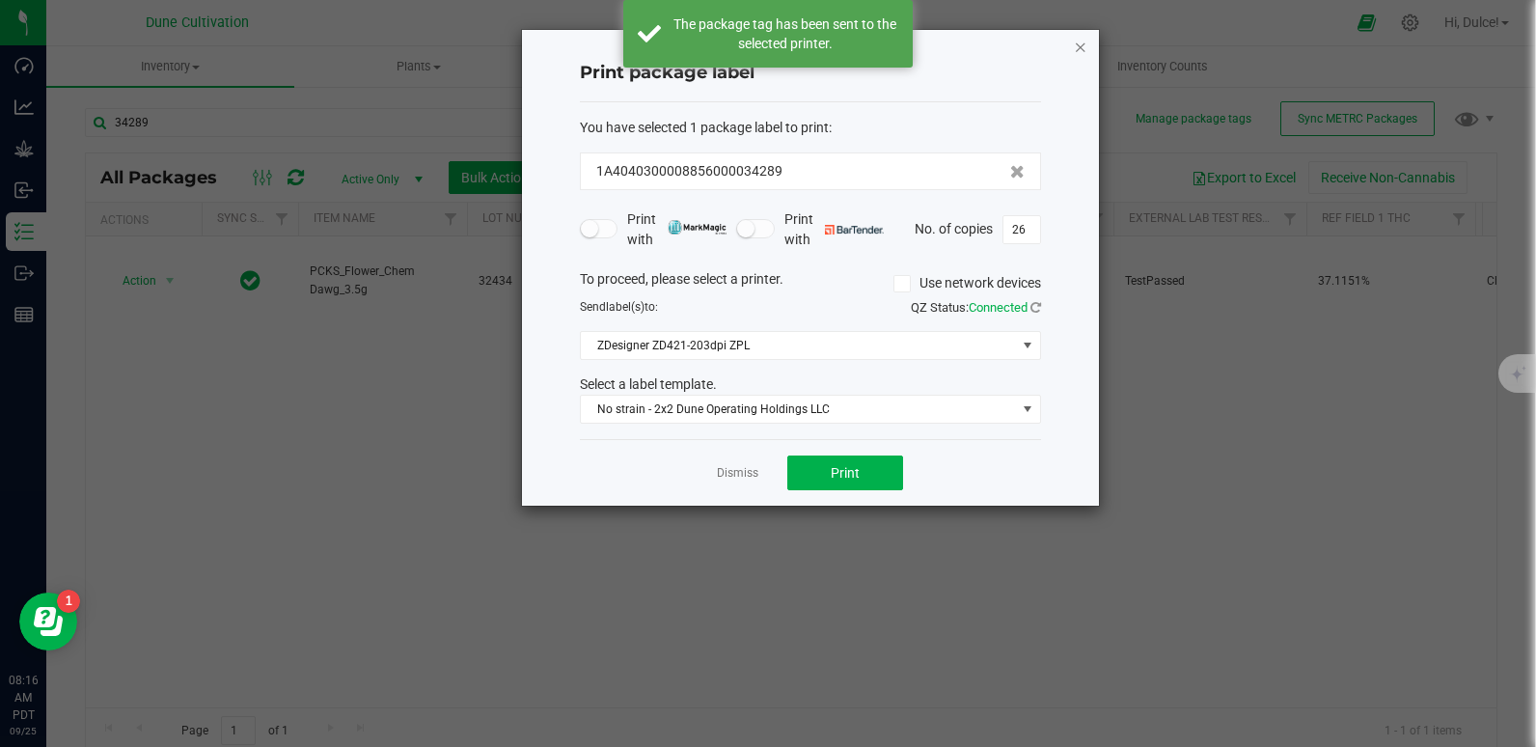
click at [1075, 40] on icon "button" at bounding box center [1081, 46] width 14 height 23
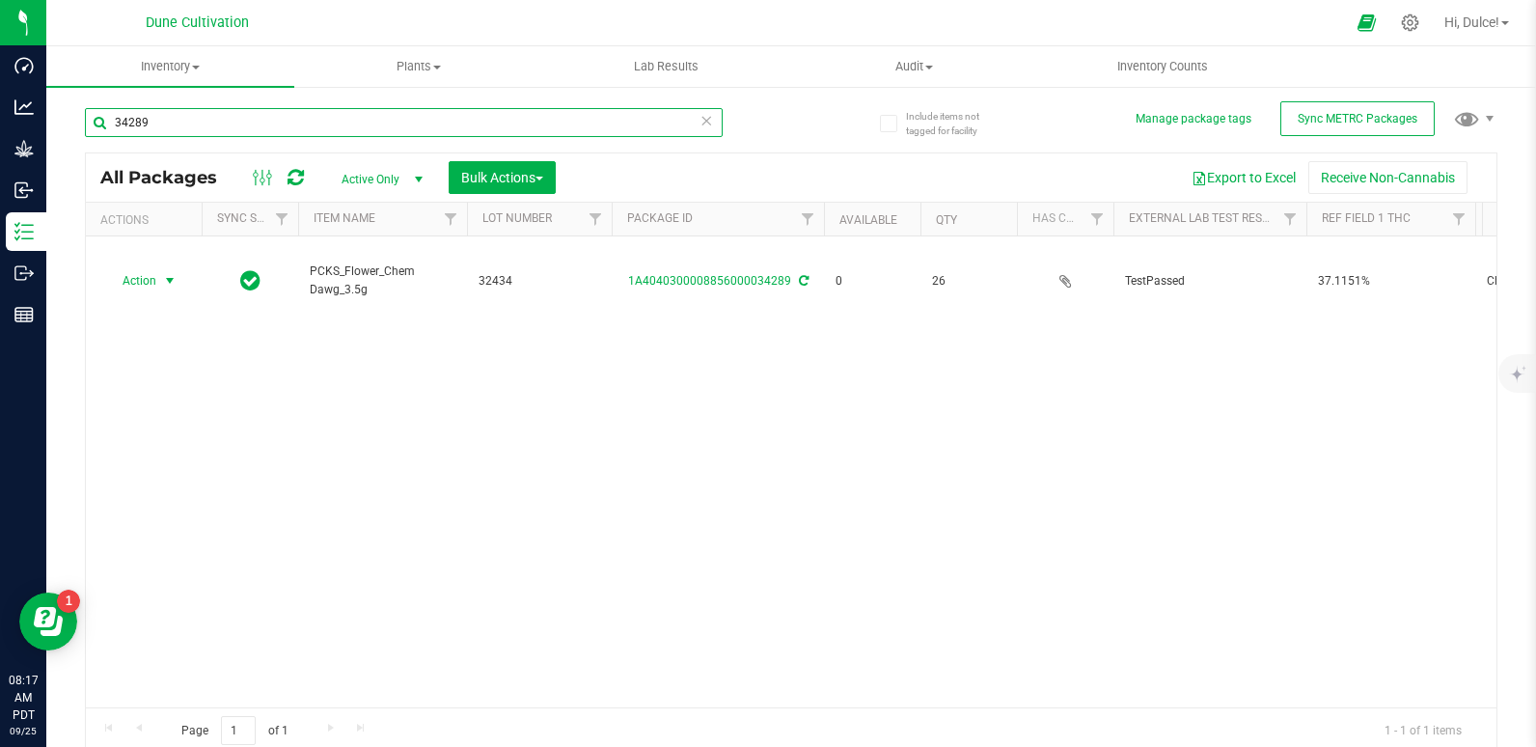
click at [502, 125] on input "34289" at bounding box center [404, 122] width 638 height 29
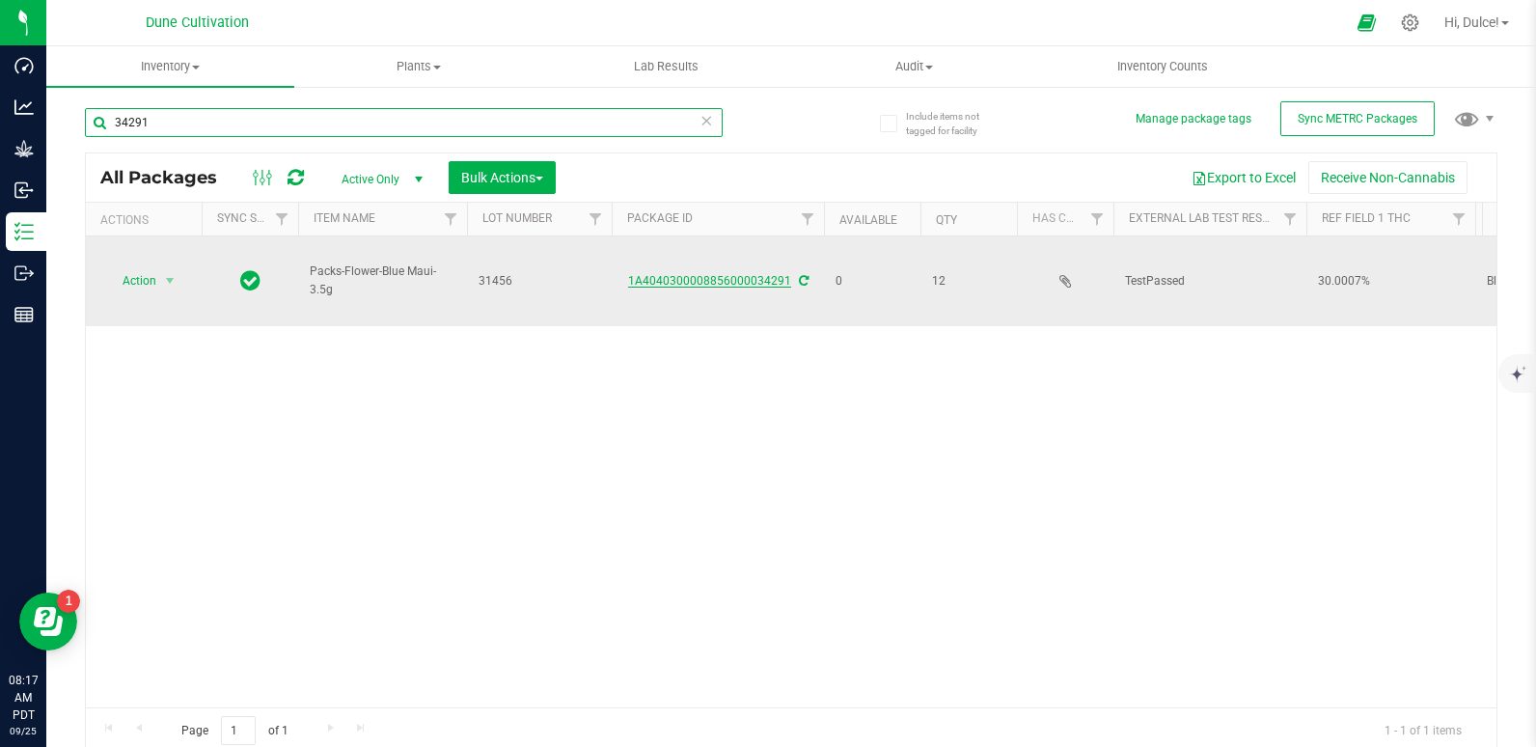
type input "34291"
click at [732, 283] on link "1A4040300008856000034291" at bounding box center [709, 281] width 163 height 14
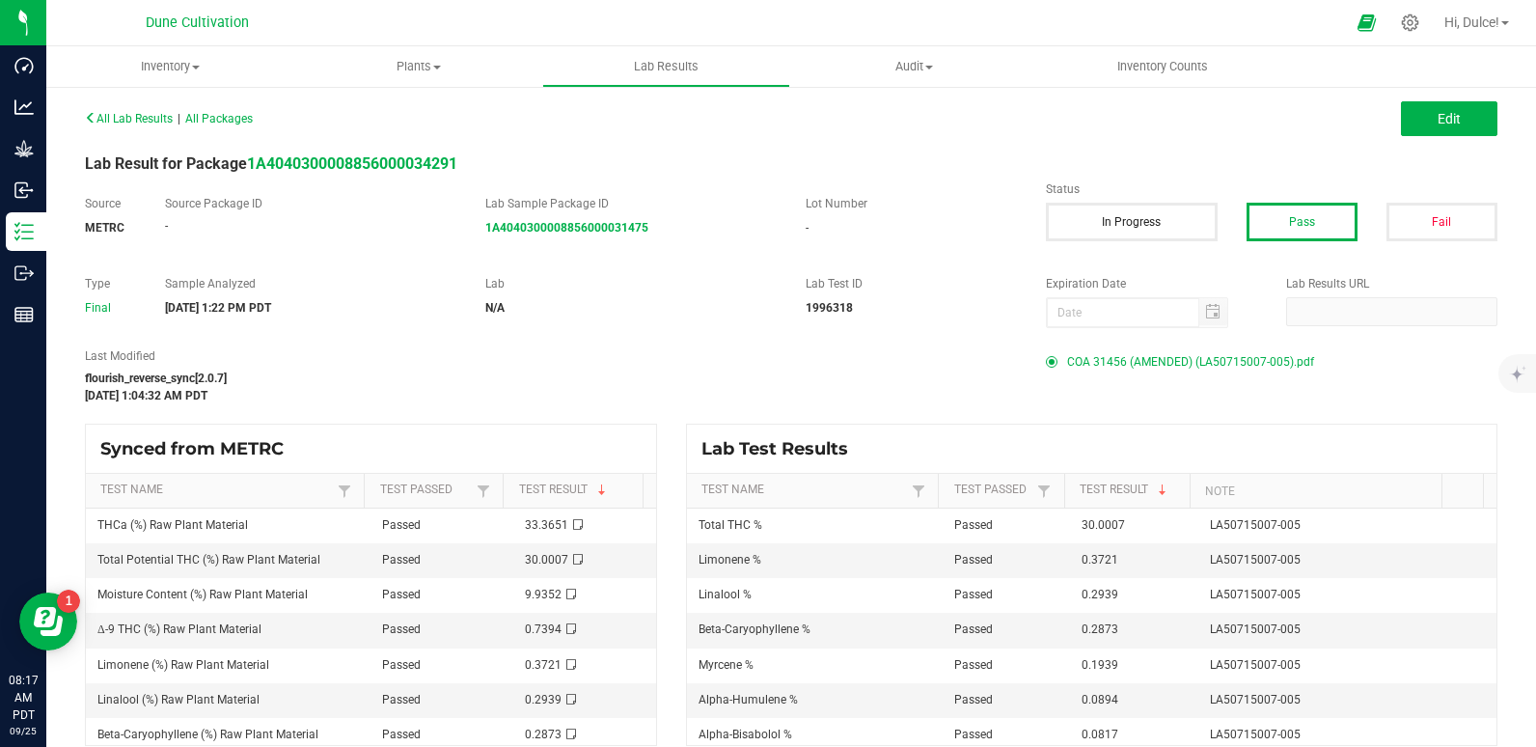
click at [1184, 363] on span "COA 31456 (AMENDED) (LA50715007-005).pdf" at bounding box center [1190, 361] width 247 height 29
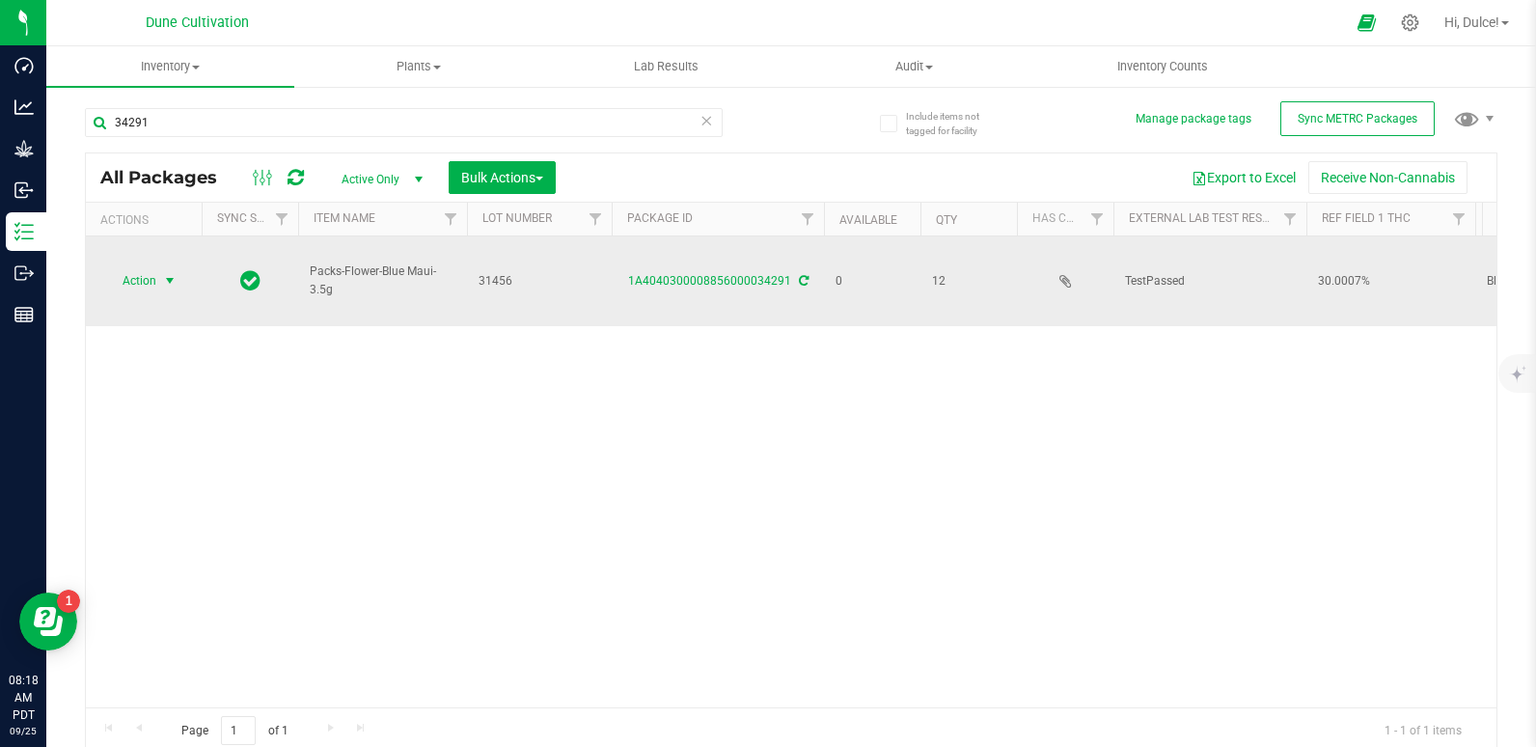
click at [144, 277] on span "Action" at bounding box center [131, 280] width 52 height 27
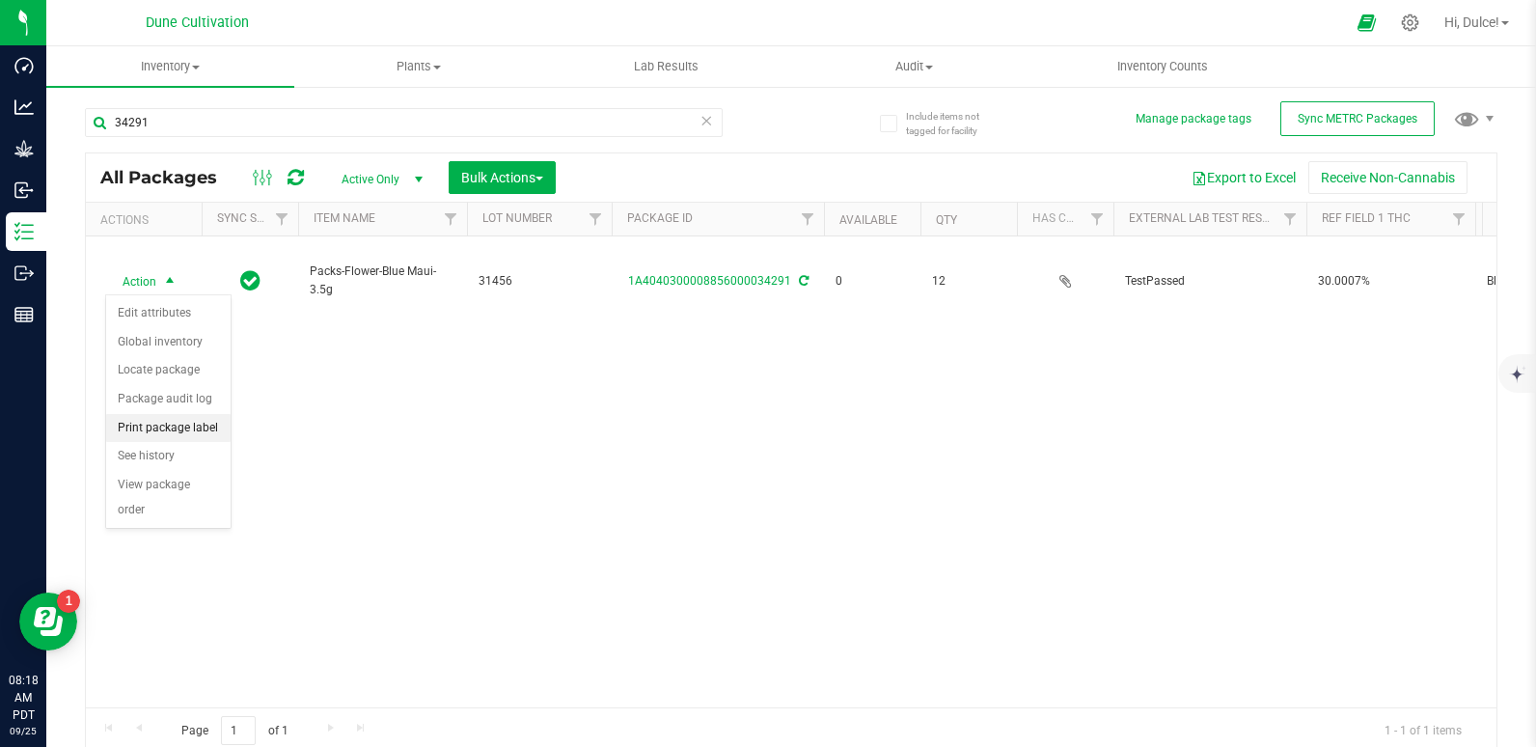
click at [186, 433] on li "Print package label" at bounding box center [168, 428] width 124 height 29
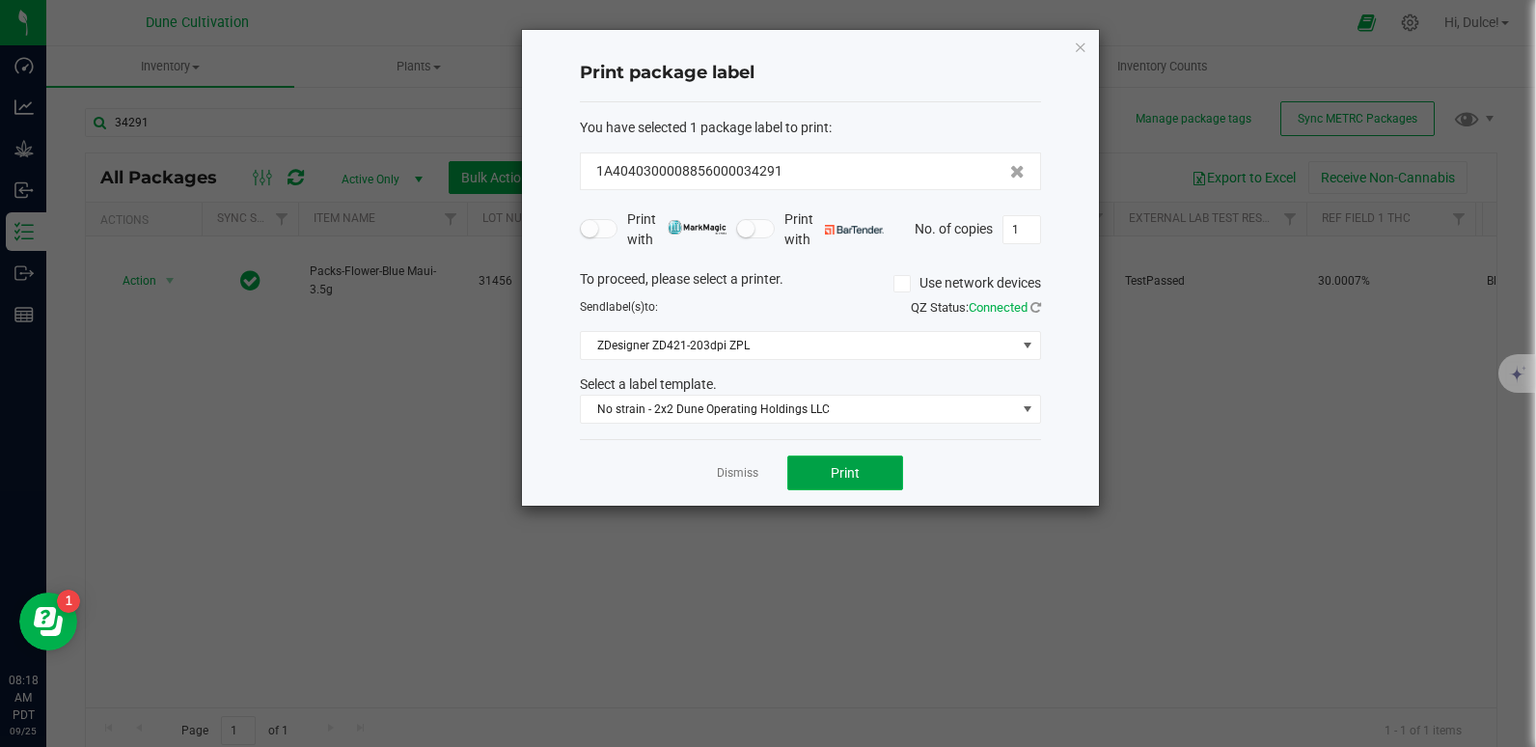
click at [865, 488] on button "Print" at bounding box center [845, 472] width 116 height 35
click at [1076, 44] on icon "button" at bounding box center [1081, 46] width 14 height 23
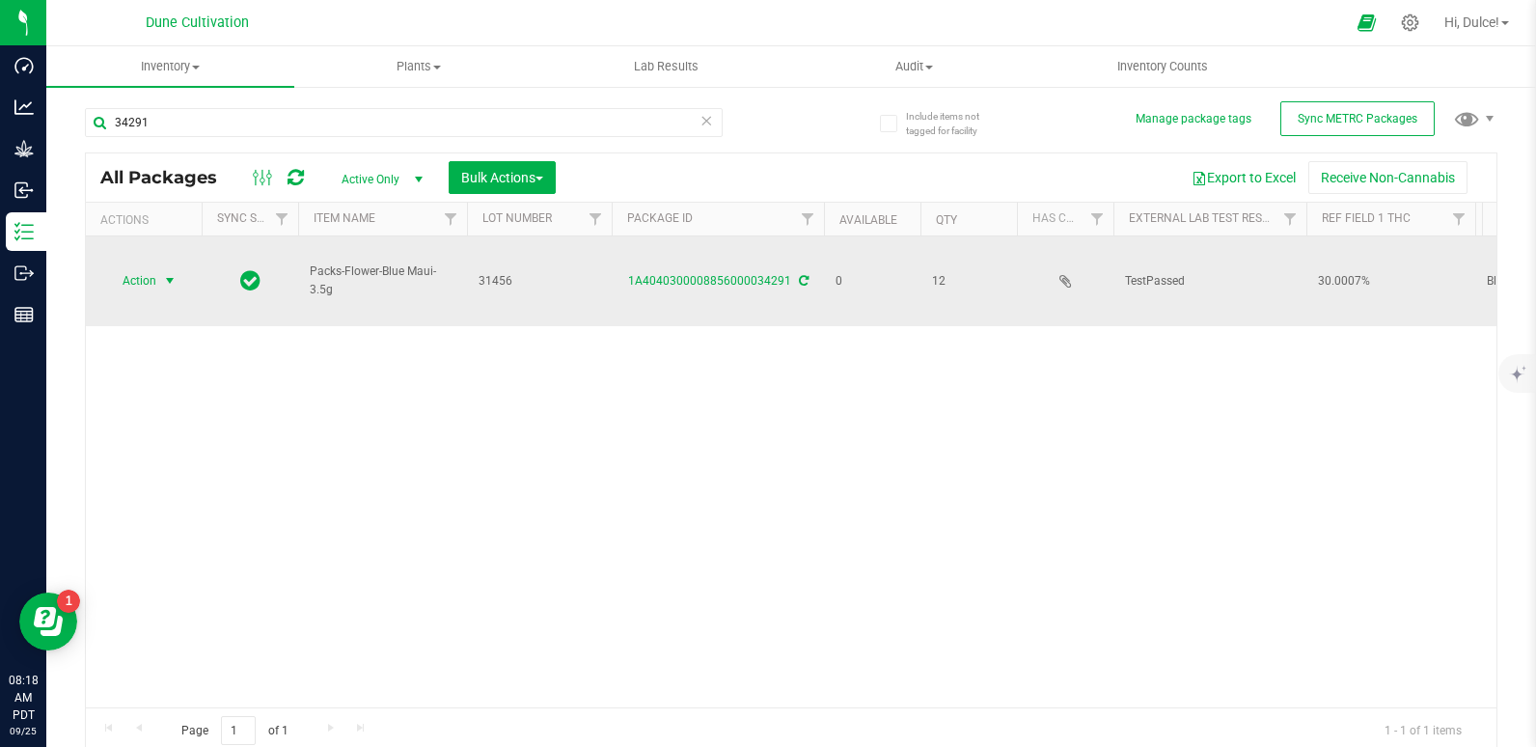
click at [155, 280] on span "Action" at bounding box center [131, 280] width 52 height 27
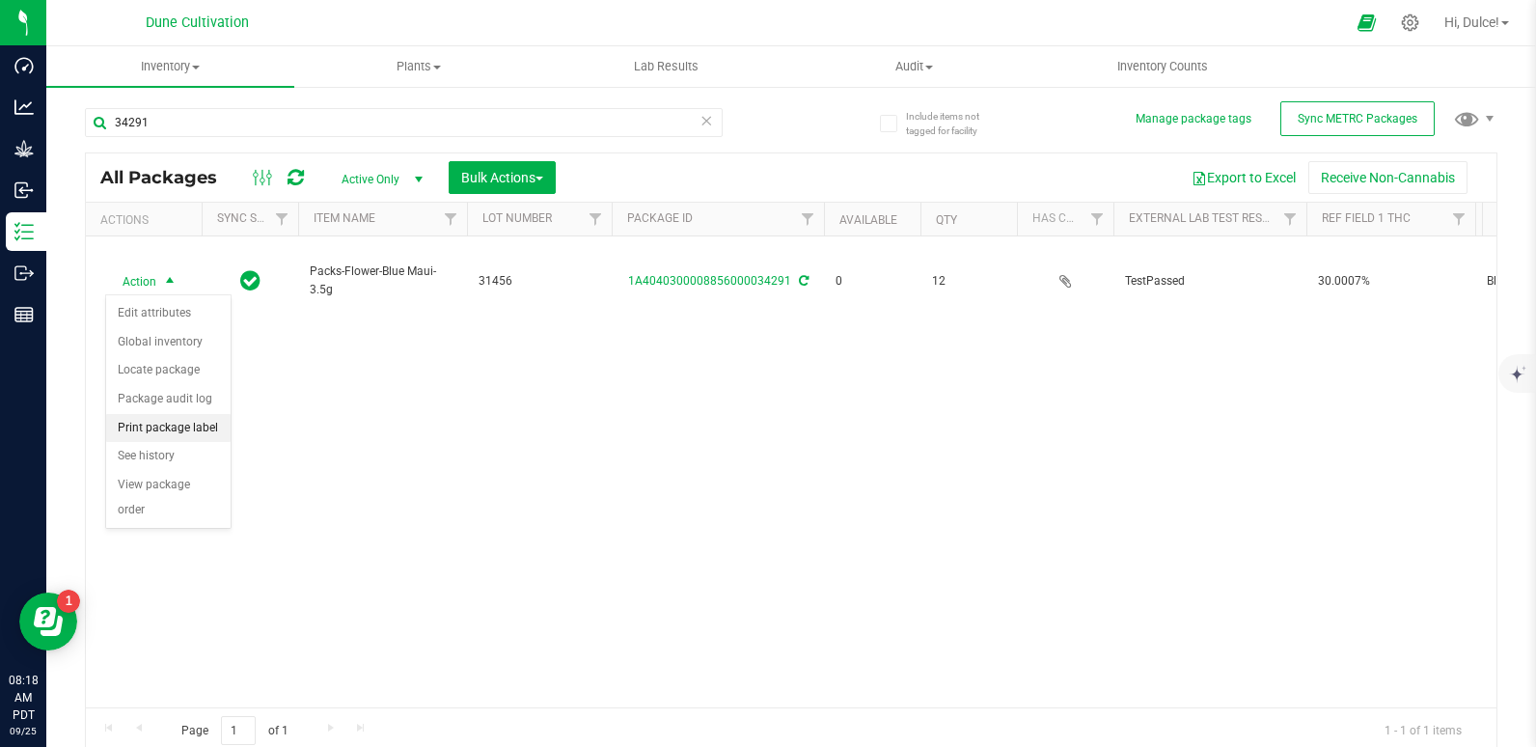
click at [177, 417] on li "Print package label" at bounding box center [168, 428] width 124 height 29
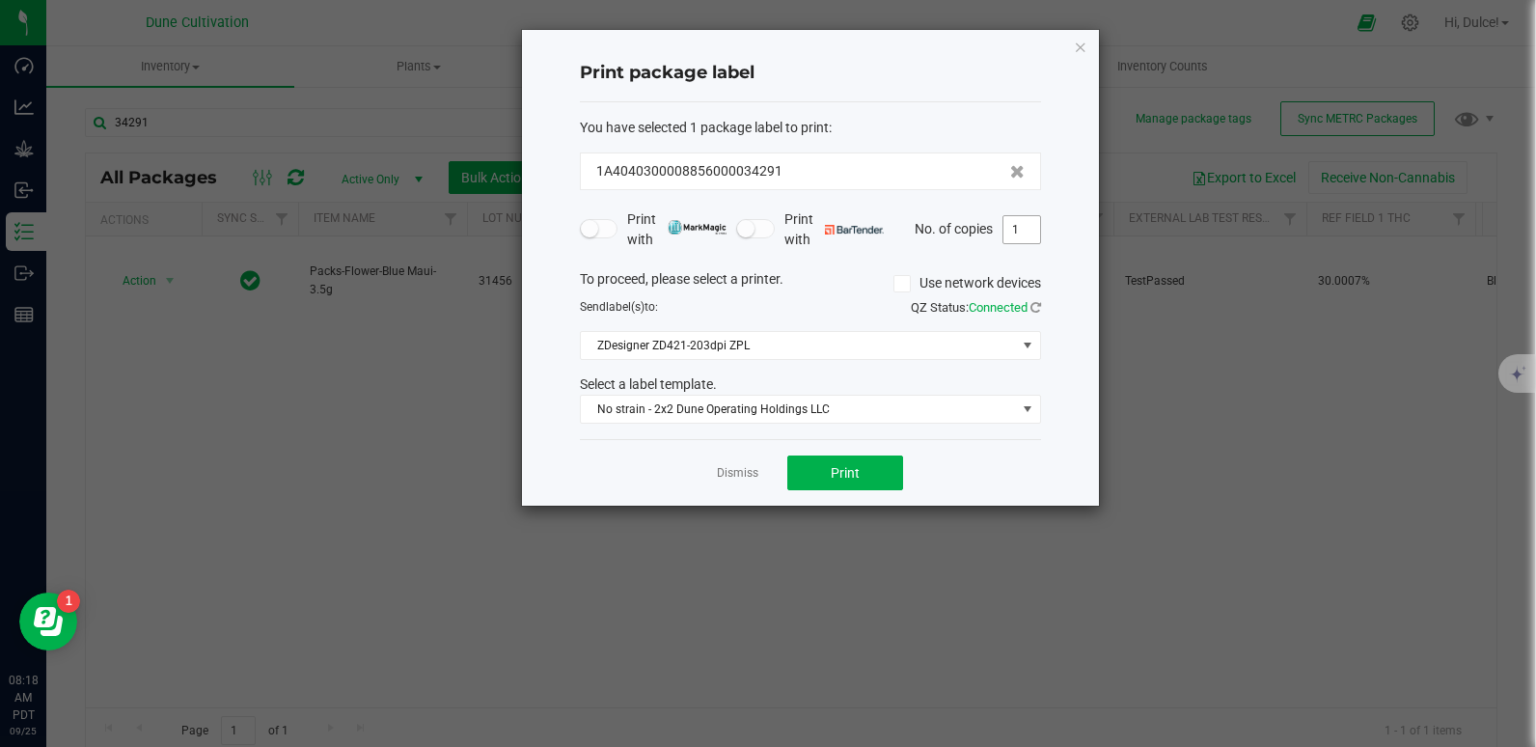
click at [1028, 225] on input "1" at bounding box center [1021, 229] width 37 height 27
type input "12"
click at [849, 460] on button "Print" at bounding box center [845, 472] width 116 height 35
click at [1082, 49] on icon "button" at bounding box center [1081, 46] width 14 height 23
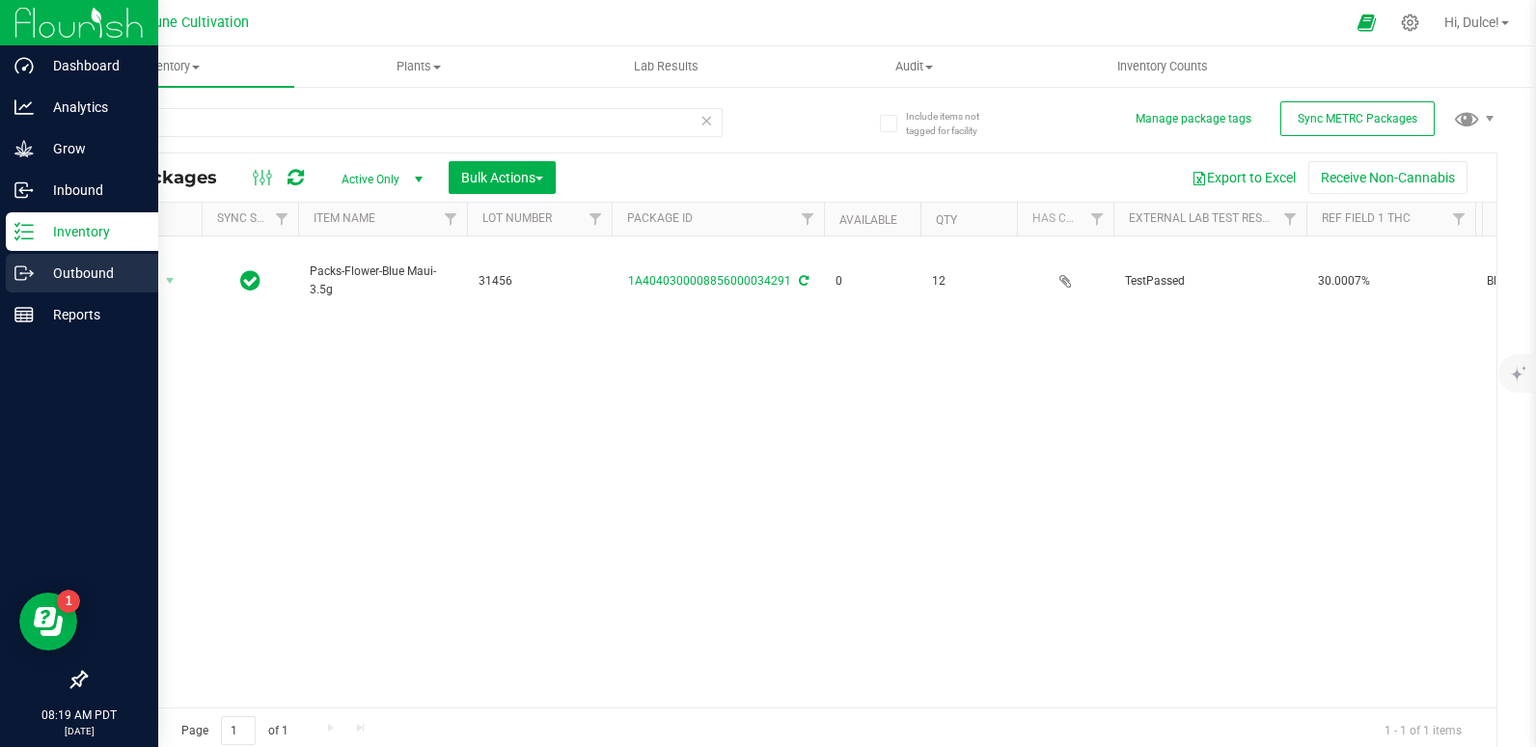
click at [60, 261] on p "Outbound" at bounding box center [92, 272] width 116 height 23
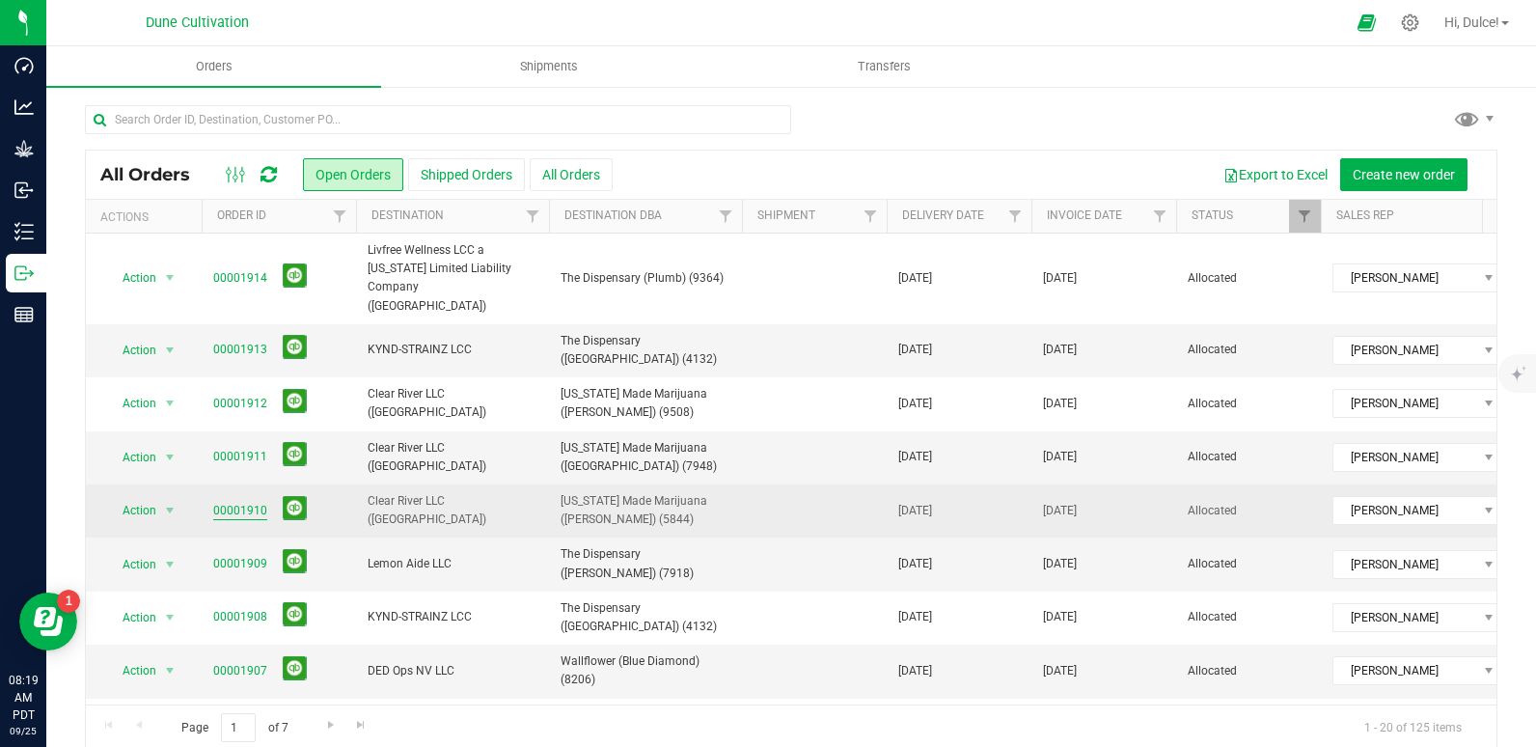
click at [238, 502] on link "00001910" at bounding box center [240, 511] width 54 height 18
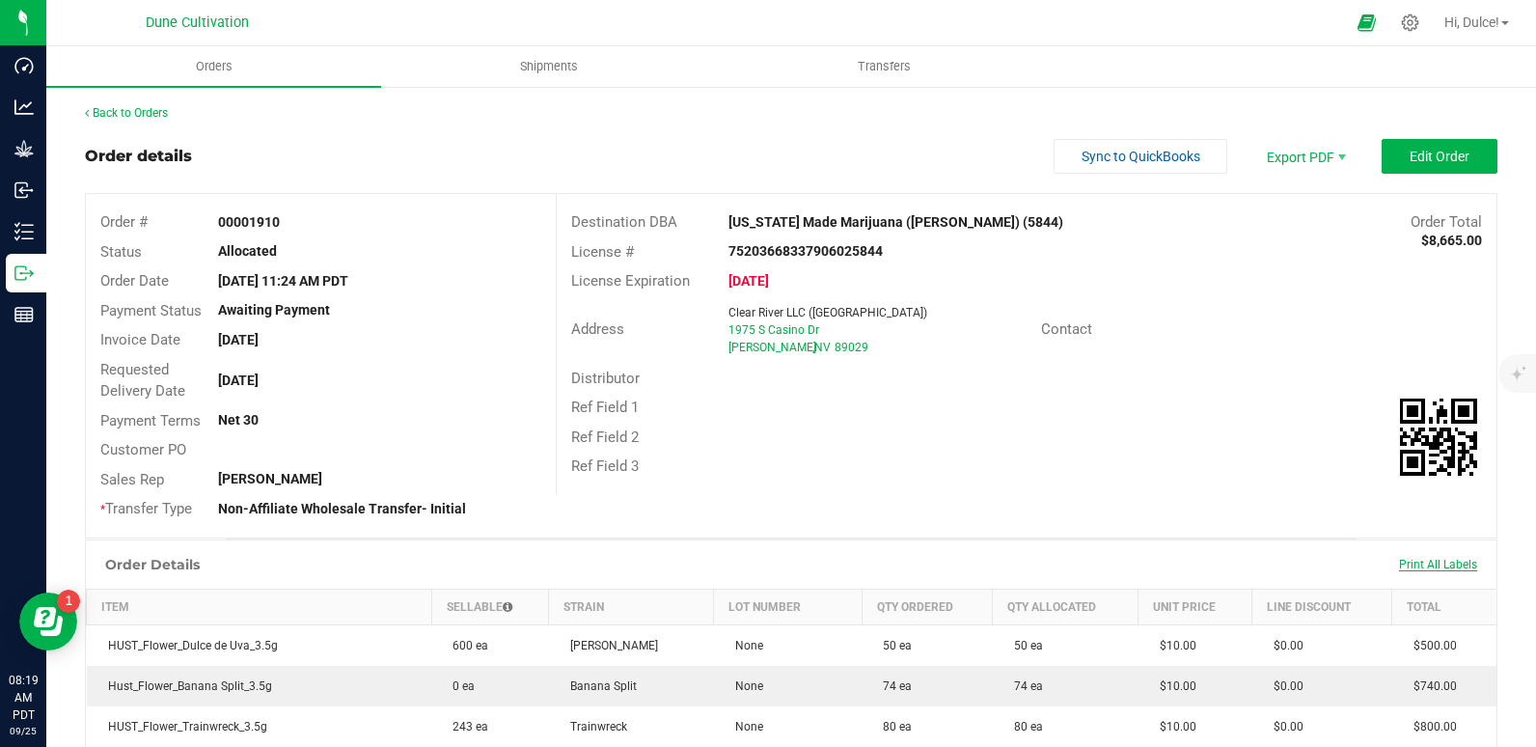
click at [1424, 565] on span "Print All Labels" at bounding box center [1438, 565] width 78 height 14
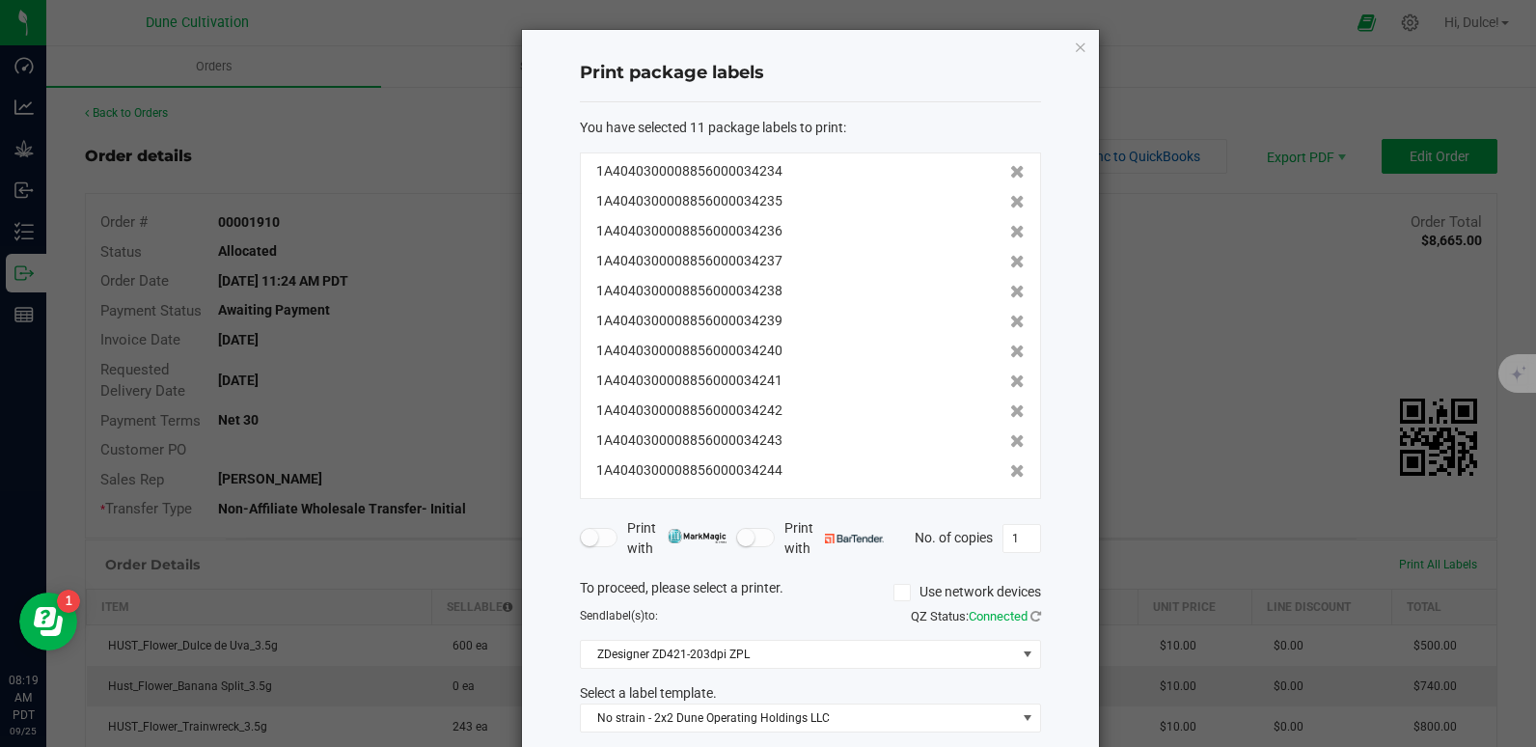
scroll to position [97, 0]
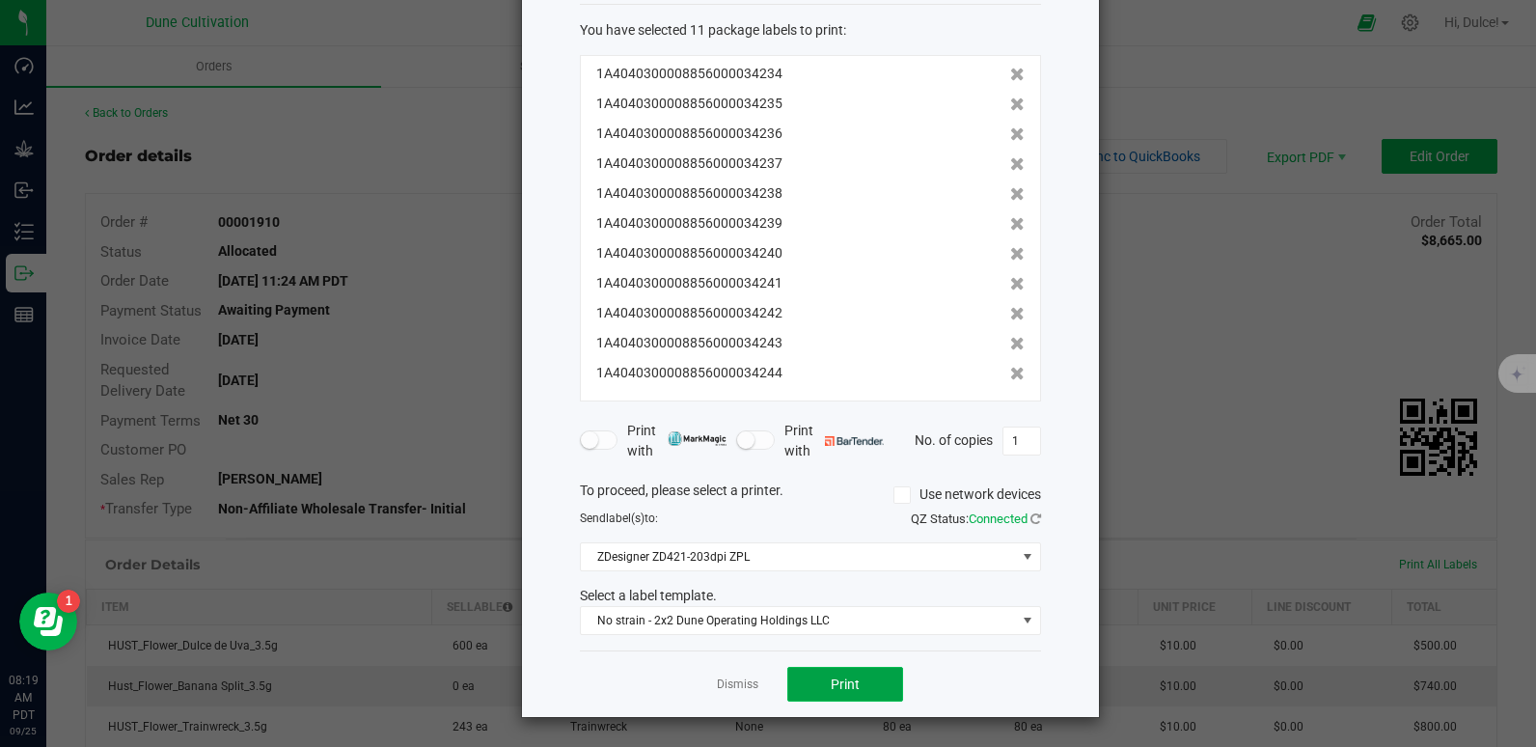
click at [817, 679] on button "Print" at bounding box center [845, 684] width 116 height 35
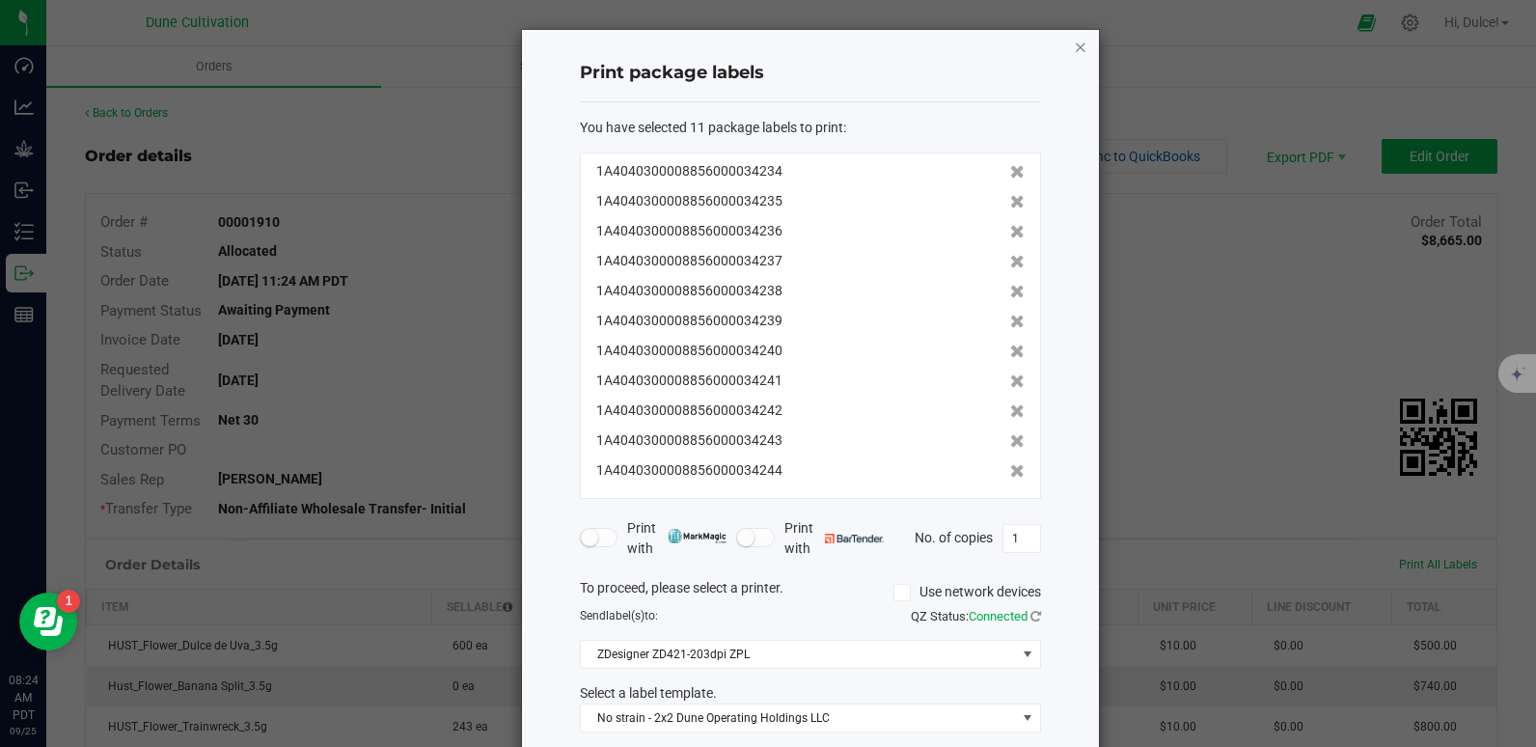
click at [1074, 43] on icon "button" at bounding box center [1081, 46] width 14 height 23
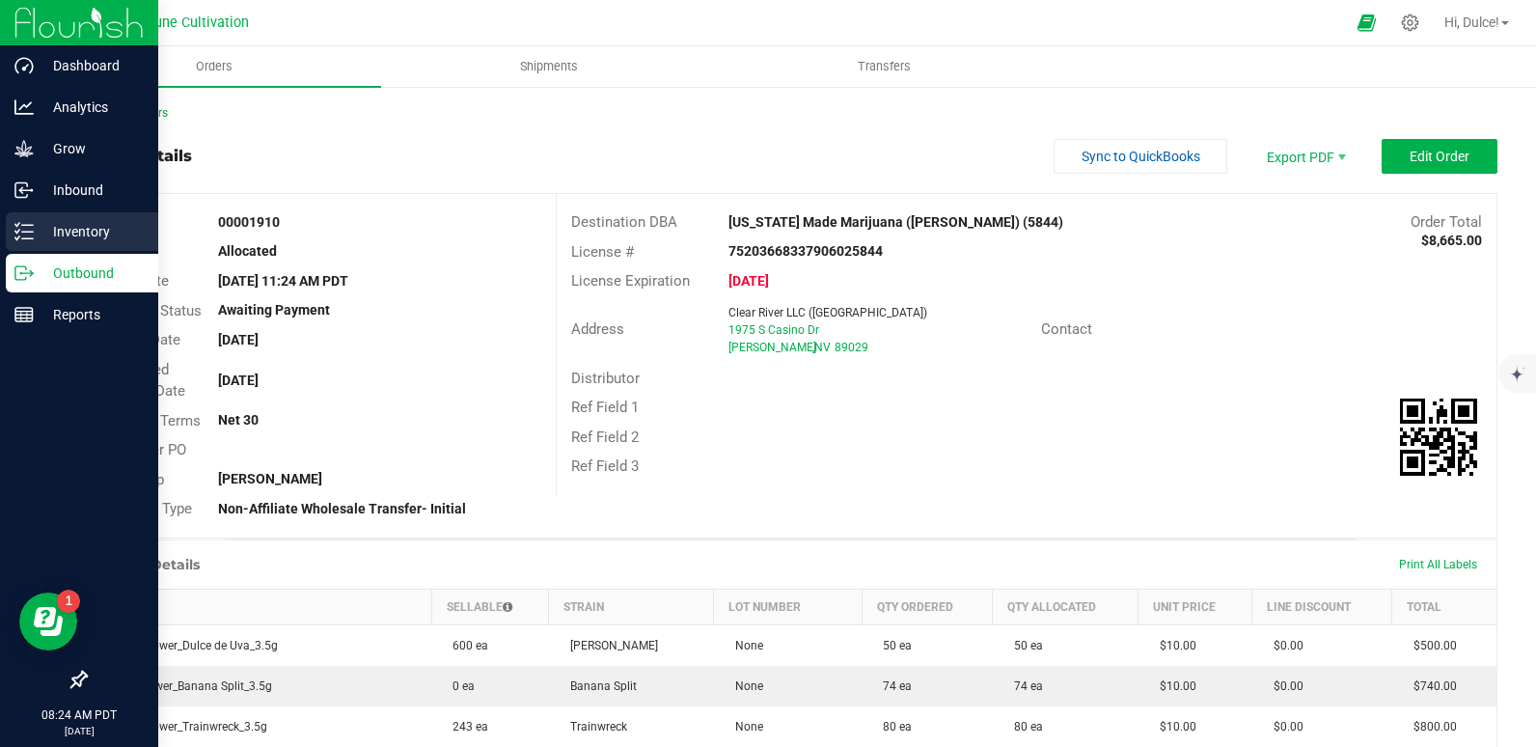
click at [51, 239] on p "Inventory" at bounding box center [92, 231] width 116 height 23
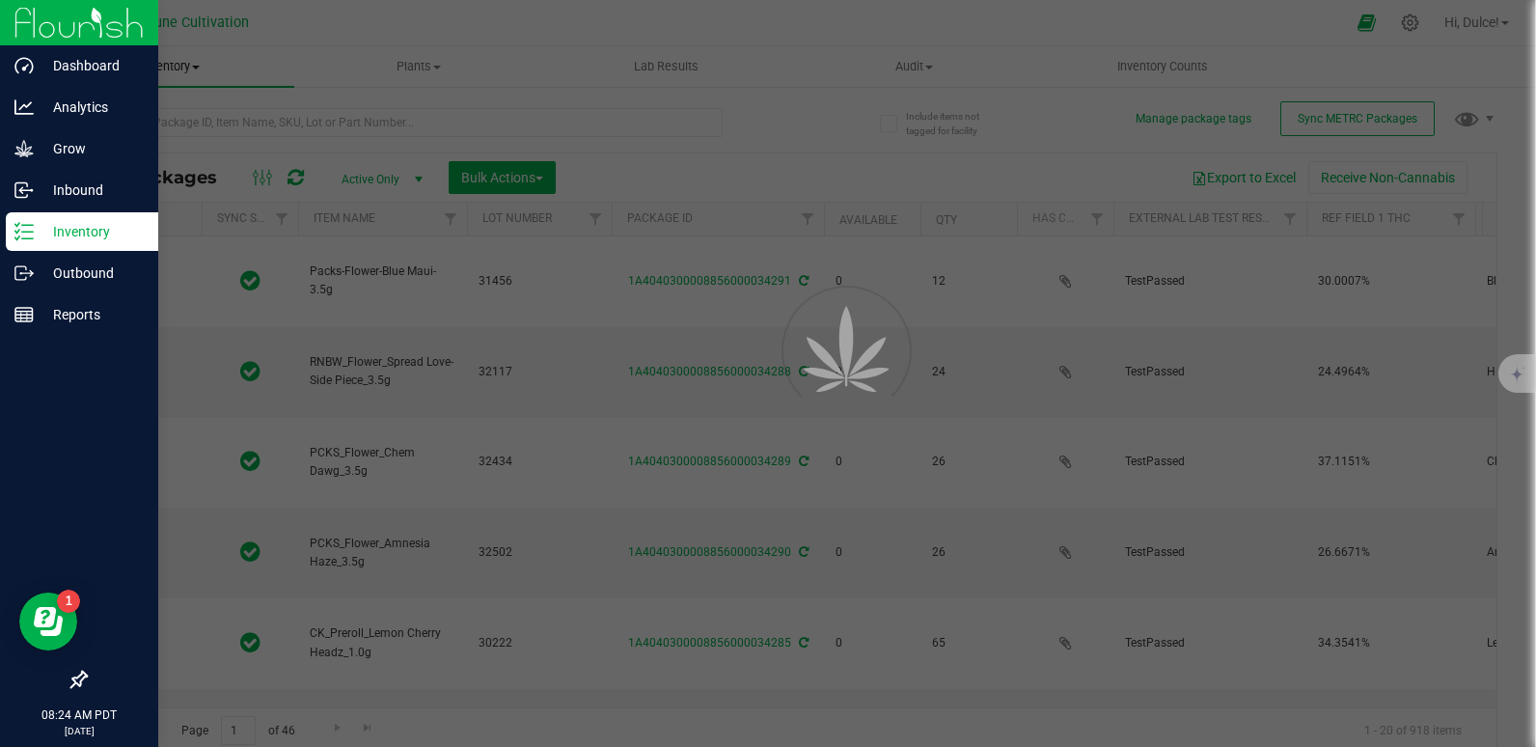
click at [235, 120] on div at bounding box center [768, 373] width 1536 height 747
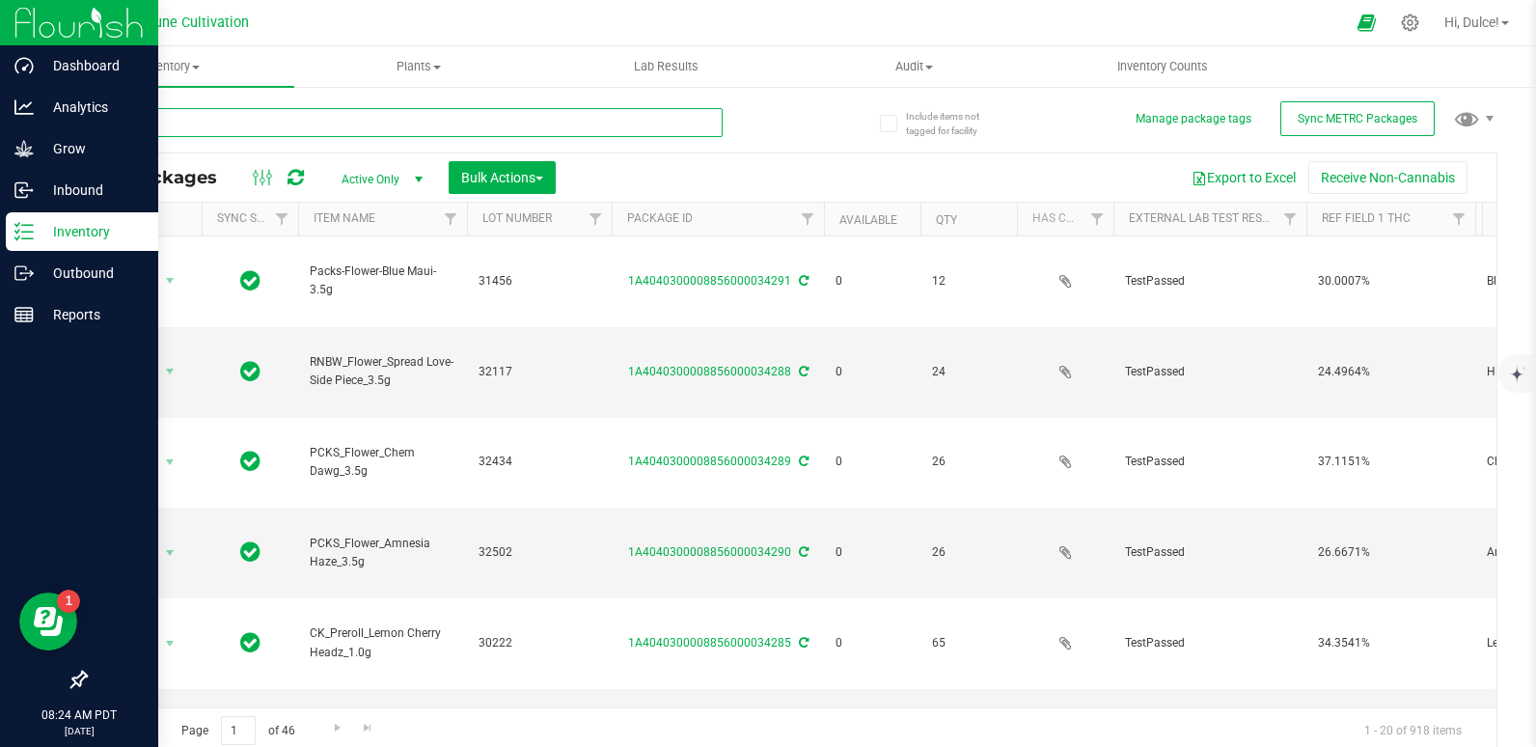
click at [228, 124] on input "text" at bounding box center [404, 122] width 638 height 29
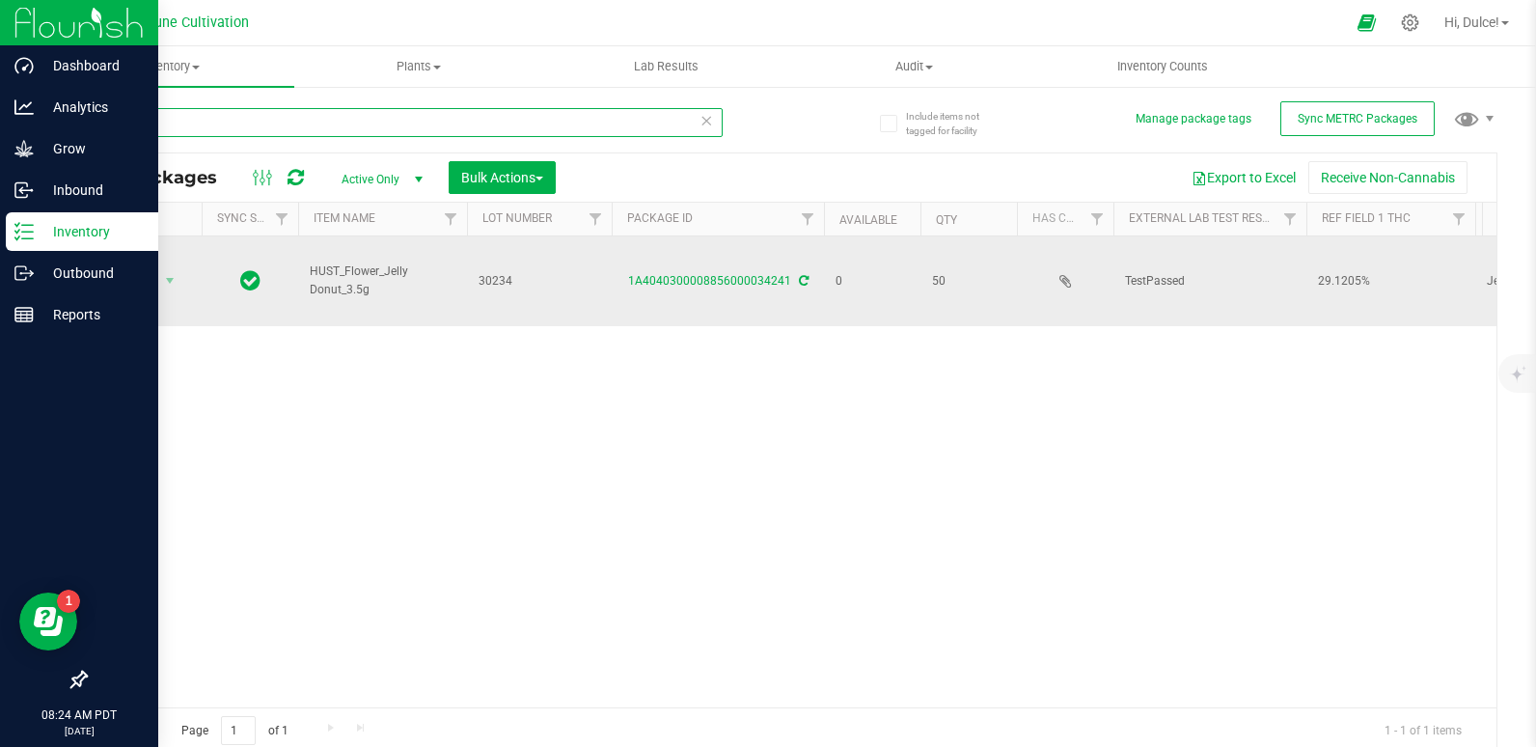
type input "34241"
click at [739, 272] on div "1A4040300008856000034241" at bounding box center [718, 281] width 218 height 18
click at [741, 274] on link "1A4040300008856000034241" at bounding box center [709, 281] width 163 height 14
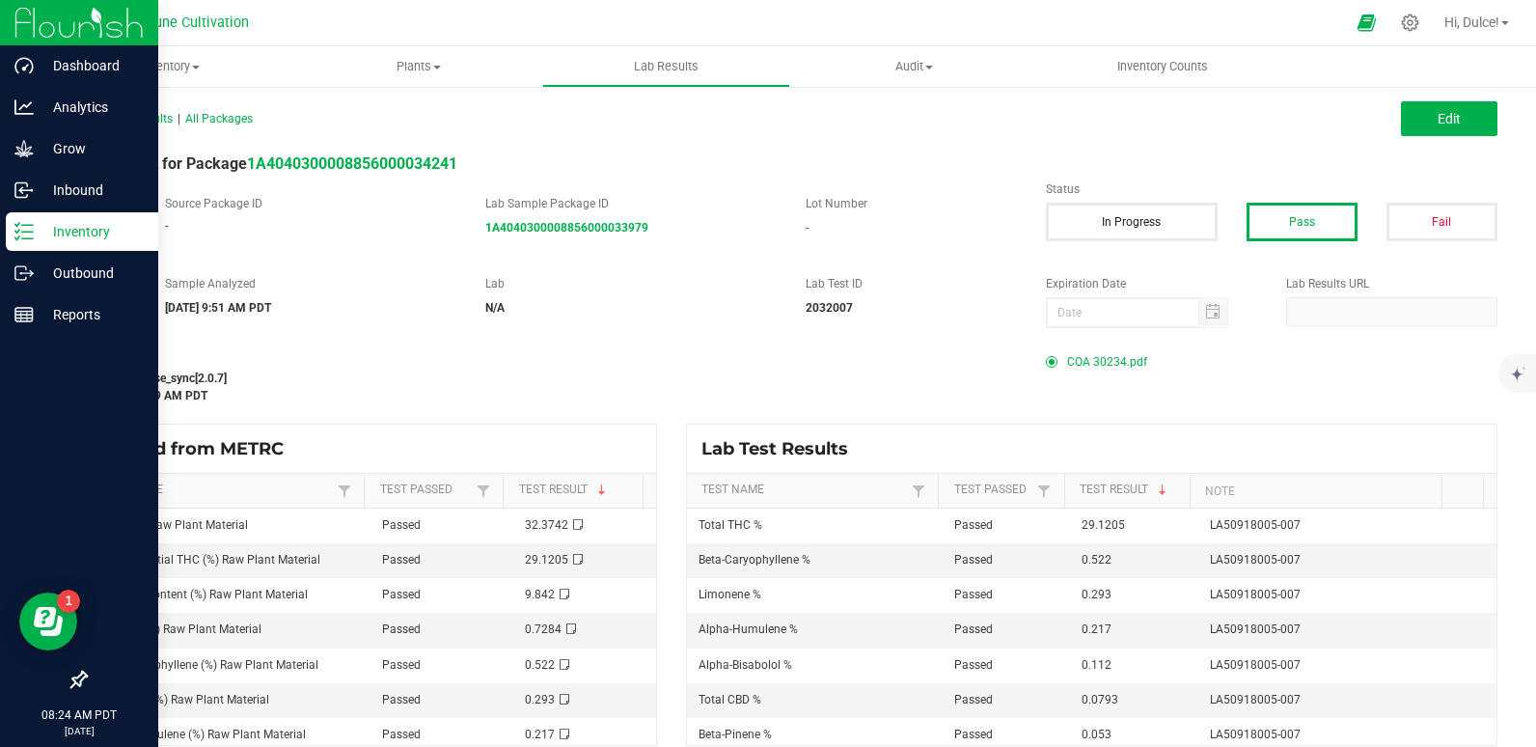
click at [1089, 365] on span "COA 30234.pdf" at bounding box center [1107, 361] width 80 height 29
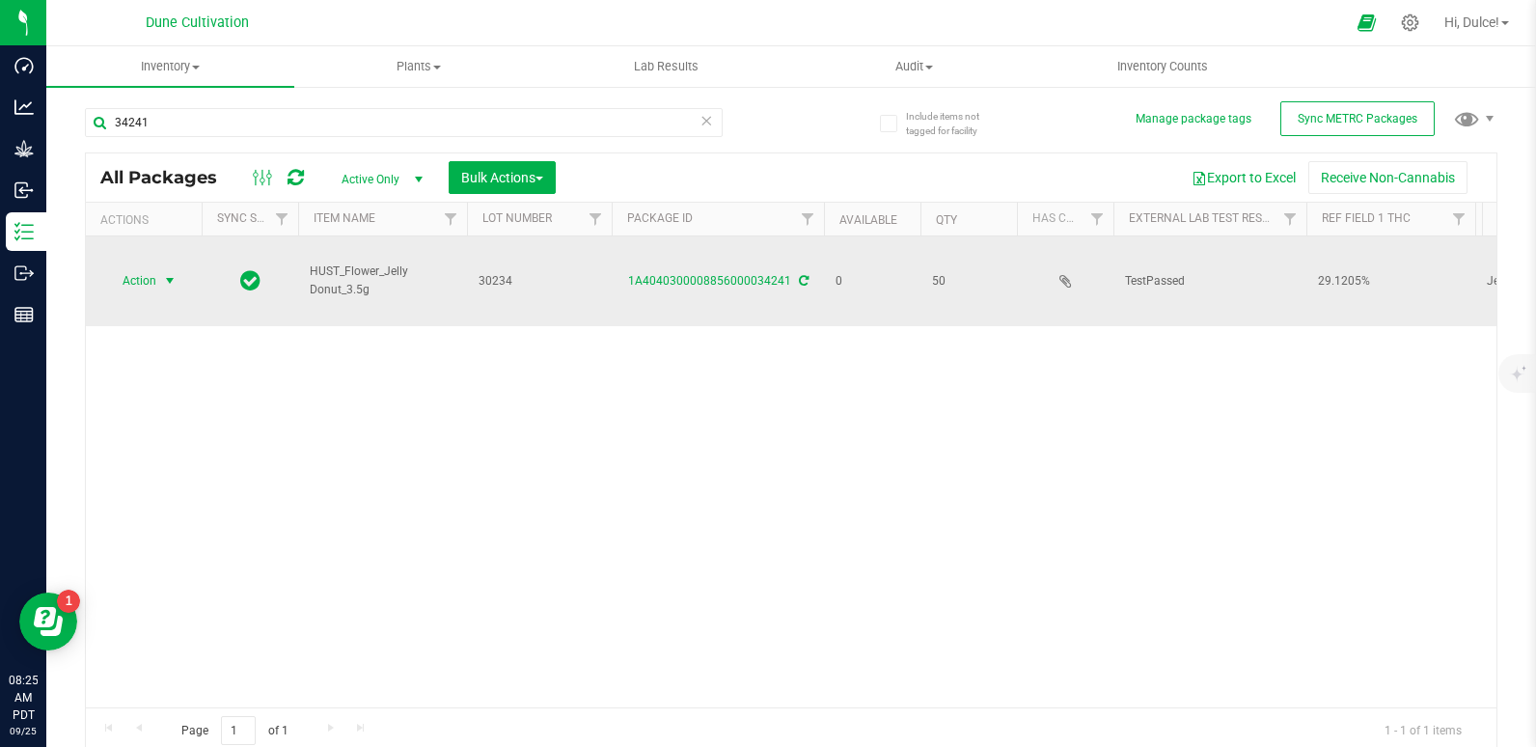
click at [162, 273] on span "select" at bounding box center [169, 280] width 15 height 15
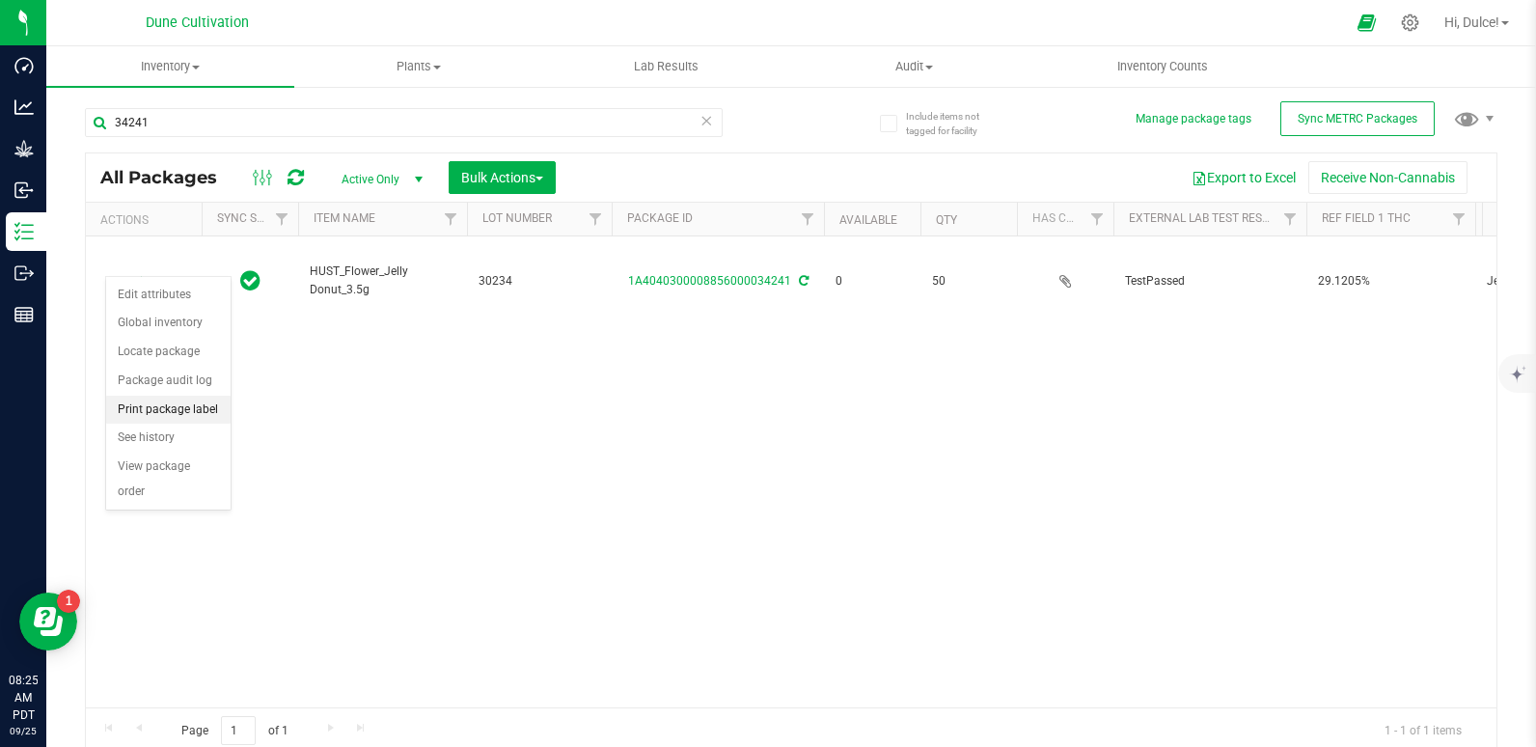
click at [164, 415] on li "Print package label" at bounding box center [168, 409] width 124 height 29
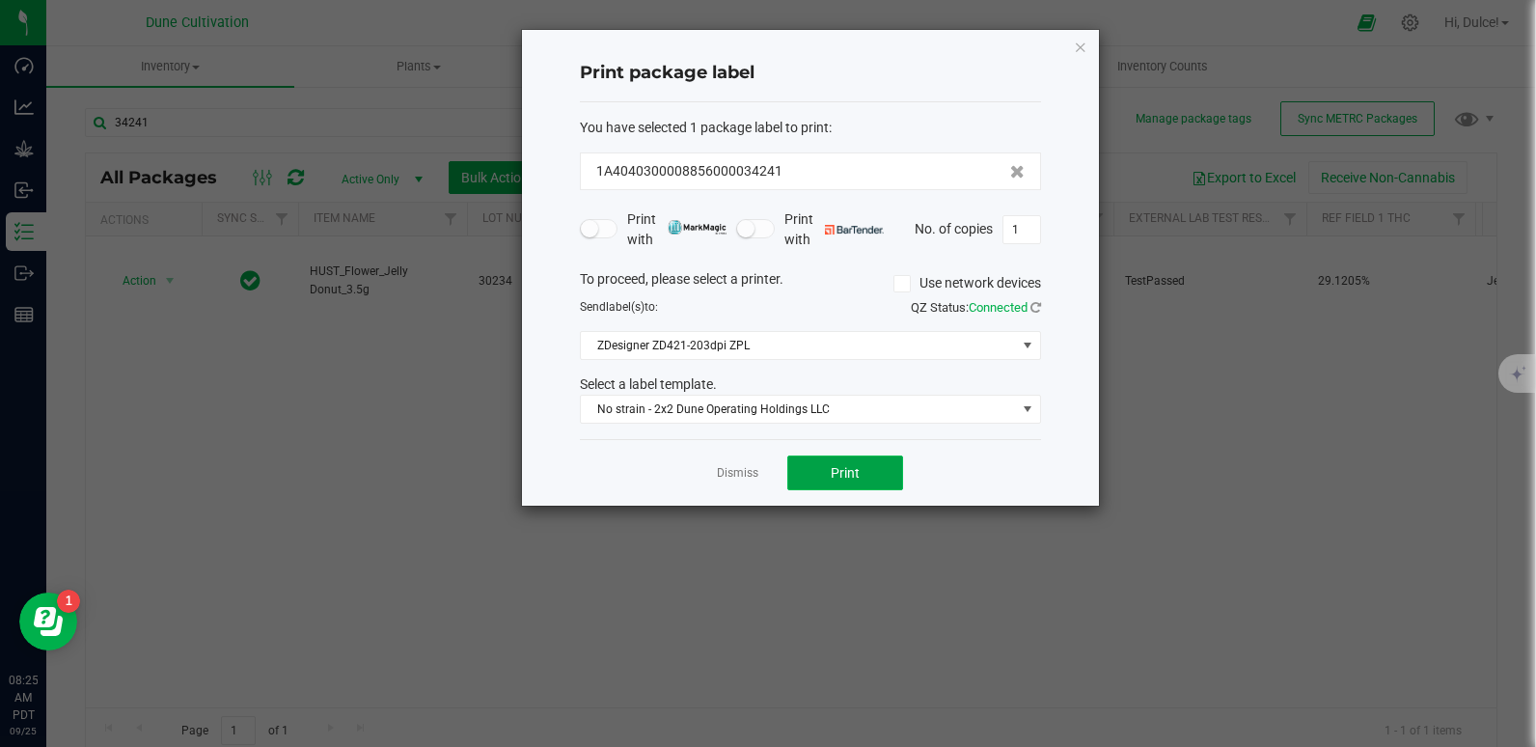
click at [845, 469] on span "Print" at bounding box center [844, 472] width 29 height 15
click at [1078, 46] on icon "button" at bounding box center [1081, 46] width 14 height 23
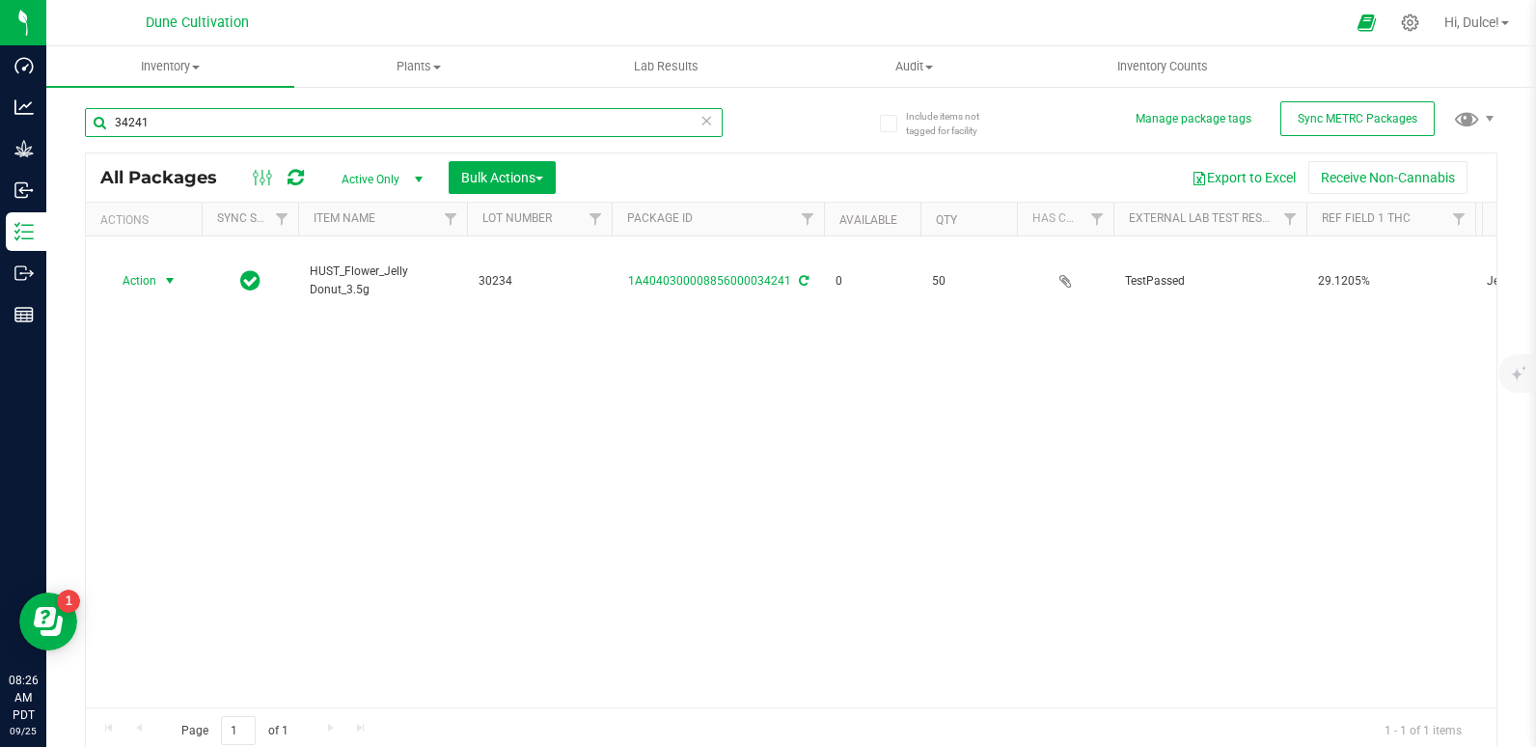
click at [341, 125] on input "34241" at bounding box center [404, 122] width 638 height 29
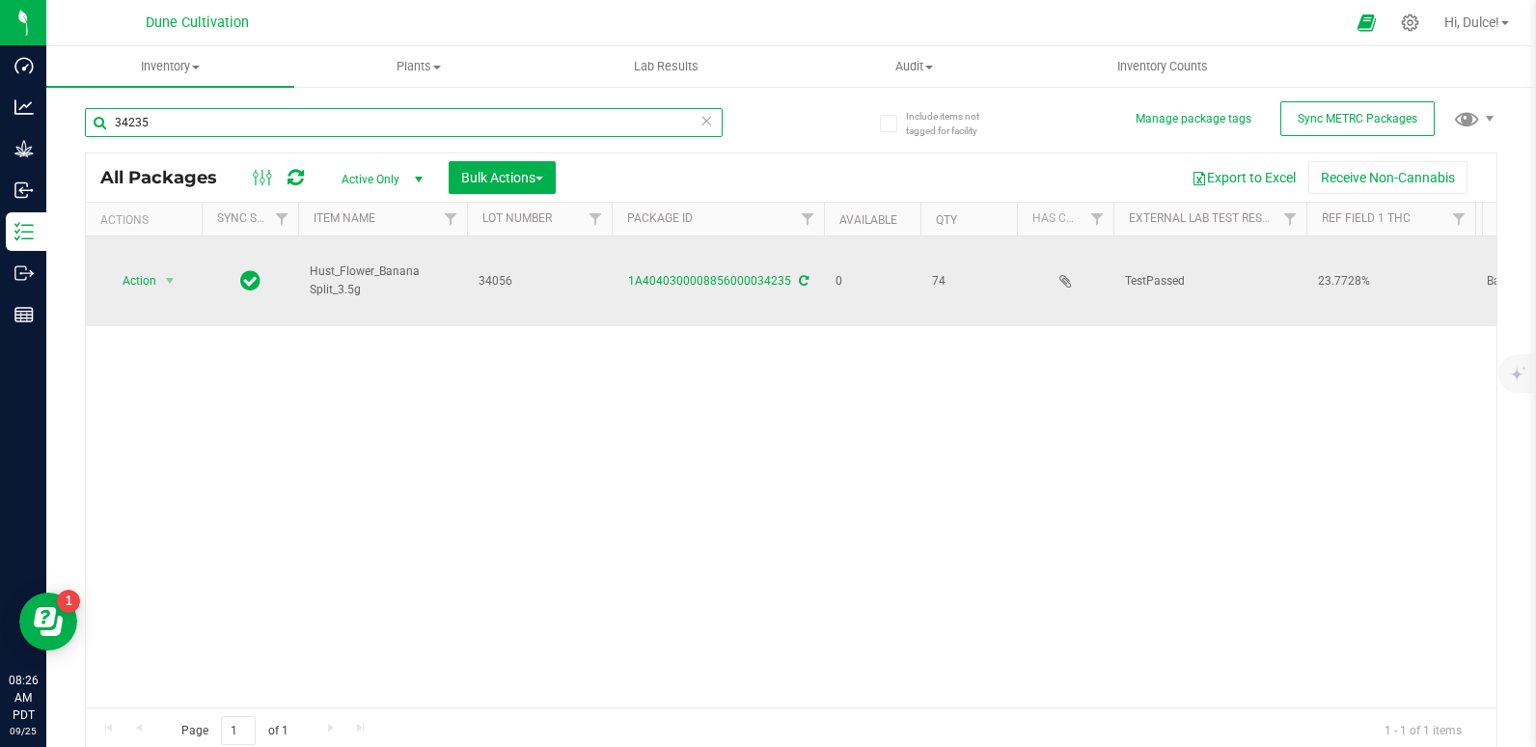
type input "34235"
click at [753, 252] on td "1A4040300008856000034235" at bounding box center [718, 281] width 212 height 90
click at [740, 274] on link "1A4040300008856000034235" at bounding box center [709, 281] width 163 height 14
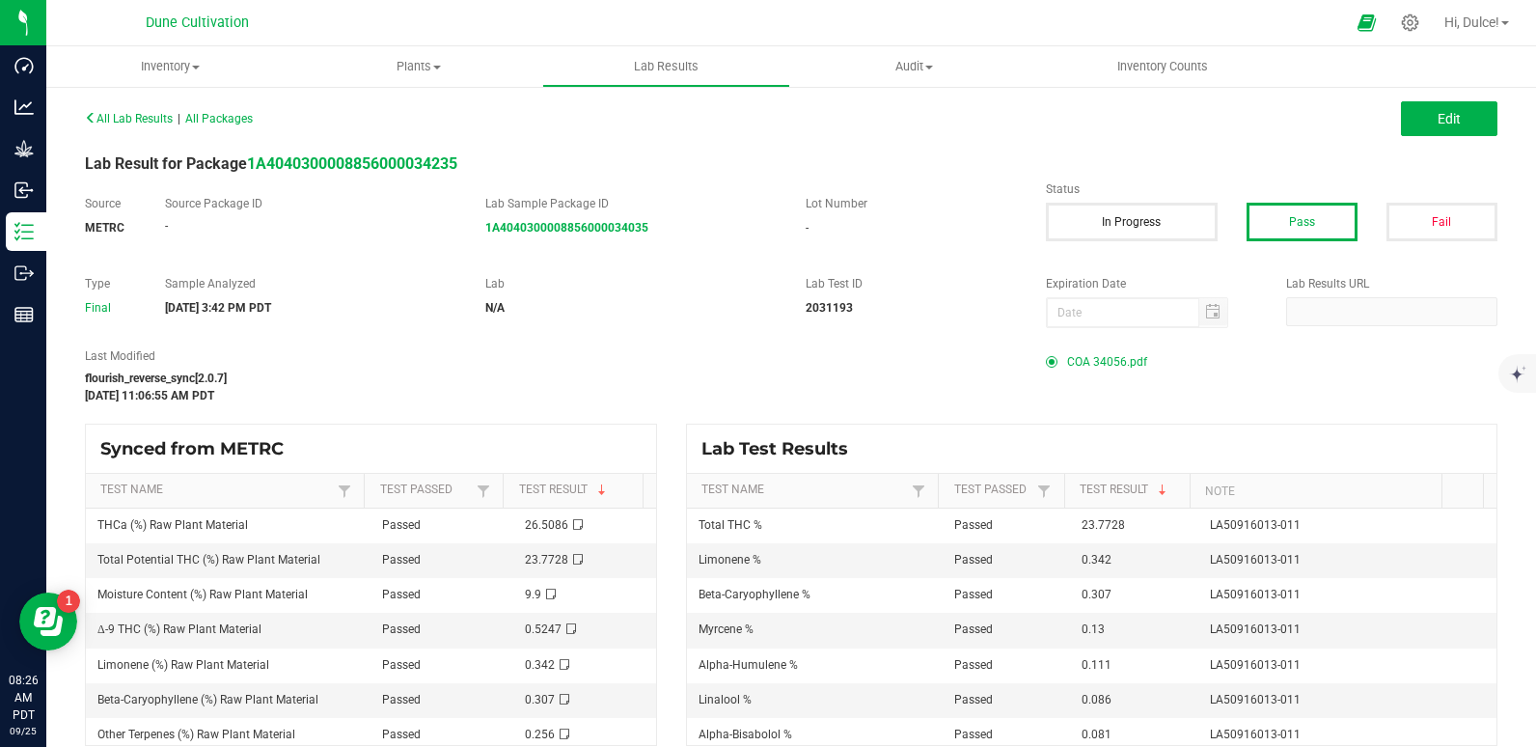
click at [1114, 366] on span "COA 34056.pdf" at bounding box center [1107, 361] width 80 height 29
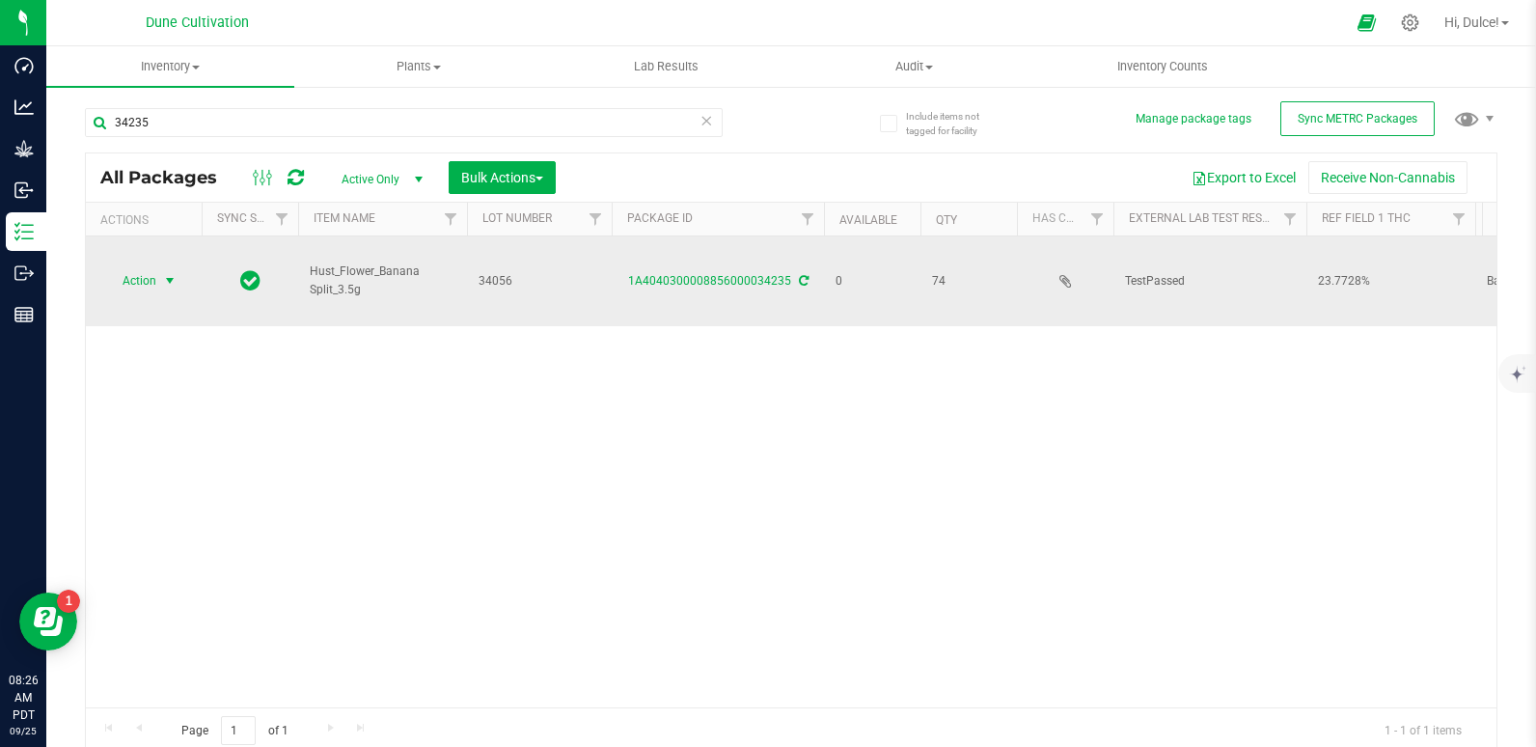
click at [161, 267] on span "select" at bounding box center [170, 280] width 24 height 27
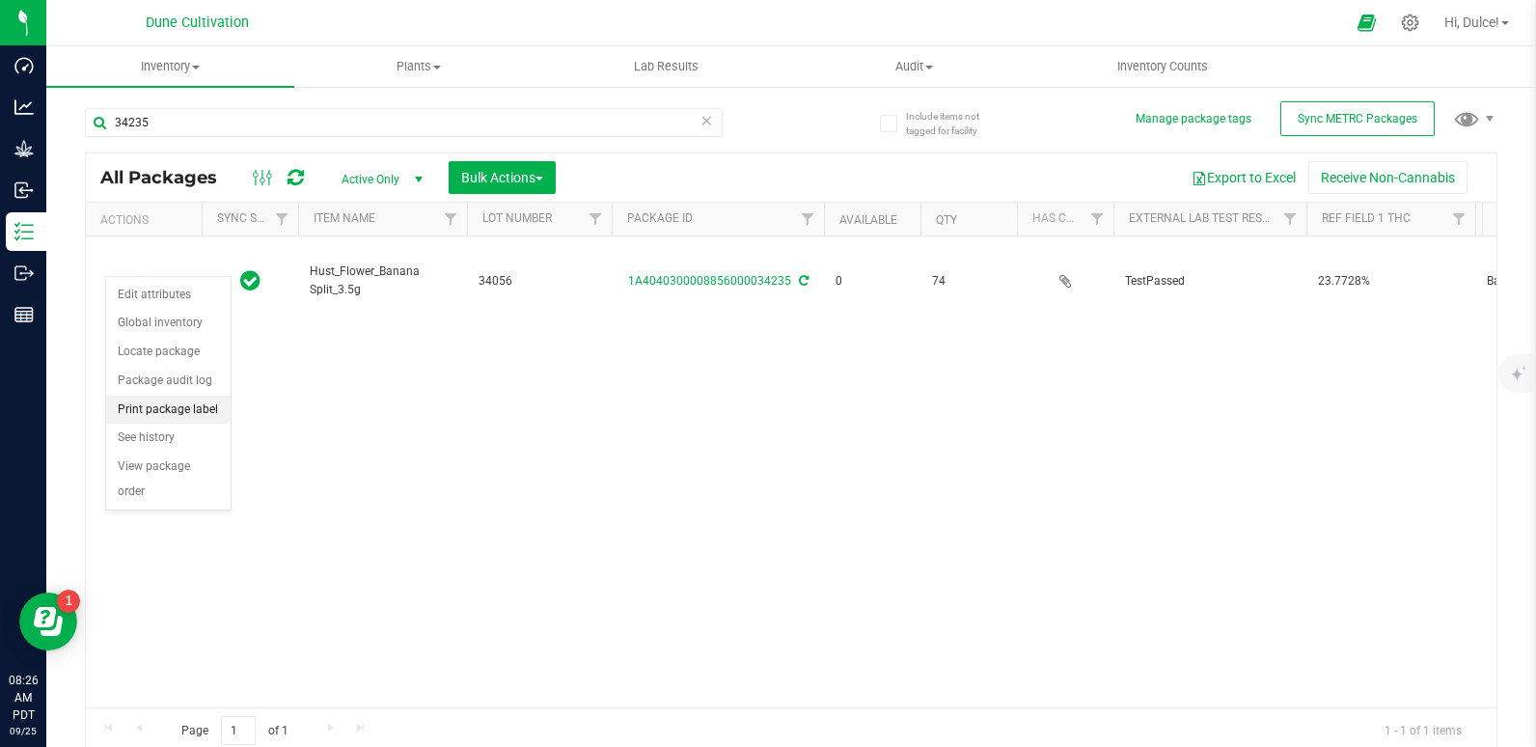
click at [177, 417] on li "Print package label" at bounding box center [168, 409] width 124 height 29
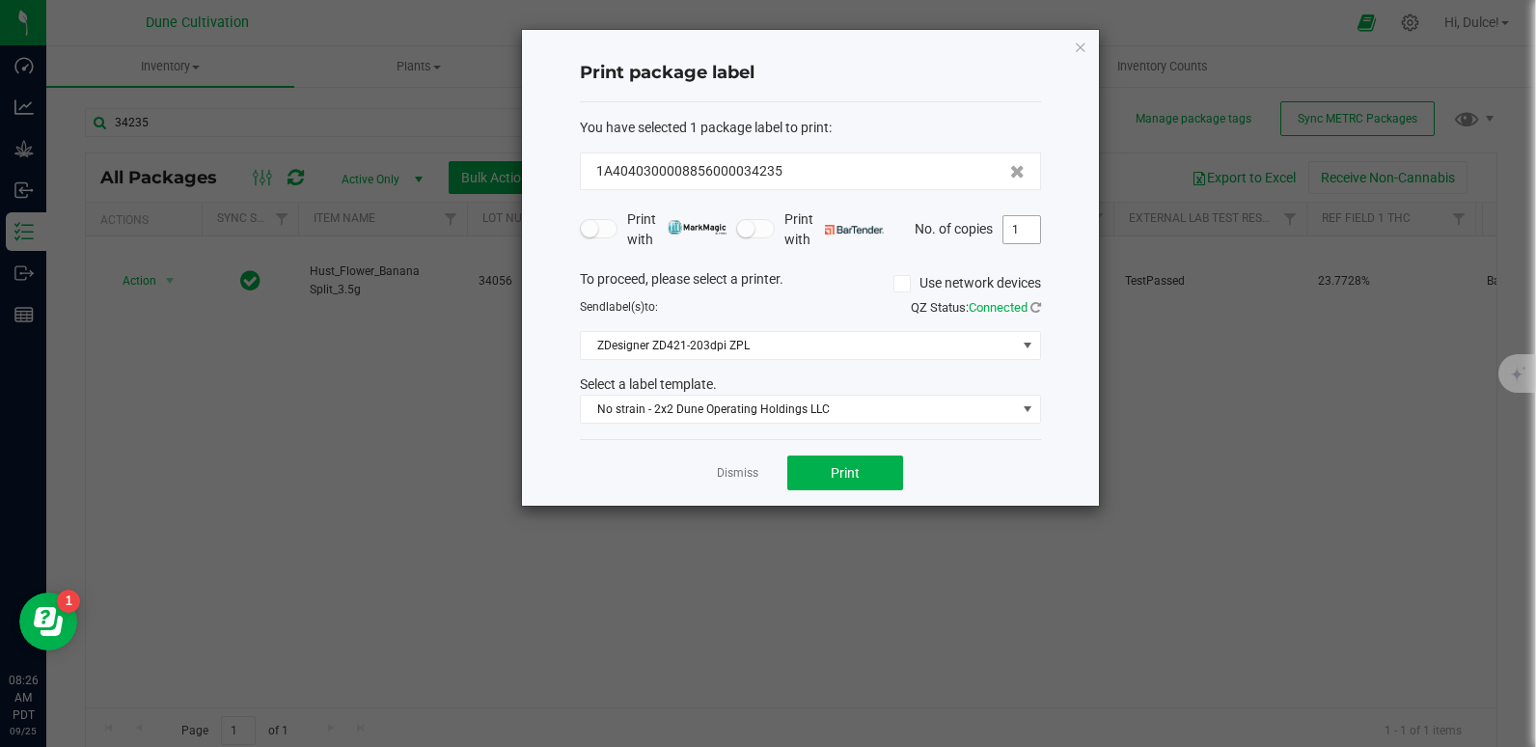
click at [1025, 234] on input "1" at bounding box center [1021, 229] width 37 height 27
type input "74"
click at [857, 479] on span "Print" at bounding box center [844, 472] width 29 height 15
click at [1082, 45] on icon "button" at bounding box center [1081, 46] width 14 height 23
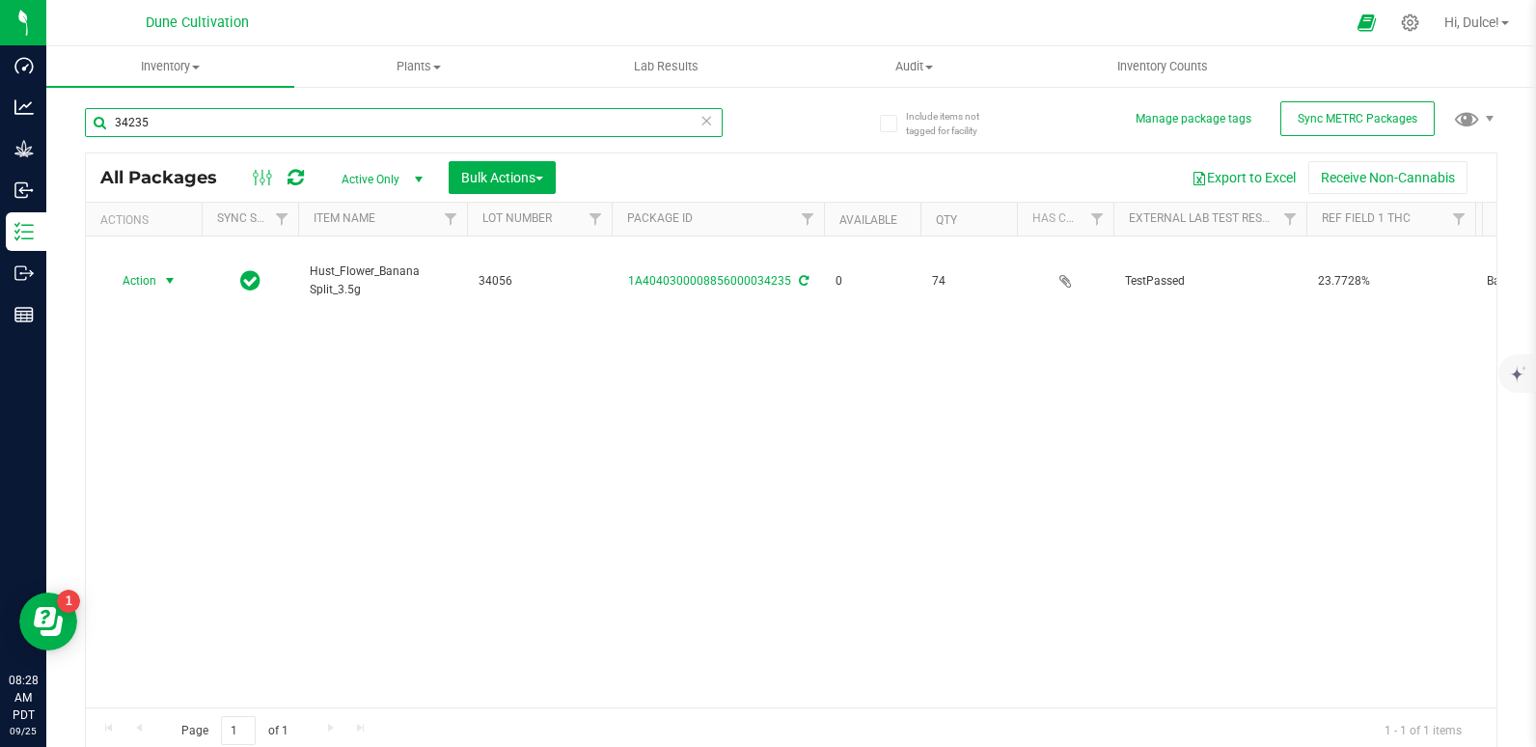
click at [329, 129] on input "34235" at bounding box center [404, 122] width 638 height 29
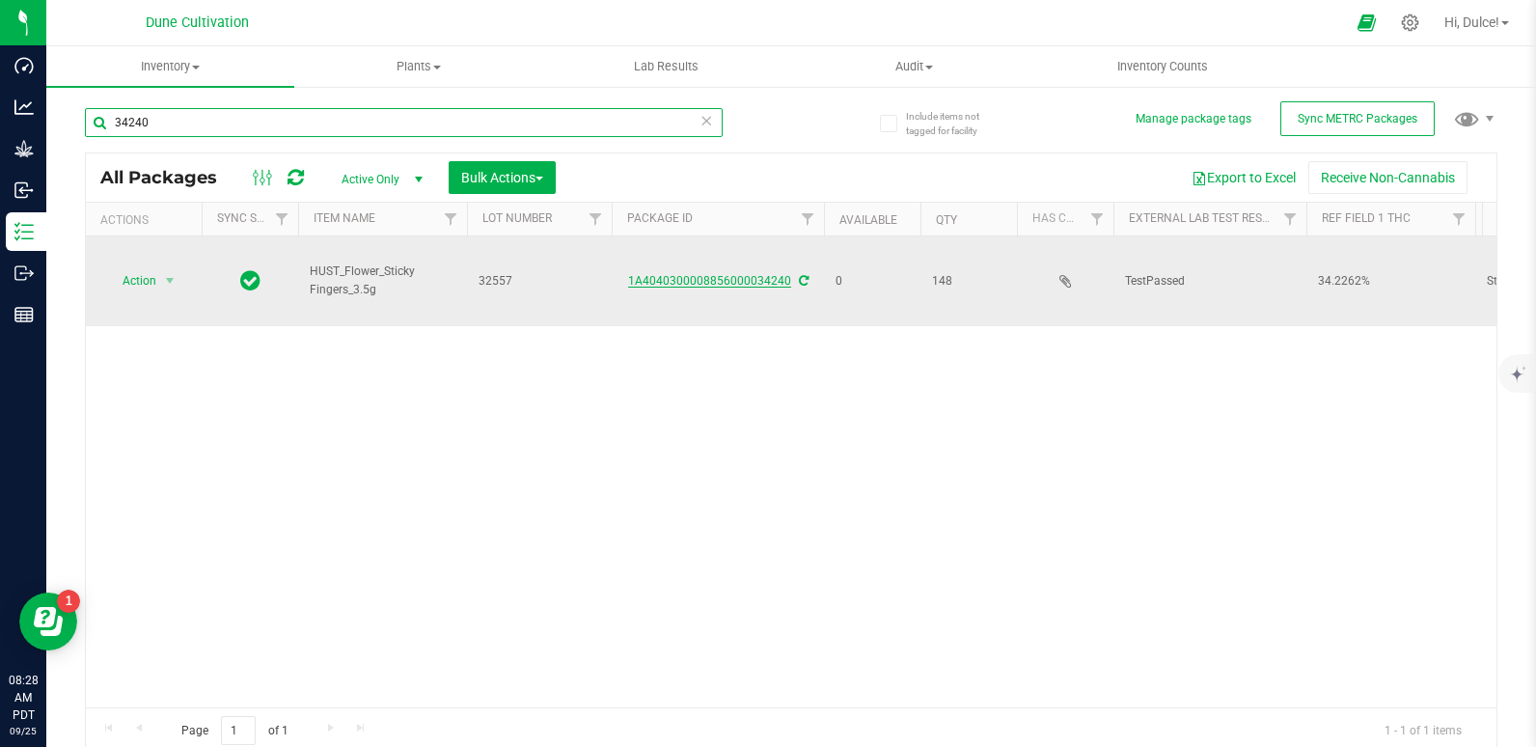
type input "34240"
click at [671, 274] on link "1A4040300008856000034240" at bounding box center [709, 281] width 163 height 14
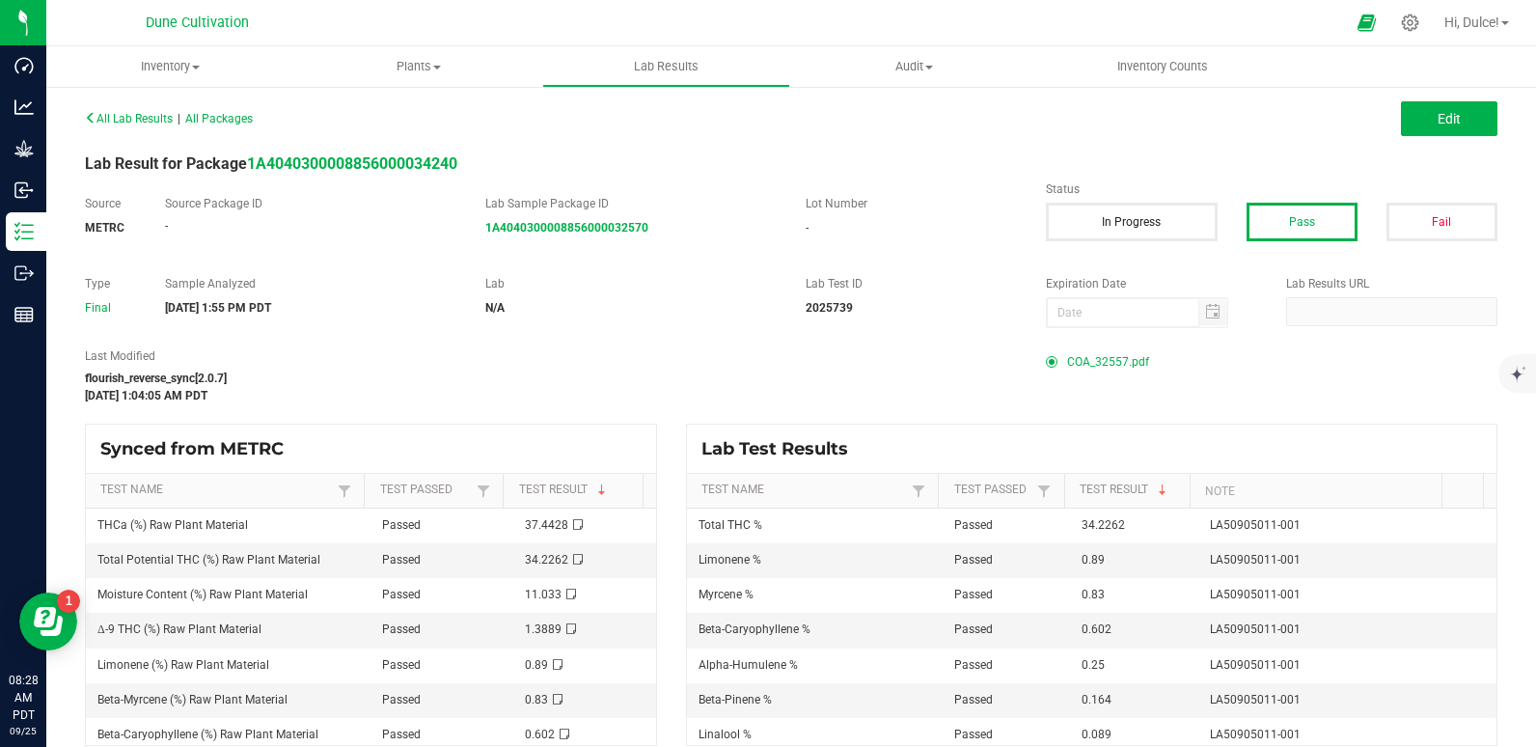
click at [1090, 365] on span "COA_32557.pdf" at bounding box center [1108, 361] width 82 height 29
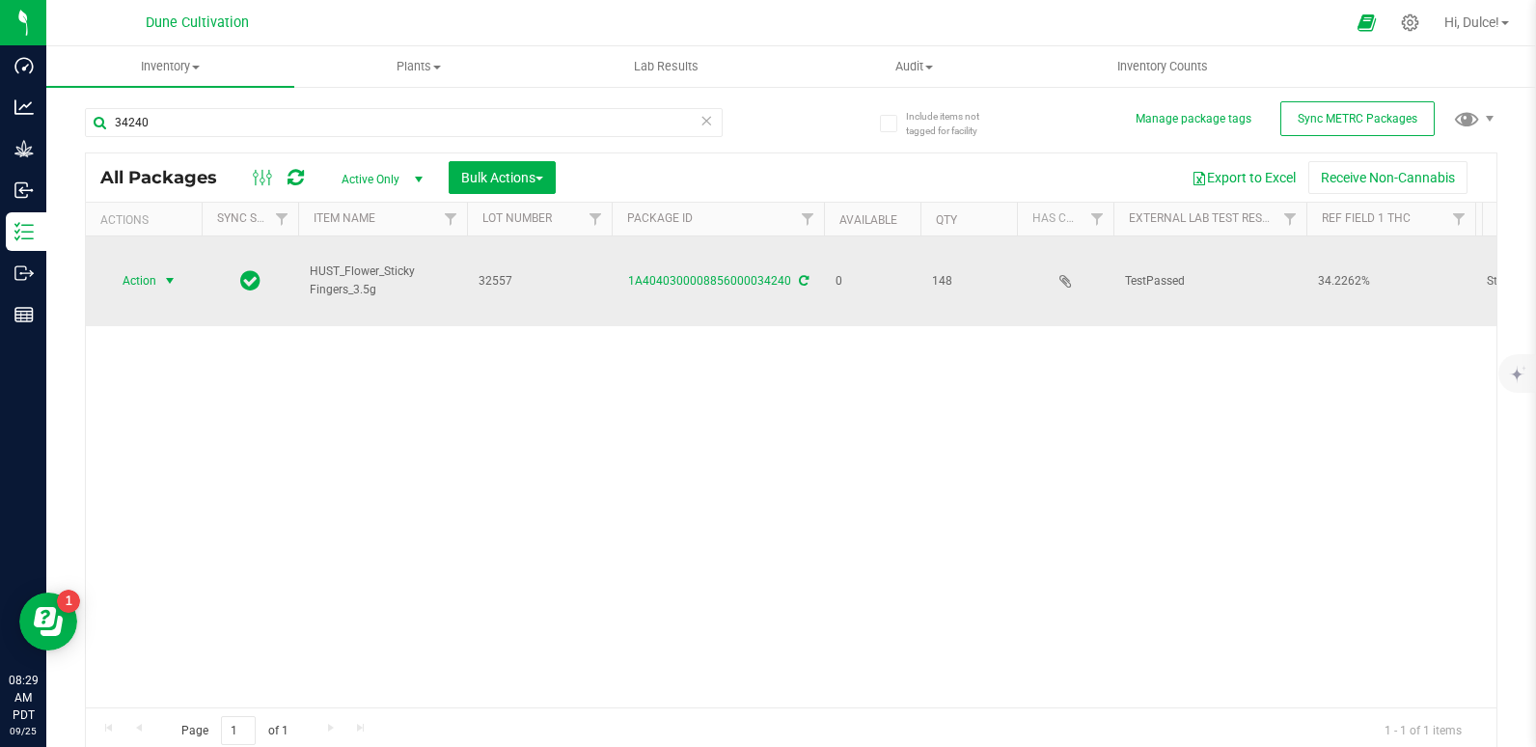
click at [147, 267] on span "Action" at bounding box center [131, 280] width 52 height 27
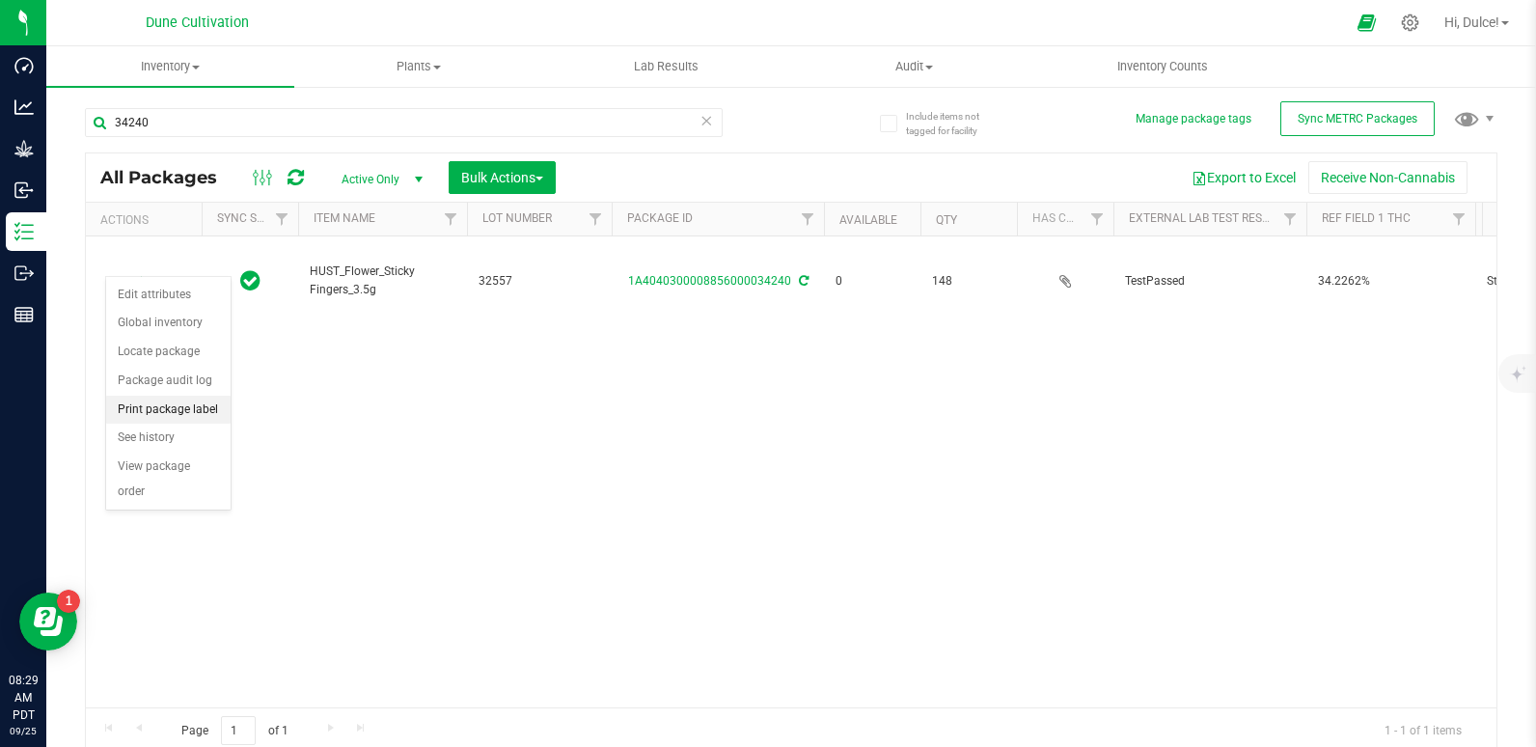
click at [179, 405] on li "Print package label" at bounding box center [168, 409] width 124 height 29
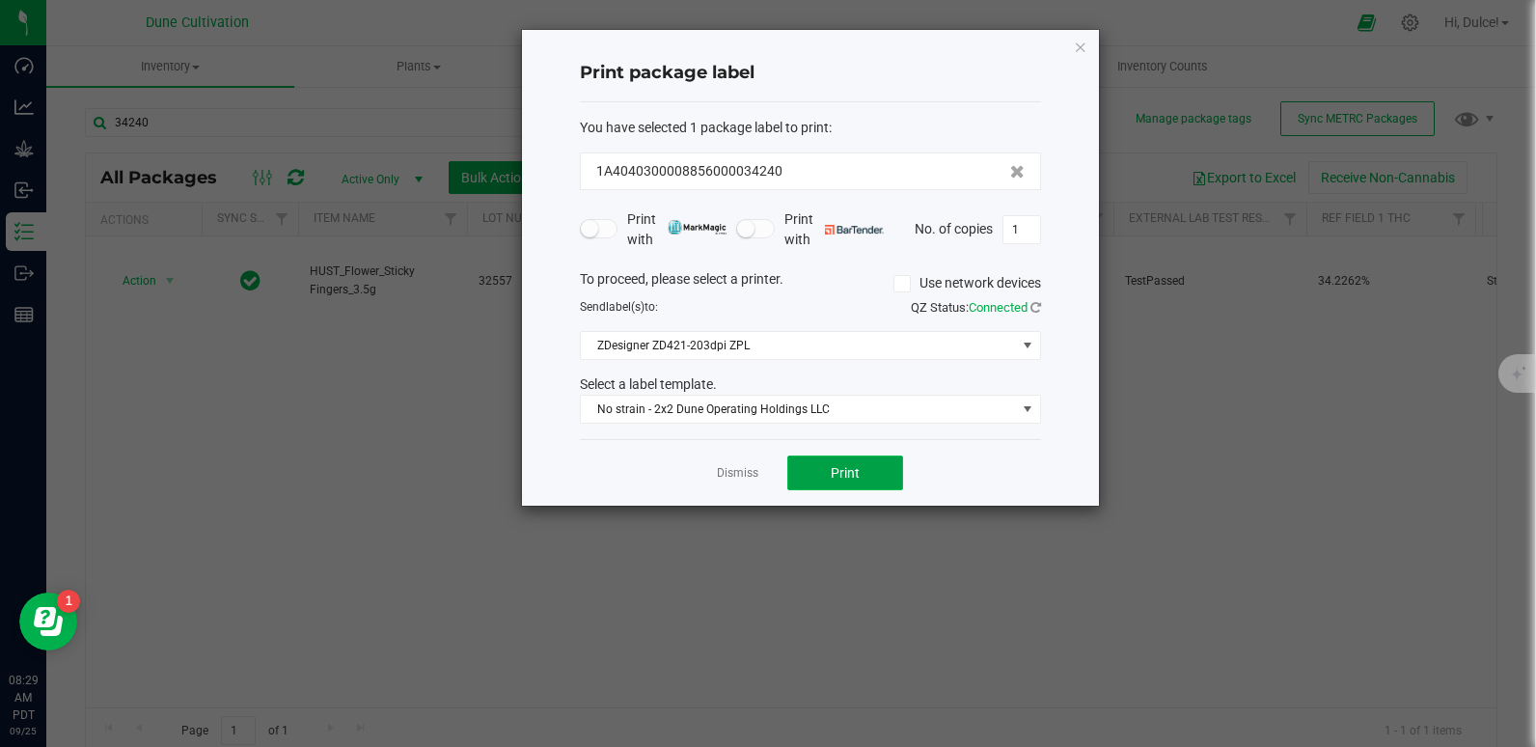
click at [842, 470] on span "Print" at bounding box center [844, 472] width 29 height 15
click at [1081, 37] on icon "button" at bounding box center [1081, 46] width 14 height 23
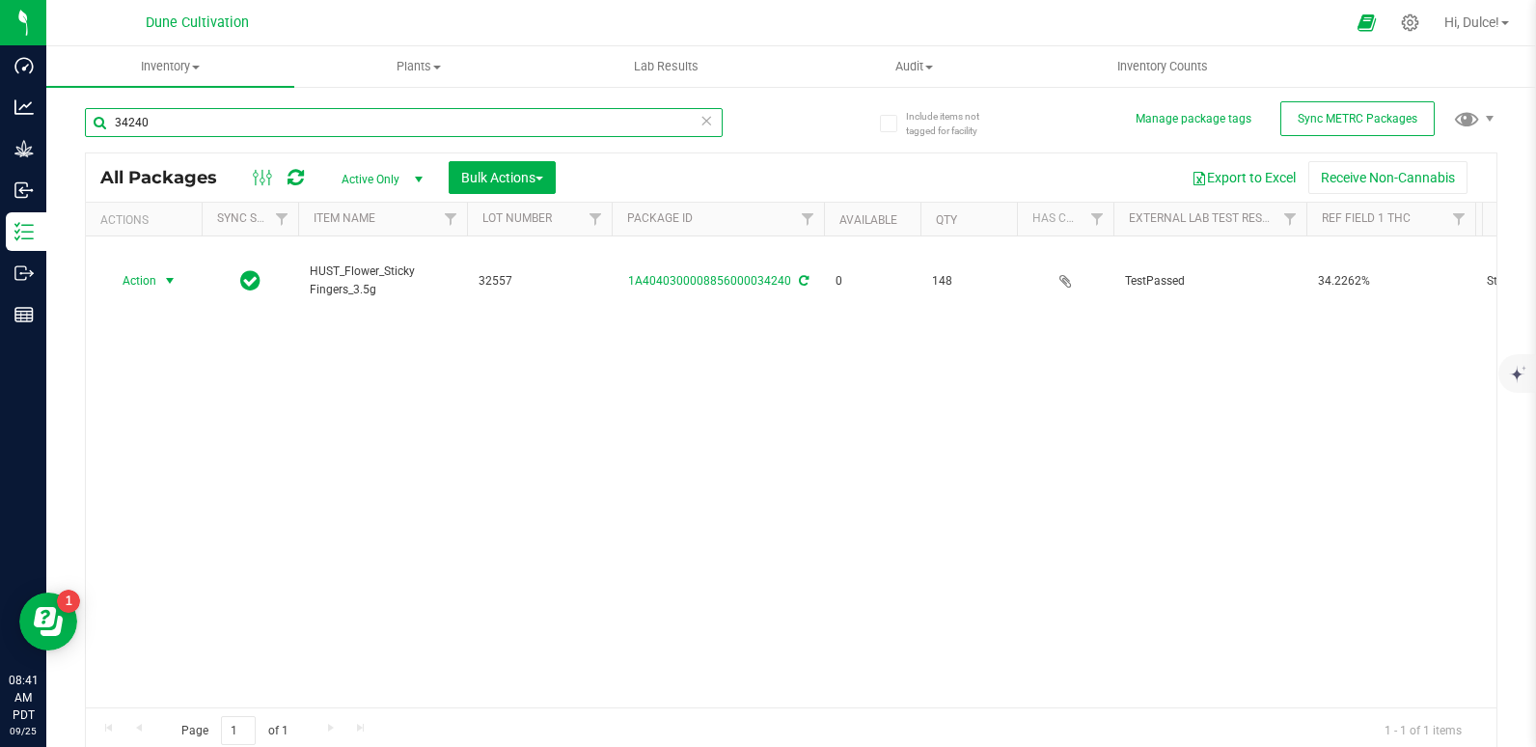
click at [383, 128] on input "34240" at bounding box center [404, 122] width 638 height 29
type input "3"
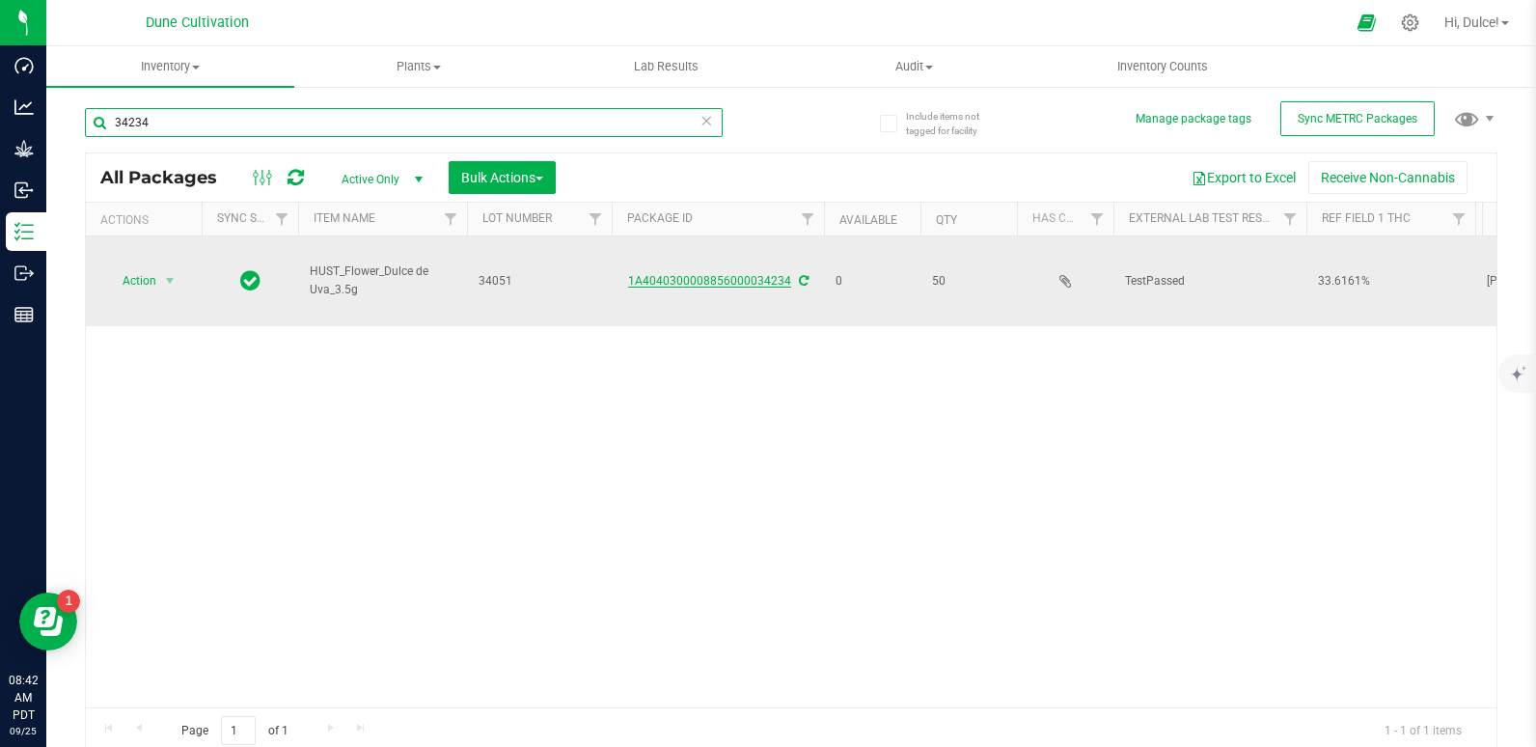
type input "34234"
click at [724, 274] on link "1A4040300008856000034234" at bounding box center [709, 281] width 163 height 14
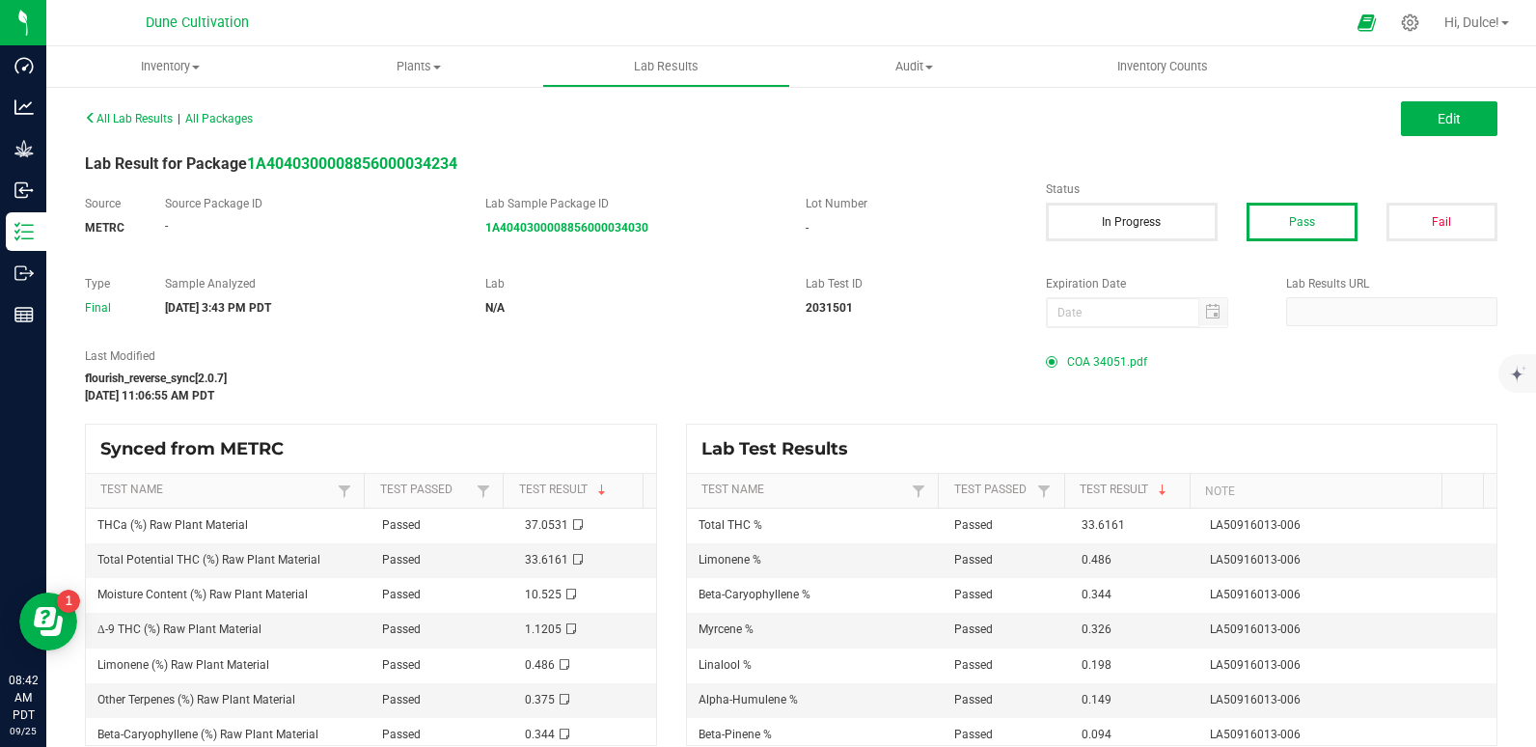
click at [1071, 363] on span "COA 34051.pdf" at bounding box center [1107, 361] width 80 height 29
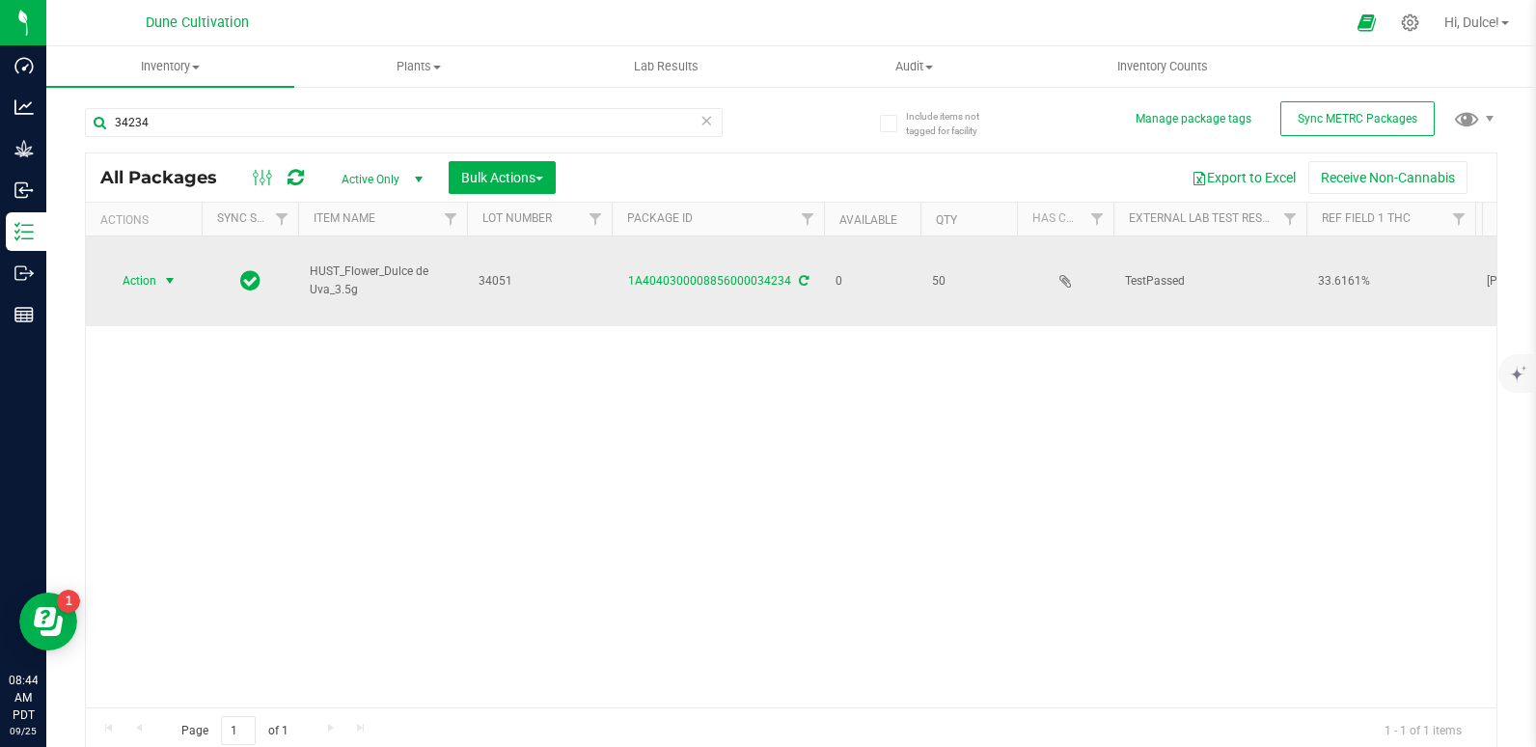
click at [138, 272] on span "Action" at bounding box center [131, 280] width 52 height 27
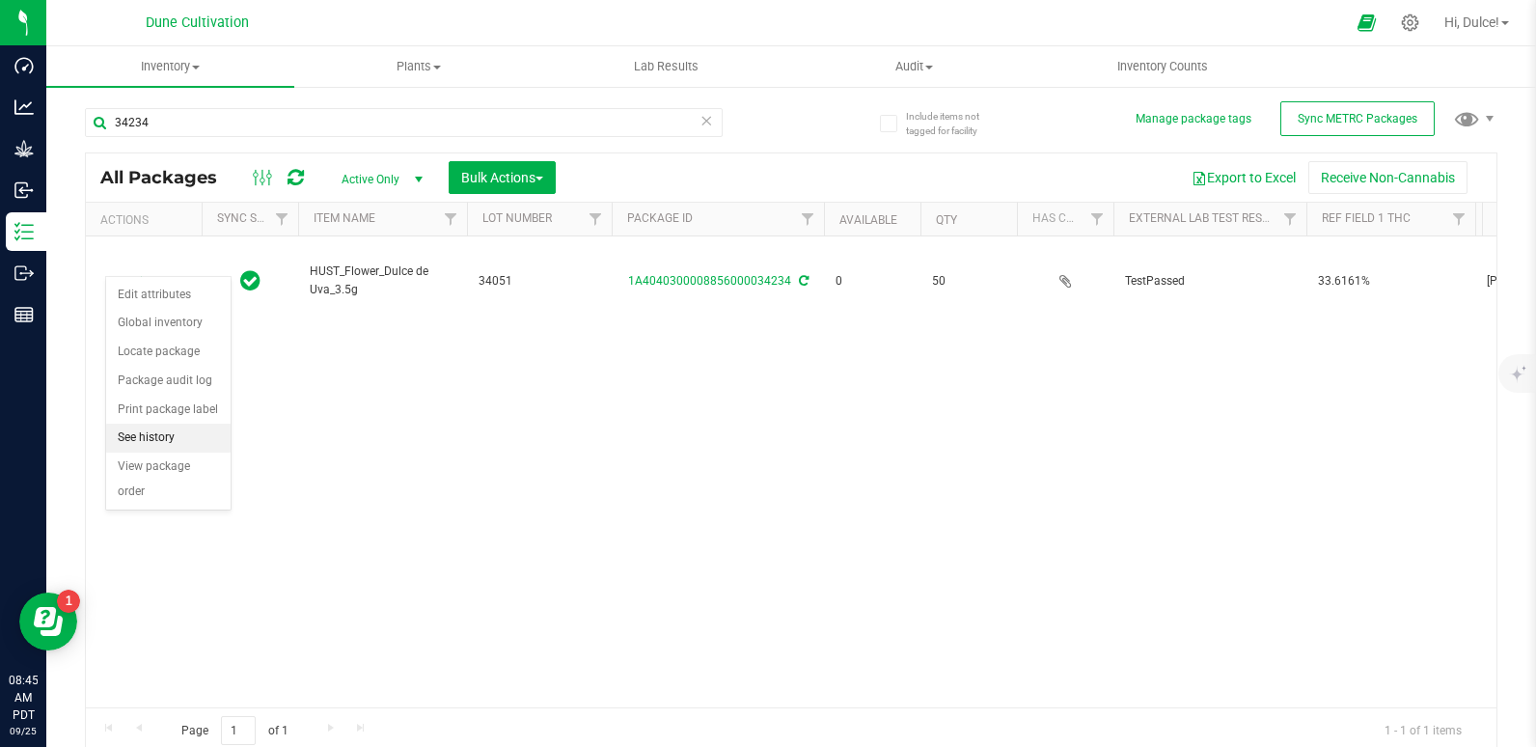
click at [180, 423] on li "See history" at bounding box center [168, 437] width 124 height 29
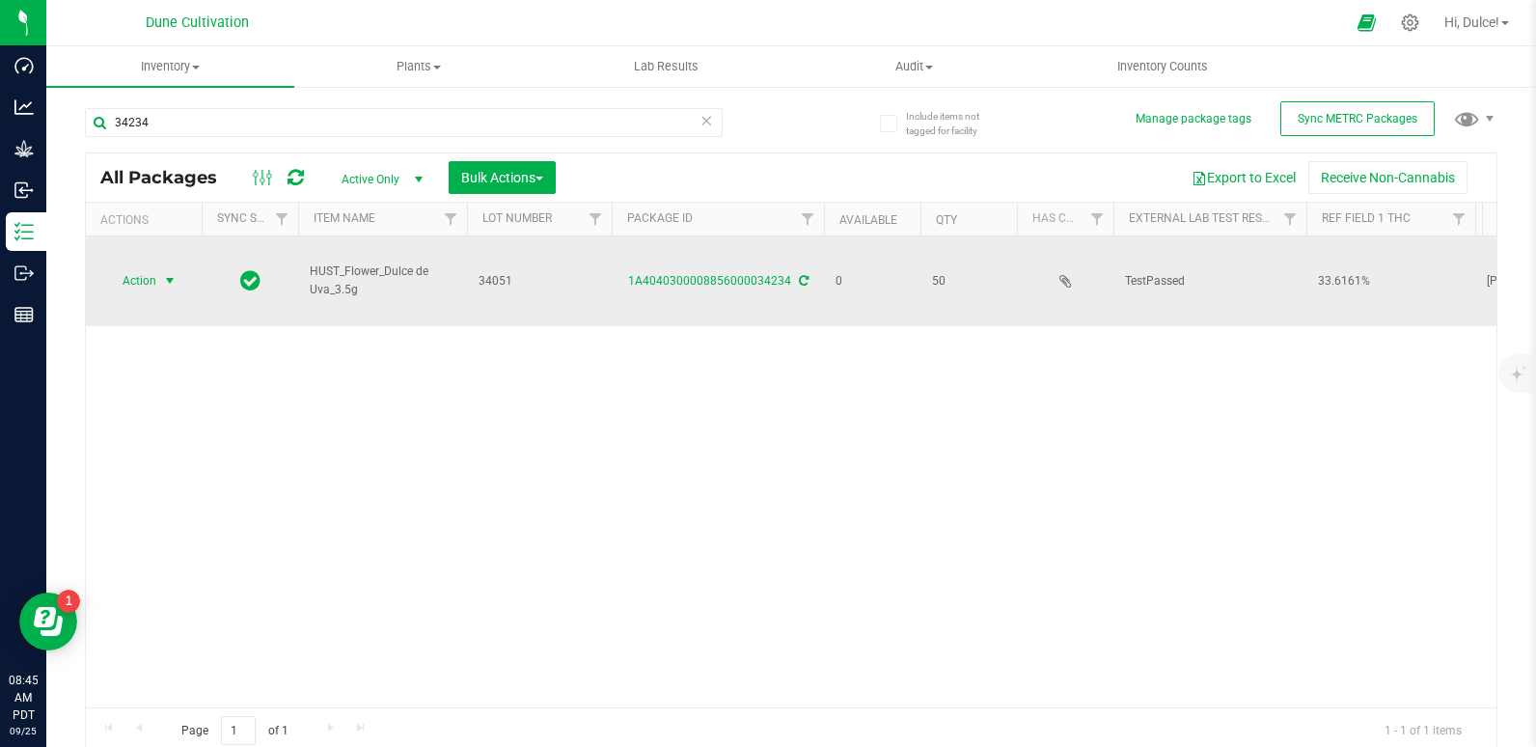
click at [156, 274] on span "Action" at bounding box center [131, 280] width 52 height 27
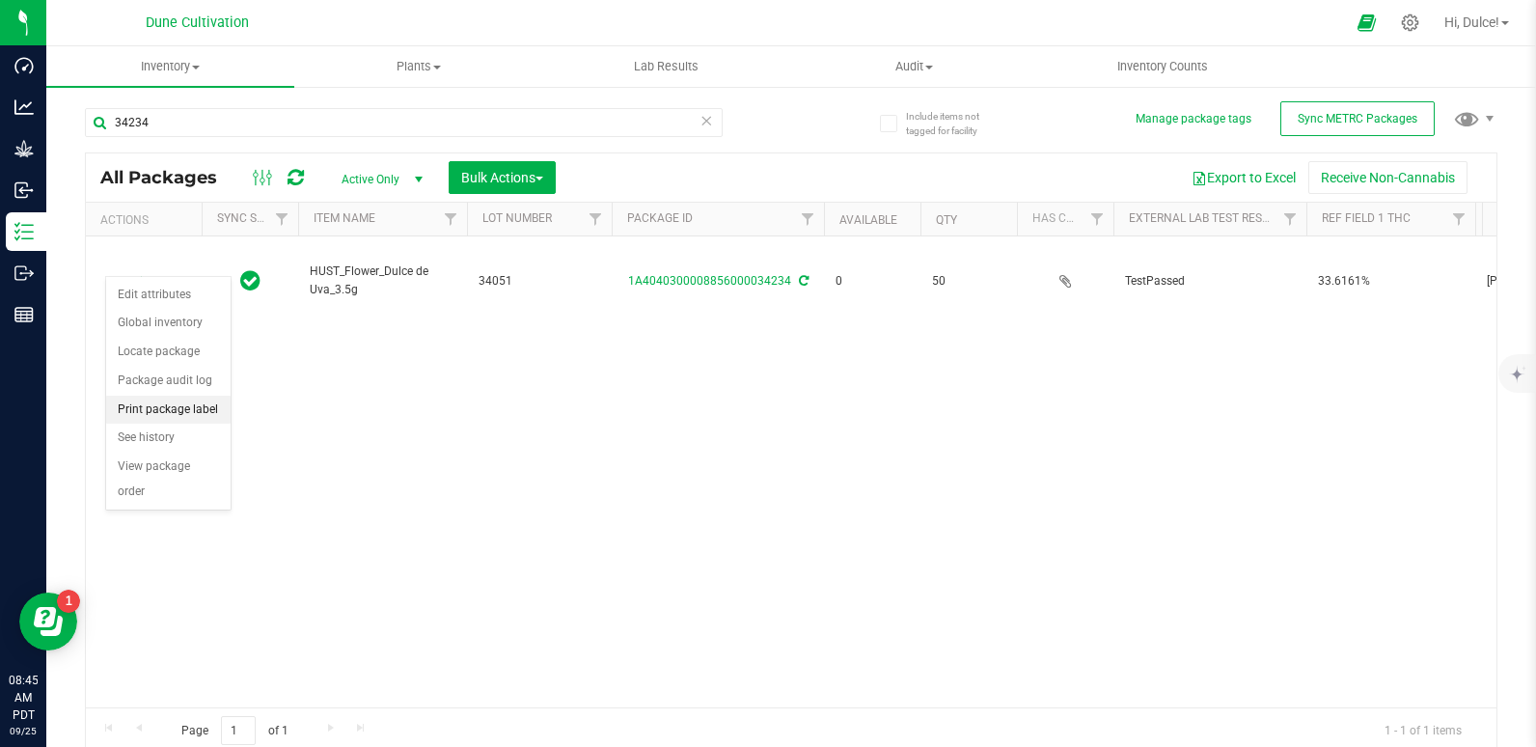
click at [172, 409] on li "Print package label" at bounding box center [168, 409] width 124 height 29
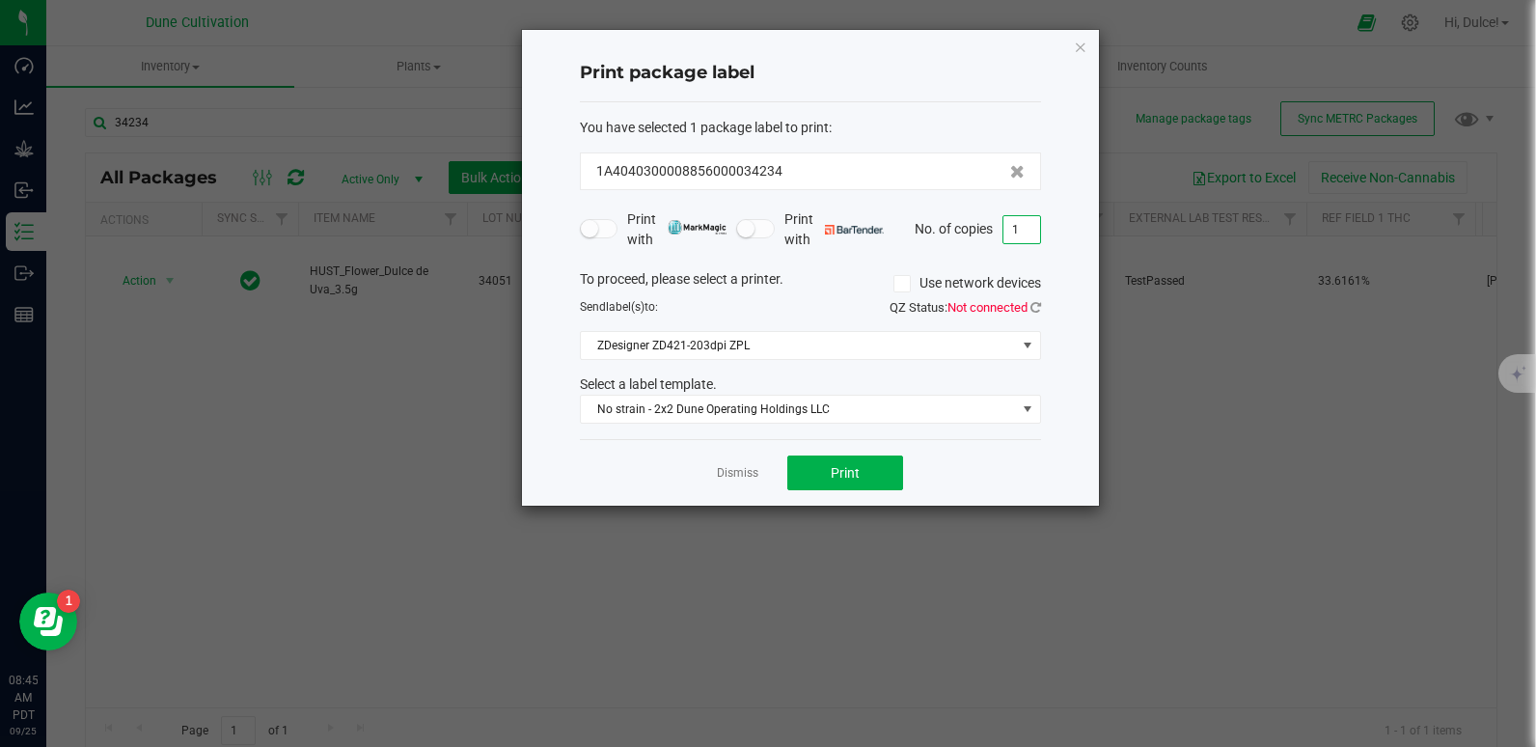
click at [1021, 220] on input "1" at bounding box center [1021, 229] width 37 height 27
type input "50"
click at [846, 478] on span "Print" at bounding box center [844, 472] width 29 height 15
click at [1076, 48] on icon "button" at bounding box center [1081, 46] width 14 height 23
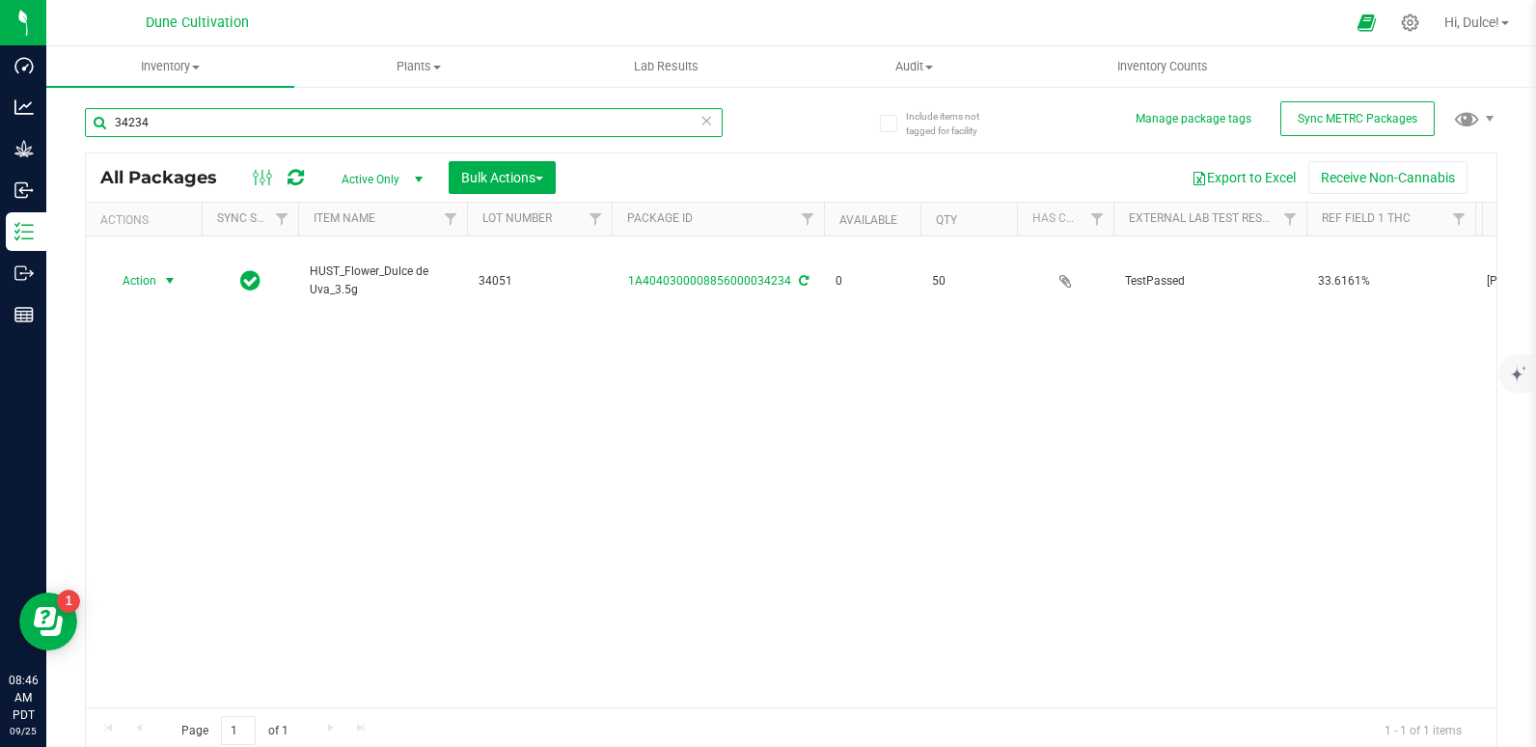
click at [522, 108] on input "34234" at bounding box center [404, 122] width 638 height 29
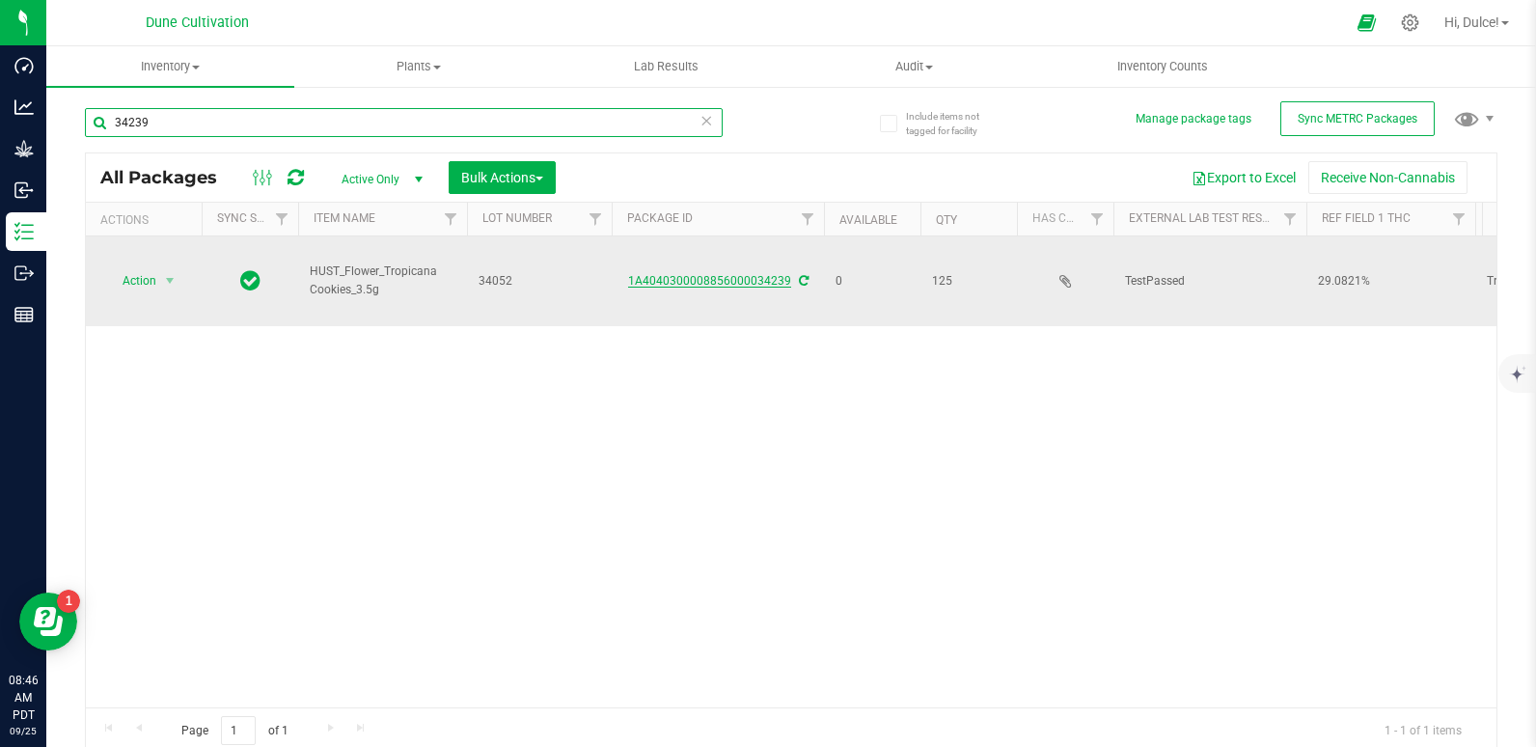
type input "34239"
click at [755, 274] on link "1A4040300008856000034239" at bounding box center [709, 281] width 163 height 14
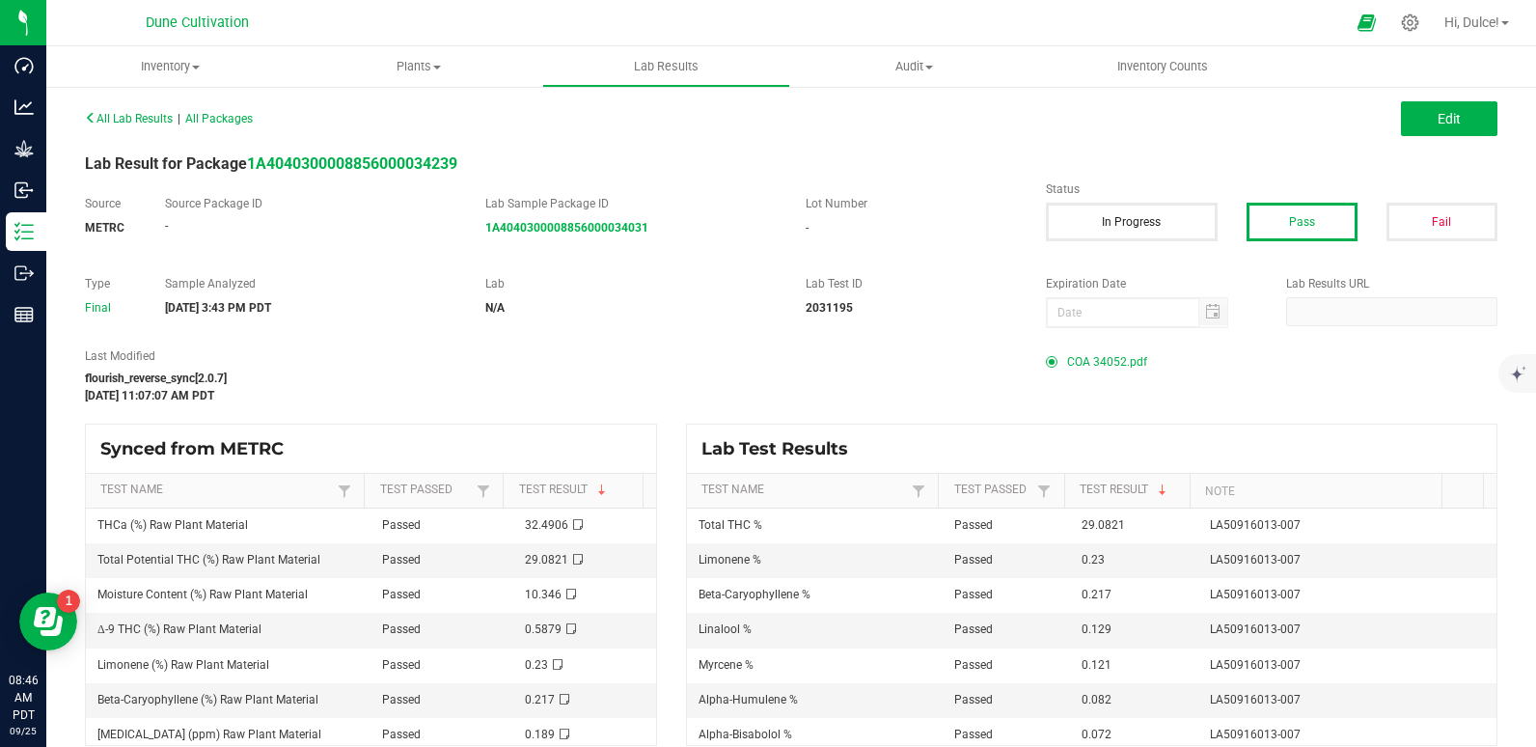
click at [1087, 356] on span "COA 34052.pdf" at bounding box center [1107, 361] width 80 height 29
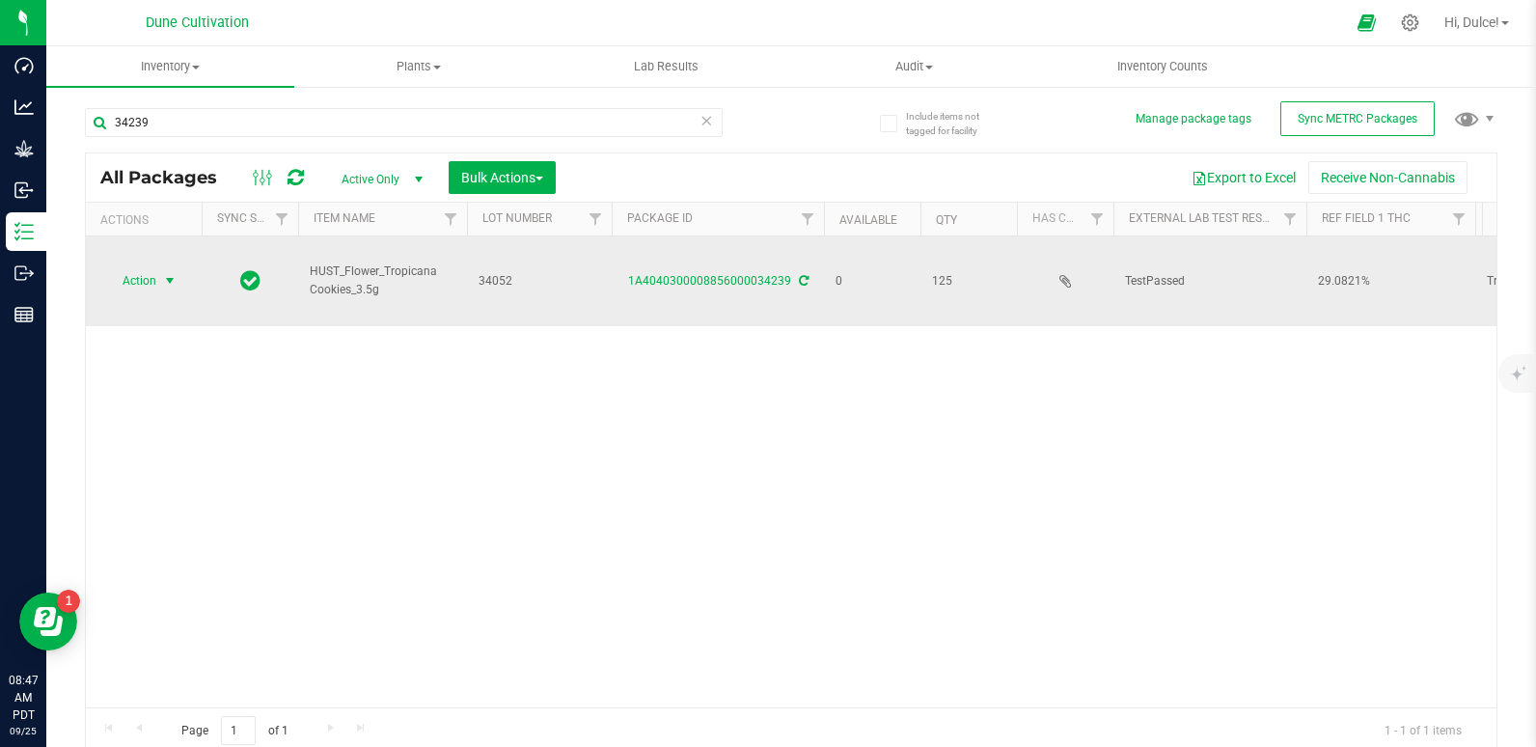
click at [154, 267] on span "Action" at bounding box center [131, 280] width 52 height 27
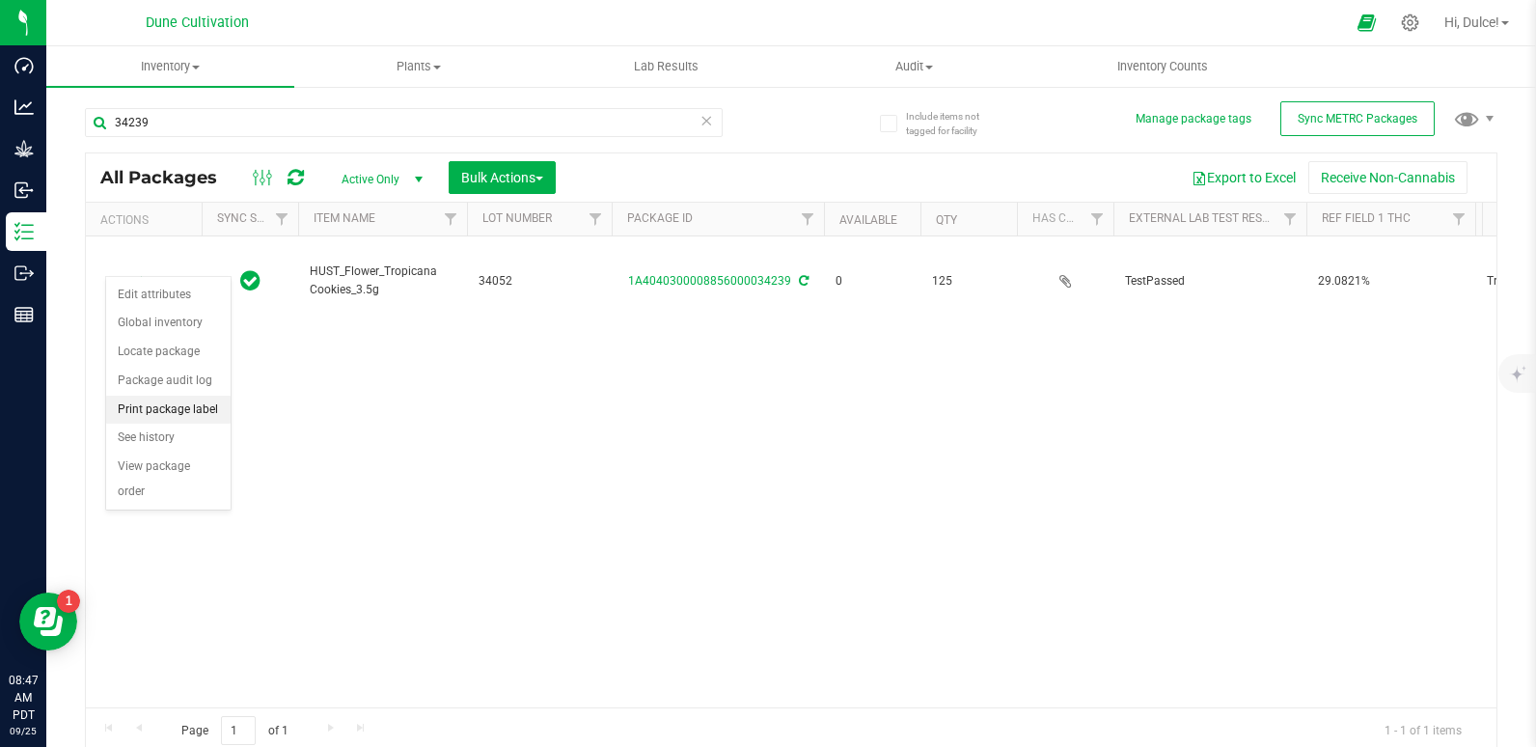
click at [152, 405] on li "Print package label" at bounding box center [168, 409] width 124 height 29
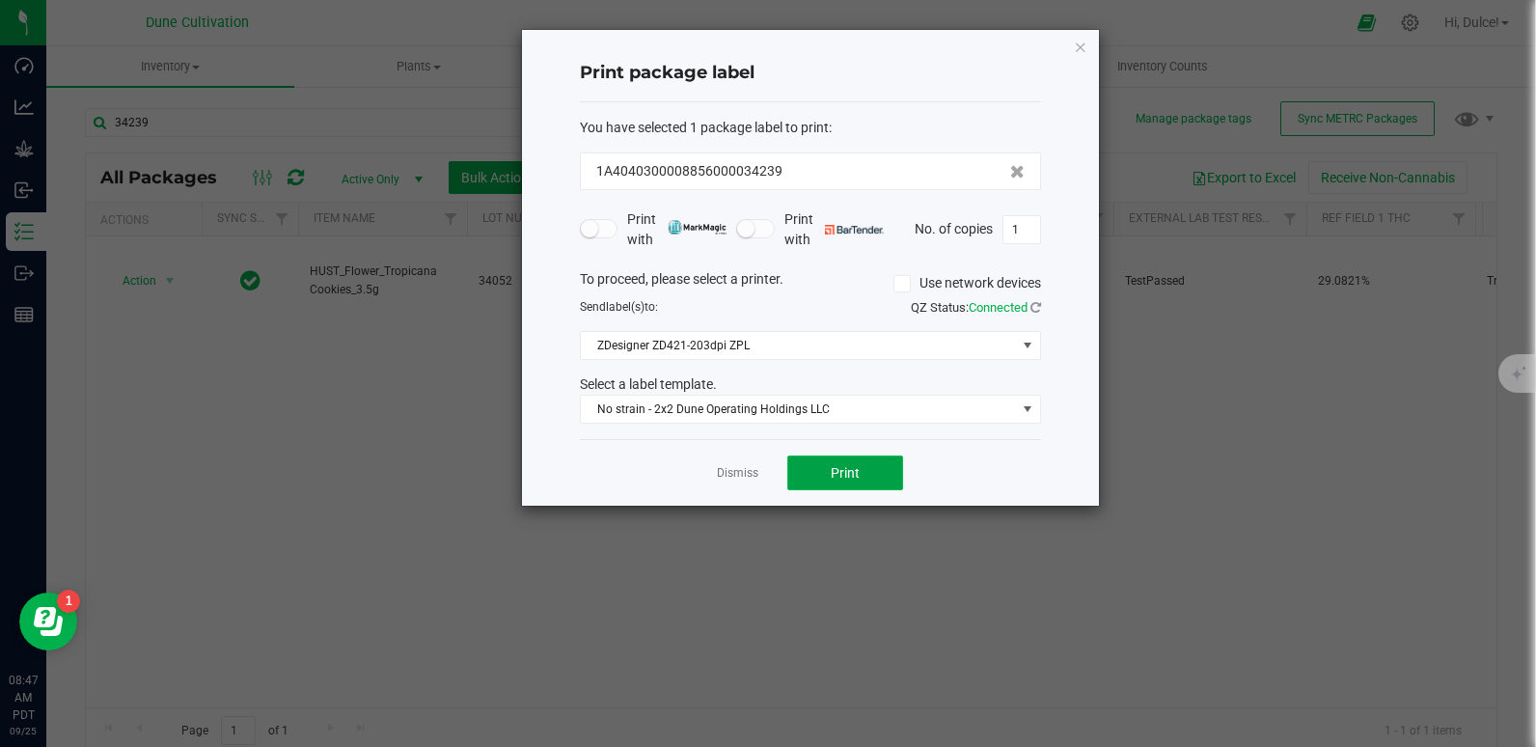
click at [806, 480] on button "Print" at bounding box center [845, 472] width 116 height 35
click at [1078, 45] on icon "button" at bounding box center [1081, 46] width 14 height 23
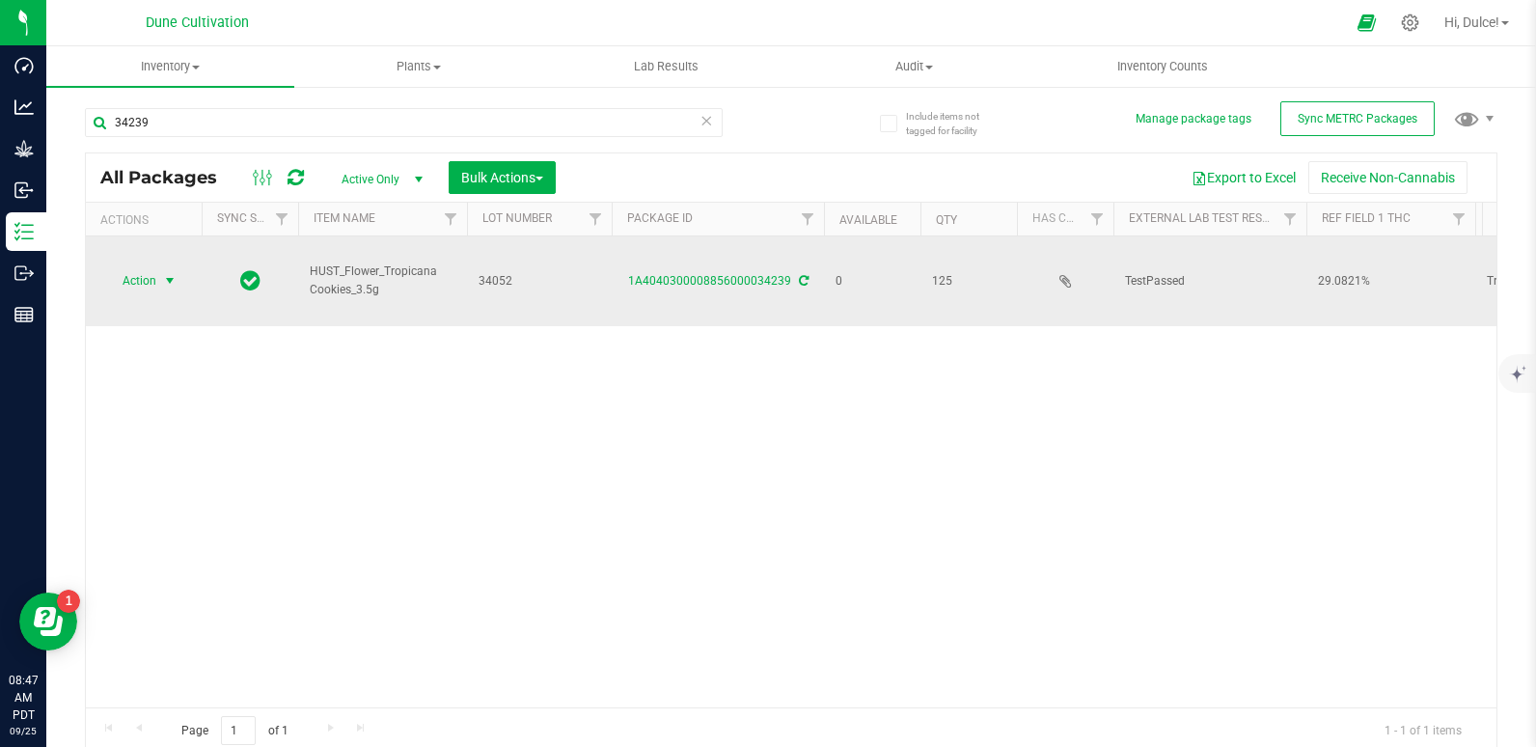
click at [129, 247] on td "Action Action Edit attributes Global inventory Locate package Package audit log…" at bounding box center [144, 281] width 116 height 90
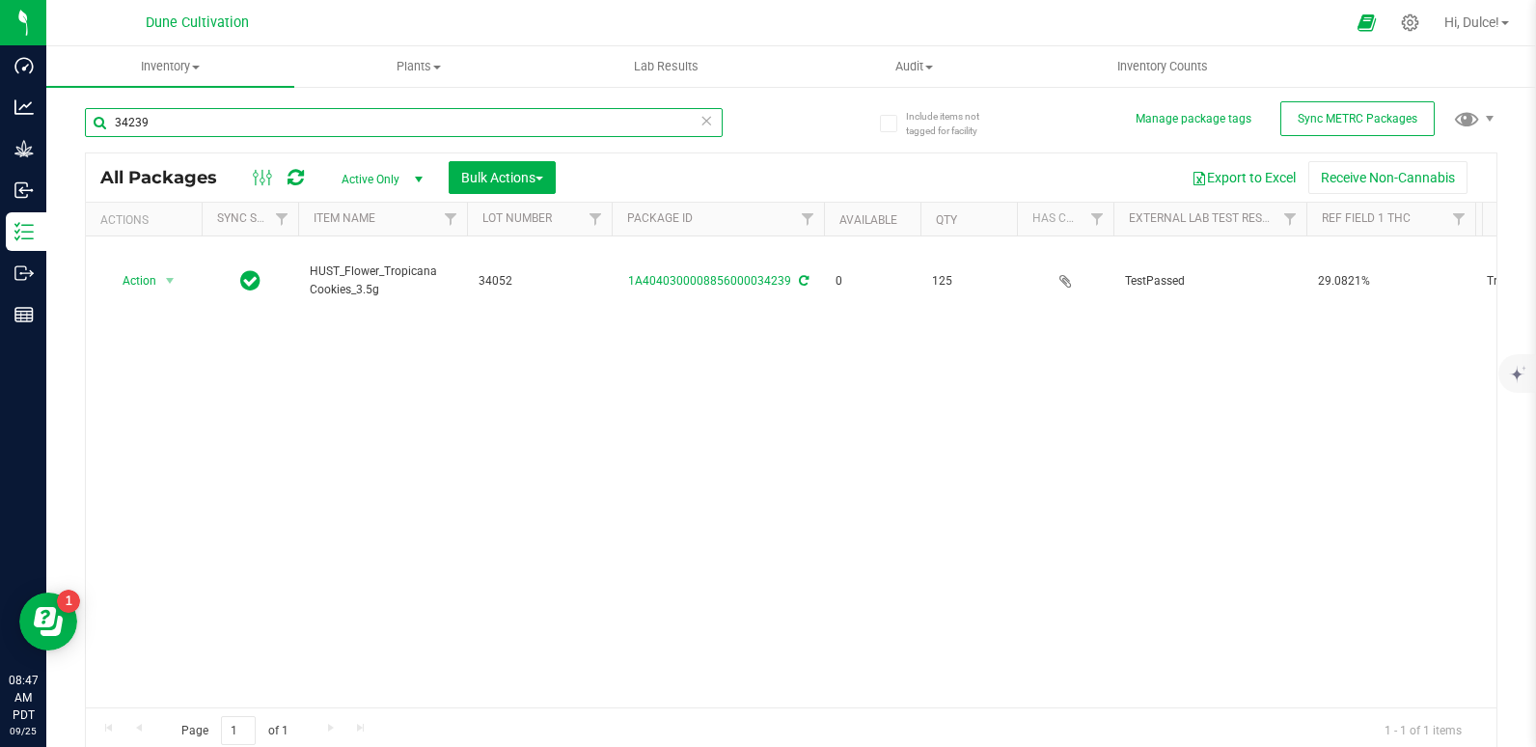
click at [252, 110] on input "34239" at bounding box center [404, 122] width 638 height 29
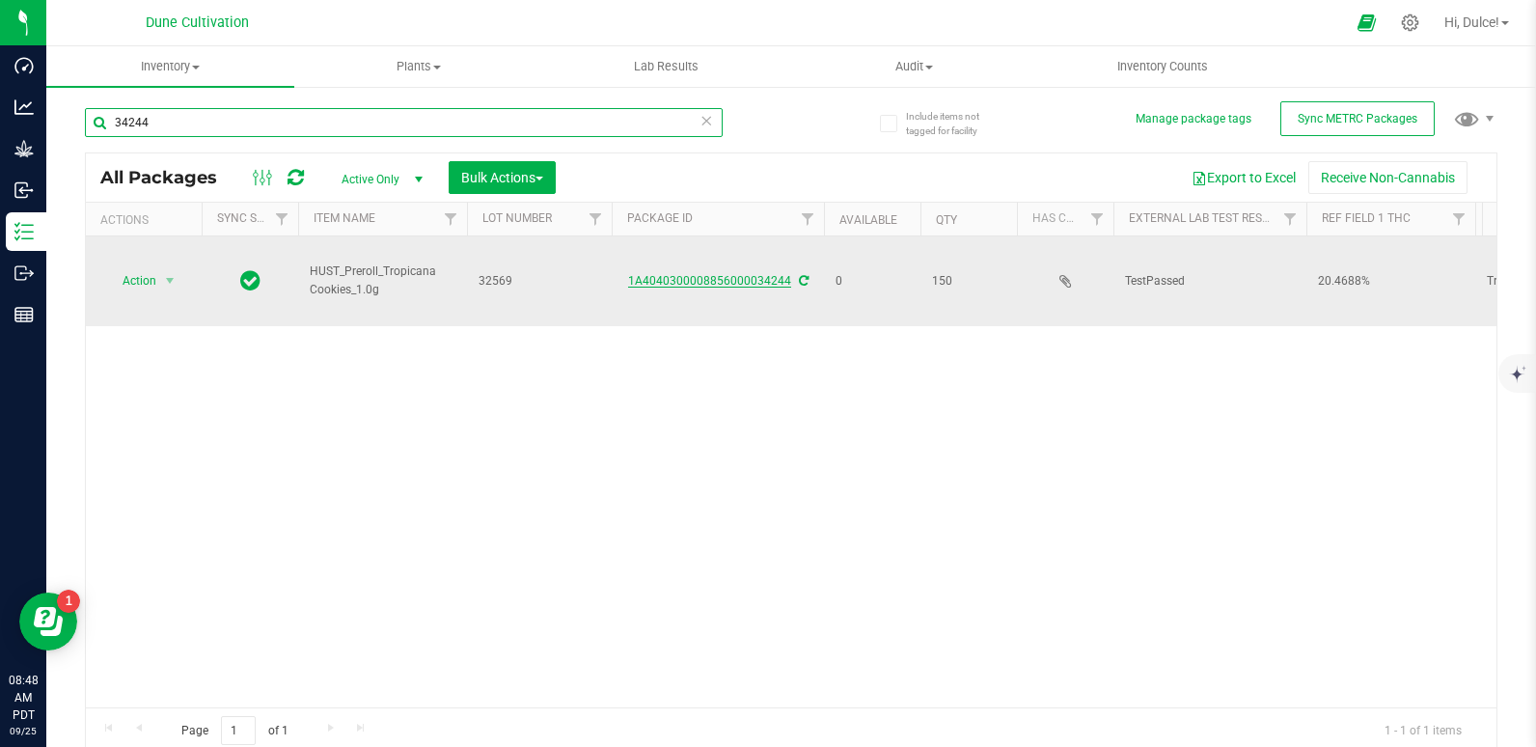
type input "34244"
click at [713, 274] on link "1A4040300008856000034244" at bounding box center [709, 281] width 163 height 14
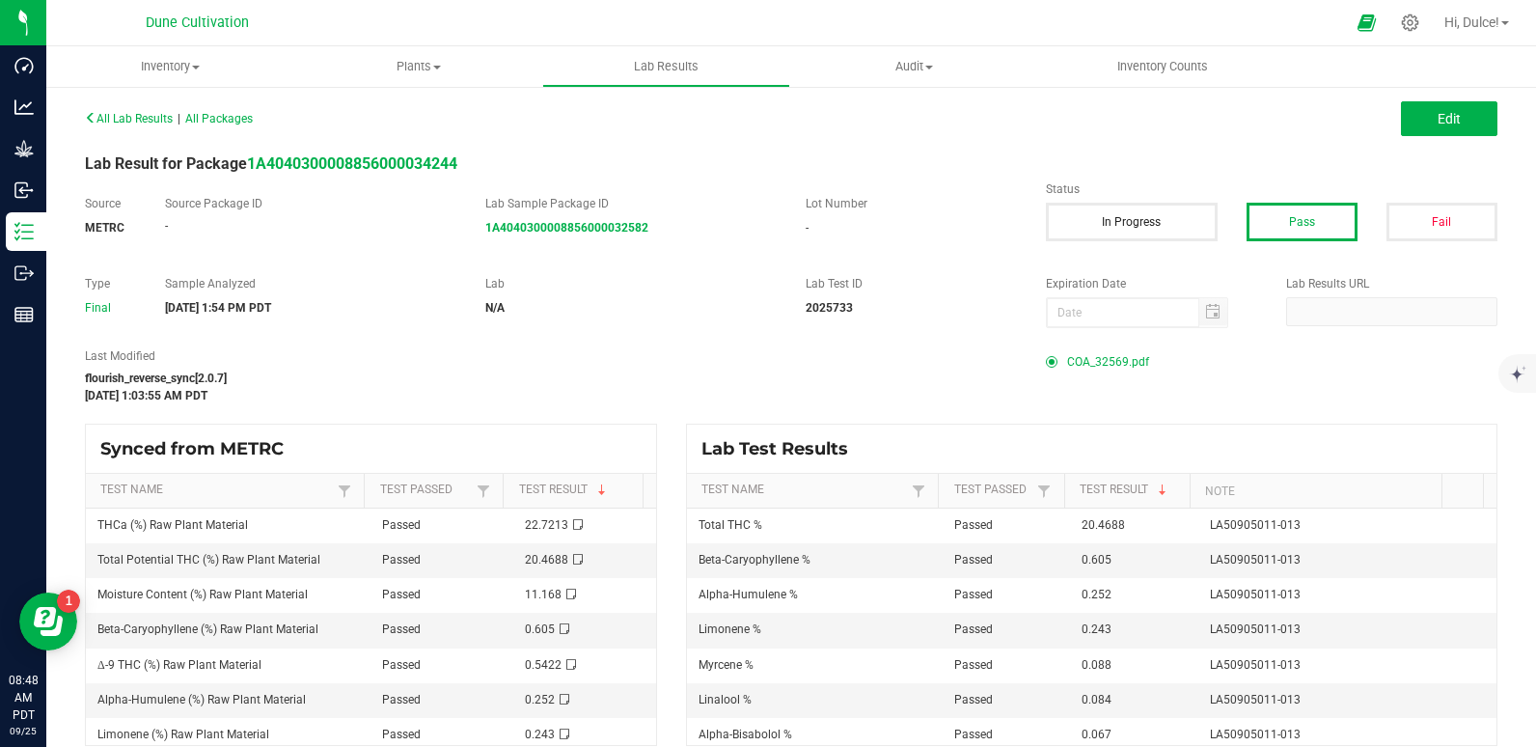
click at [1131, 349] on span "COA_32569.pdf" at bounding box center [1108, 361] width 82 height 29
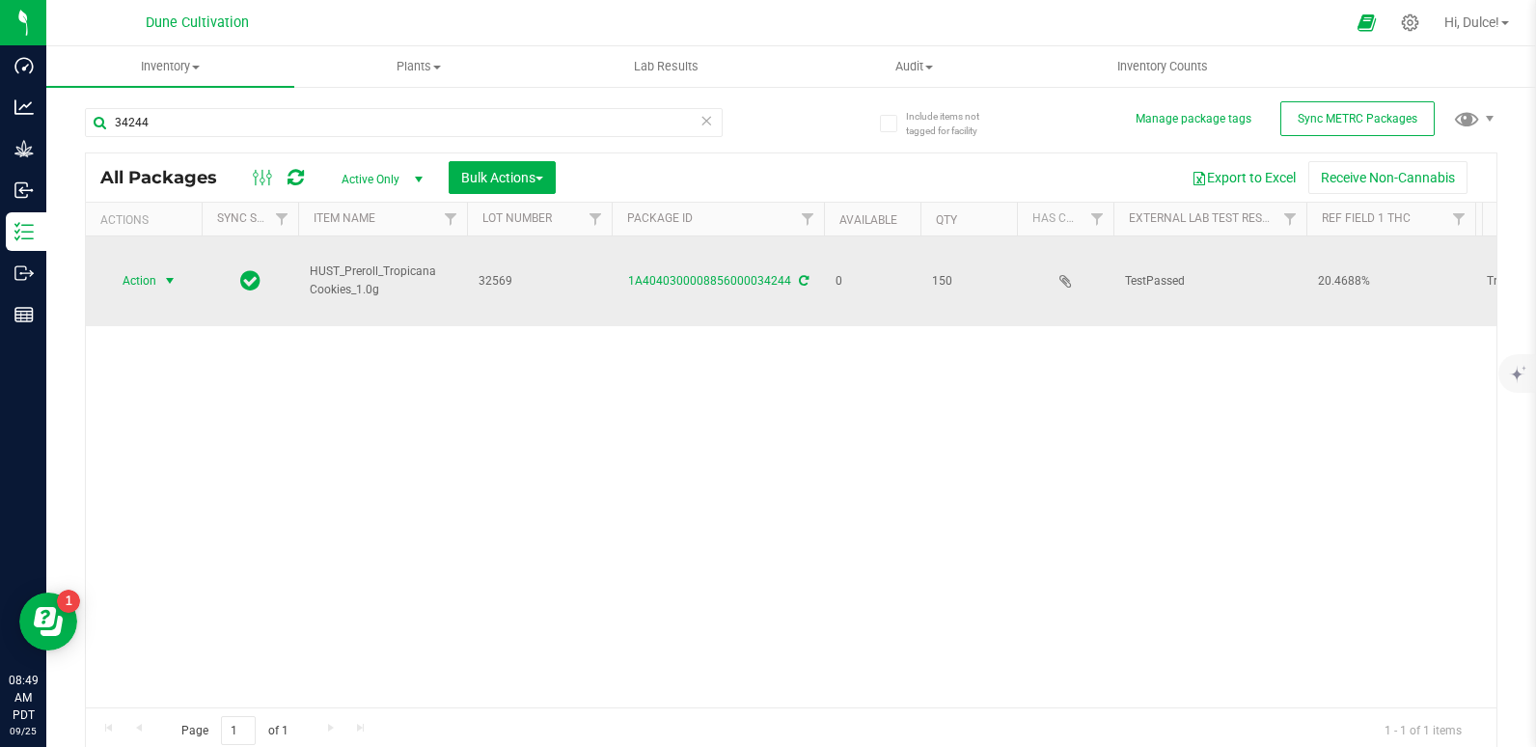
click at [134, 267] on span "Action" at bounding box center [131, 280] width 52 height 27
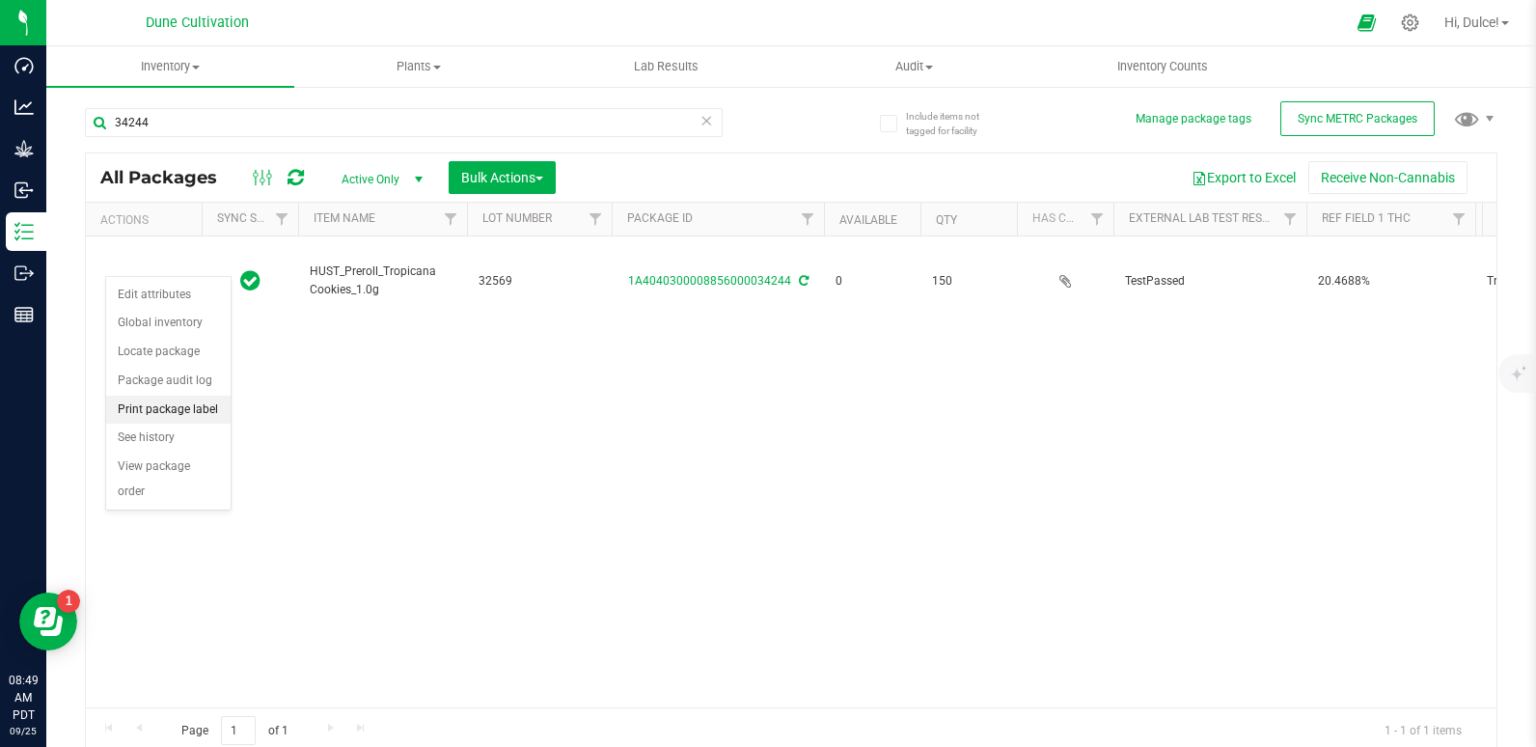
click at [161, 413] on li "Print package label" at bounding box center [168, 409] width 124 height 29
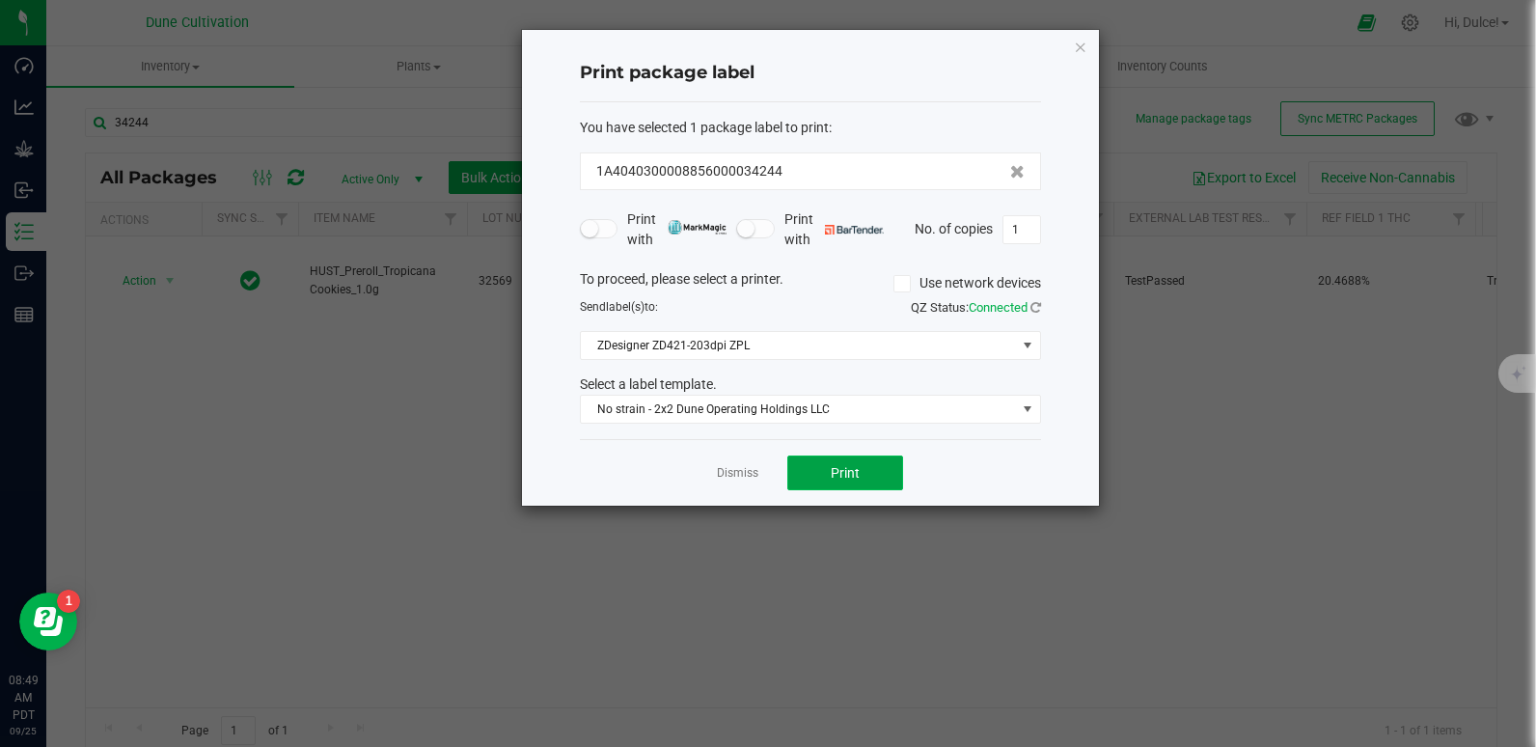
click at [859, 480] on button "Print" at bounding box center [845, 472] width 116 height 35
click at [1083, 53] on icon "button" at bounding box center [1081, 46] width 14 height 23
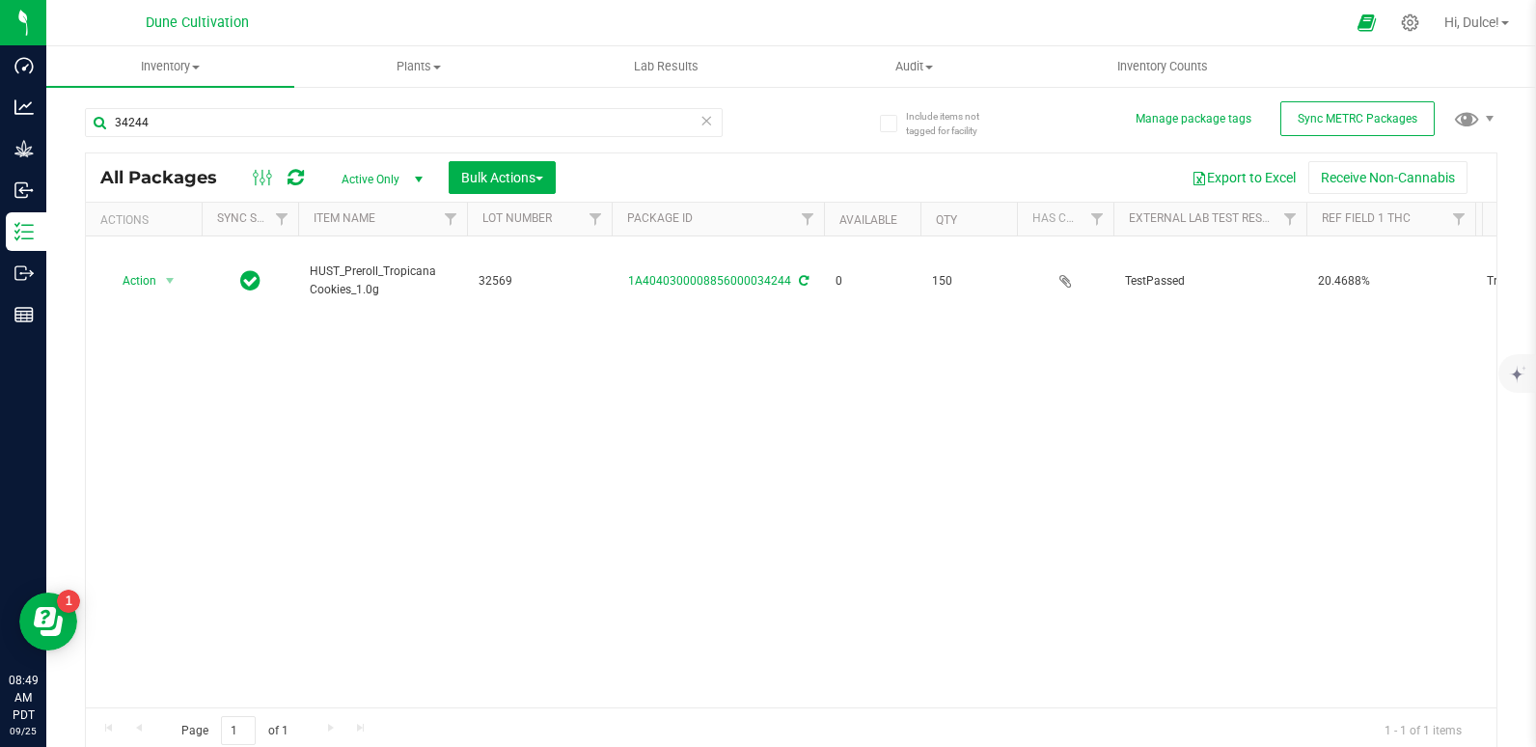
click at [558, 140] on div "34244" at bounding box center [404, 130] width 638 height 44
click at [560, 137] on div "34244" at bounding box center [404, 130] width 638 height 44
click at [564, 130] on input "34244" at bounding box center [404, 122] width 638 height 29
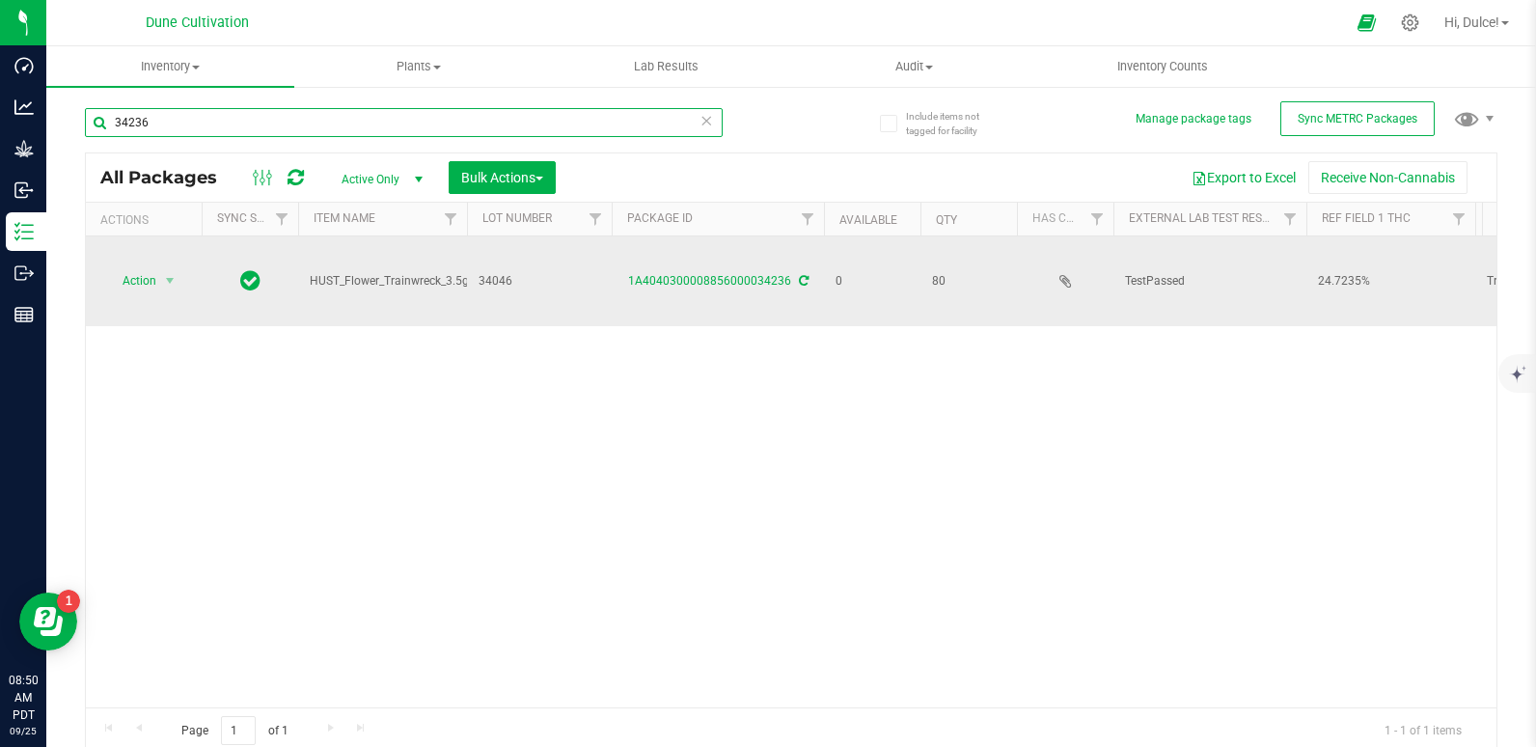
type input "34236"
click at [728, 248] on td "1A4040300008856000034236" at bounding box center [718, 281] width 212 height 90
click at [731, 274] on link "1A4040300008856000034236" at bounding box center [709, 281] width 163 height 14
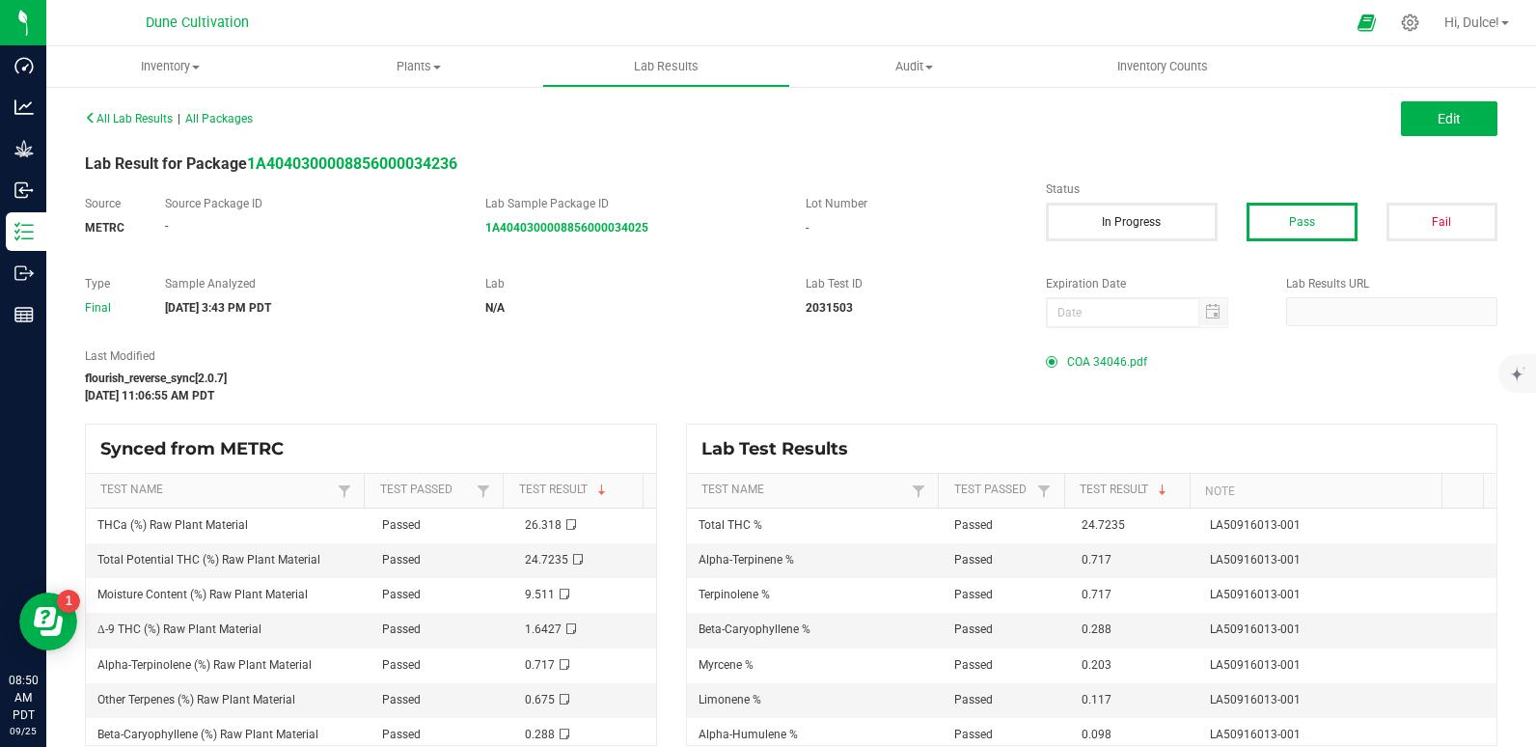
click at [1080, 361] on span "COA 34046.pdf" at bounding box center [1107, 361] width 80 height 29
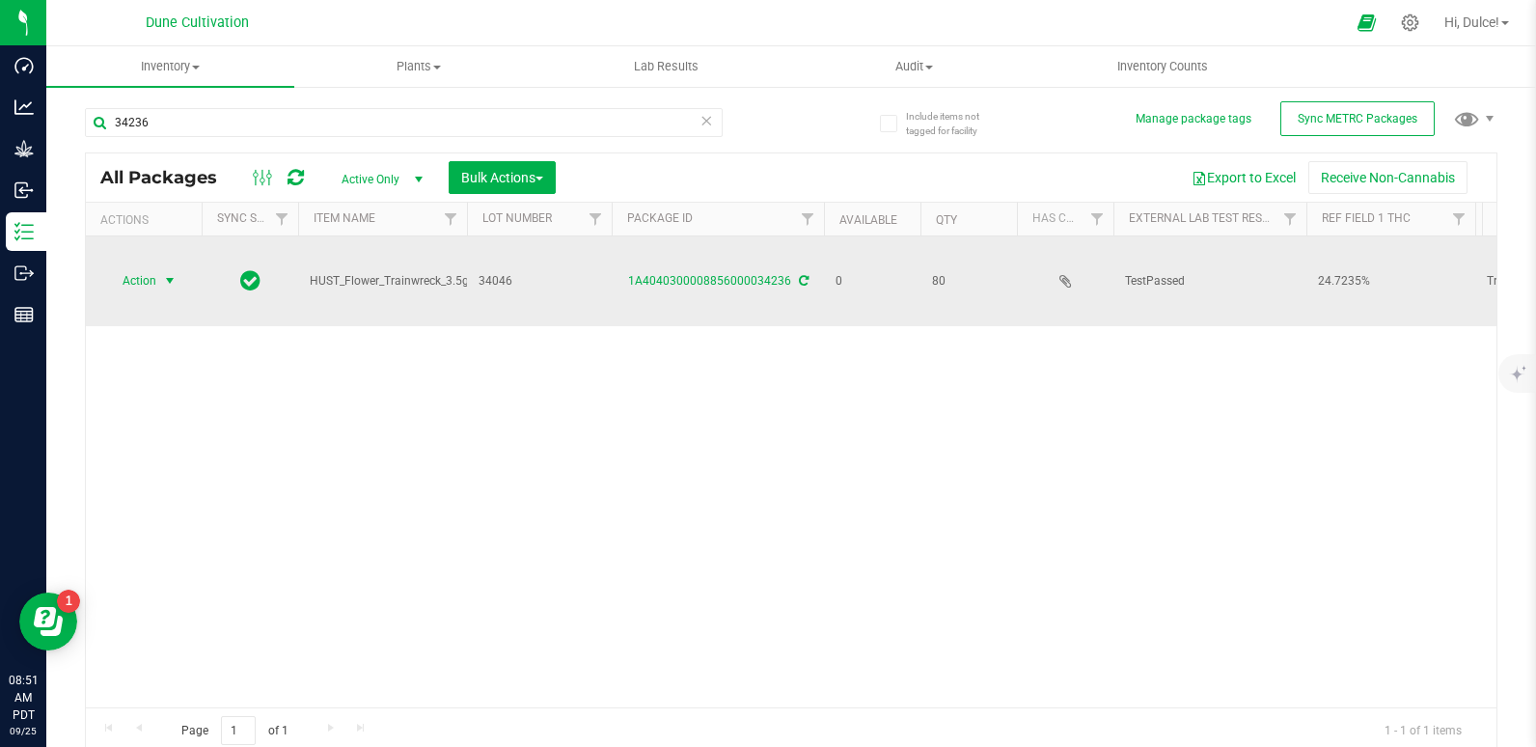
click at [142, 267] on span "Action" at bounding box center [131, 280] width 52 height 27
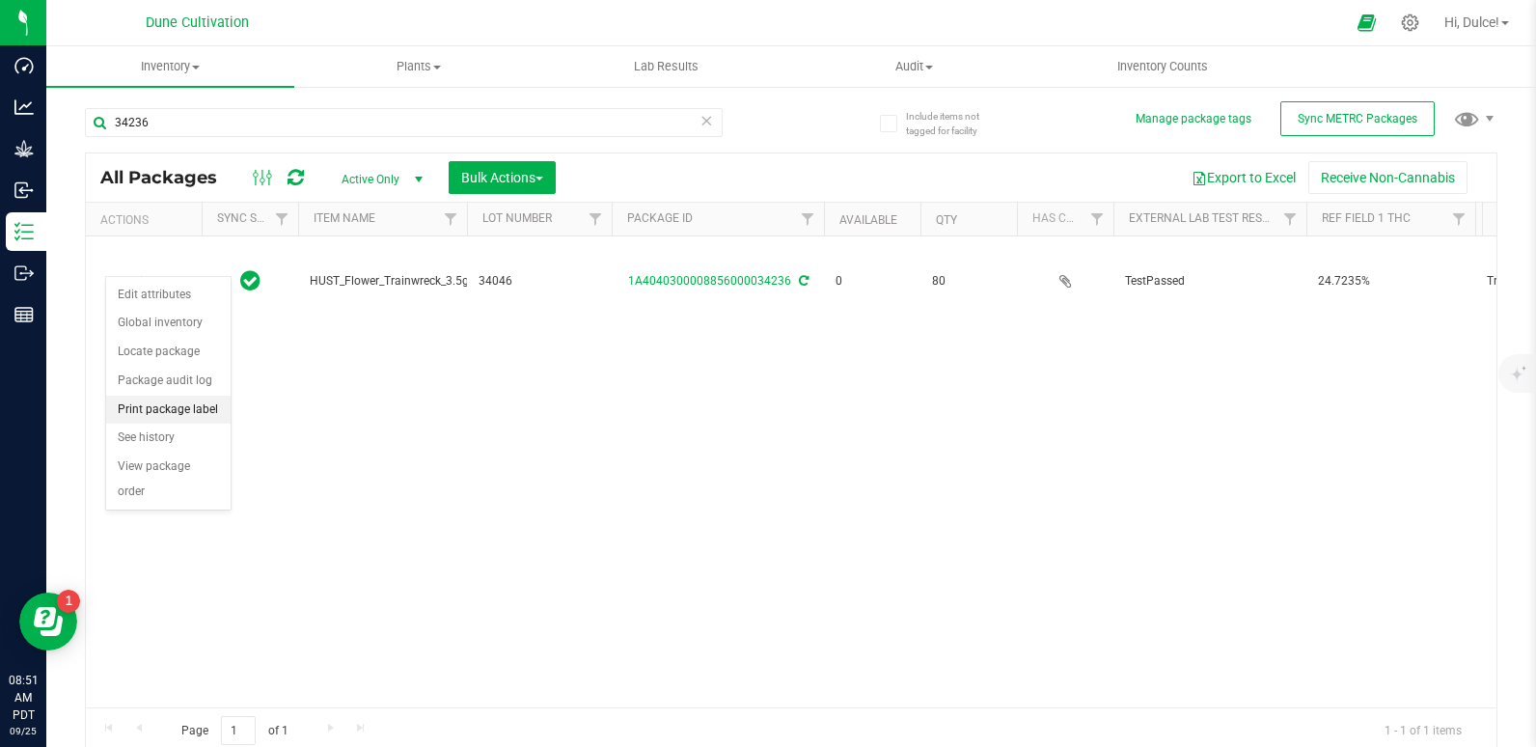
click at [190, 407] on li "Print package label" at bounding box center [168, 409] width 124 height 29
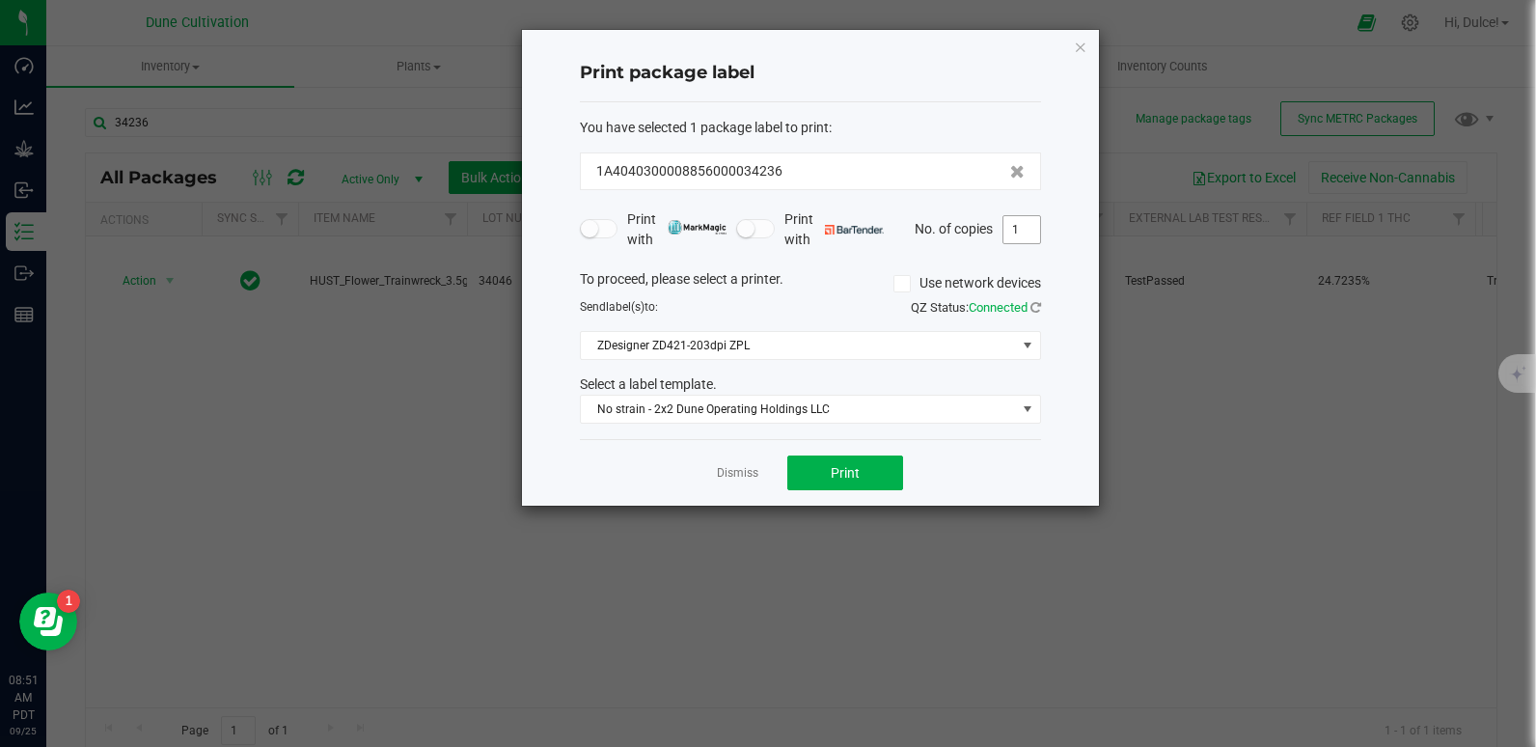
click at [1023, 231] on input "1" at bounding box center [1021, 229] width 37 height 27
type input "80"
click at [880, 466] on button "Print" at bounding box center [845, 472] width 116 height 35
click at [1076, 47] on icon "button" at bounding box center [1081, 46] width 14 height 23
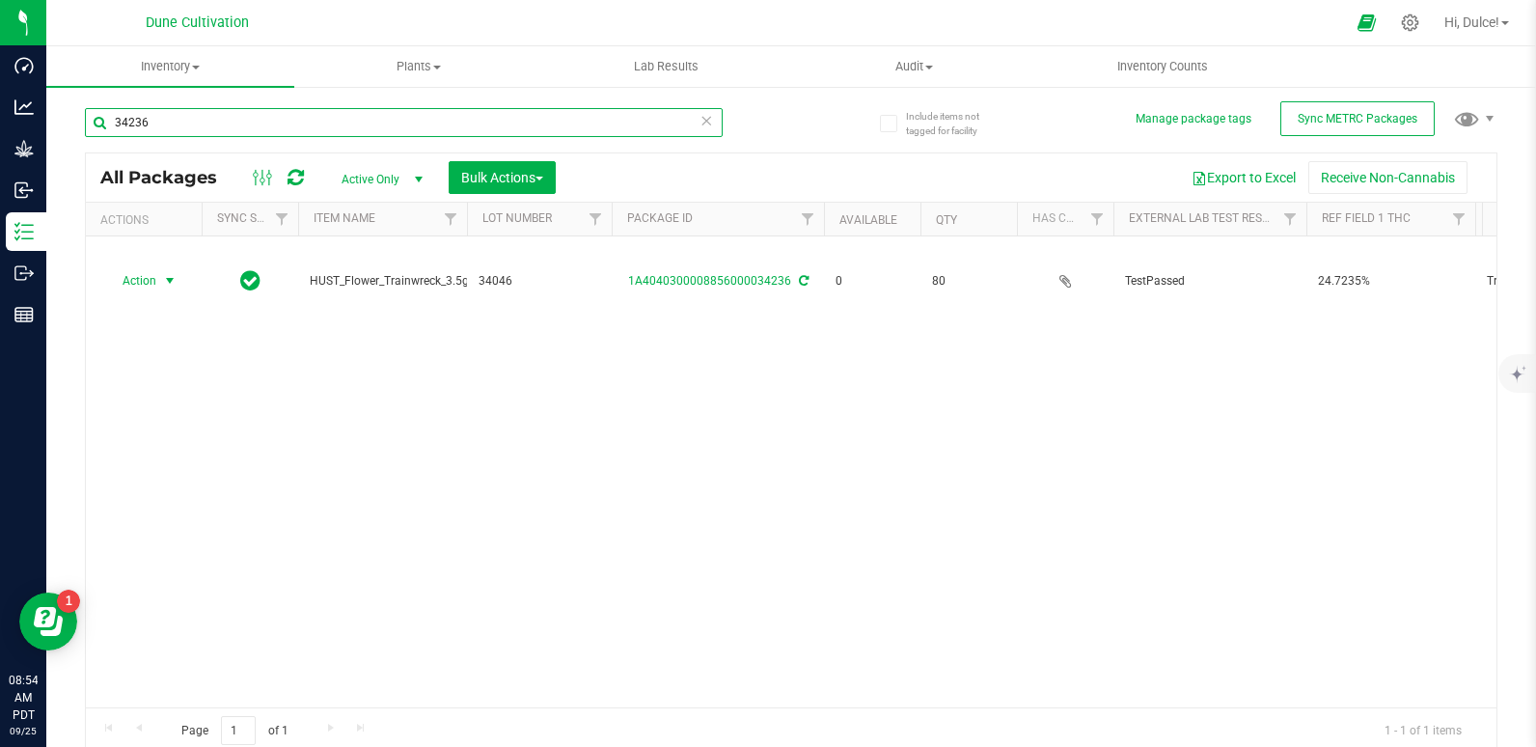
click at [625, 118] on input "34236" at bounding box center [404, 122] width 638 height 29
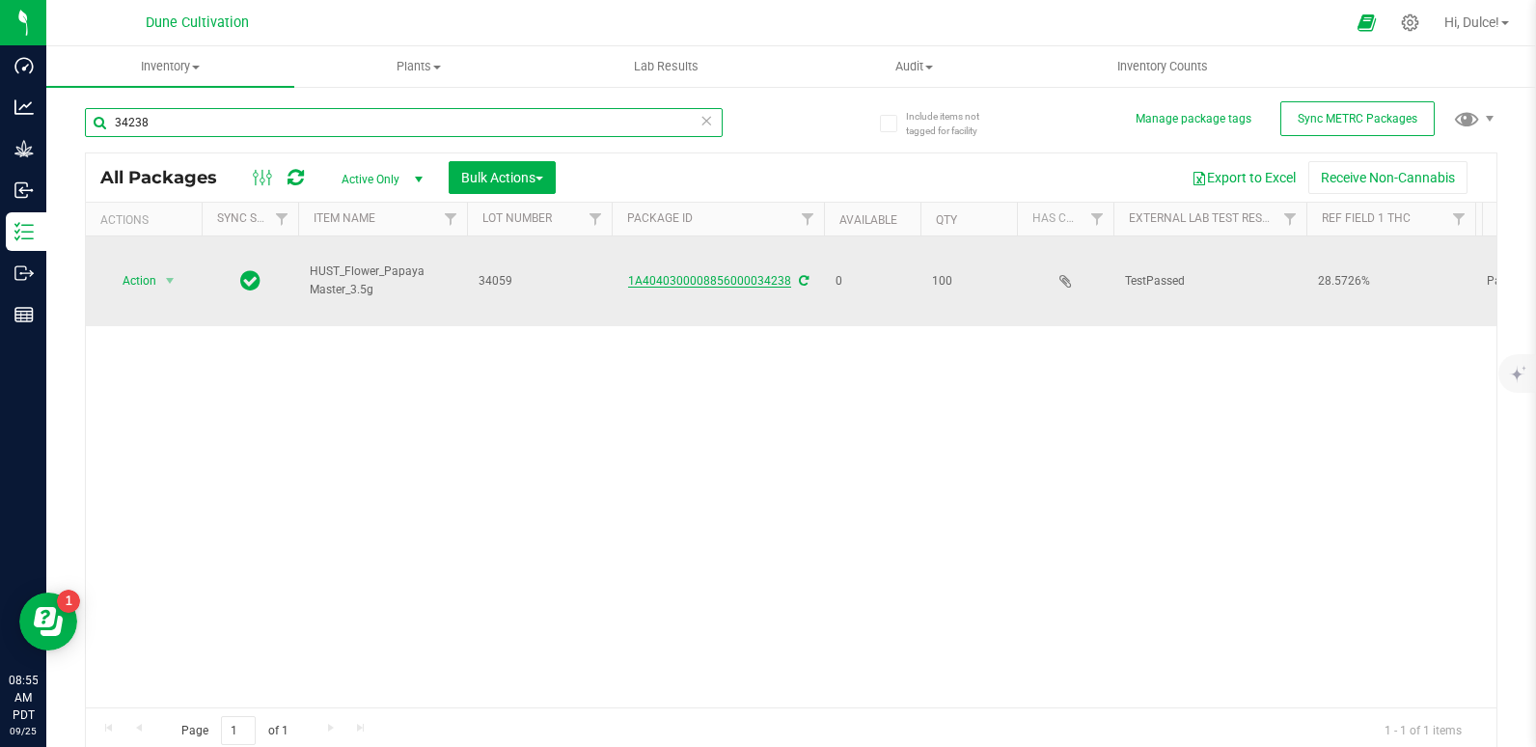
type input "34238"
click at [761, 274] on link "1A4040300008856000034238" at bounding box center [709, 281] width 163 height 14
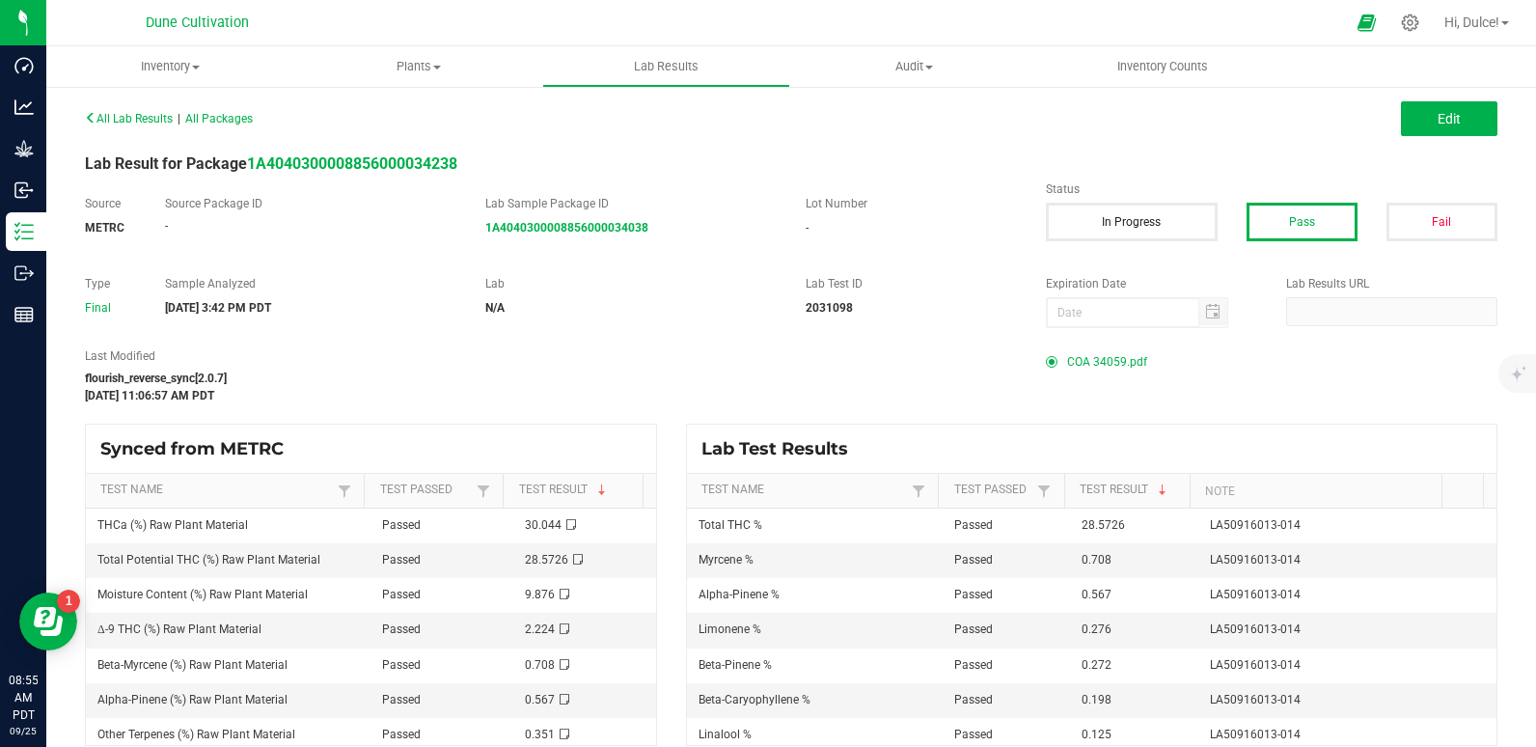
click at [1091, 365] on span "COA 34059.pdf" at bounding box center [1107, 361] width 80 height 29
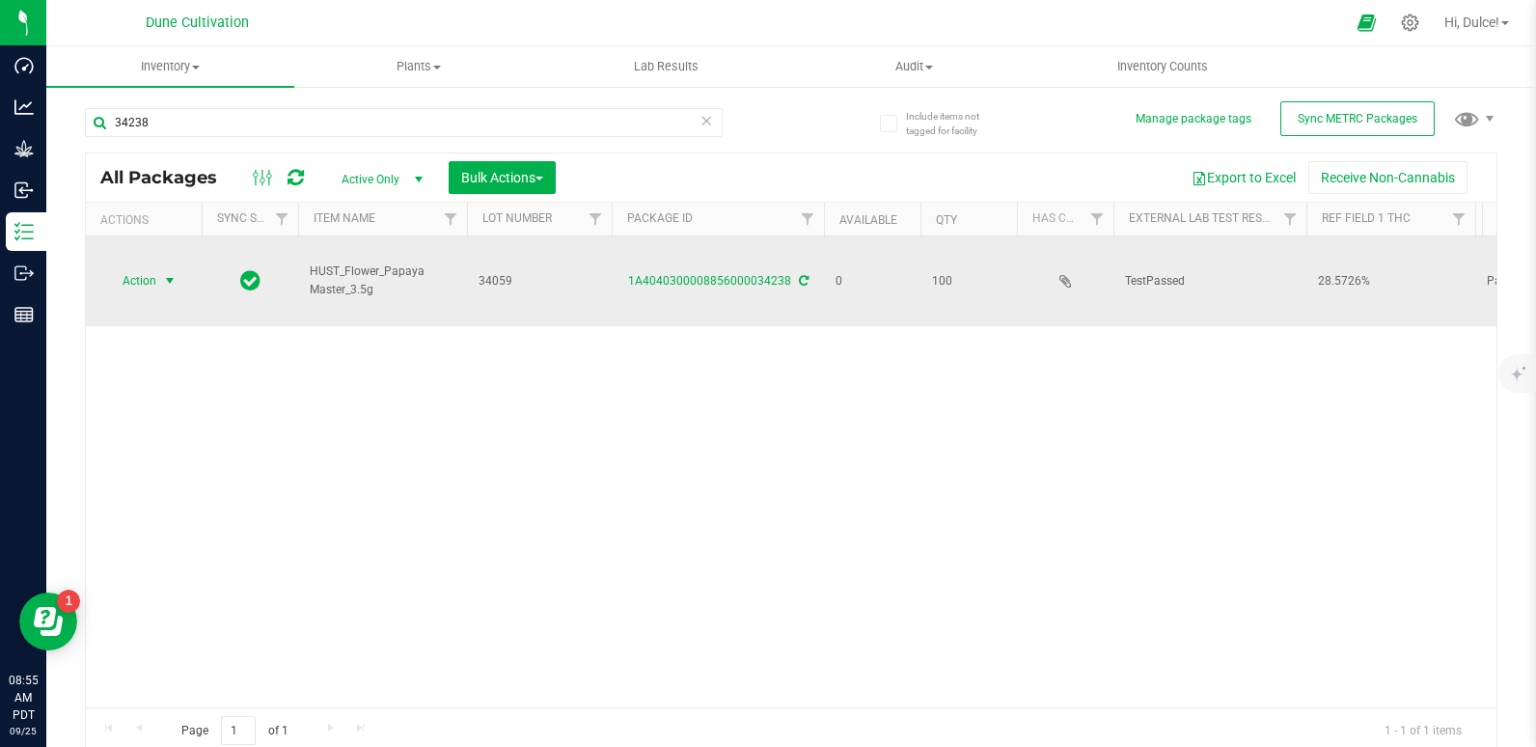
click at [125, 267] on span "Action" at bounding box center [131, 280] width 52 height 27
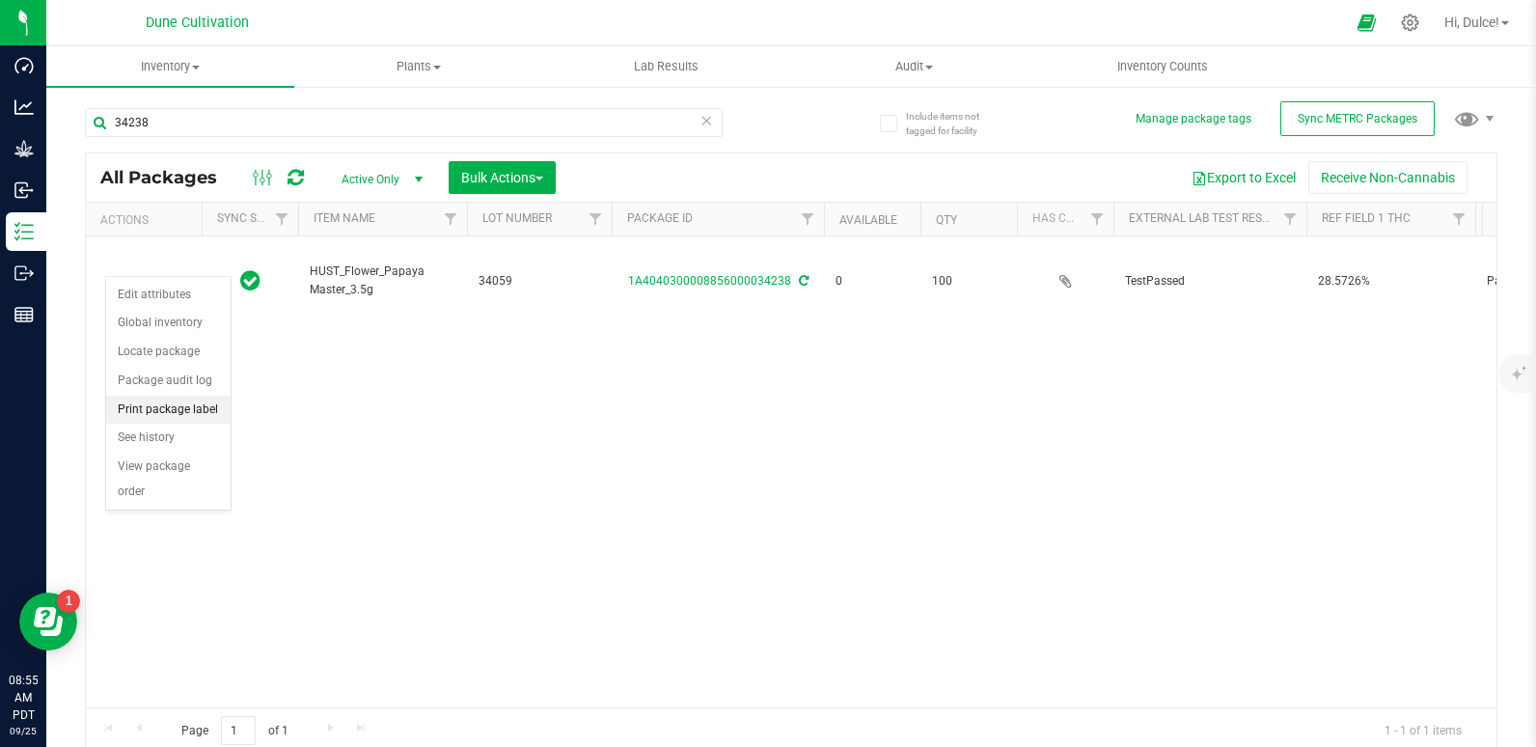
click at [159, 399] on li "Print package label" at bounding box center [168, 409] width 124 height 29
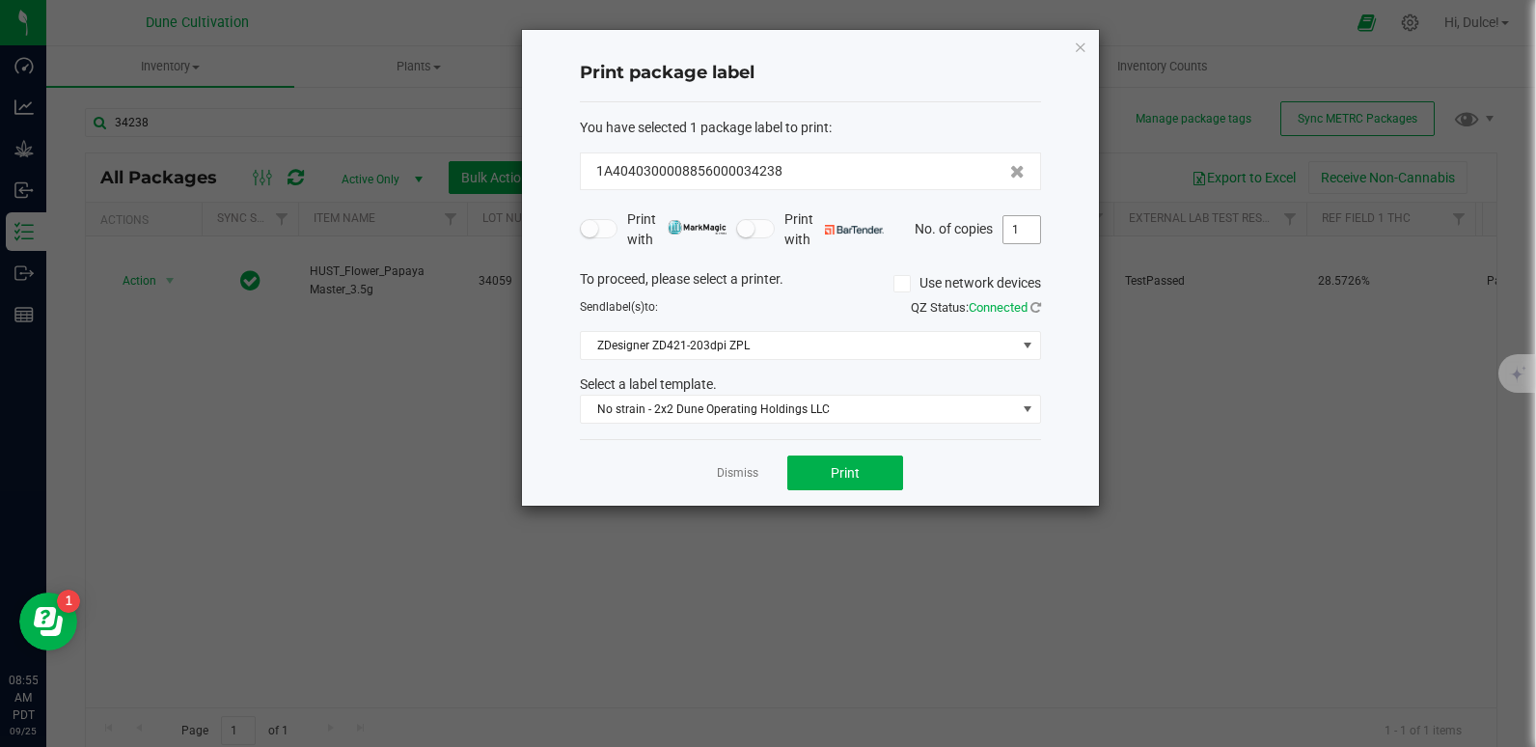
click at [1028, 230] on input "1" at bounding box center [1021, 229] width 37 height 27
type input "100"
click at [845, 471] on span "Print" at bounding box center [844, 472] width 29 height 15
click at [1080, 48] on icon "button" at bounding box center [1081, 46] width 14 height 23
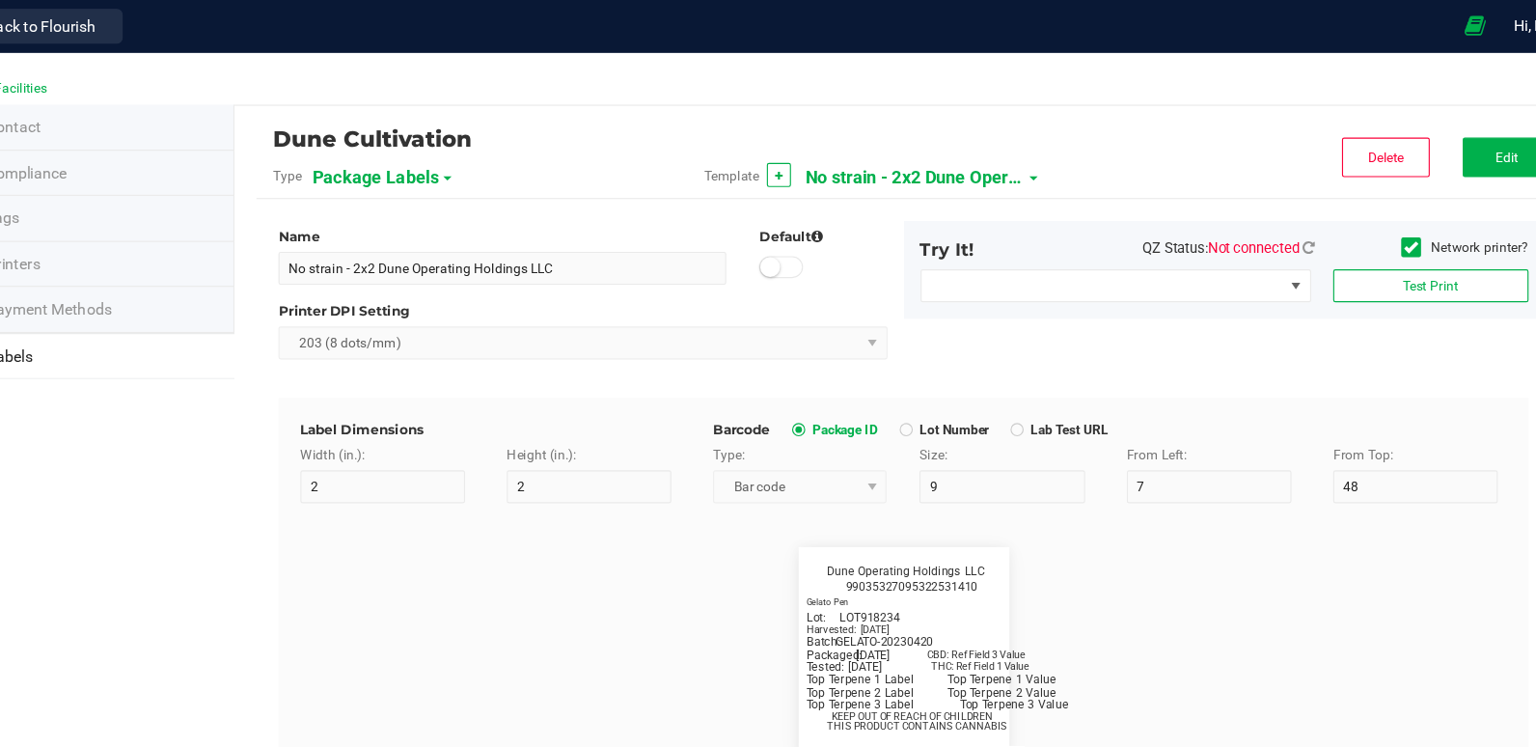
scroll to position [1001, 0]
click at [888, 158] on span "No strain - 2x2 Dune Operating Holdings LLC" at bounding box center [918, 156] width 193 height 33
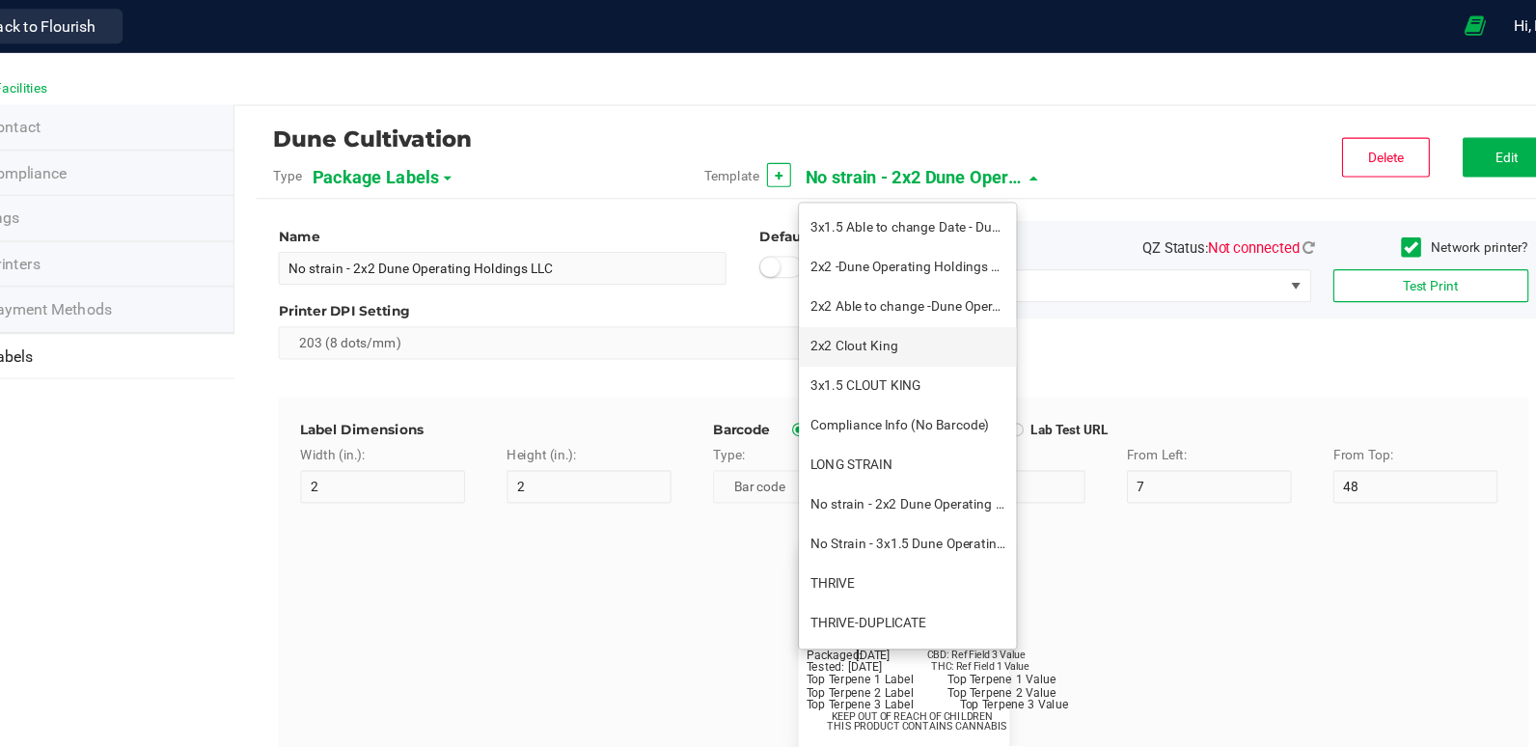
click at [872, 307] on span "2x2 Clout King" at bounding box center [864, 304] width 77 height 14
type input "2x2 Clout King"
type input "SKU Name"
type input "16"
type input "6.5"
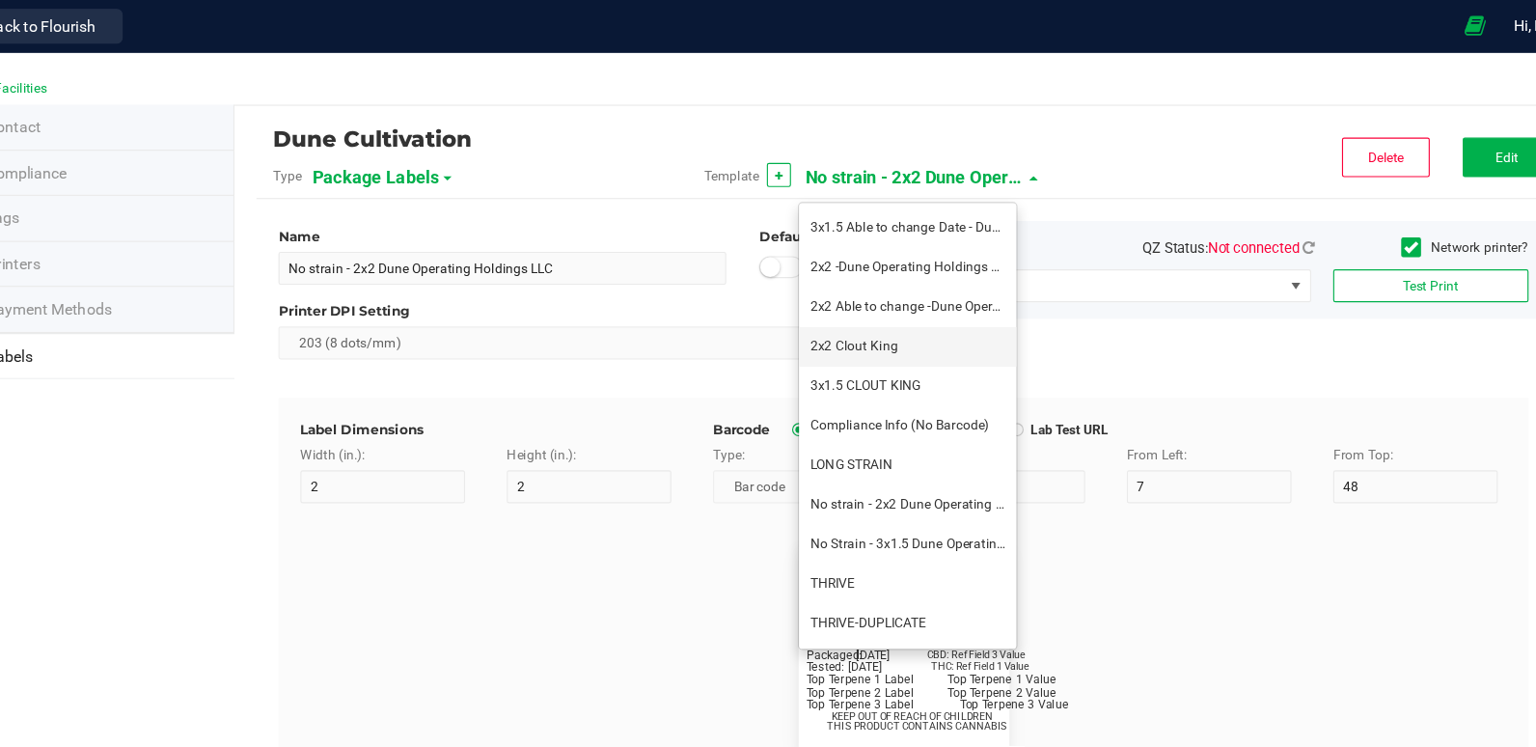
type input "1"
type input "12"
type input "Gelato Pen"
type input "Packaged:"
type input "12"
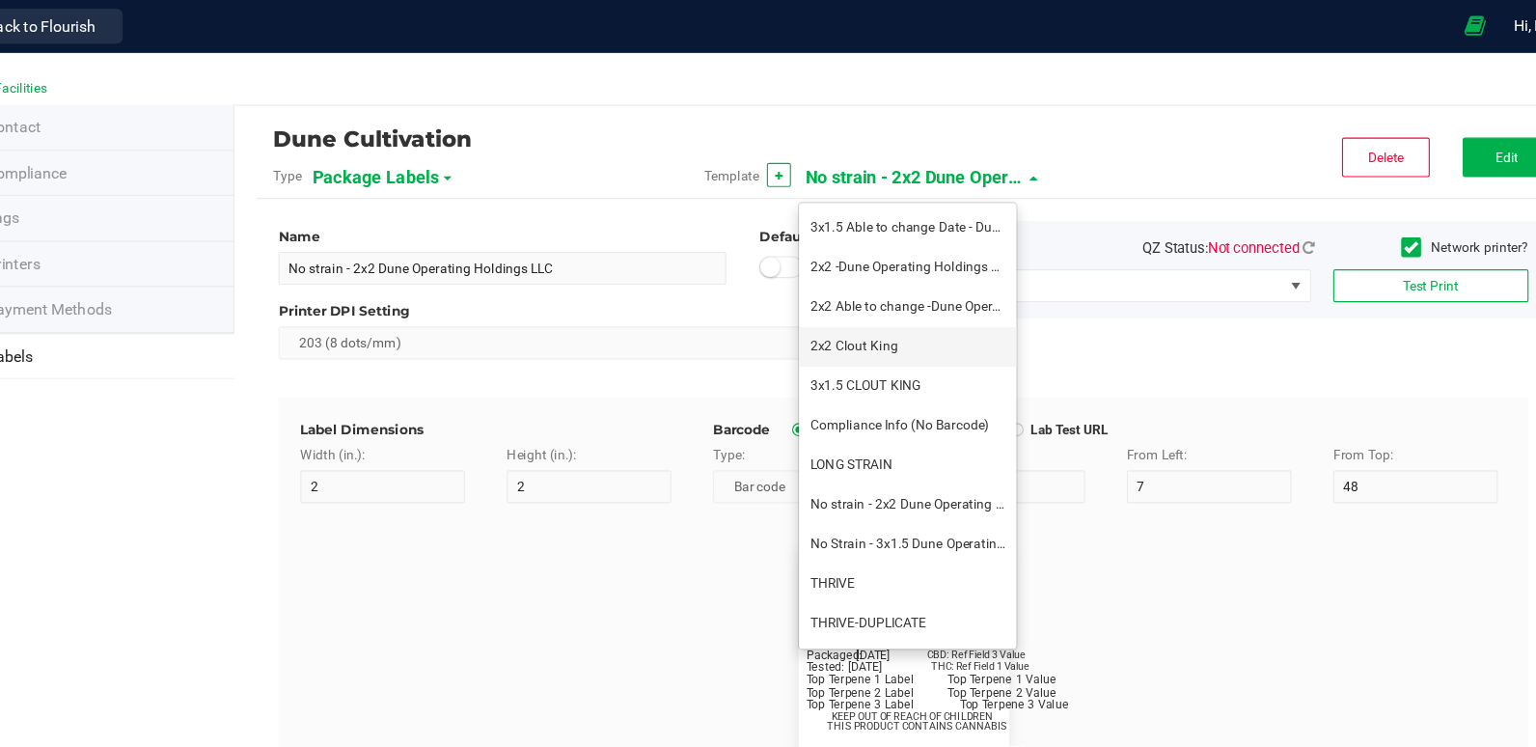
type input "24"
type input "4/20/2023"
type input "Lot:"
type input "8"
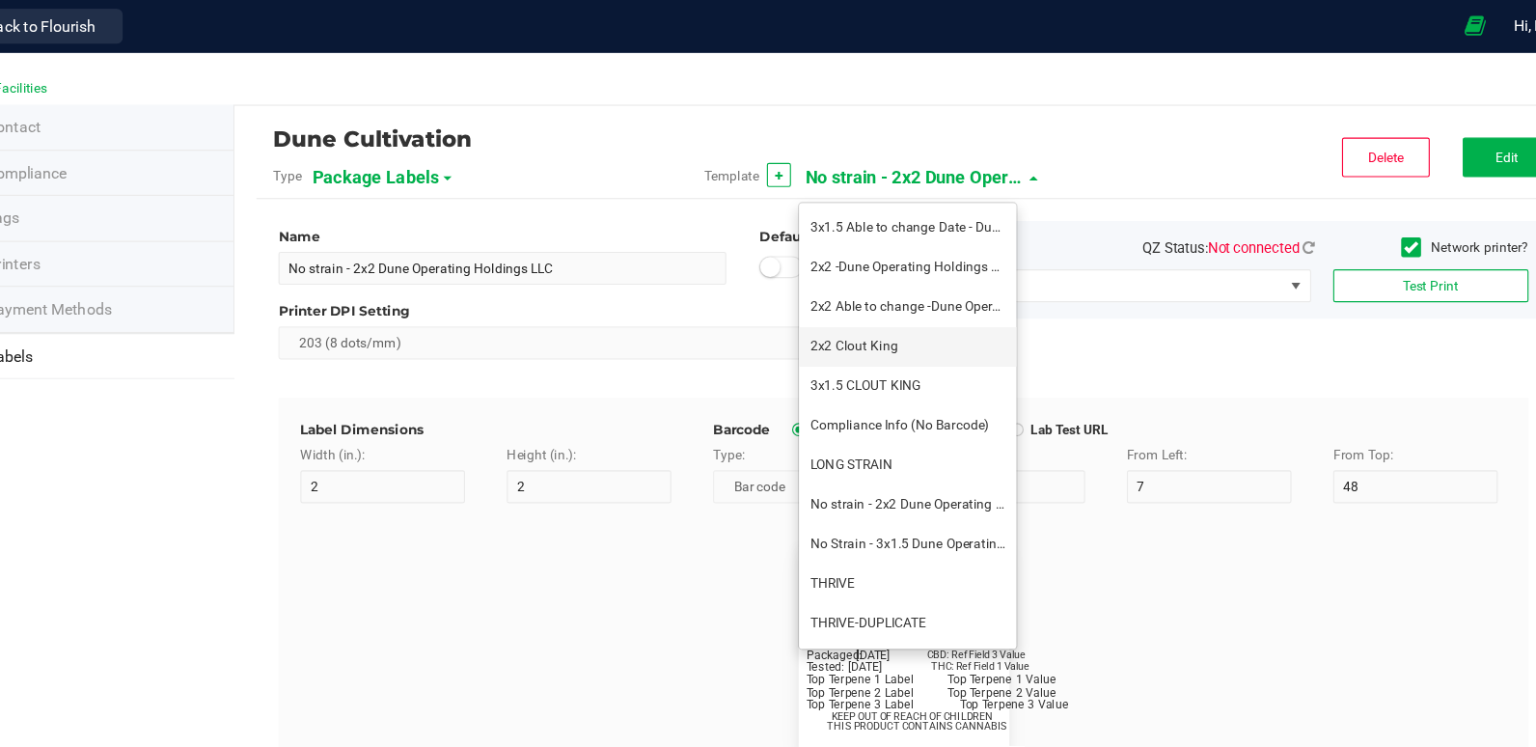
type input "2"
type input "15"
type input "LOT918234"
type input "THC:"
type input "8"
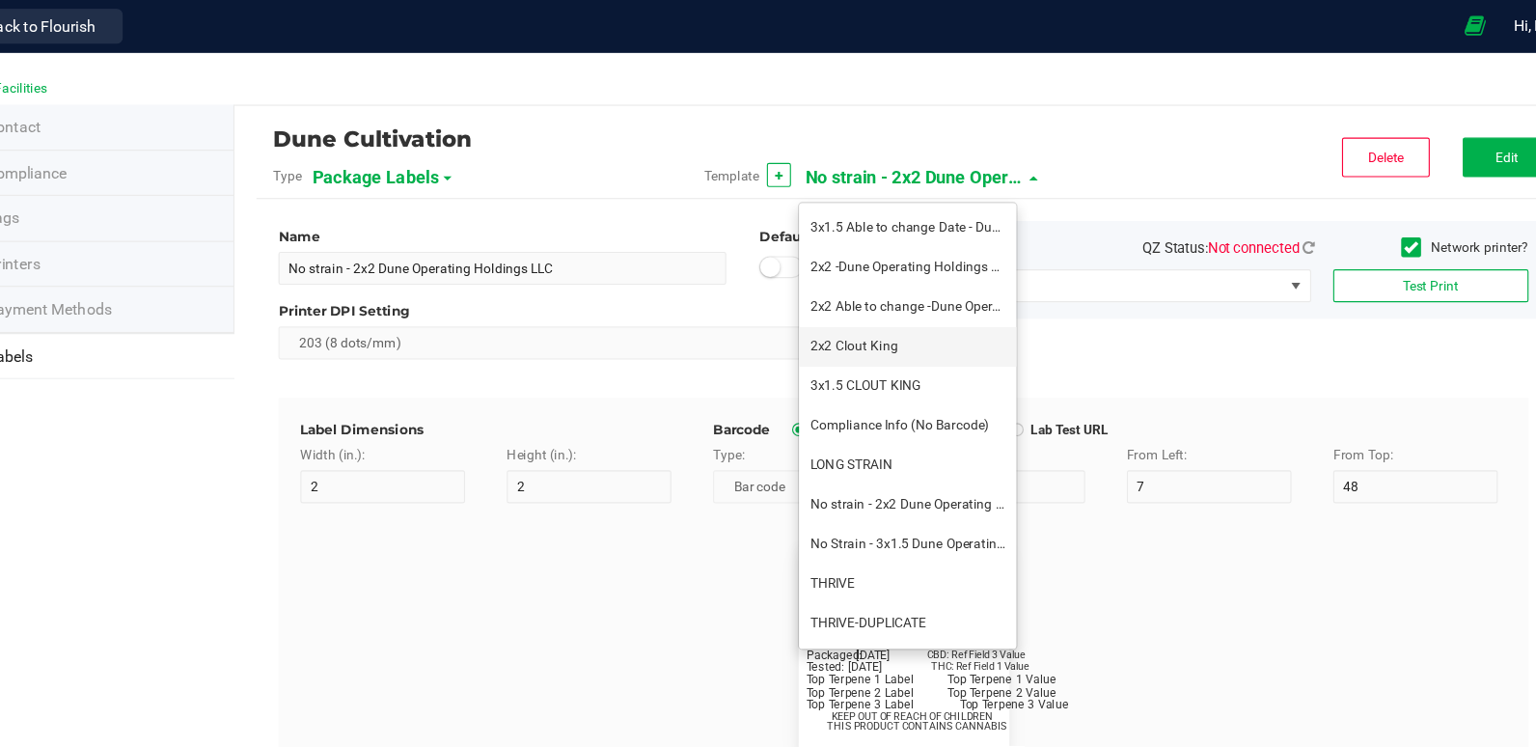
type input "32"
type input "27"
type input "Ref Field 1 Value"
type input "CBD:"
type input "6"
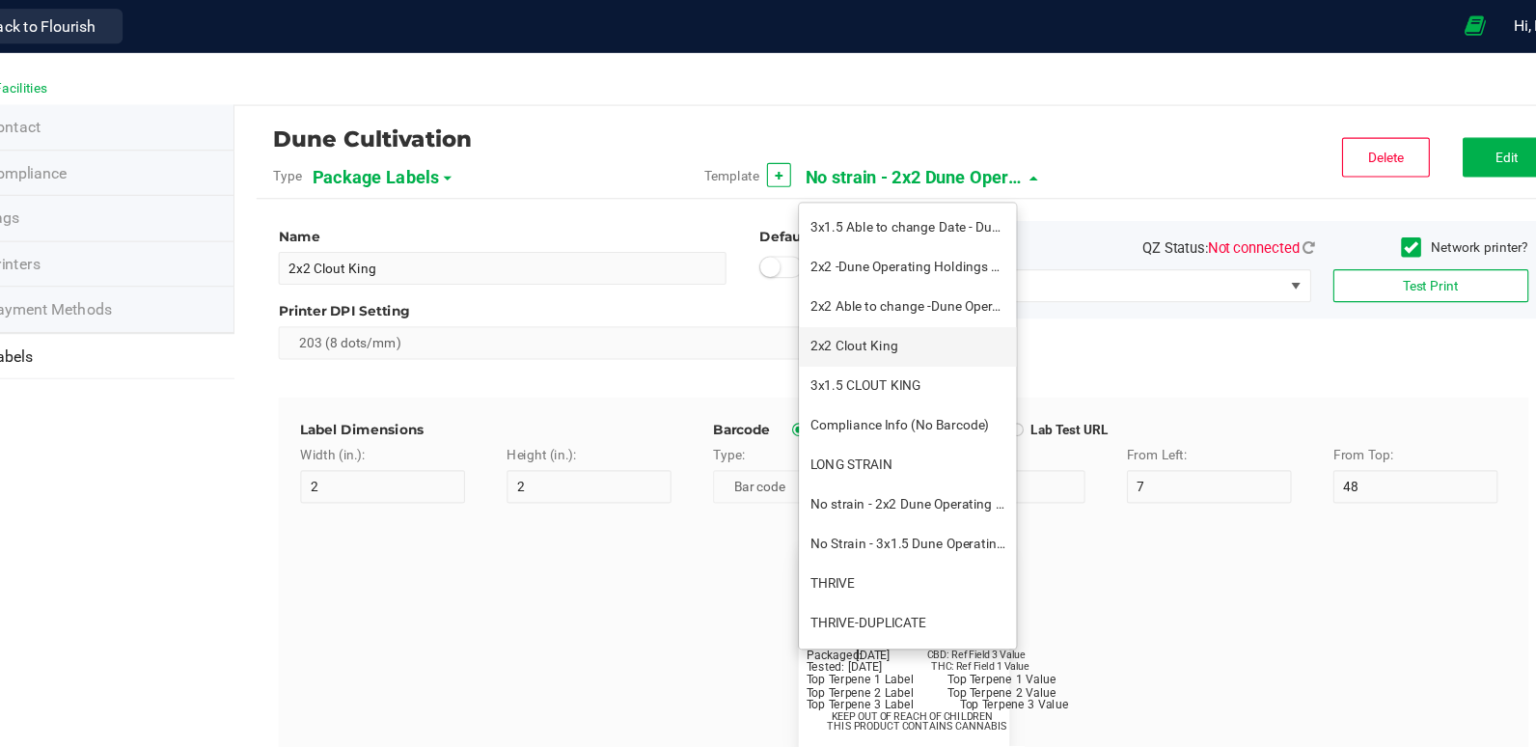
type input "6.5"
type input "32"
type input "24"
type input "Ref Field 3 Value"
type input "Top Terpene 1 Label"
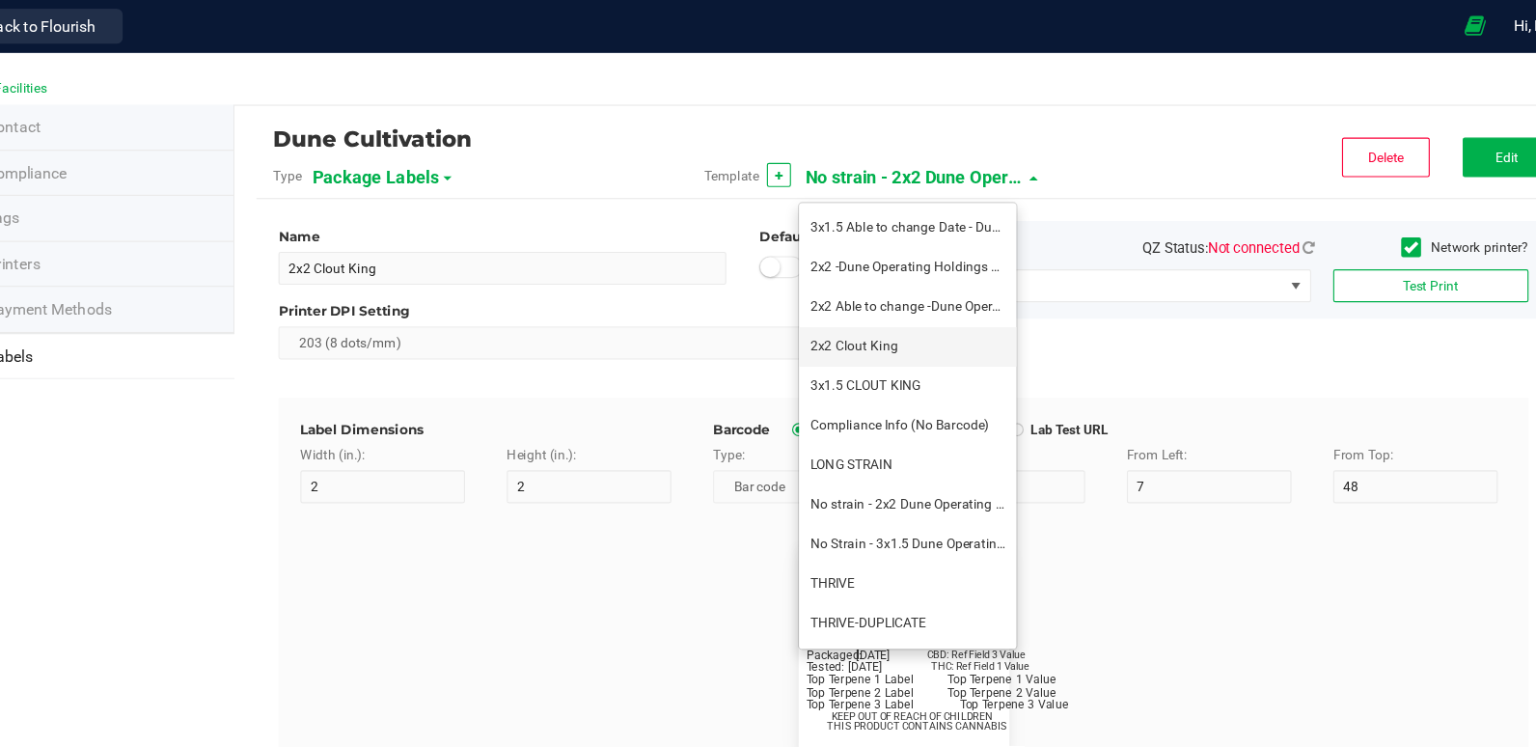
type input "2"
type input "Top Terpene 1 Label"
type input "Top Terpene 1 Value"
type input "36"
type input "30"
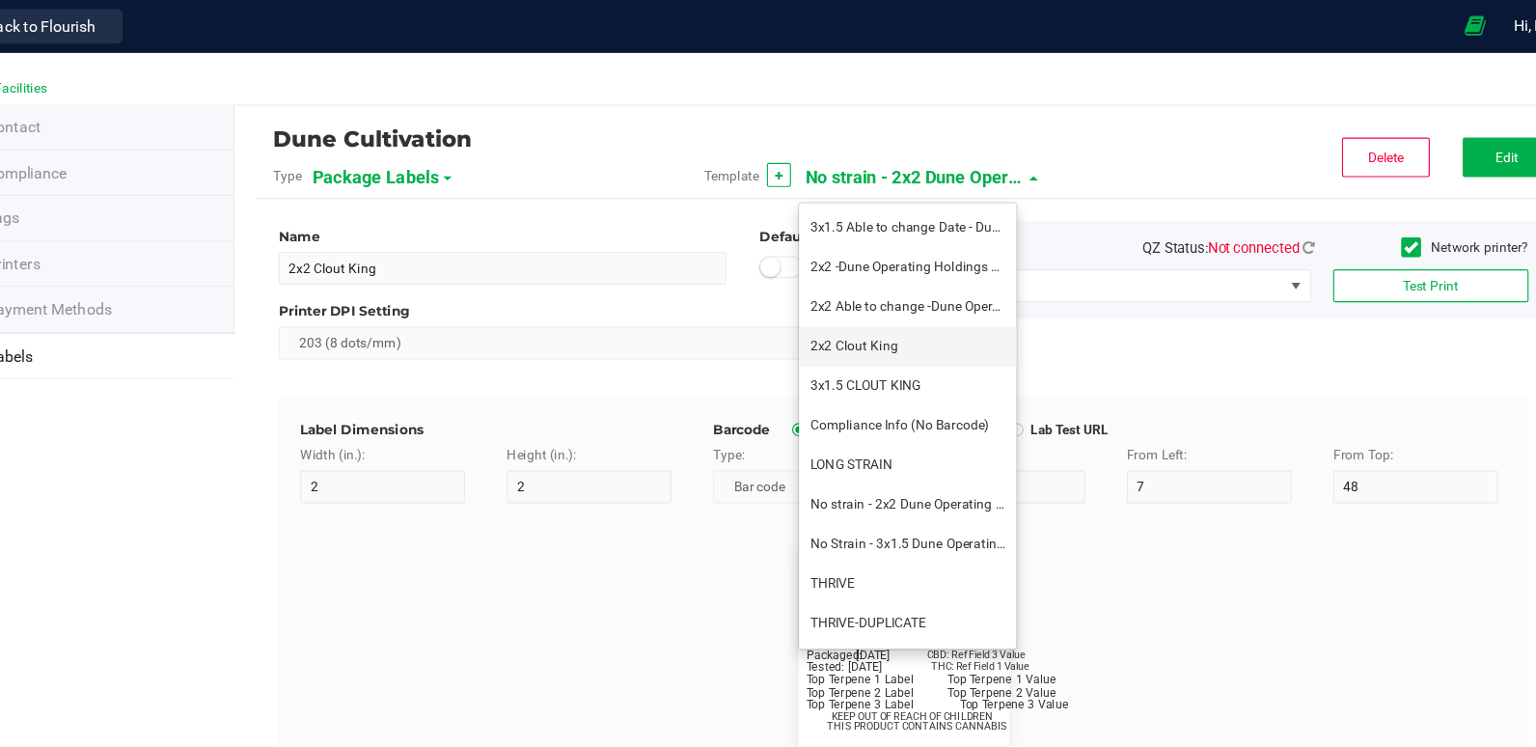
type input "Top Terpene 1 Value"
type input "Top Terpene 2 Label"
type input "2"
type input "Top Terpene 2 Label"
type input "Top Terpene 2 Value"
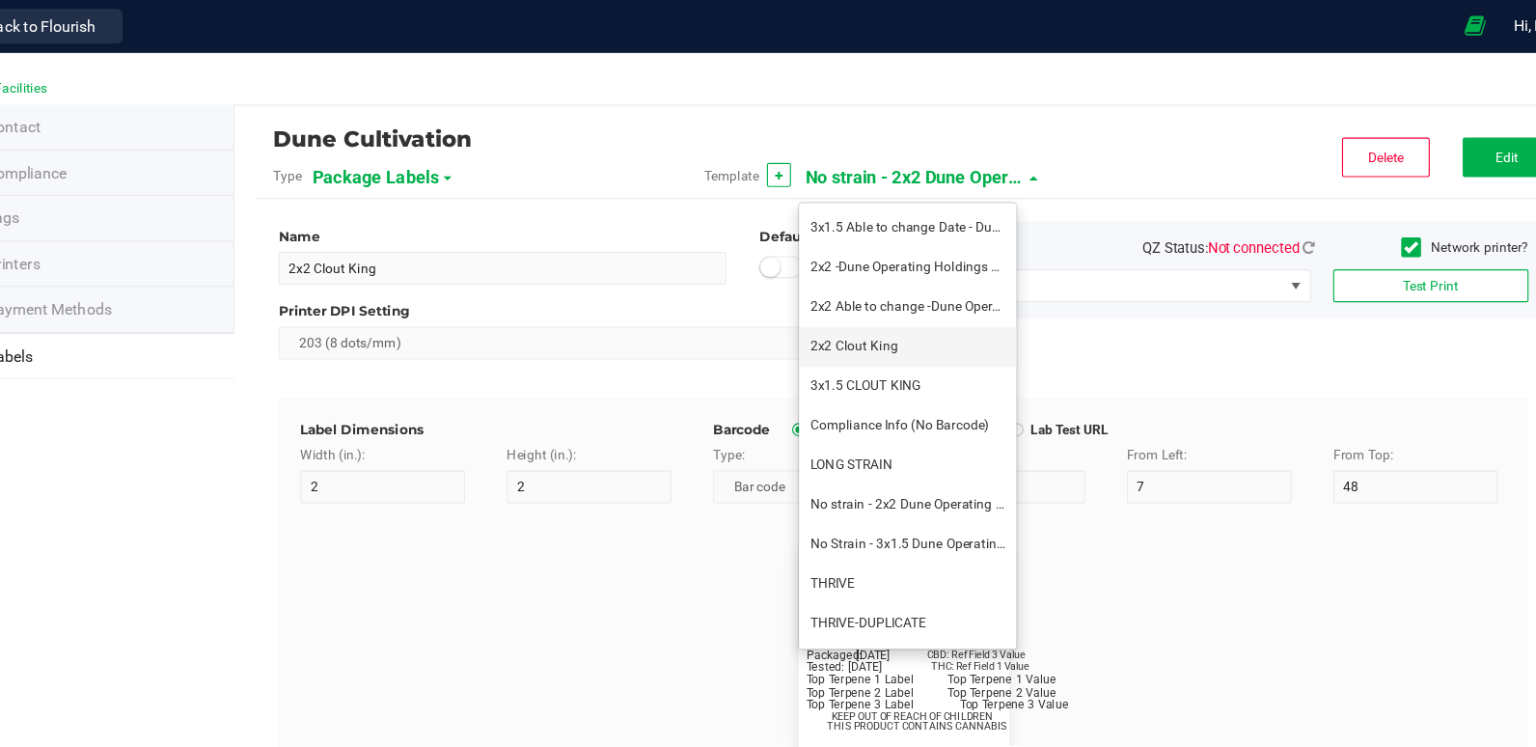
type input "36"
type input "33"
type input "Top Terpene 2 Value"
type input "Top Terpene 3 Label"
type input "2"
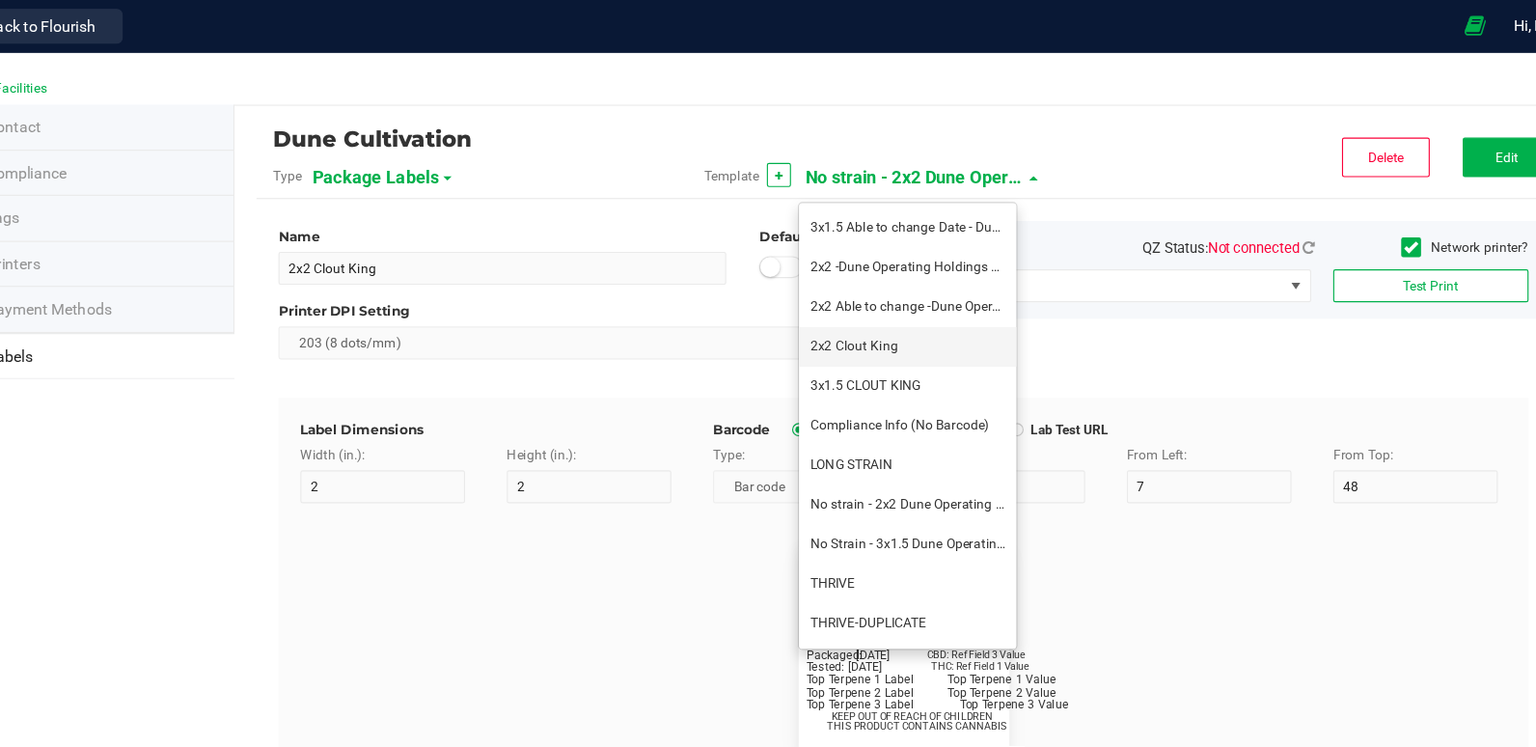
type input "Top Terpene 3 Label"
type input "Top Terpene 3 Value"
type input "35"
type input "8"
type input "39"
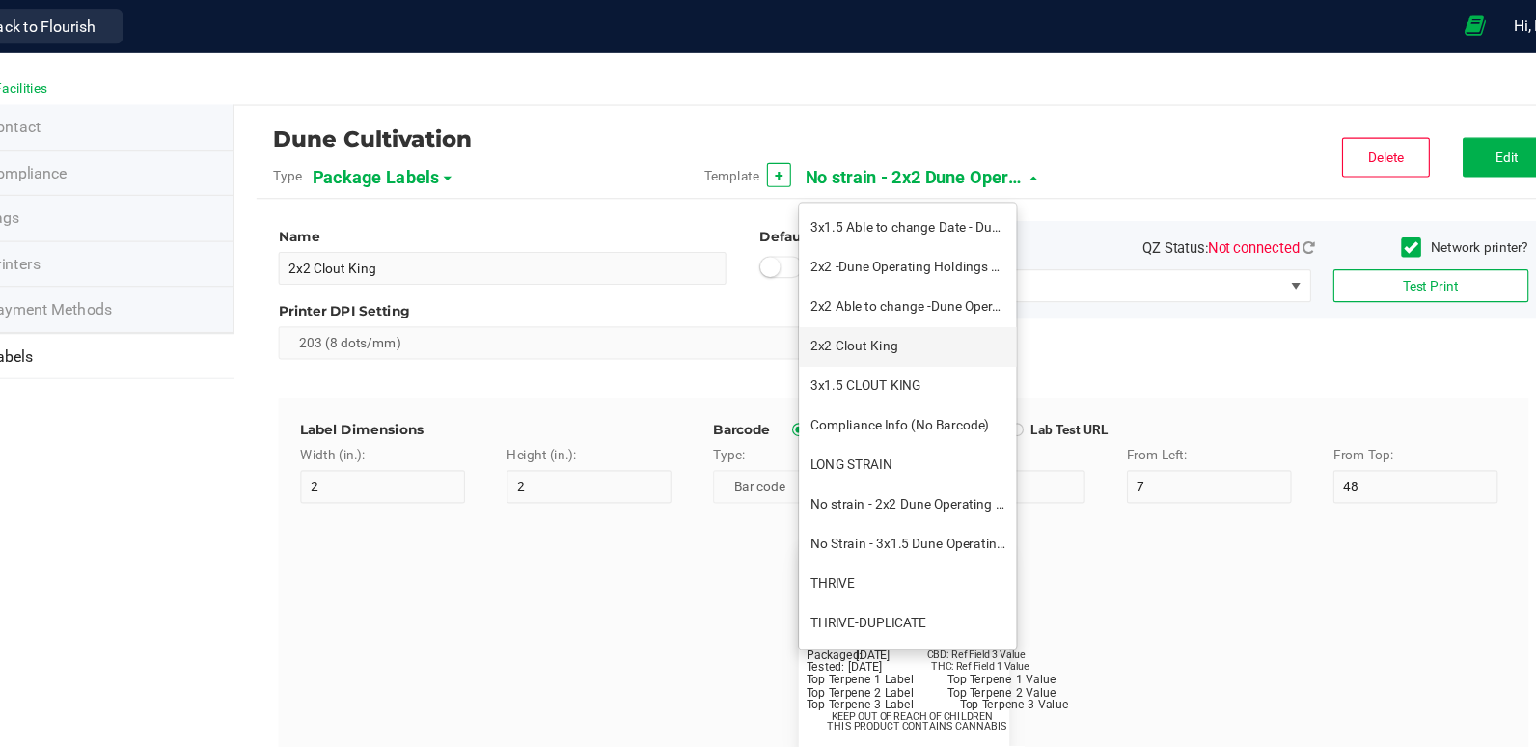
type input "36"
type input "Top Terpene 3 Value"
type input "8"
type input "39"
type input "KEEP OUT OF REACH OF CHILDREN"
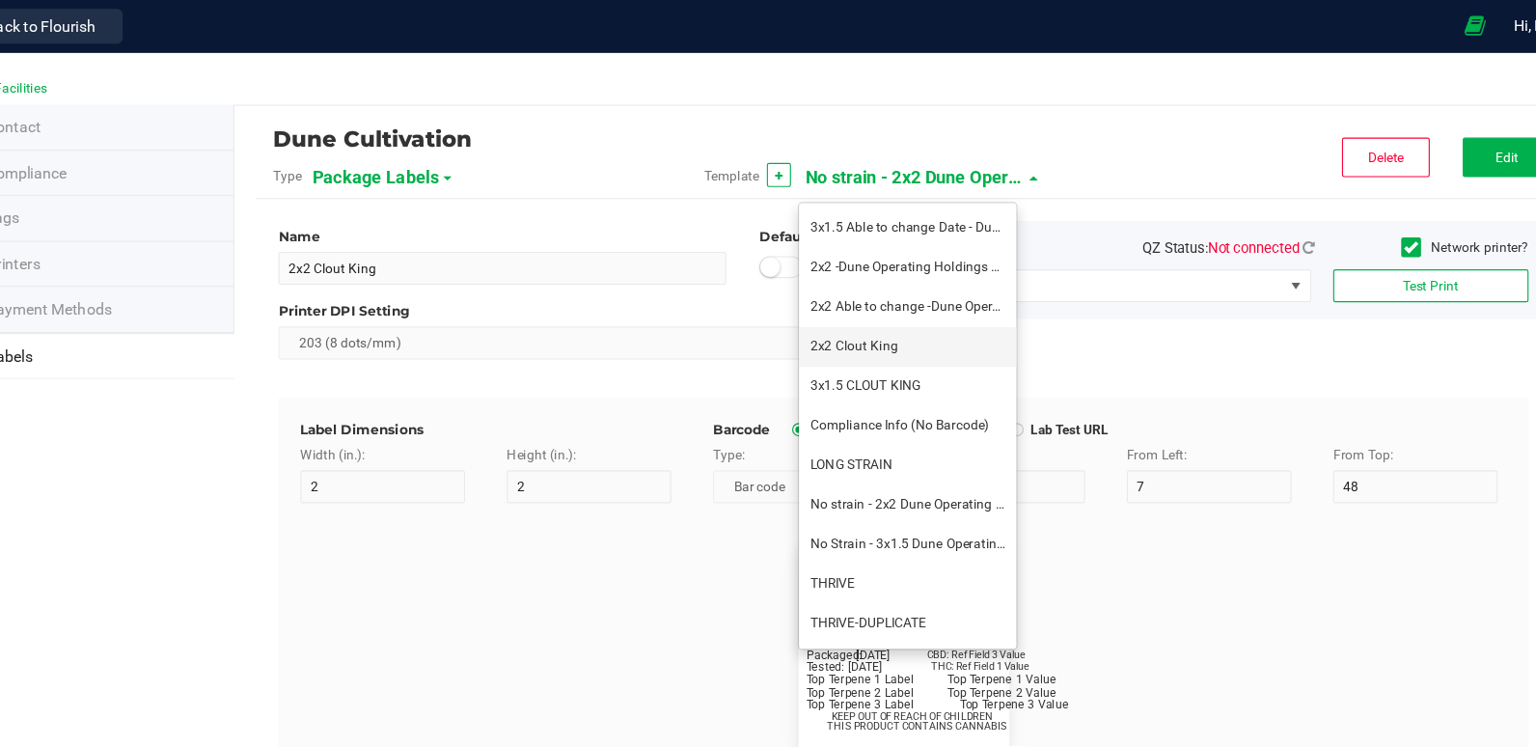
type input "7"
type input "41.2"
type input "THIS PRODUCT CONTAINS CANNABIS"
type input "16"
type input "4"
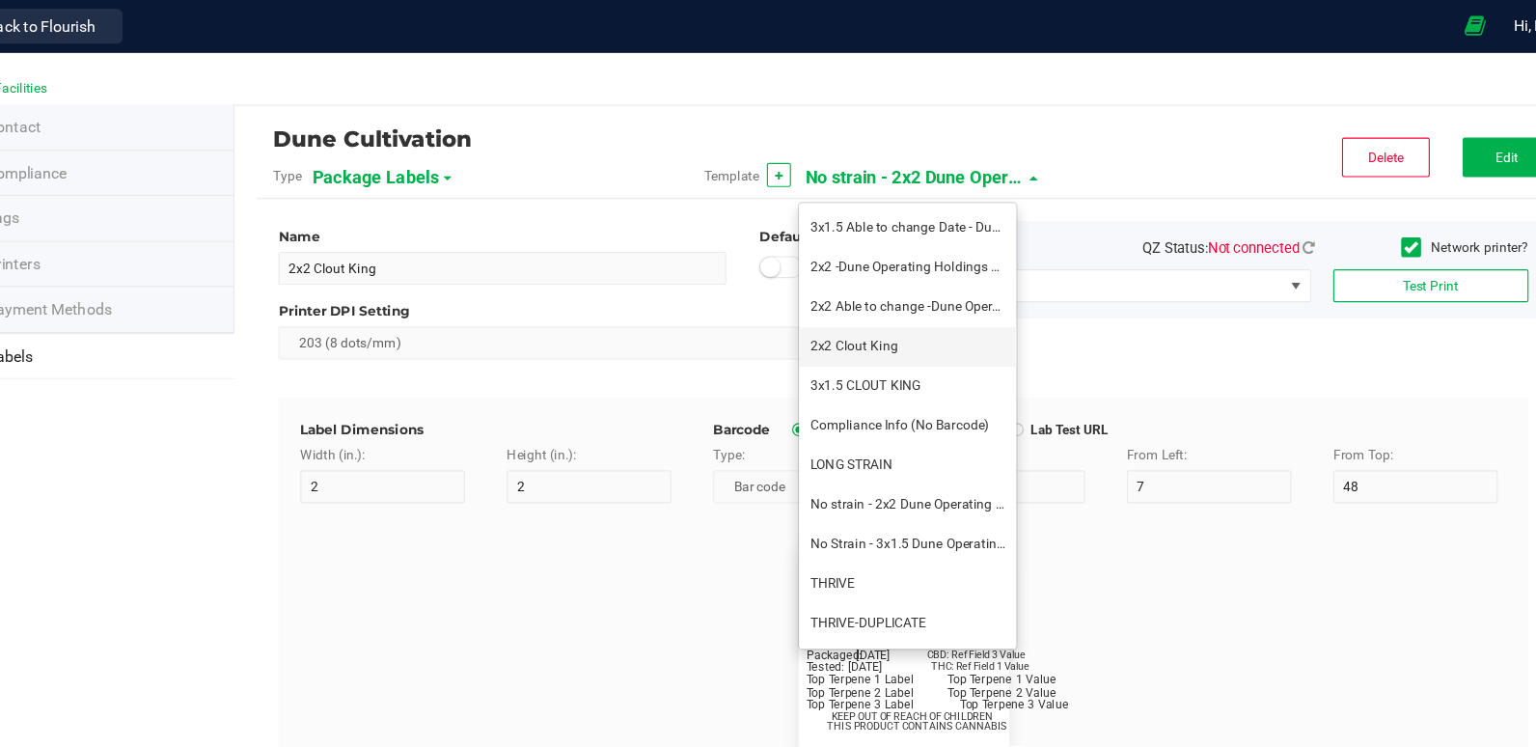
type input "CK Production"
type input "Example"
type input "10"
type input "11.5"
type input "7.75"
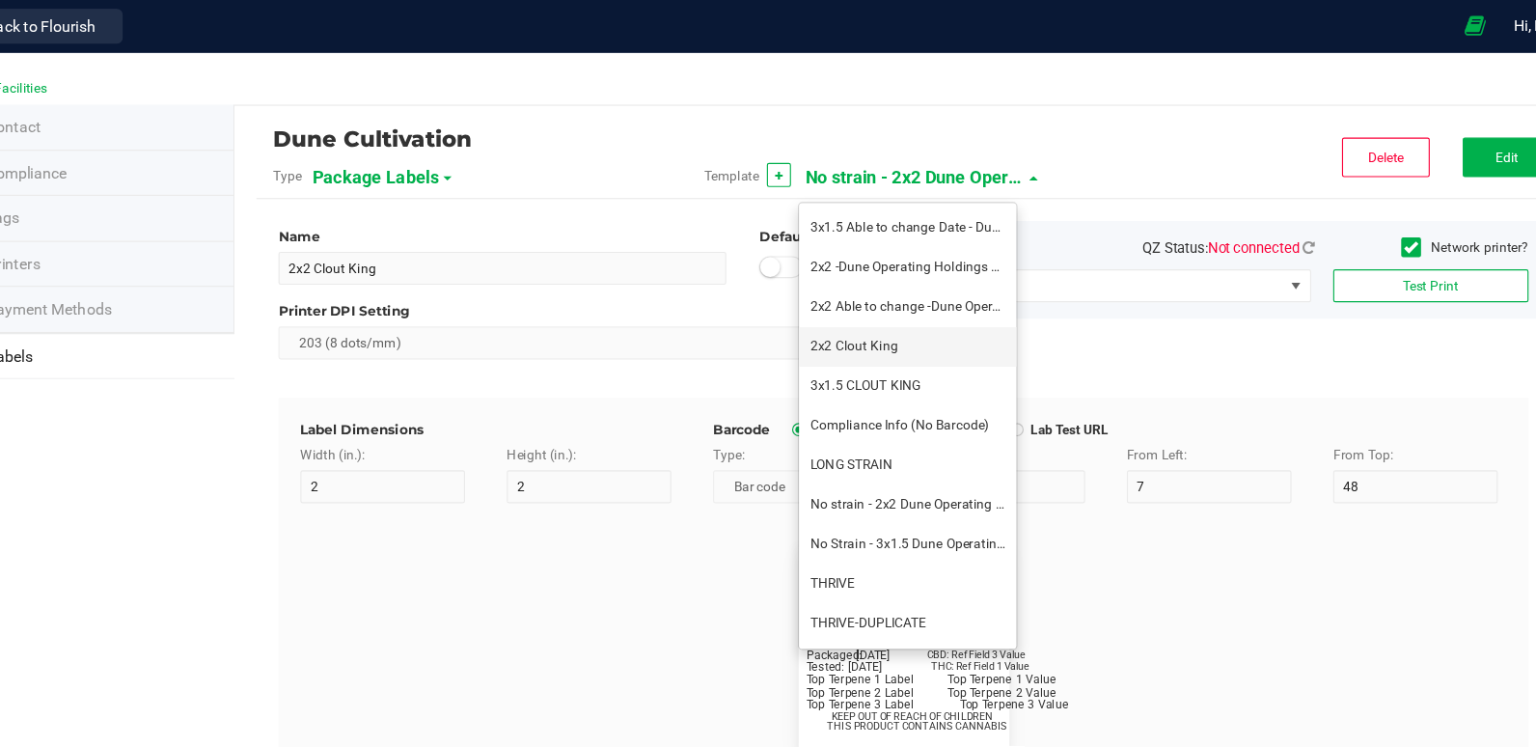
type input "99035327095322531410"
type input "Batch:"
type input "7"
type input "21"
type input "GELATO-20230420"
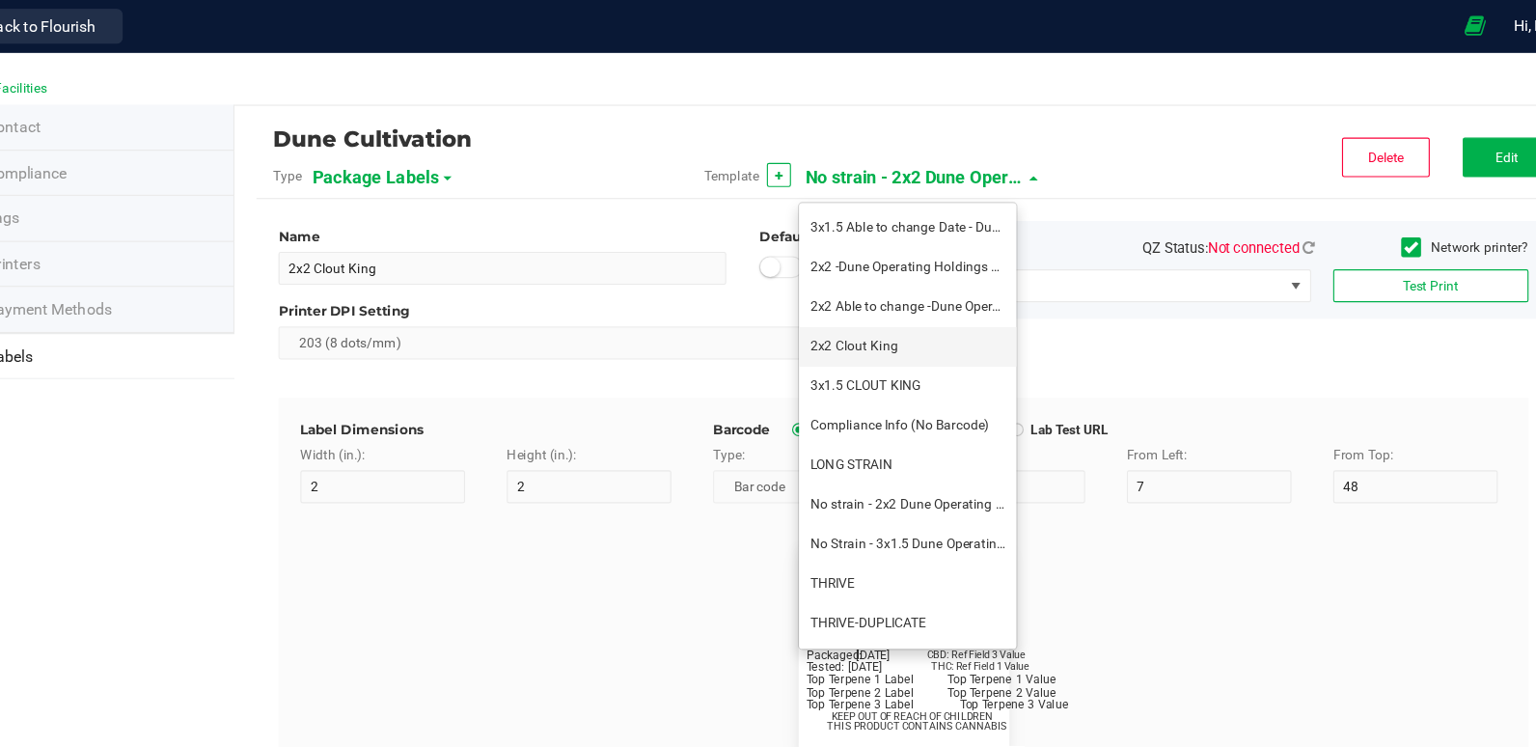
type input "Tested:"
type input "10"
type input "8"
type input "27"
type input "2023-04-20"
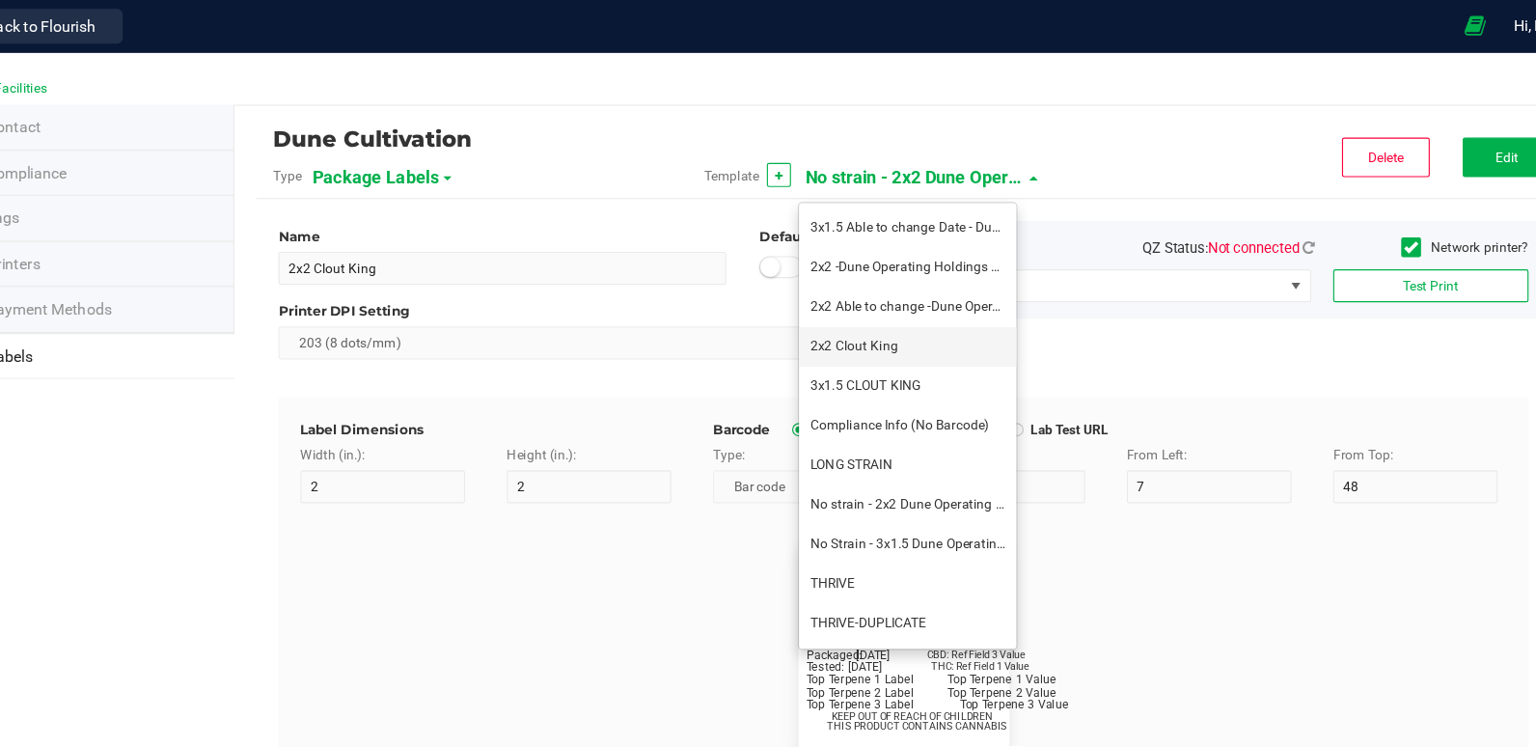
type input "[DATE]"
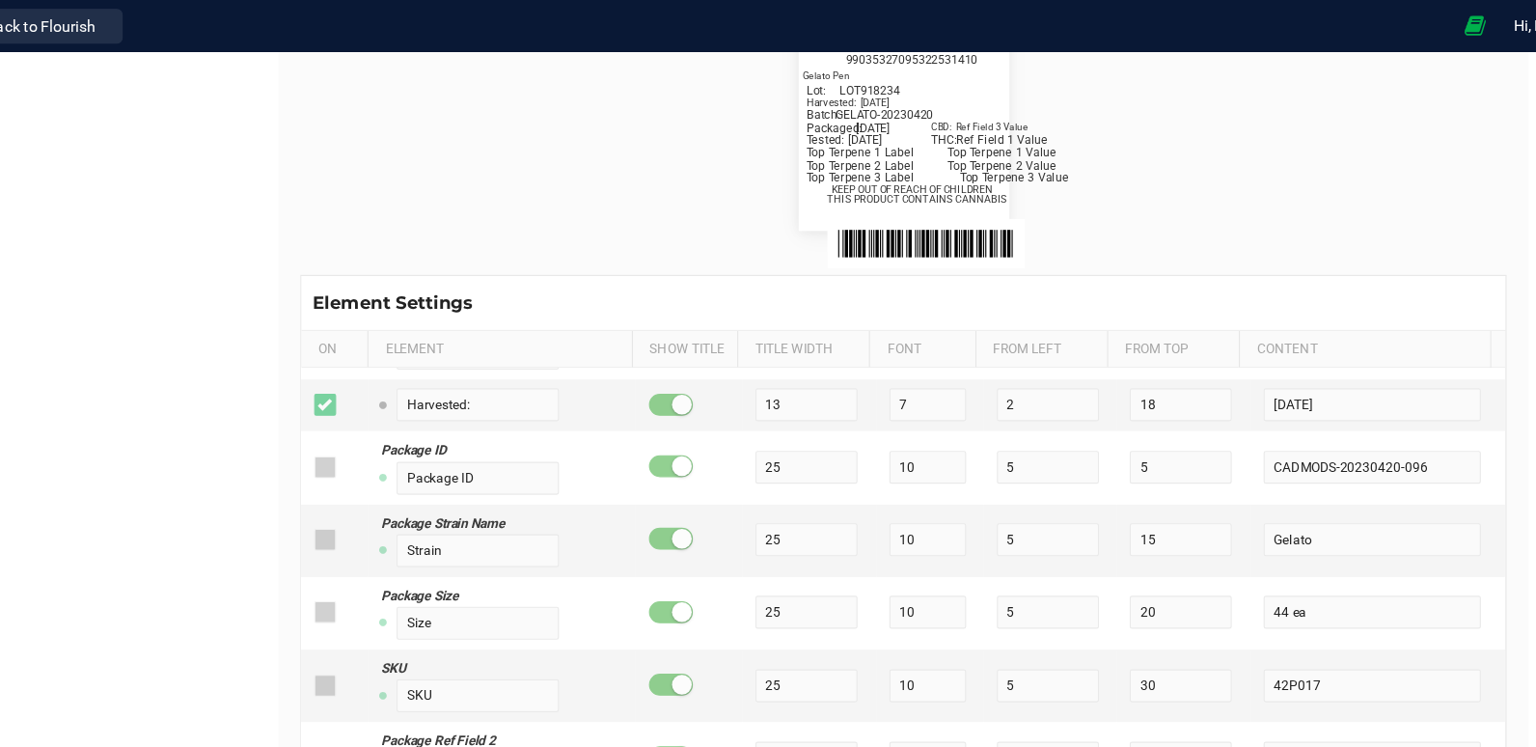
scroll to position [0, 0]
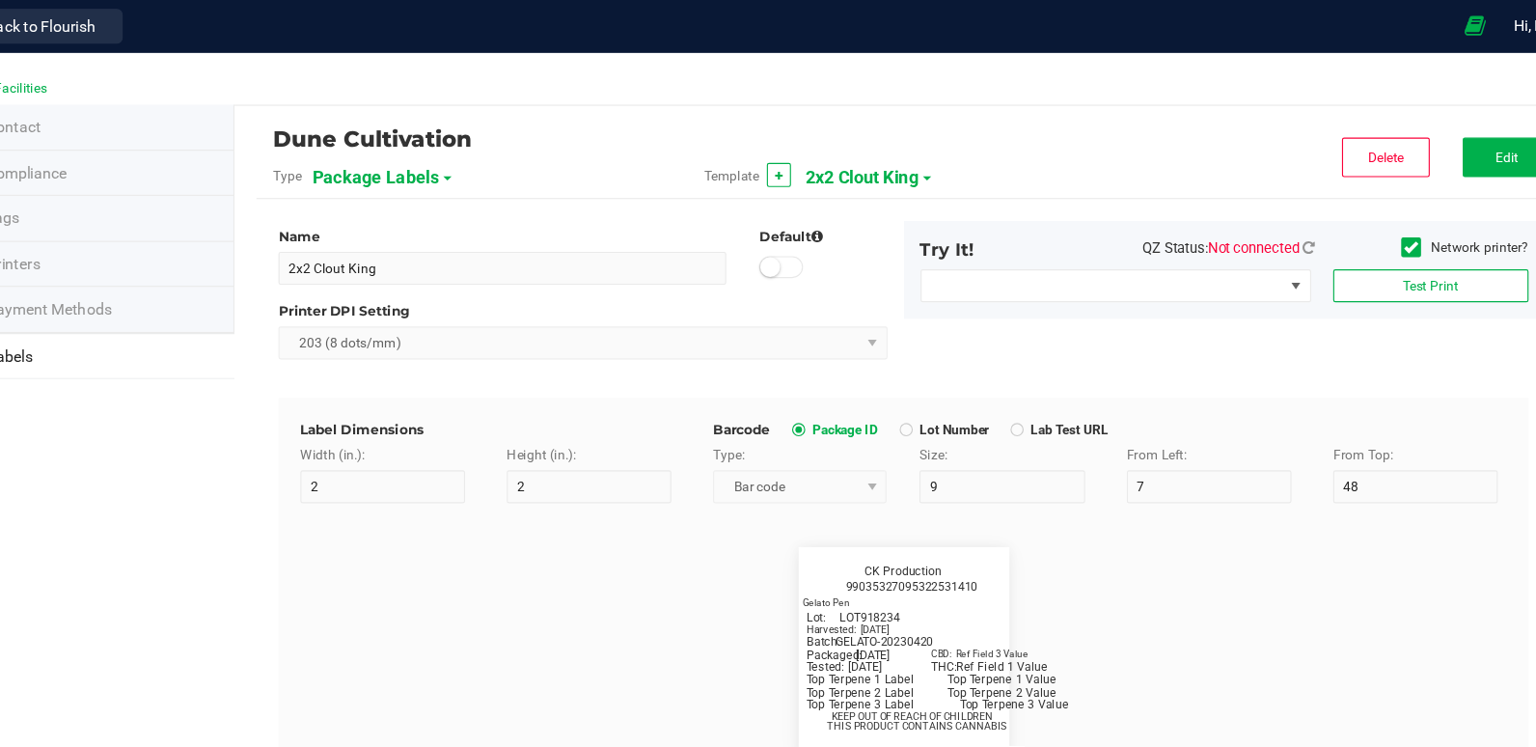
click at [884, 155] on span "2x2 Clout King" at bounding box center [871, 156] width 99 height 33
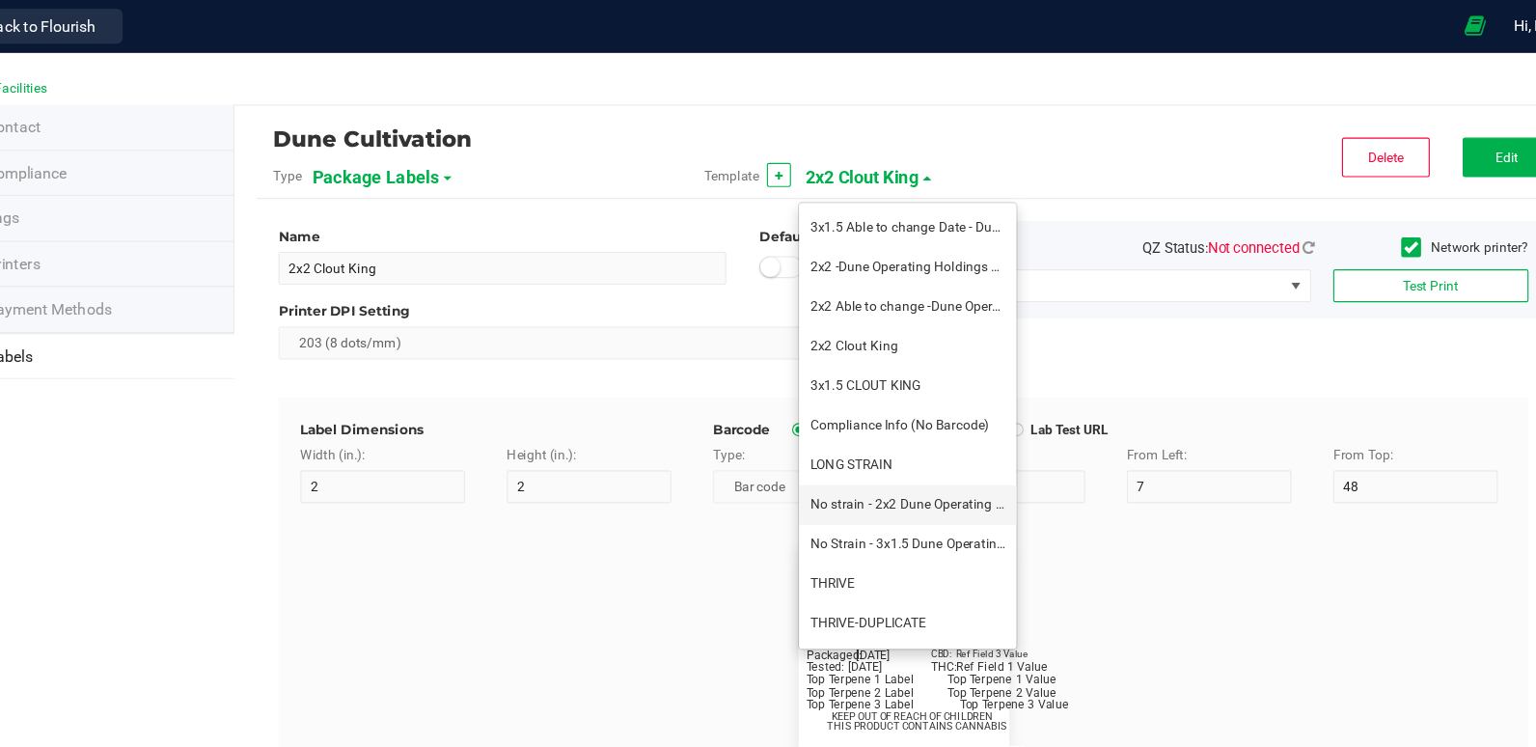
click at [891, 455] on li "No strain - 2x2 Dune Operating Holdings LLC" at bounding box center [911, 443] width 191 height 35
type input "No strain - 2x2 Dune Operating Holdings LLC"
type input "Packaged:"
type input "12"
type input "8"
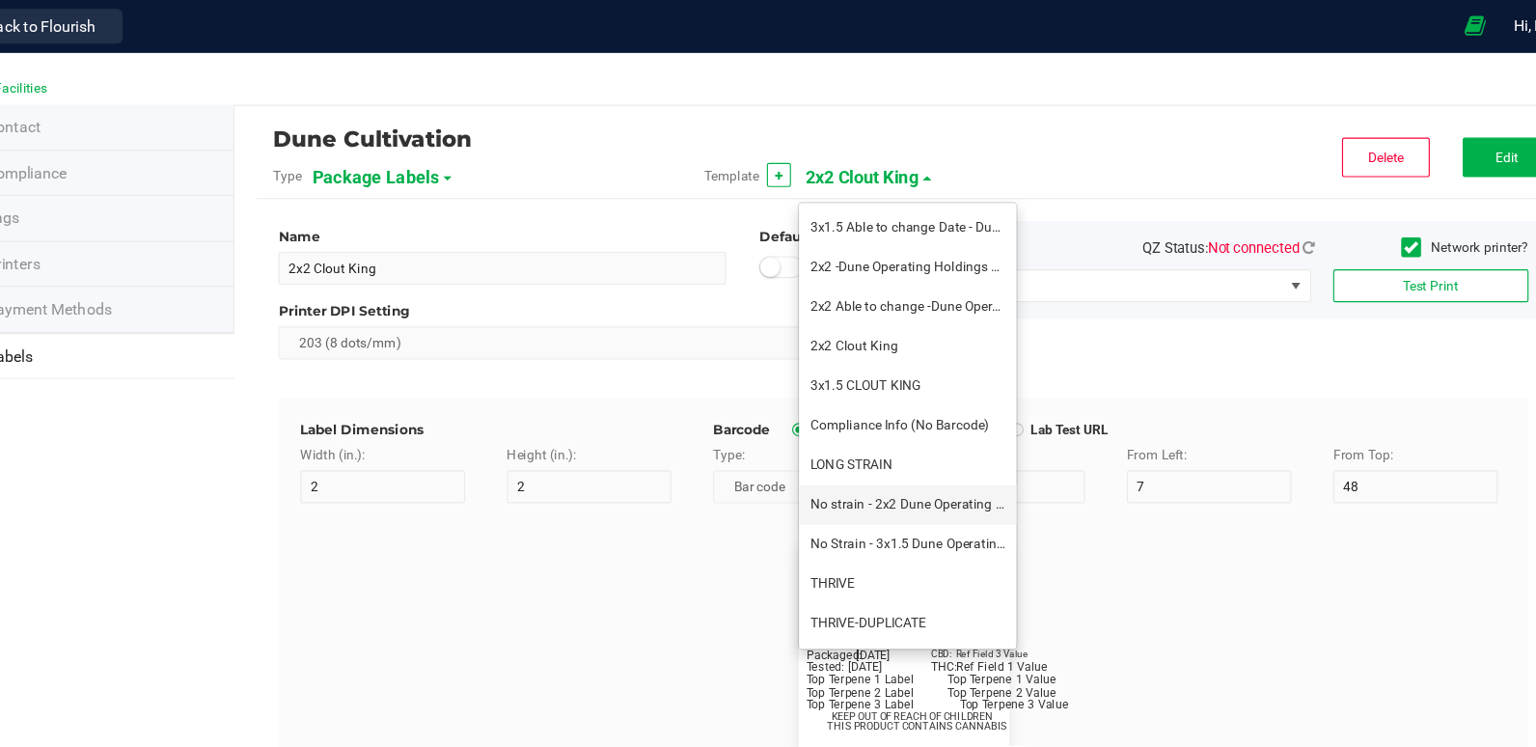
type input "2"
type input "24"
type input "4/20/2023"
type input "Lot:"
type input "8"
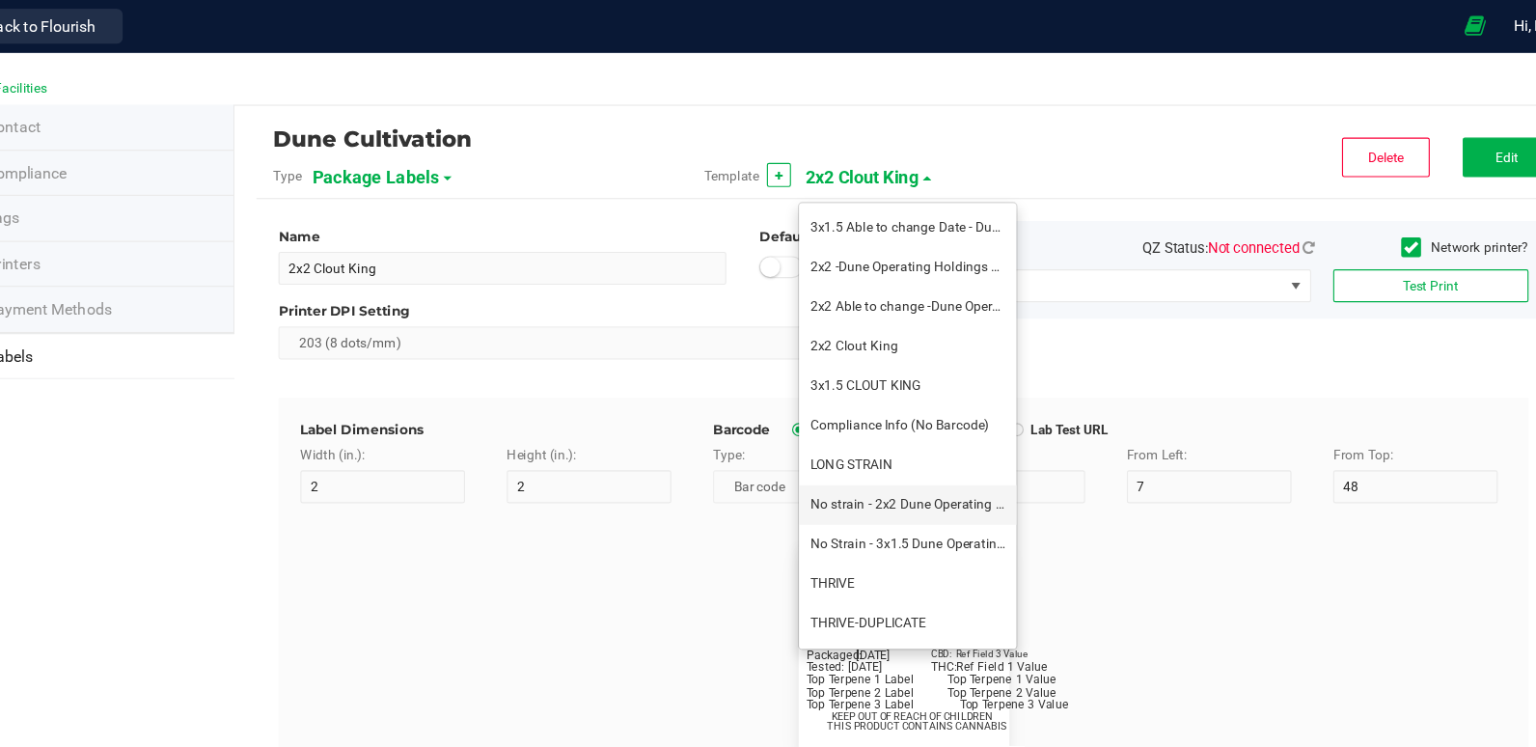
type input "15"
type input "LOT918234"
type input "THC:"
type input "6"
type input "7"
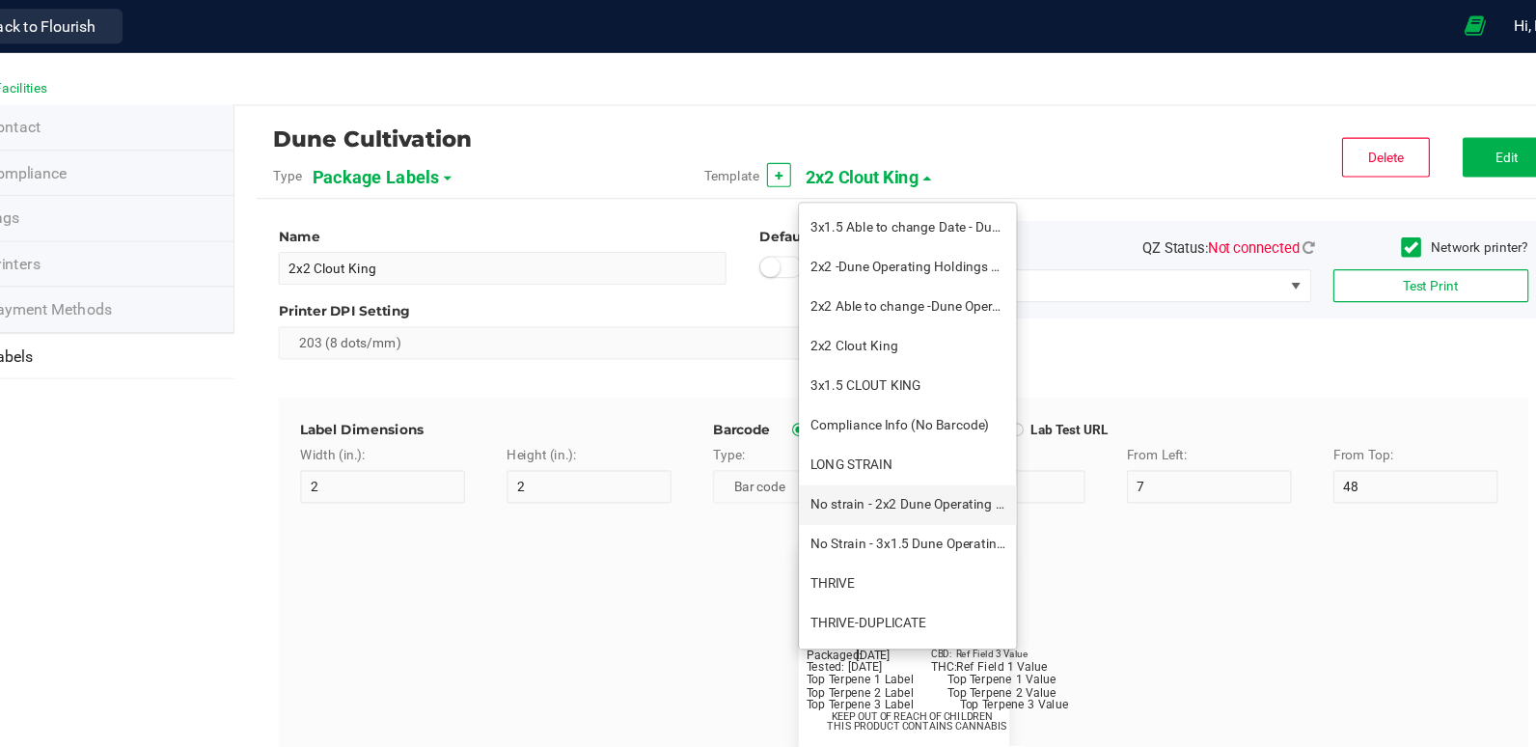
type input "32"
type input "27"
type input "Ref Field 1 Value"
type input "CBD:"
type input "7"
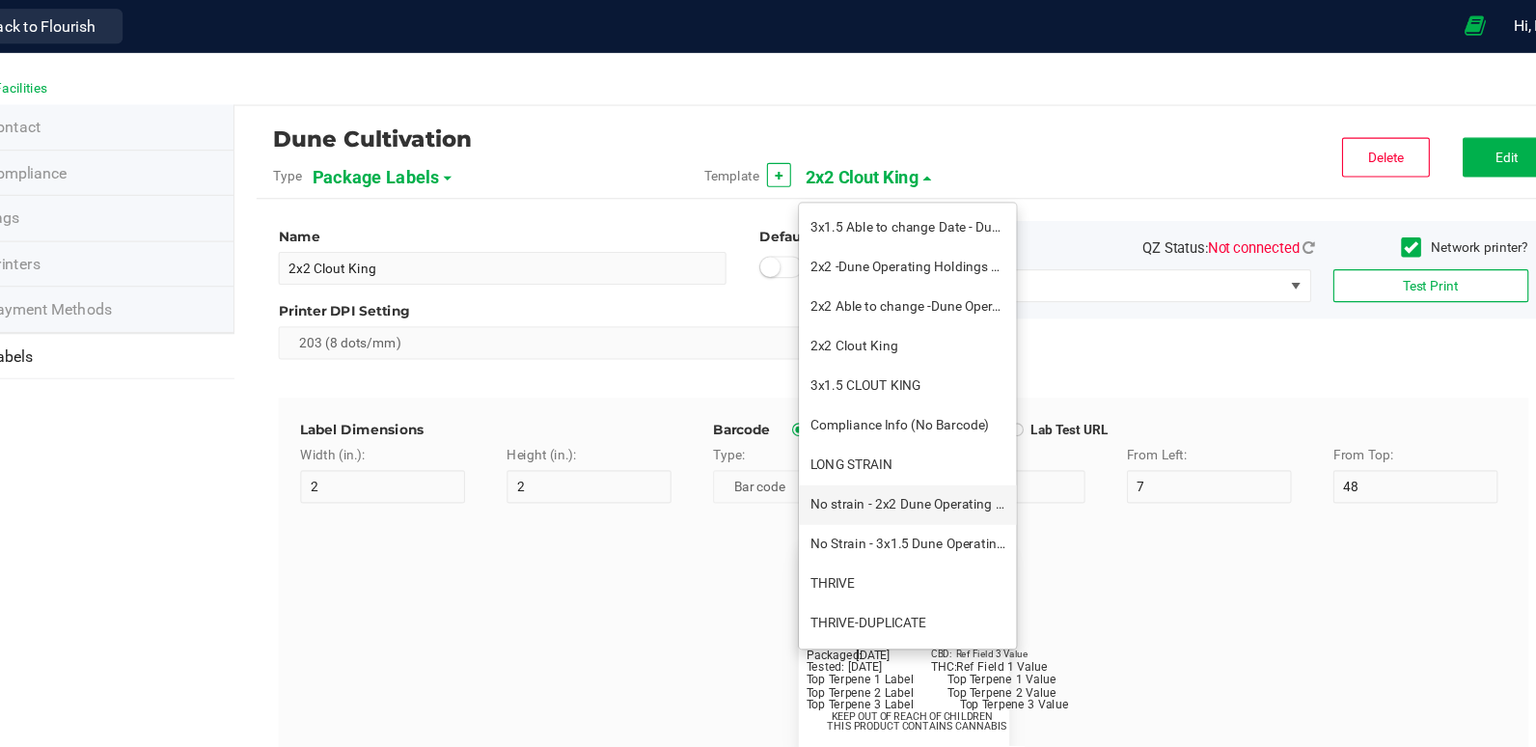
type input "31"
type input "24"
type input "Ref Field 3 Value"
type input "Top Terpene 1 Label"
type input "35"
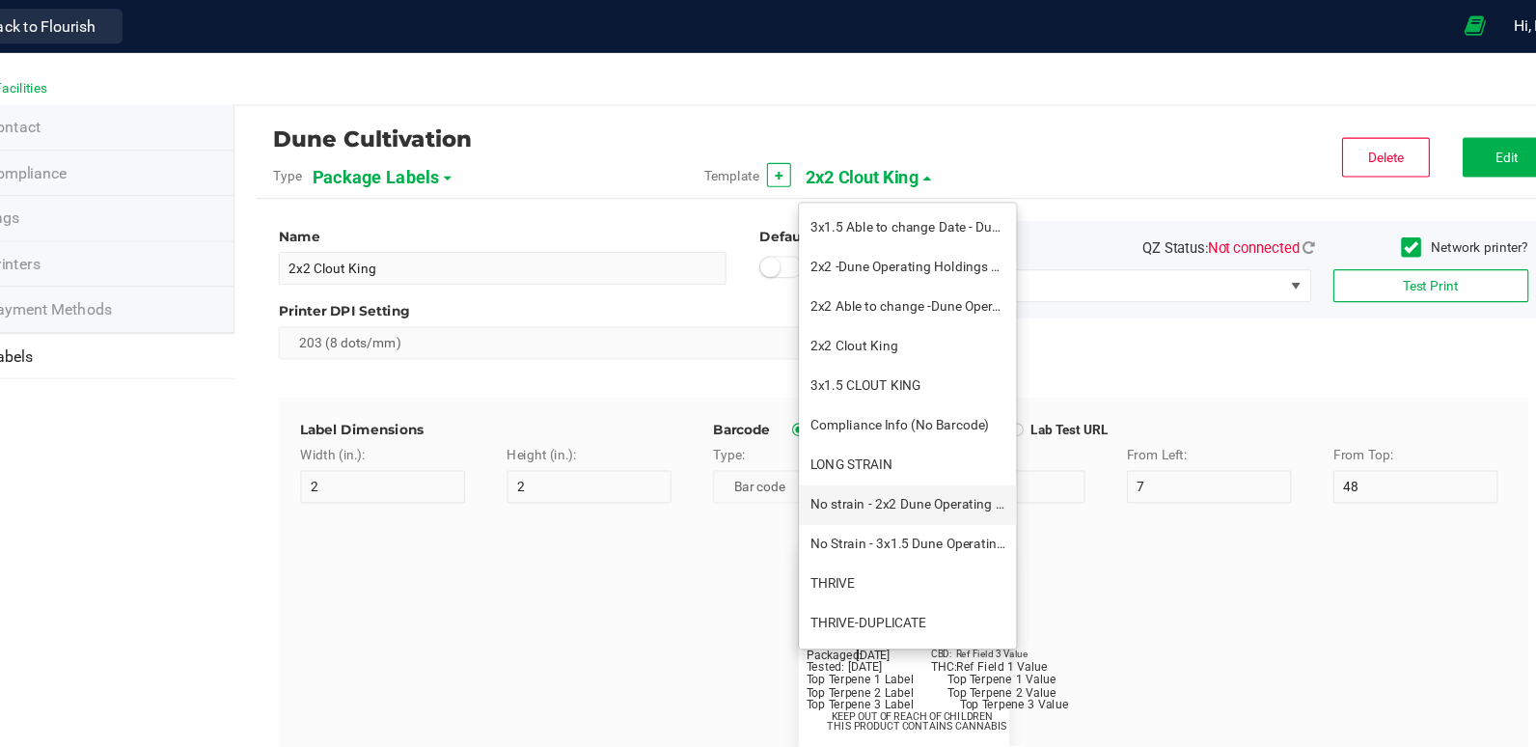
type input "8"
type input "2"
type input "30"
type input "Top Terpene 1 Label"
type input "Top Terpene 1 Value"
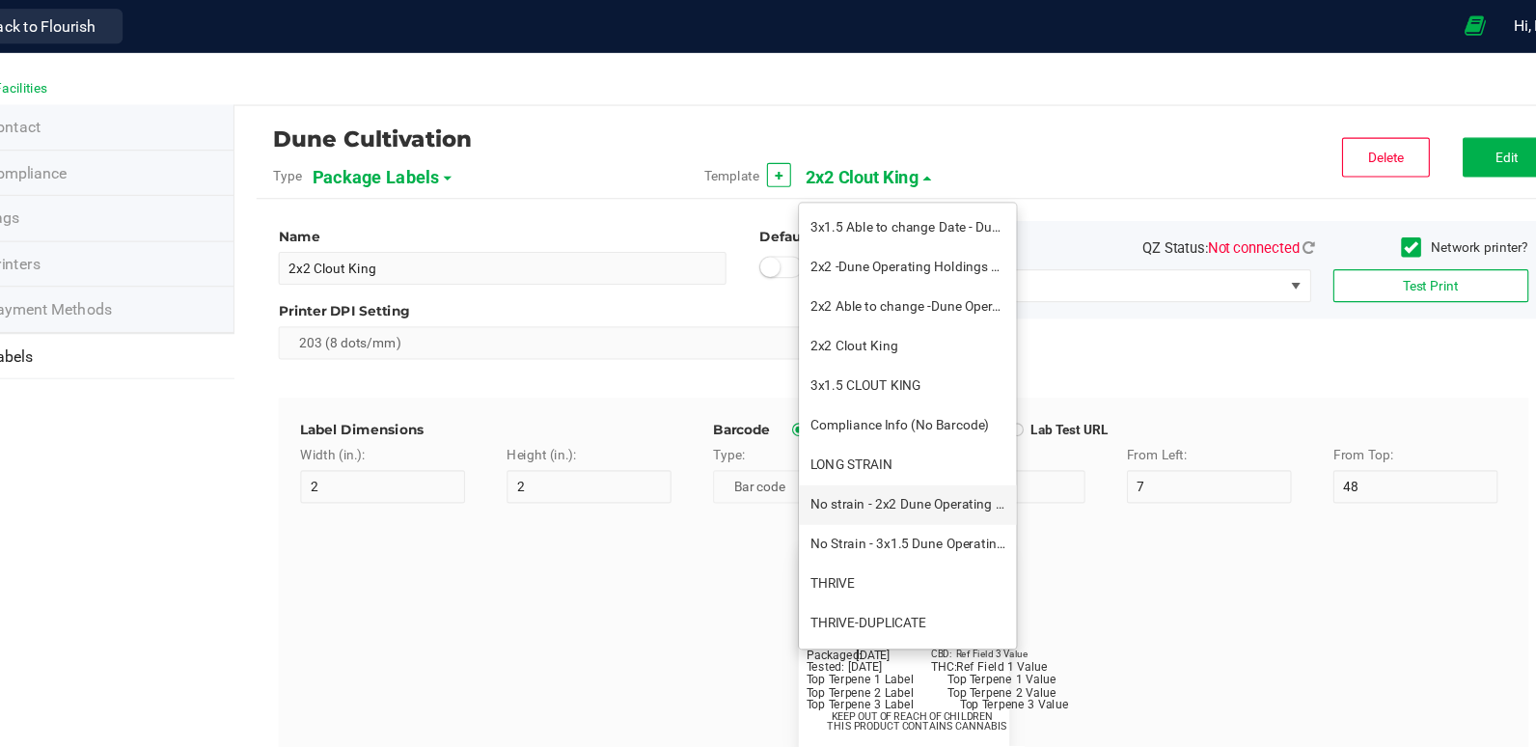
type input "36"
type input "Top Terpene 1 Value"
type input "Top Terpene 2 Label"
type input "2"
type input "33"
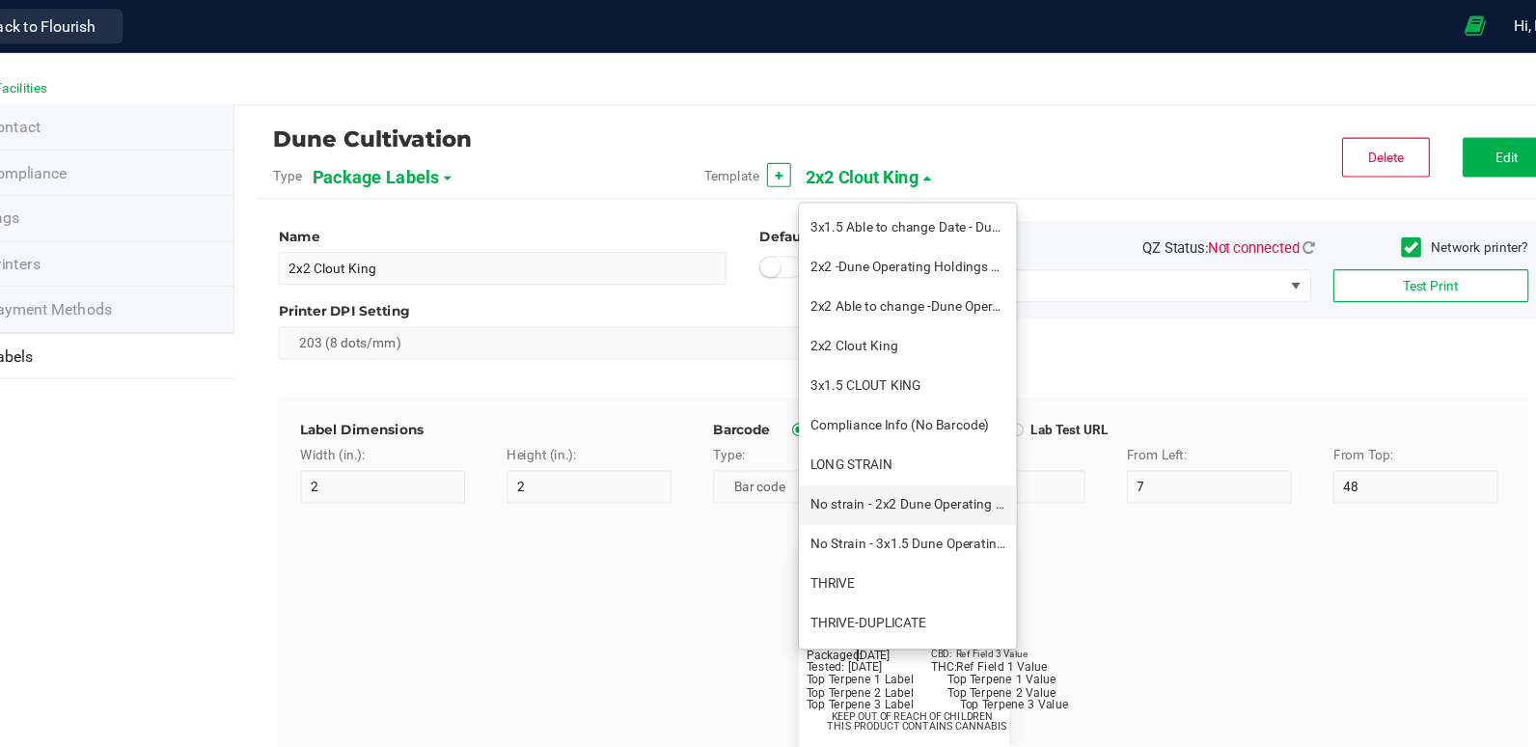
type input "Top Terpene 2 Label"
type input "Top Terpene 2 Value"
type input "36"
type input "Top Terpene 2 Value"
type input "Top Terpene 3 Label"
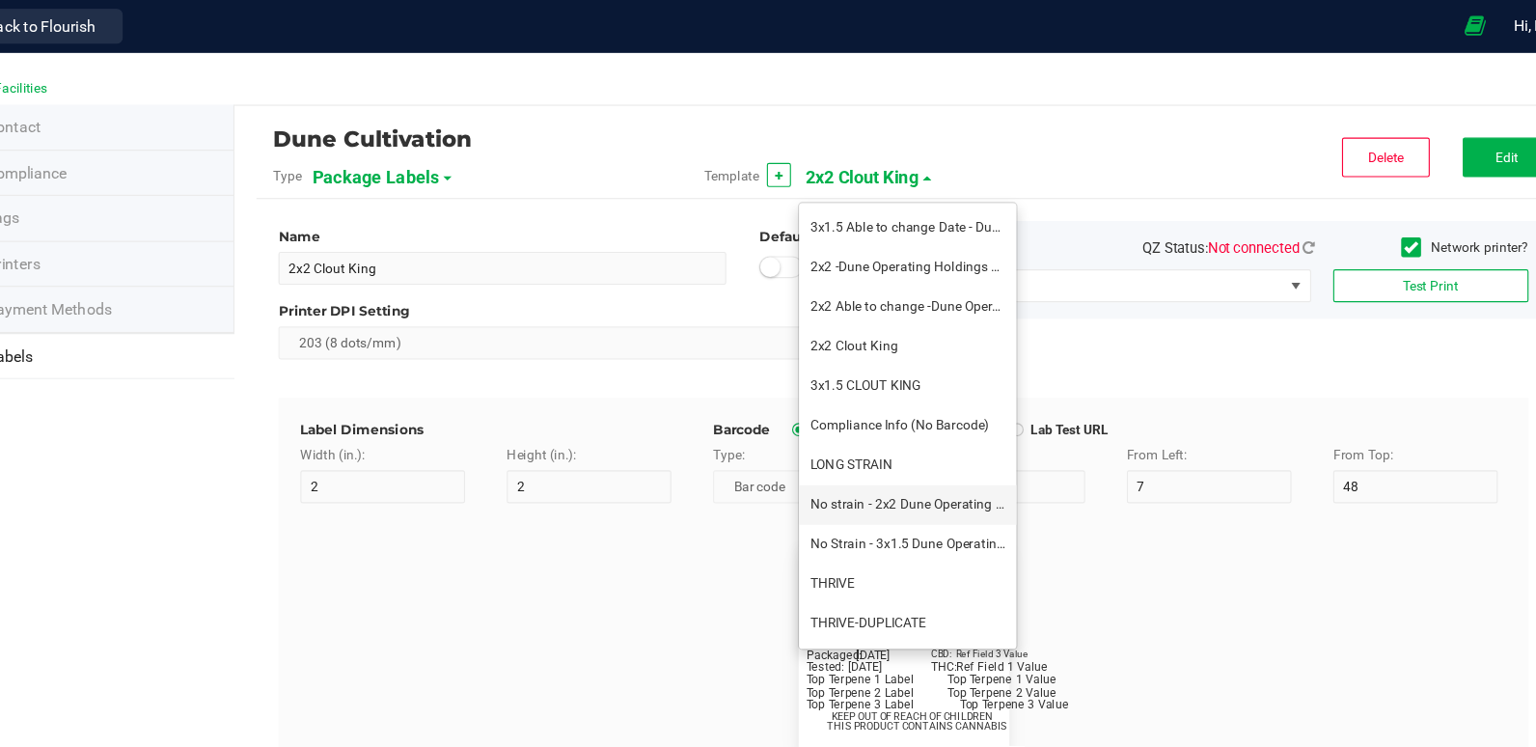
type input "2"
type input "36"
type input "Top Terpene 3 Label"
type input "Top Terpene 3 Value"
type input "39"
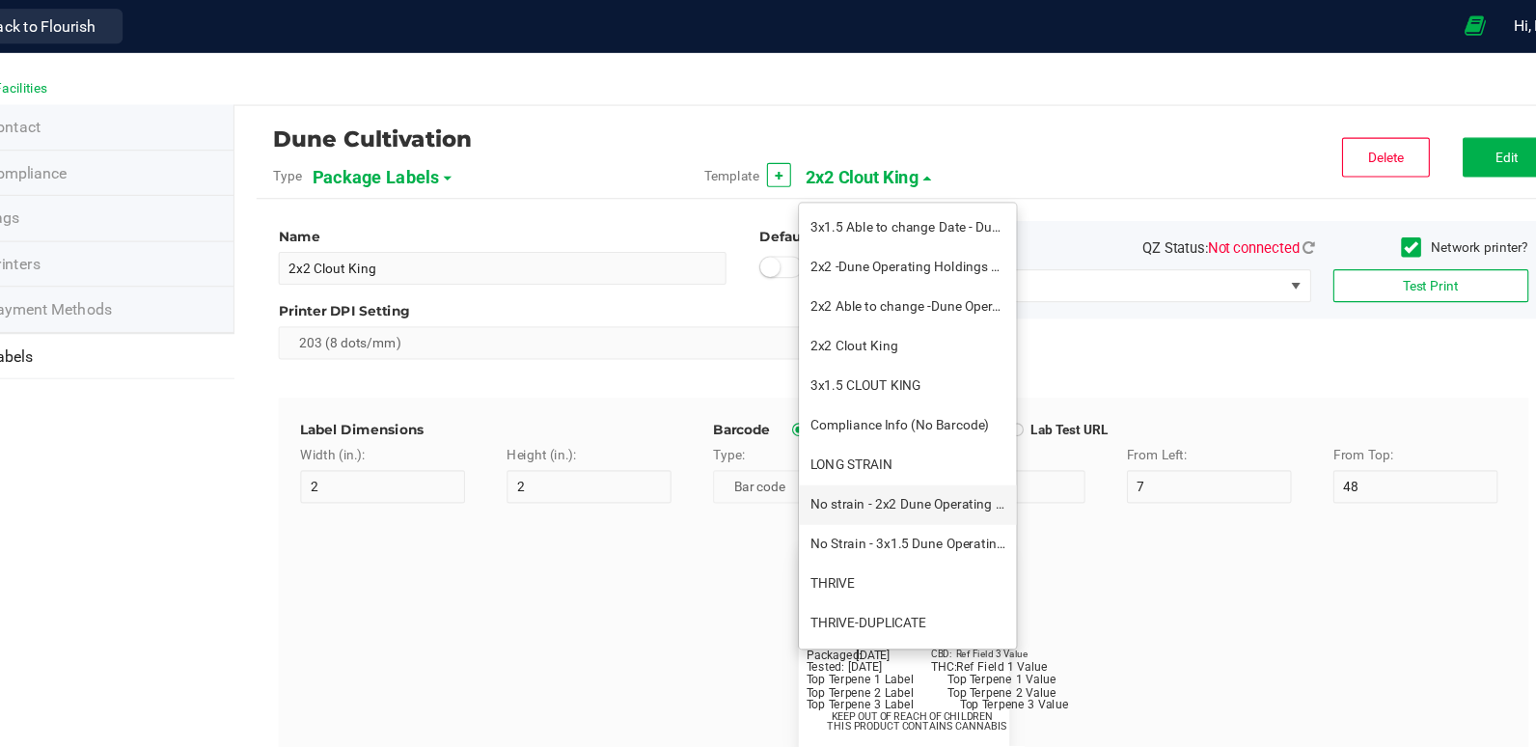
type input "Top Terpene 3 Value"
type input "Example"
type input "10"
type input "7"
type input "8"
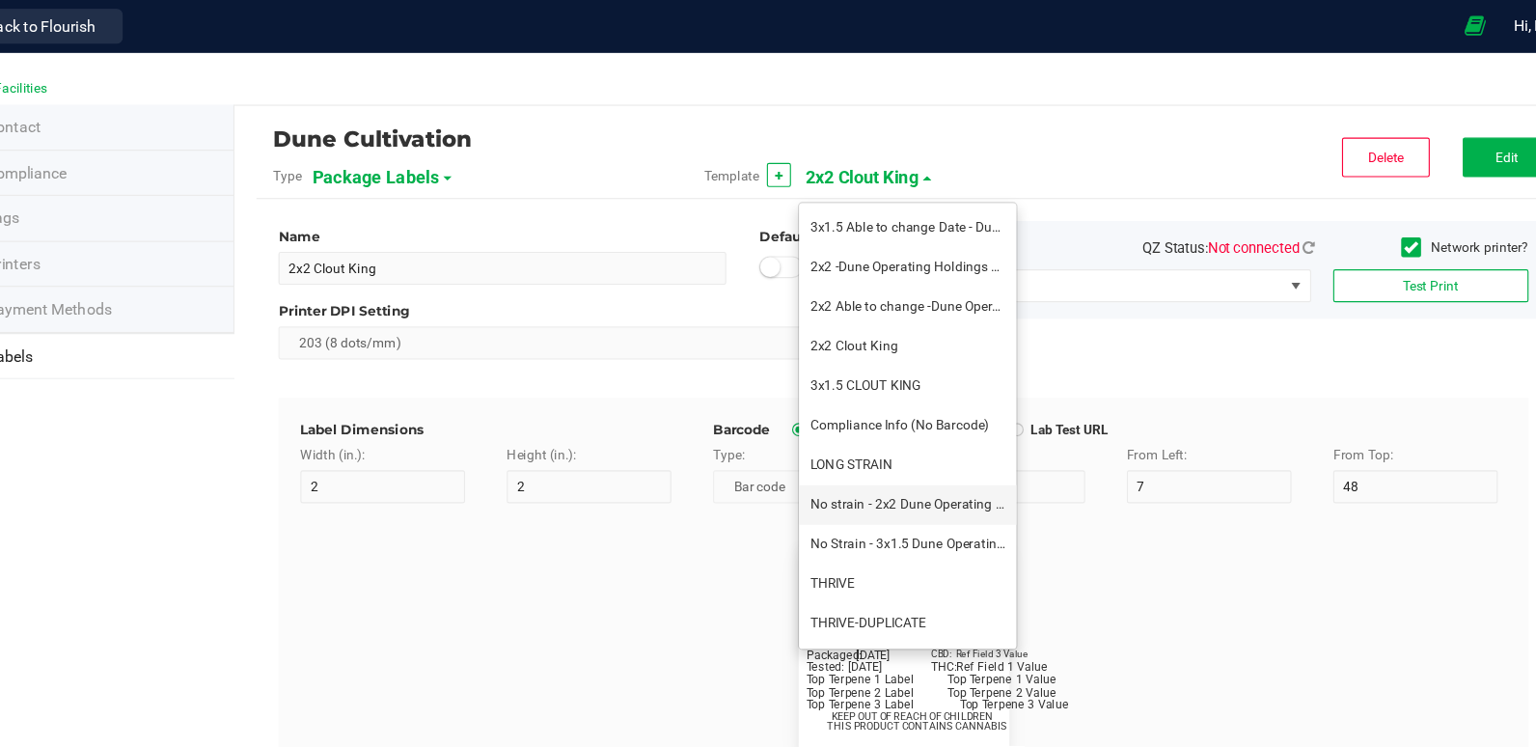
type input "39"
type input "KEEP OUT OF REACH OF CHILDREN"
type input "7"
type input "41.2"
type input "THIS PRODUCT CONTAINS CANNABIS"
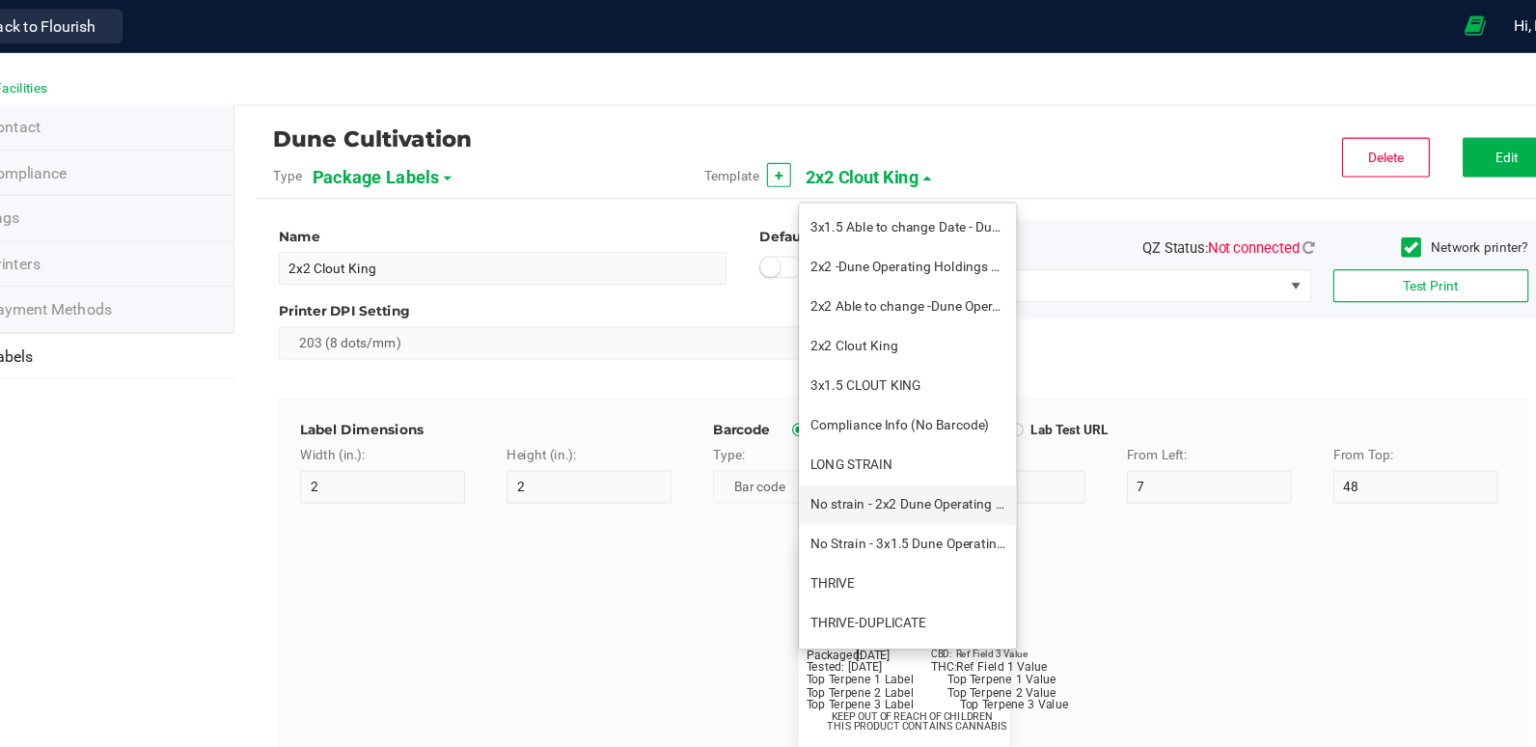
type input "8"
type input "4"
type input "Dune Operating Holdings LLC"
type input "11.5"
type input "7.75"
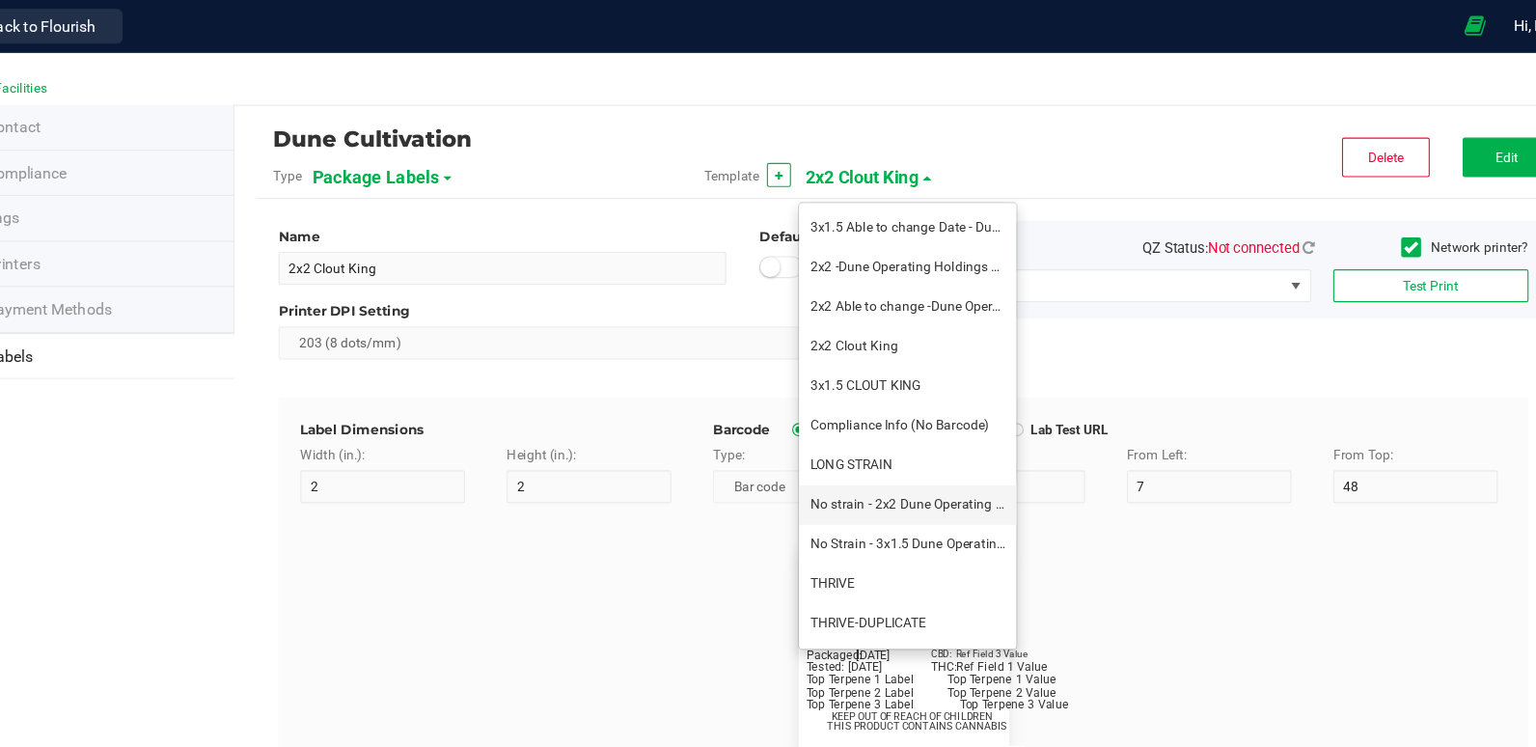
type input "99035327095322531410"
type input "Batch:"
type input "7"
type input "2"
type input "21"
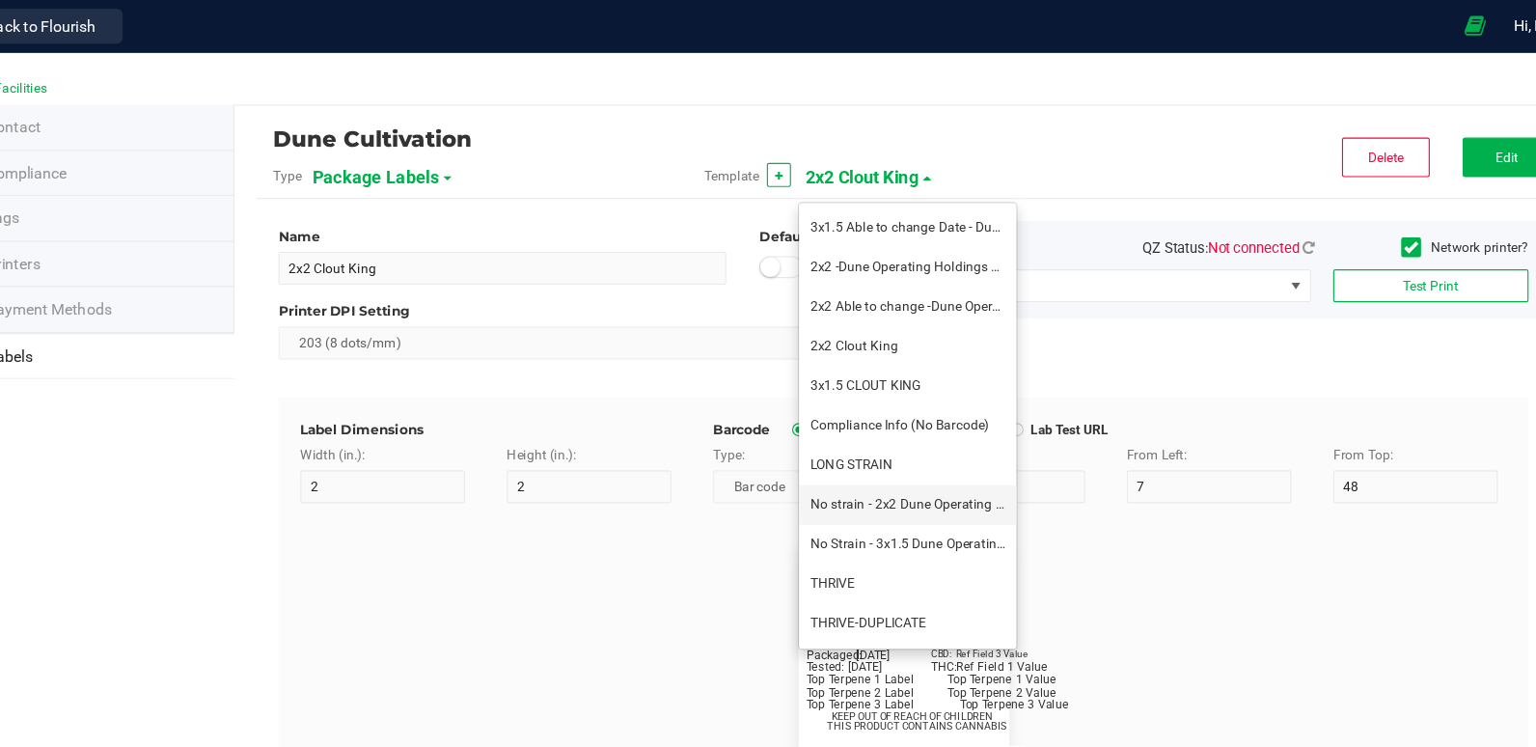
type input "GELATO-20230420"
type input "Tested:"
type input "10"
type input "27"
type input "2023-04-20"
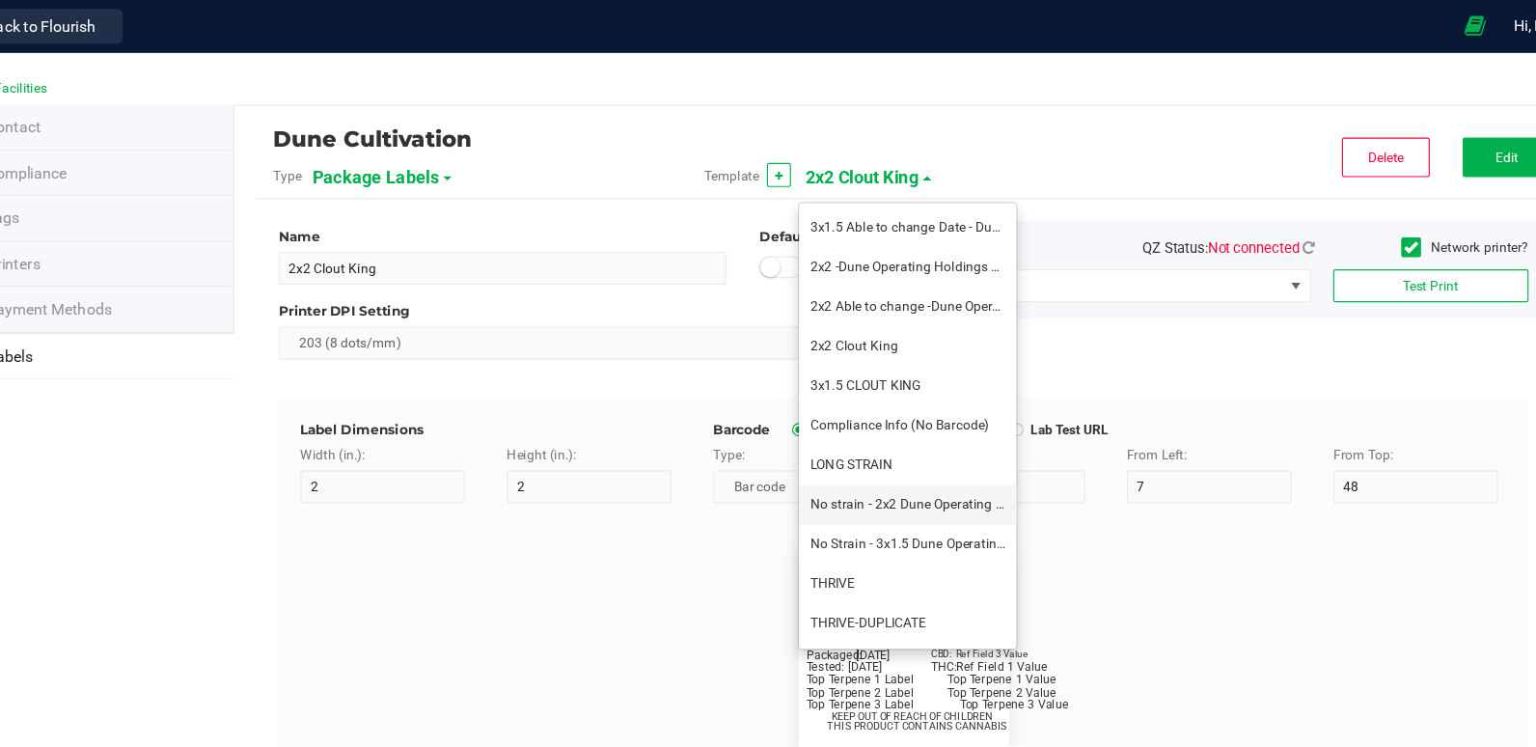
type input "SKU Name"
type input "16"
type input "6"
type input "12"
type input "Gelato Pen"
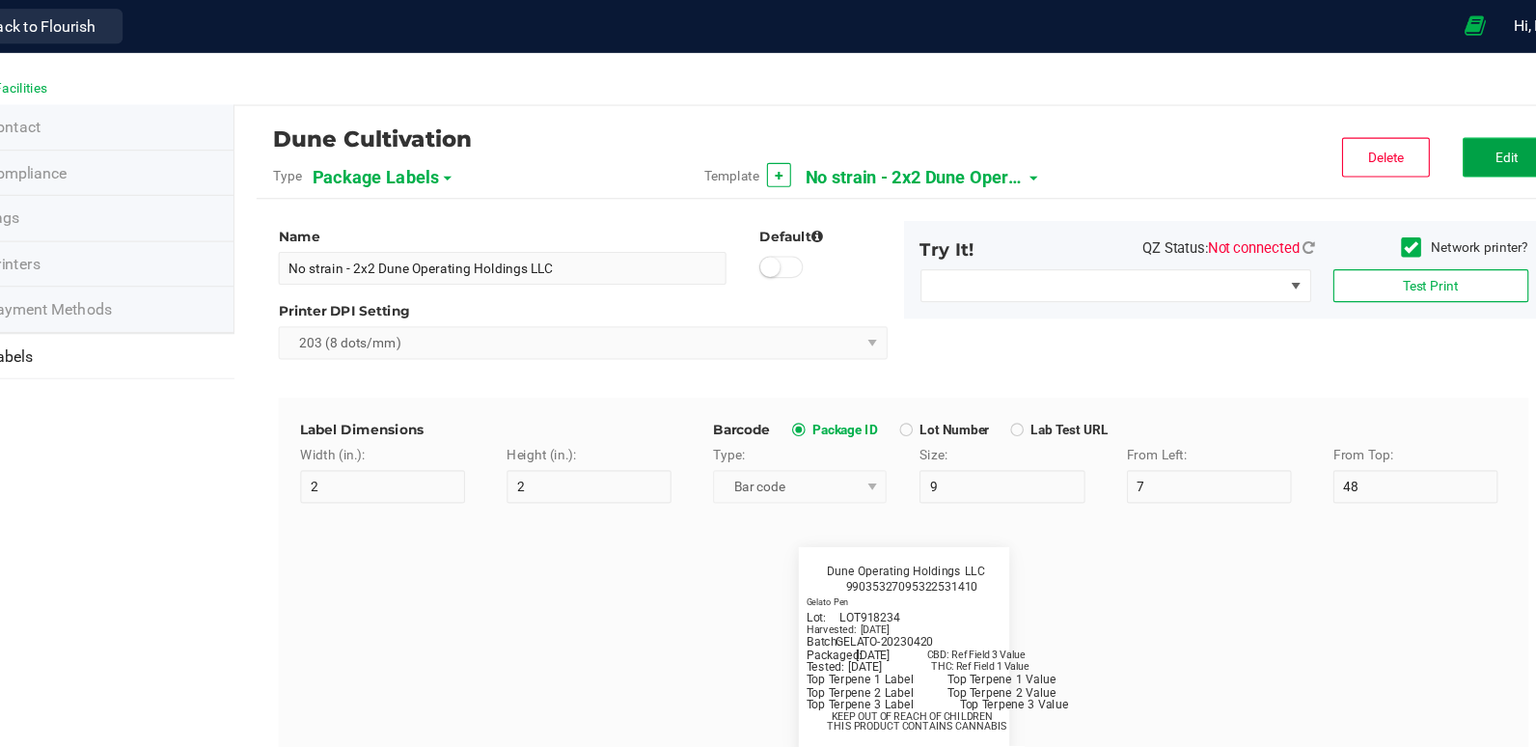
click at [1429, 140] on span "Edit" at bounding box center [1439, 138] width 20 height 14
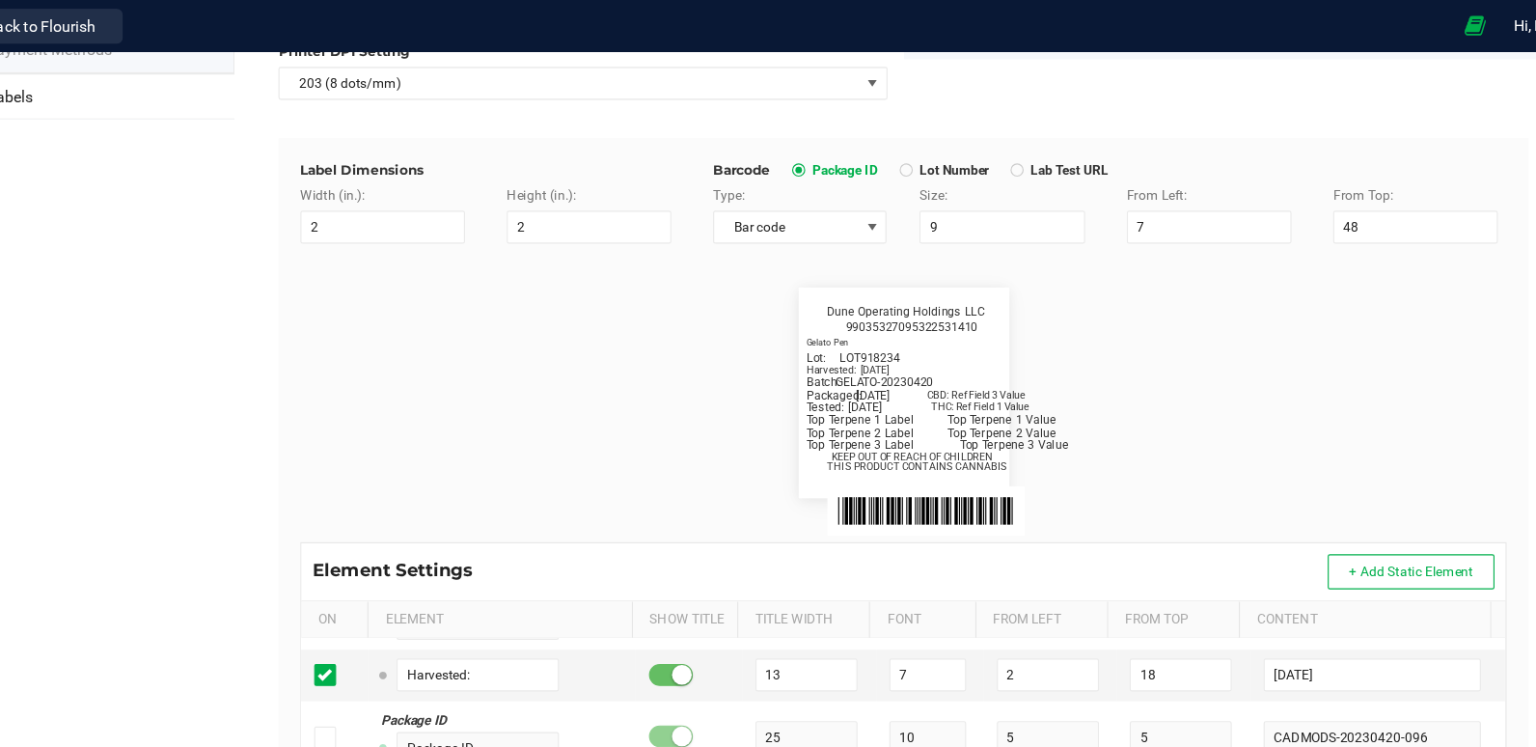
scroll to position [463, 0]
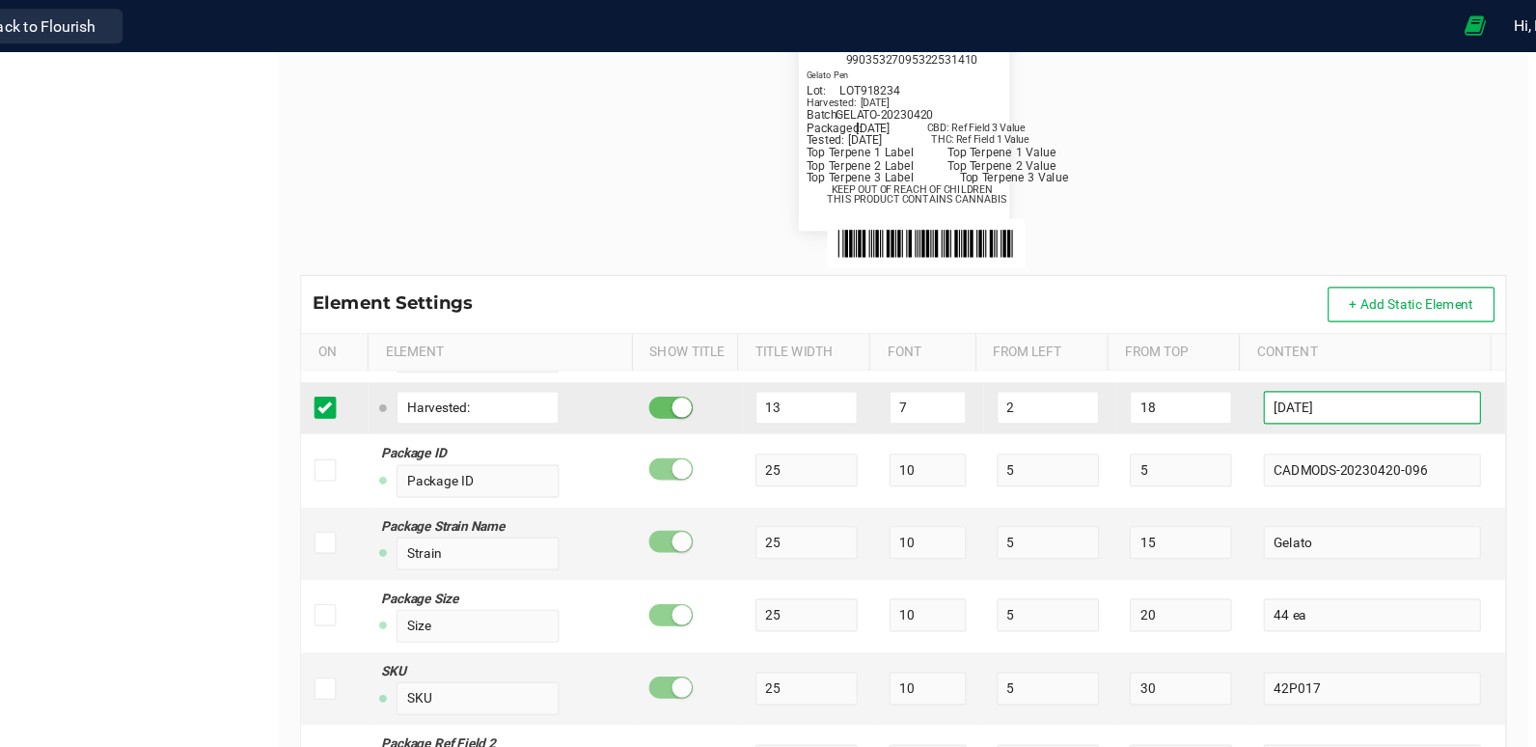
click at [1279, 358] on input "[DATE]" at bounding box center [1320, 357] width 190 height 29
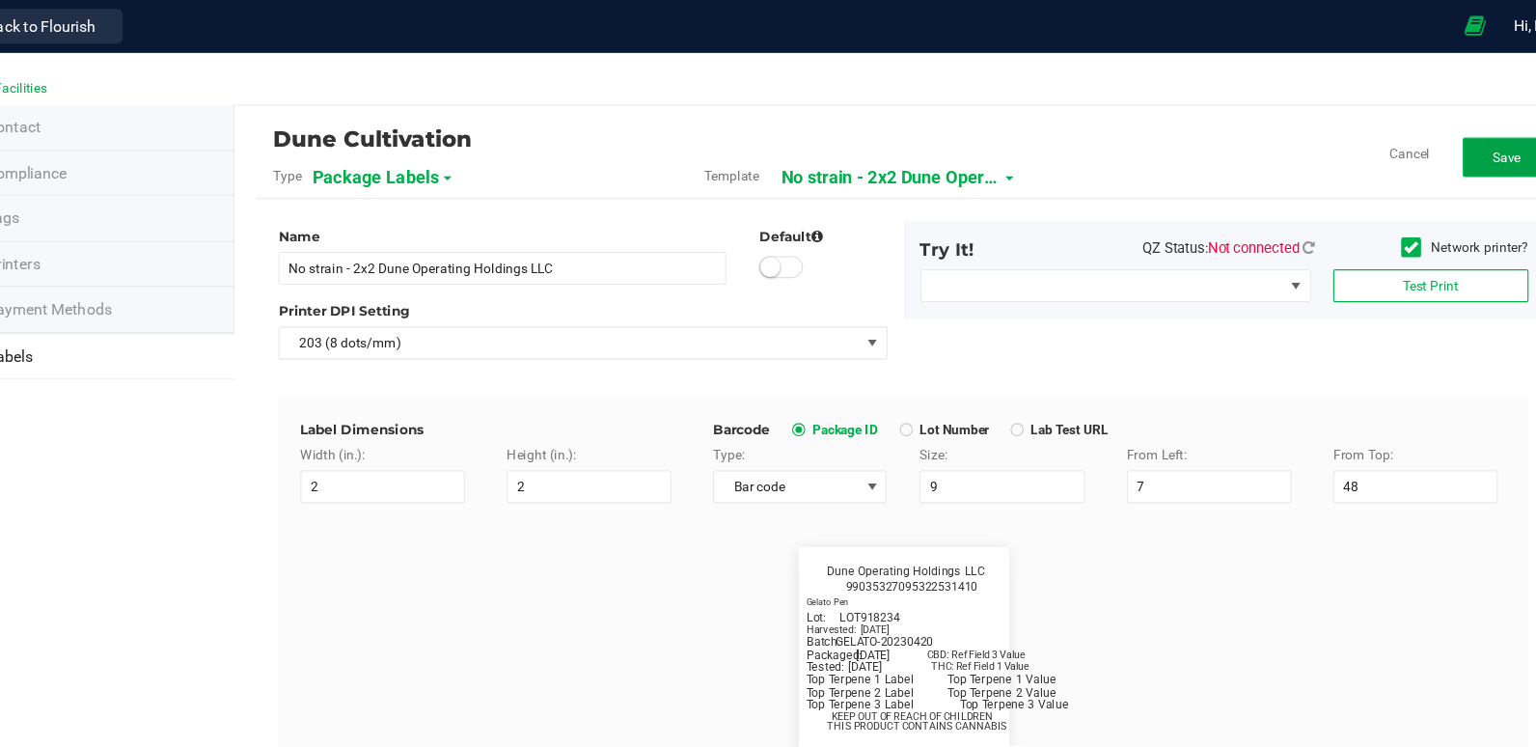
click at [1425, 128] on button "Save" at bounding box center [1438, 138] width 77 height 35
click at [1429, 131] on span "Edit" at bounding box center [1439, 138] width 20 height 14
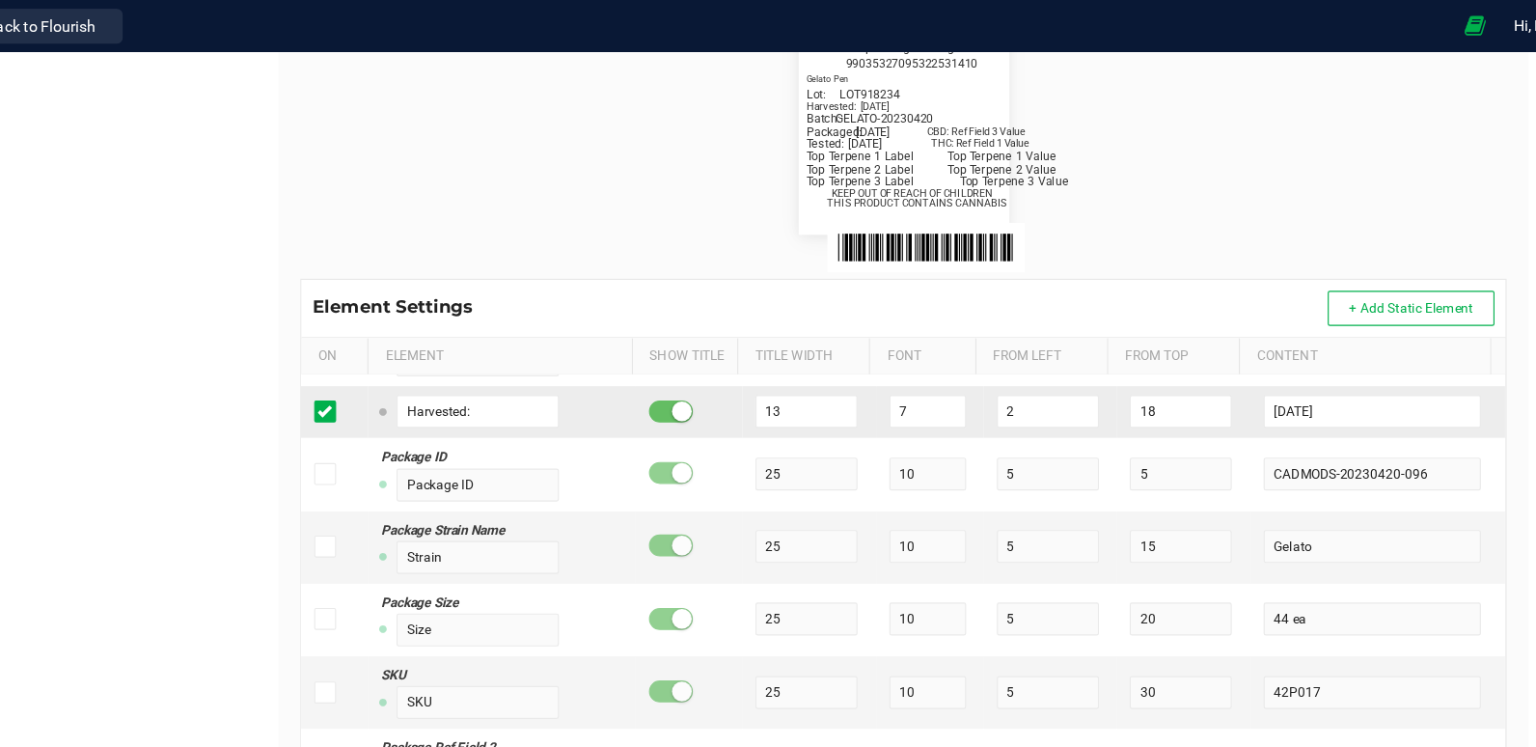
scroll to position [460, 0]
click at [1301, 360] on input "[DATE]" at bounding box center [1320, 360] width 190 height 29
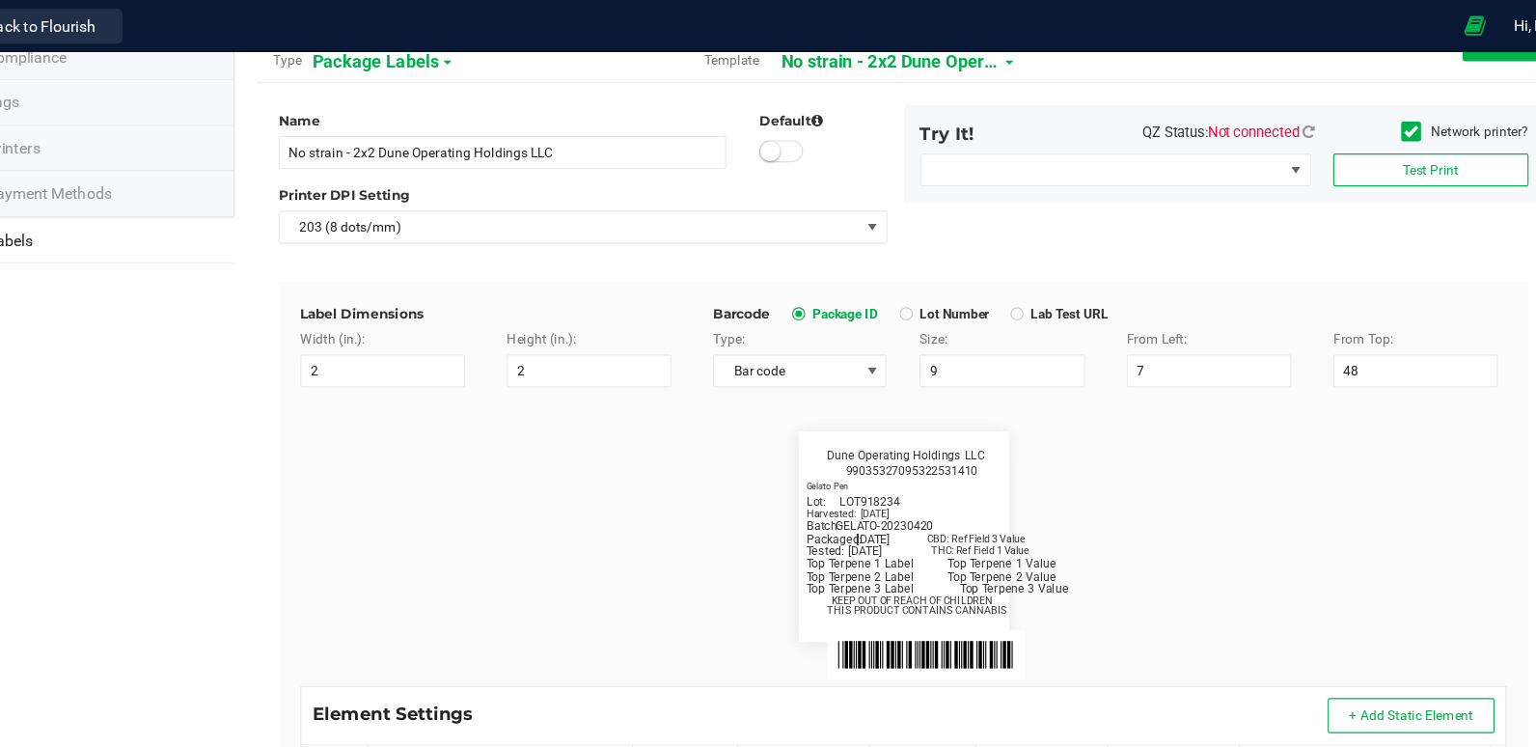
scroll to position [0, 0]
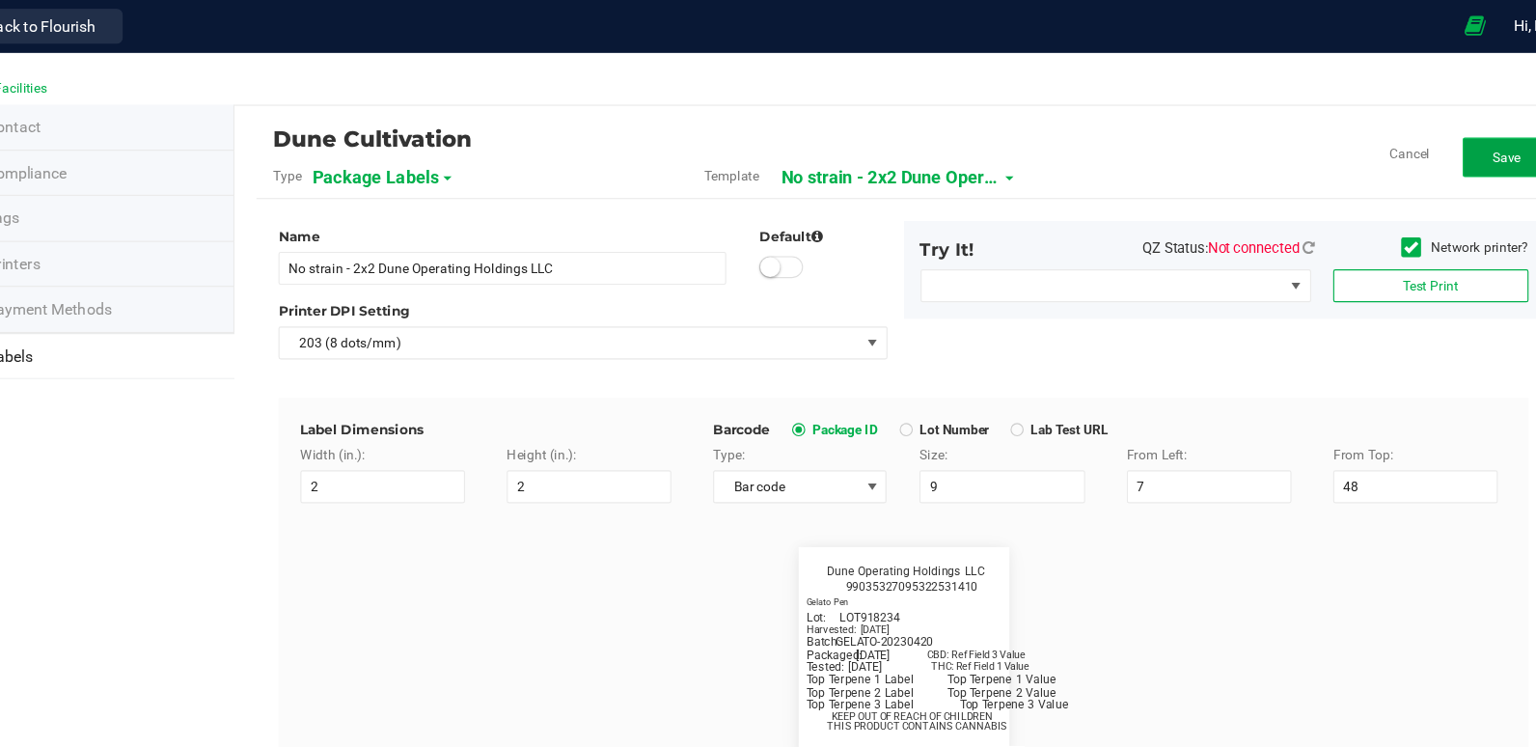
click at [1440, 147] on button "Save" at bounding box center [1438, 138] width 77 height 35
click at [1422, 126] on button "Edit" at bounding box center [1438, 138] width 77 height 35
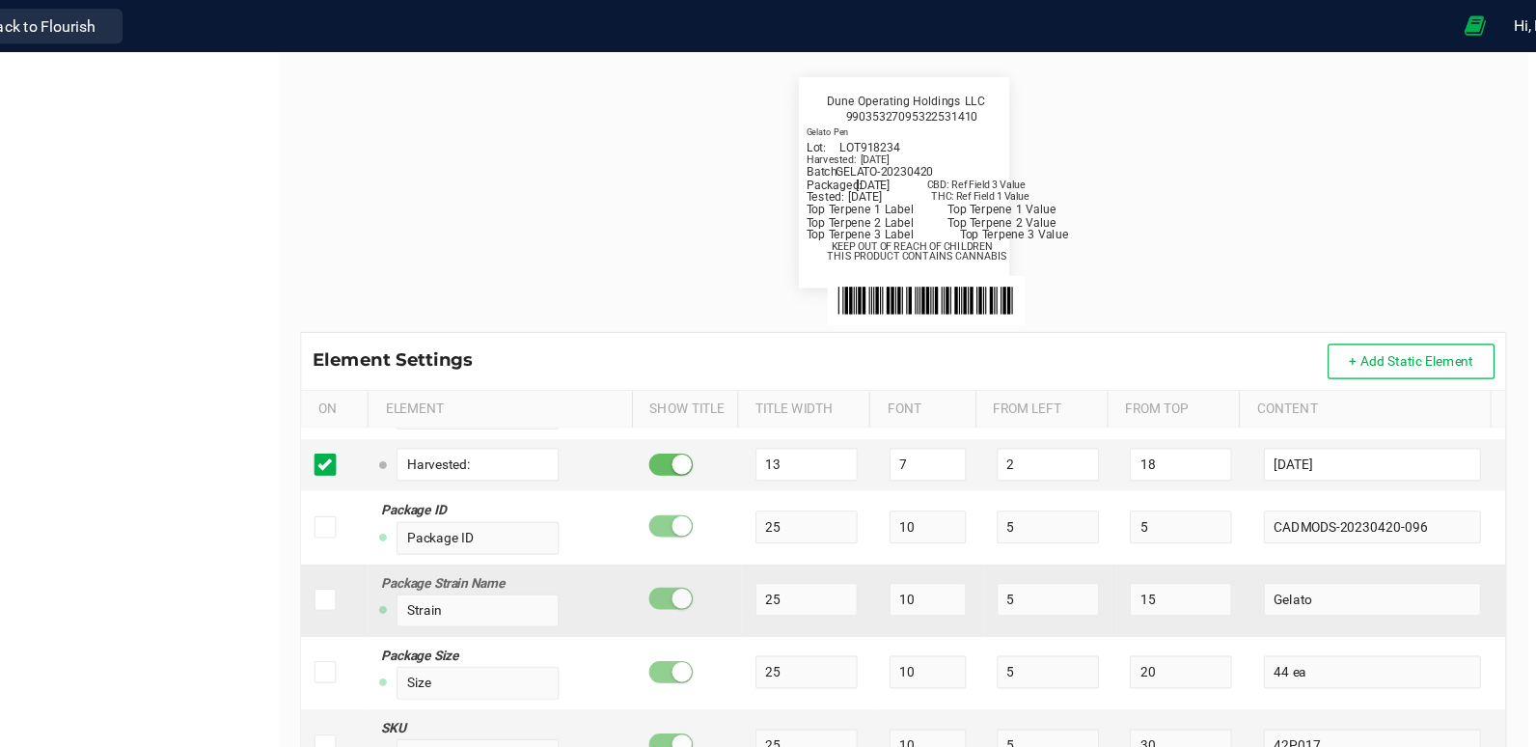
scroll to position [414, 0]
click at [1282, 405] on input "[DATE]" at bounding box center [1320, 407] width 190 height 29
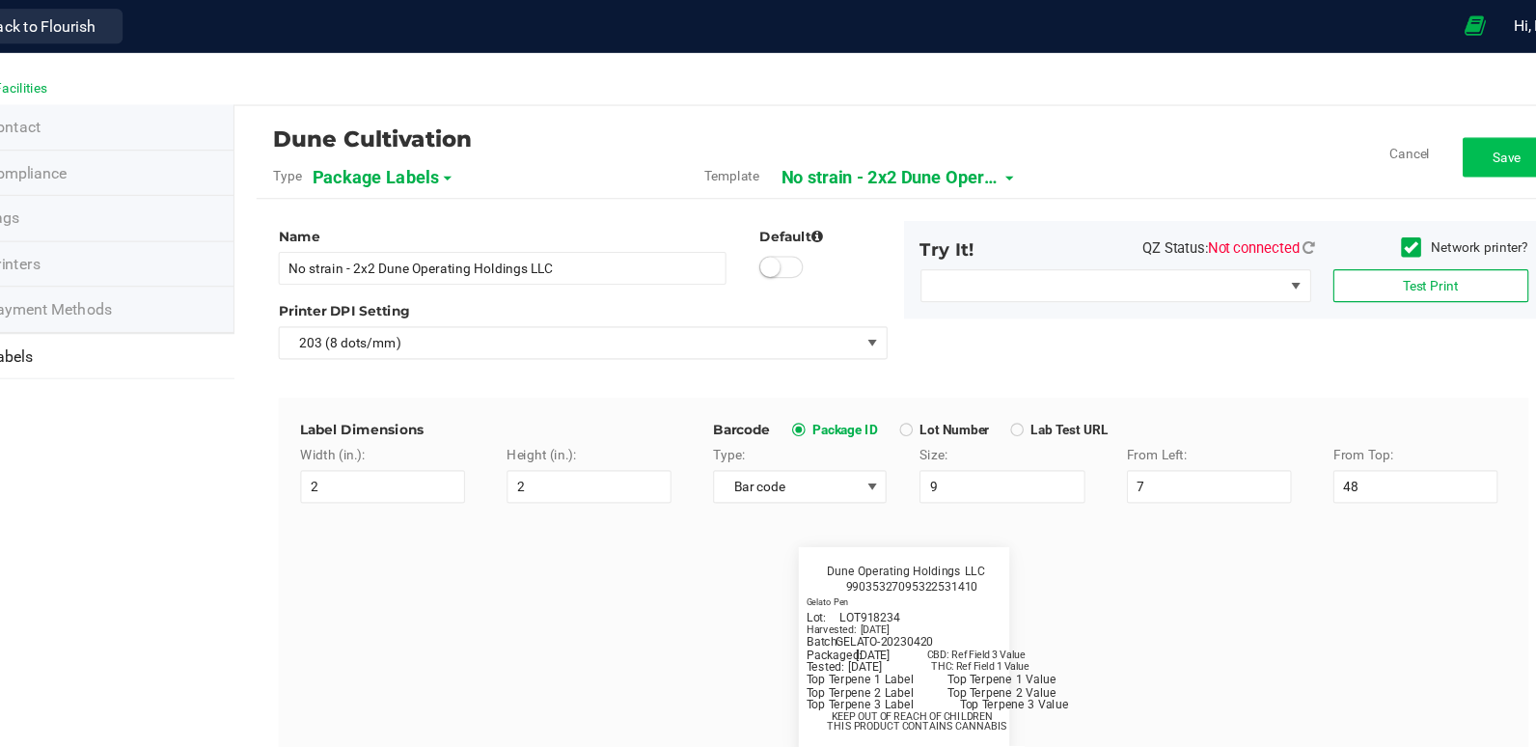
type input "[DATE]"
click at [1420, 125] on button "Save" at bounding box center [1438, 138] width 77 height 35
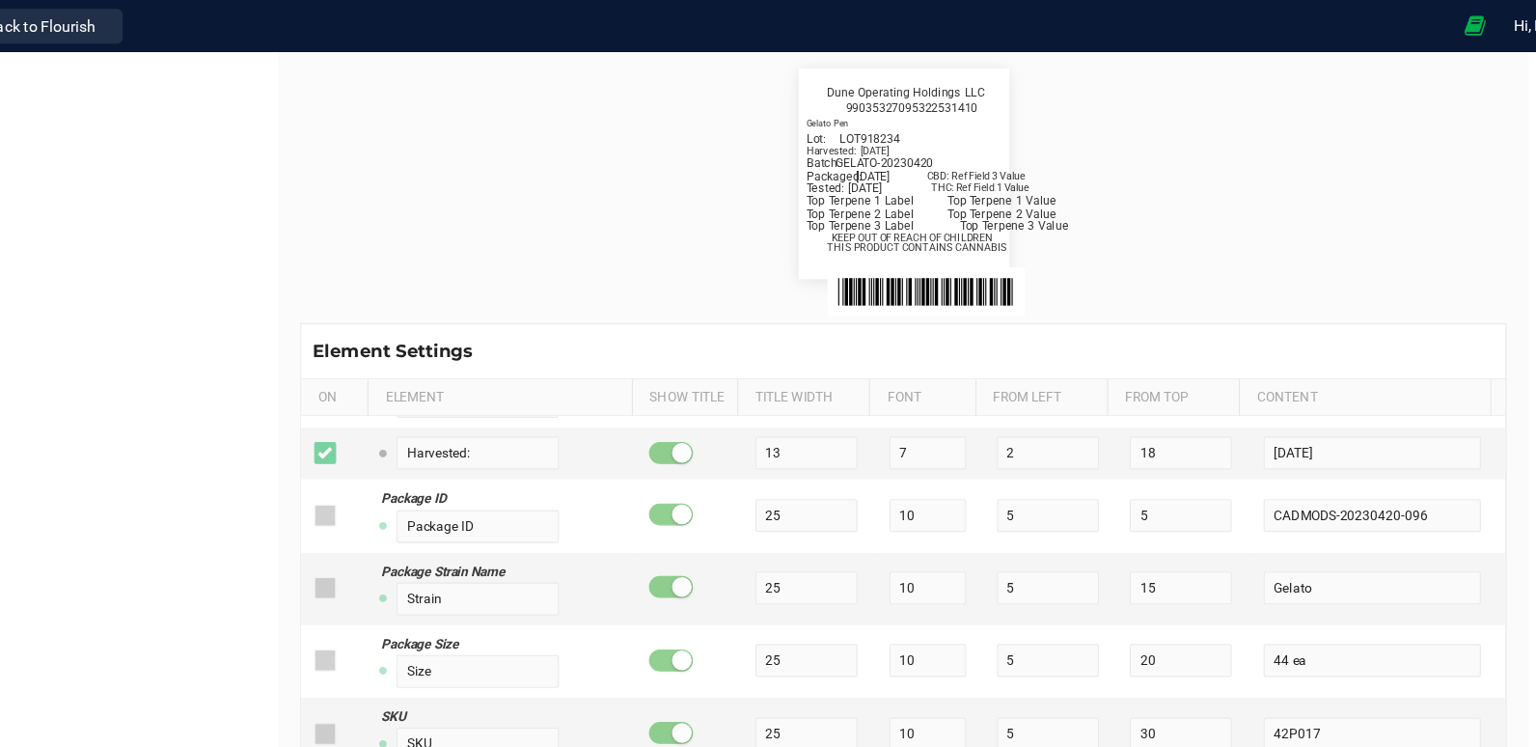
scroll to position [422, 0]
